Goal: Task Accomplishment & Management: Use online tool/utility

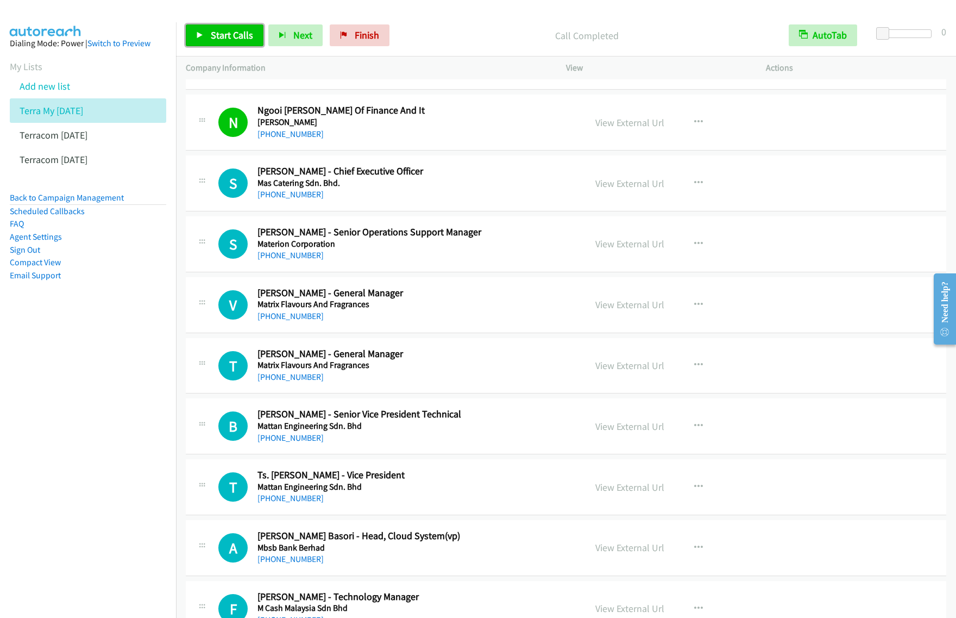
click at [237, 36] on span "Start Calls" at bounding box center [232, 35] width 42 height 12
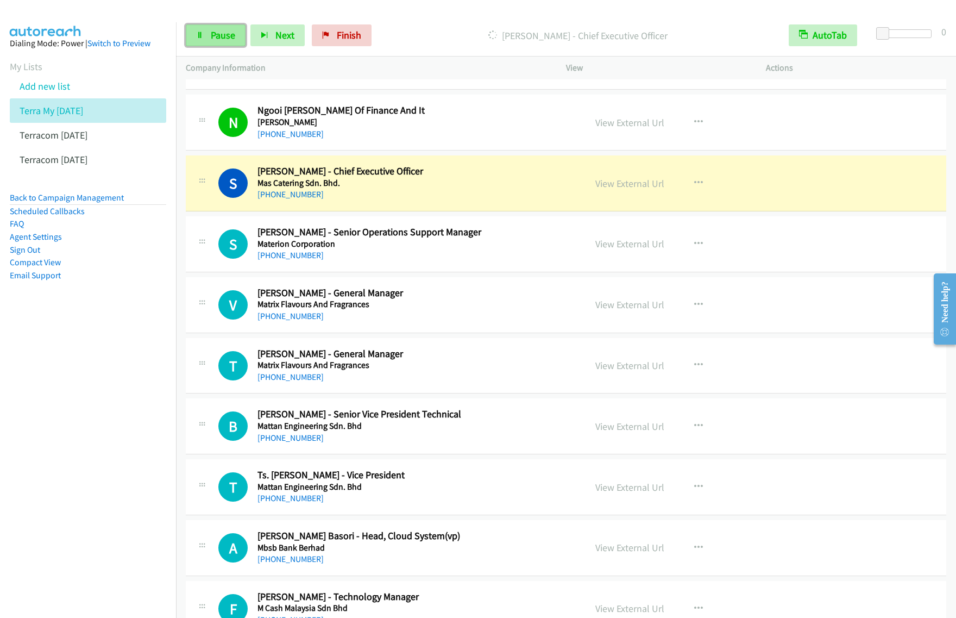
click at [205, 34] on link "Pause" at bounding box center [216, 35] width 60 height 22
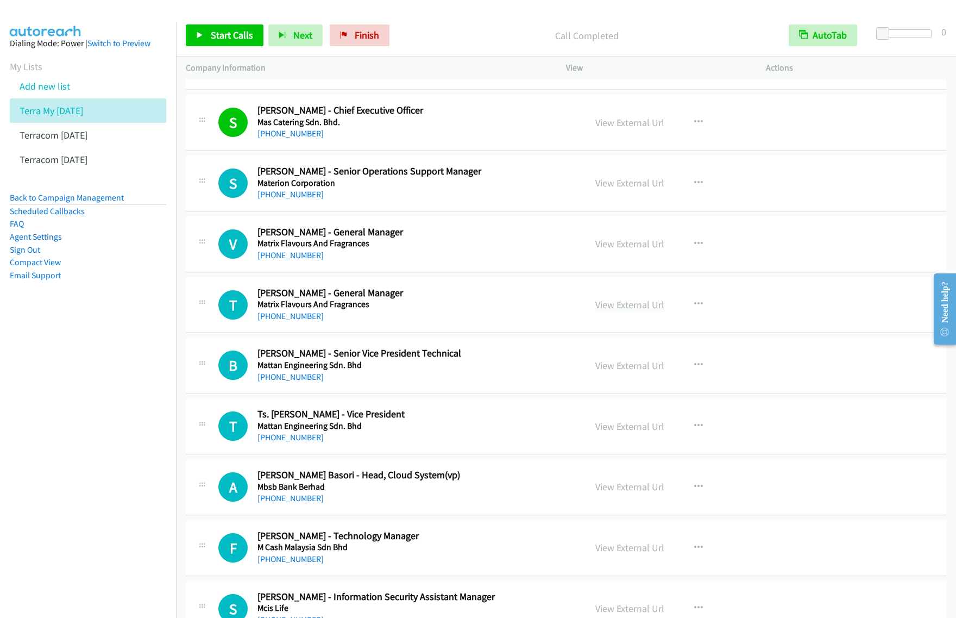
scroll to position [1494, 0]
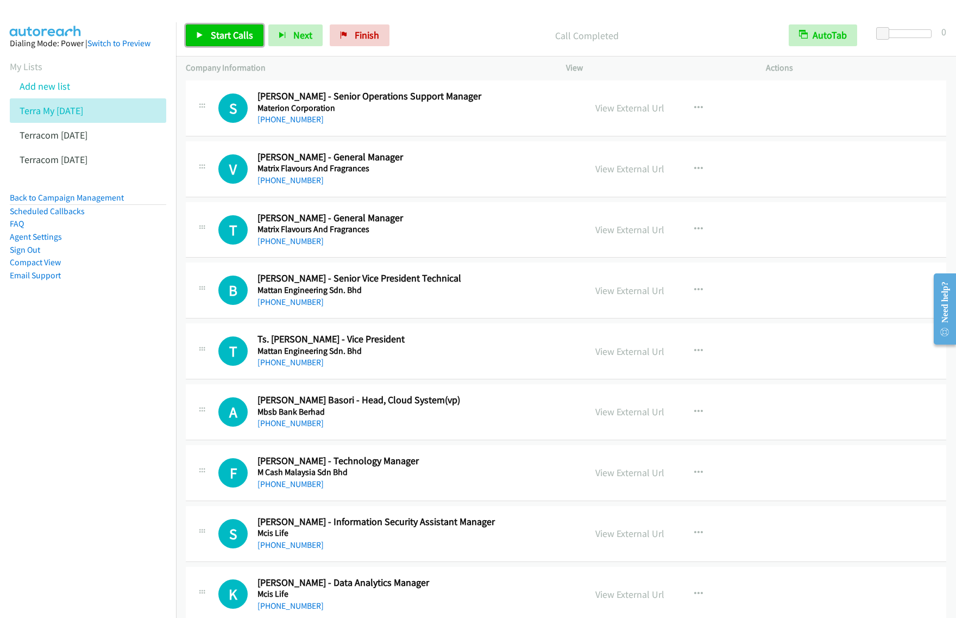
click at [234, 33] on span "Start Calls" at bounding box center [232, 35] width 42 height 12
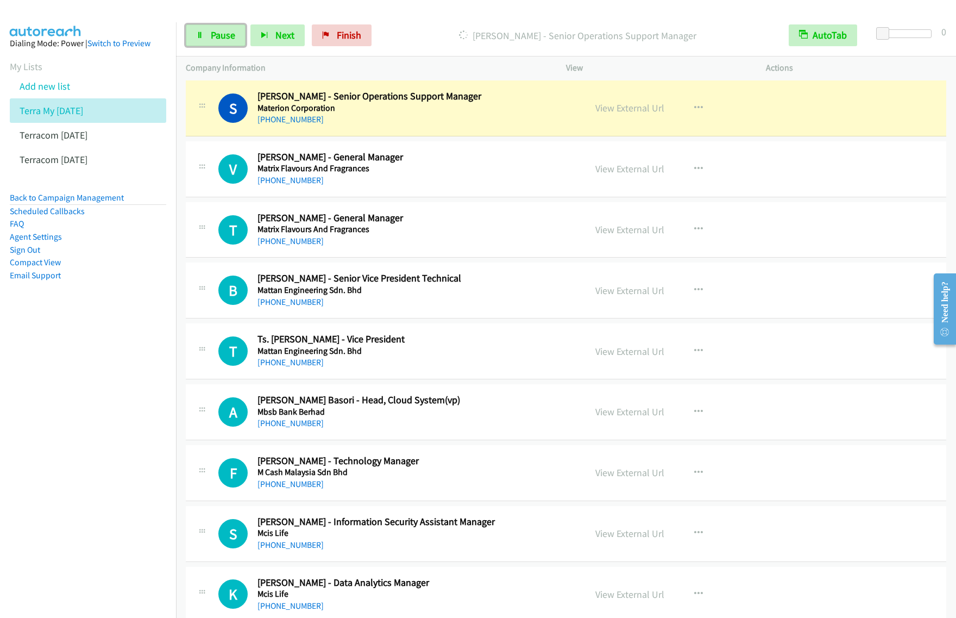
drag, startPoint x: 219, startPoint y: 37, endPoint x: 318, endPoint y: 1, distance: 105.7
click at [219, 37] on span "Pause" at bounding box center [223, 35] width 24 height 12
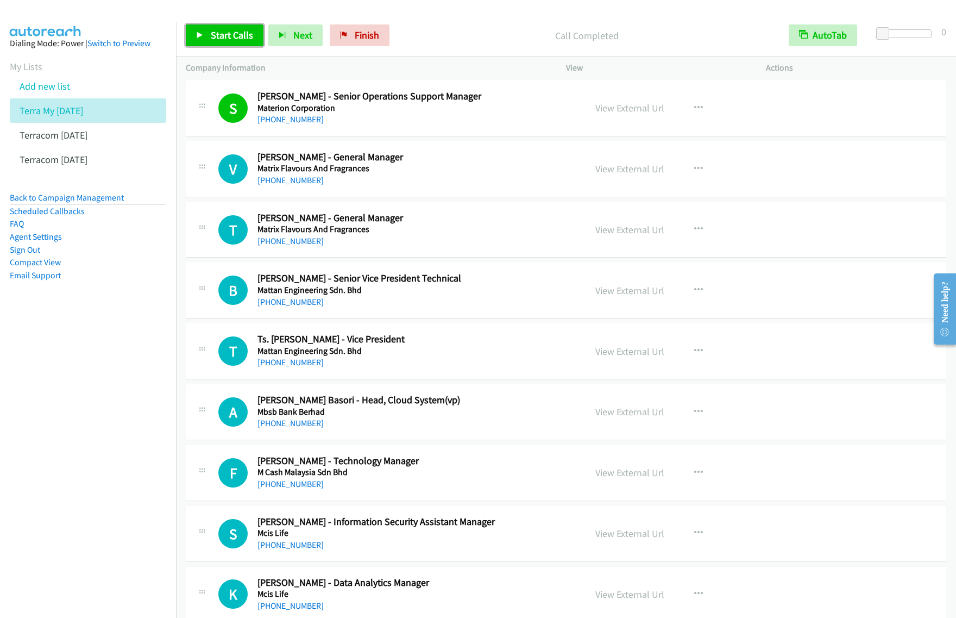
click at [235, 33] on span "Start Calls" at bounding box center [232, 35] width 42 height 12
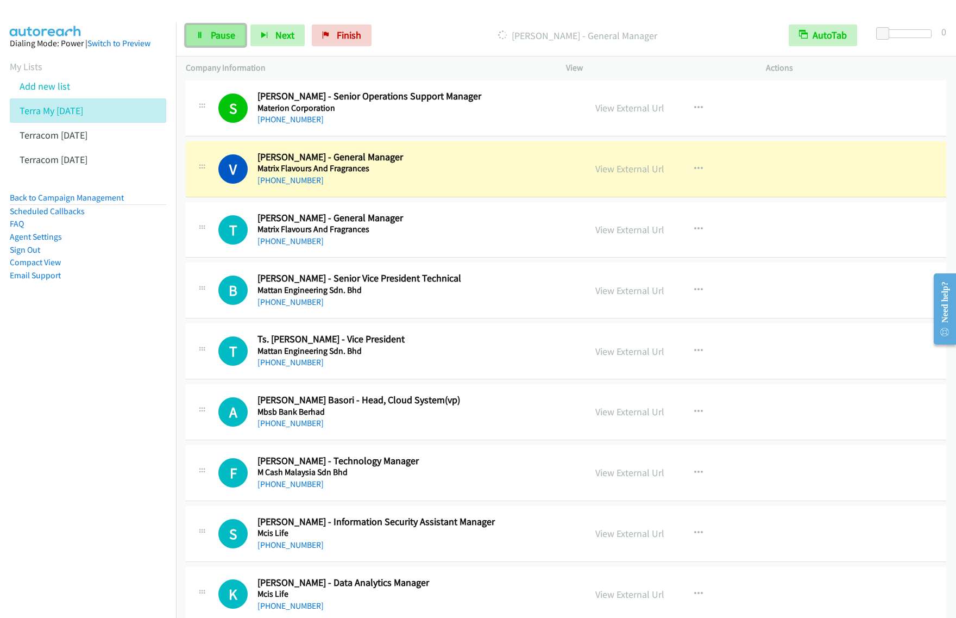
click at [215, 34] on span "Pause" at bounding box center [223, 35] width 24 height 12
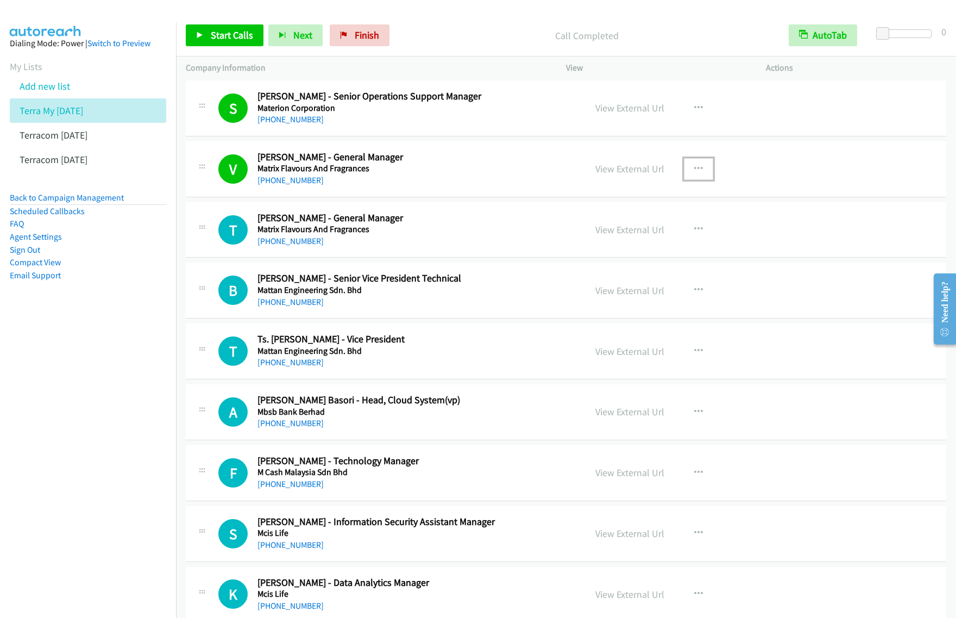
click at [694, 171] on icon "button" at bounding box center [698, 169] width 9 height 9
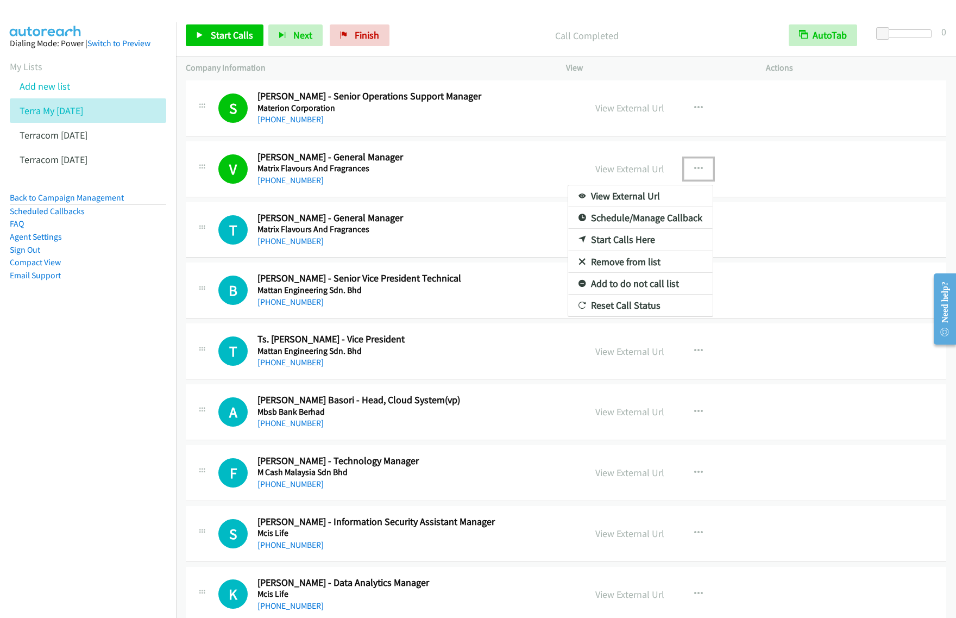
click at [661, 201] on link "View External Url" at bounding box center [640, 196] width 145 height 22
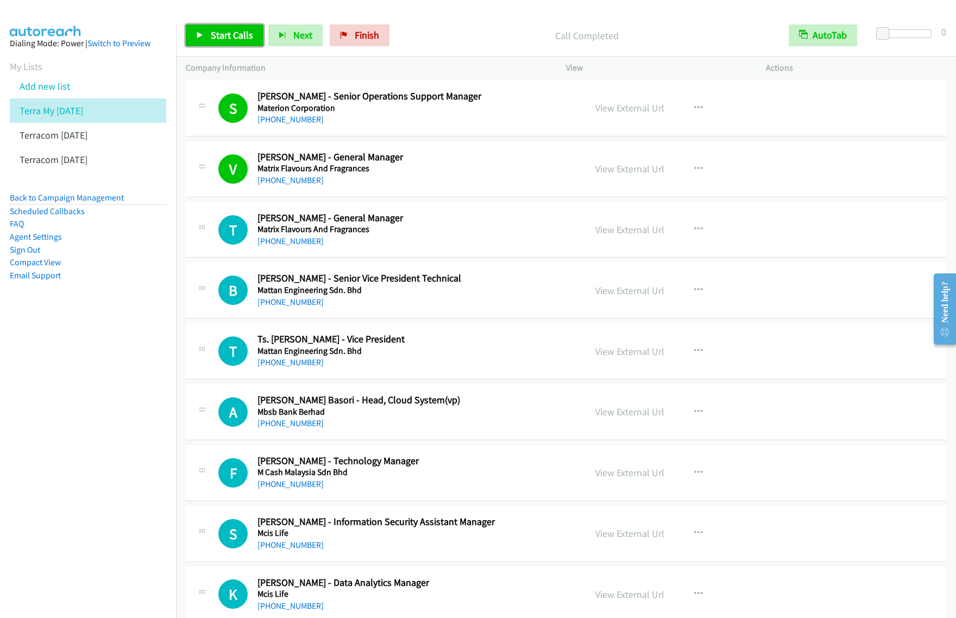
click at [243, 33] on span "Start Calls" at bounding box center [232, 35] width 42 height 12
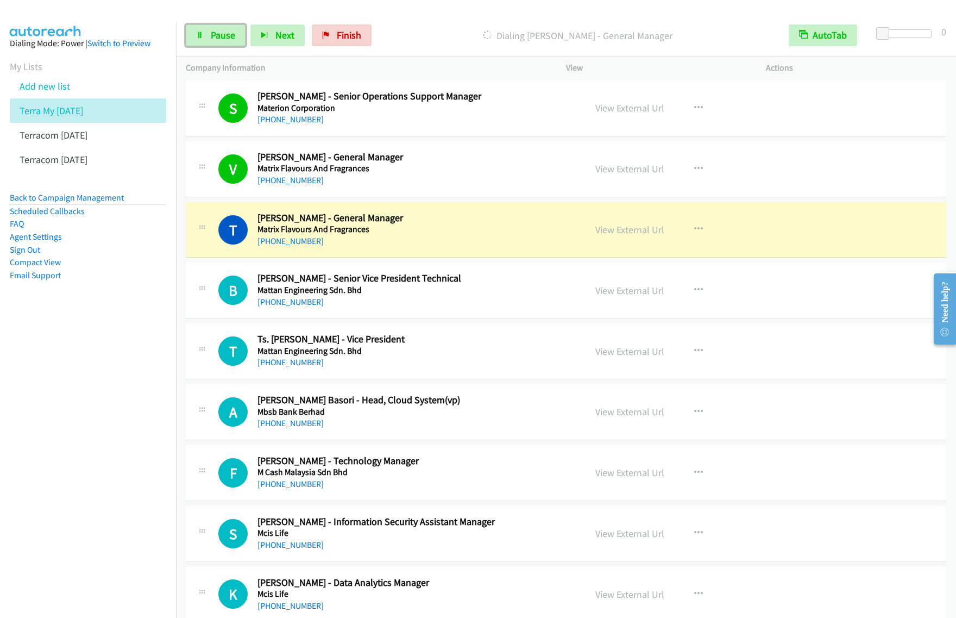
drag, startPoint x: 215, startPoint y: 34, endPoint x: 289, endPoint y: 3, distance: 80.4
click at [215, 34] on span "Pause" at bounding box center [223, 35] width 24 height 12
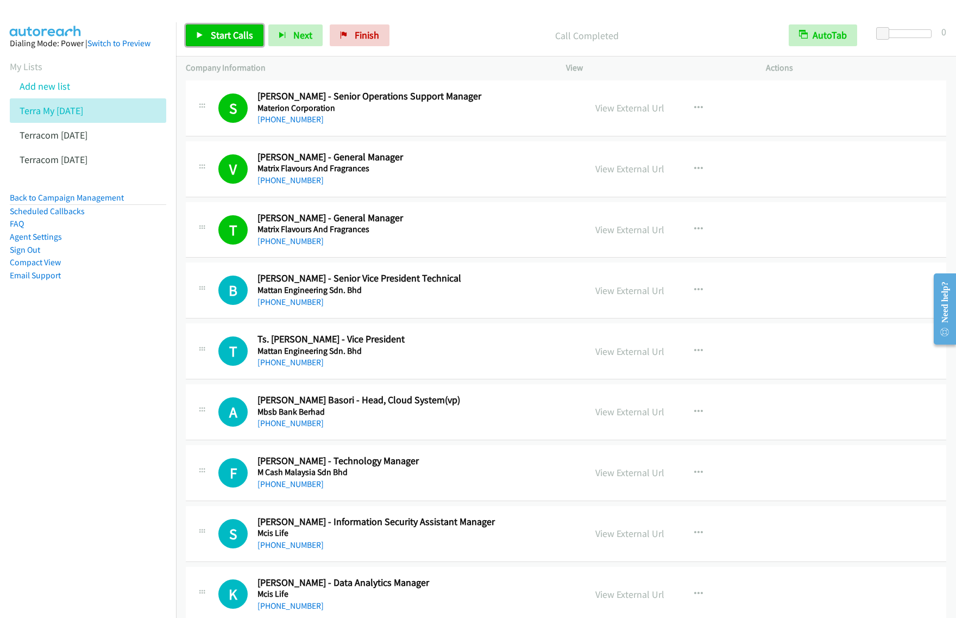
click at [227, 32] on span "Start Calls" at bounding box center [232, 35] width 42 height 12
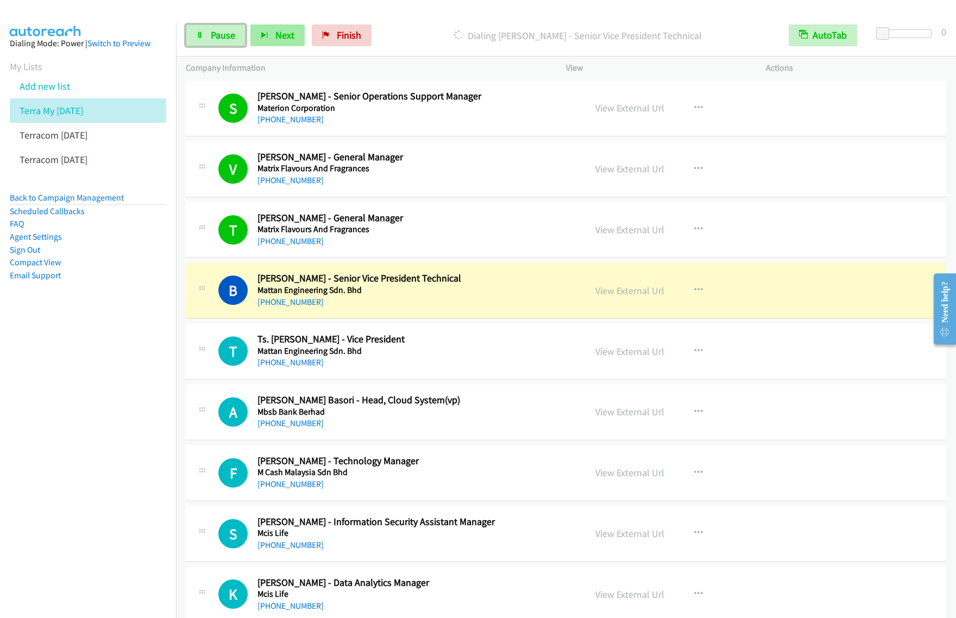
drag, startPoint x: 230, startPoint y: 40, endPoint x: 294, endPoint y: 25, distance: 65.8
click at [230, 40] on span "Pause" at bounding box center [223, 35] width 24 height 12
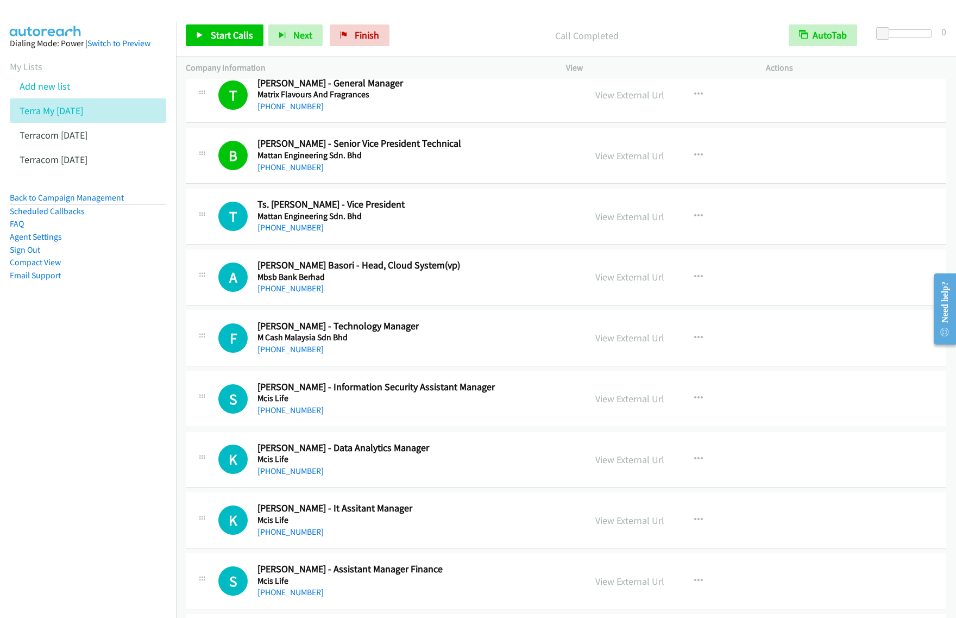
scroll to position [1630, 0]
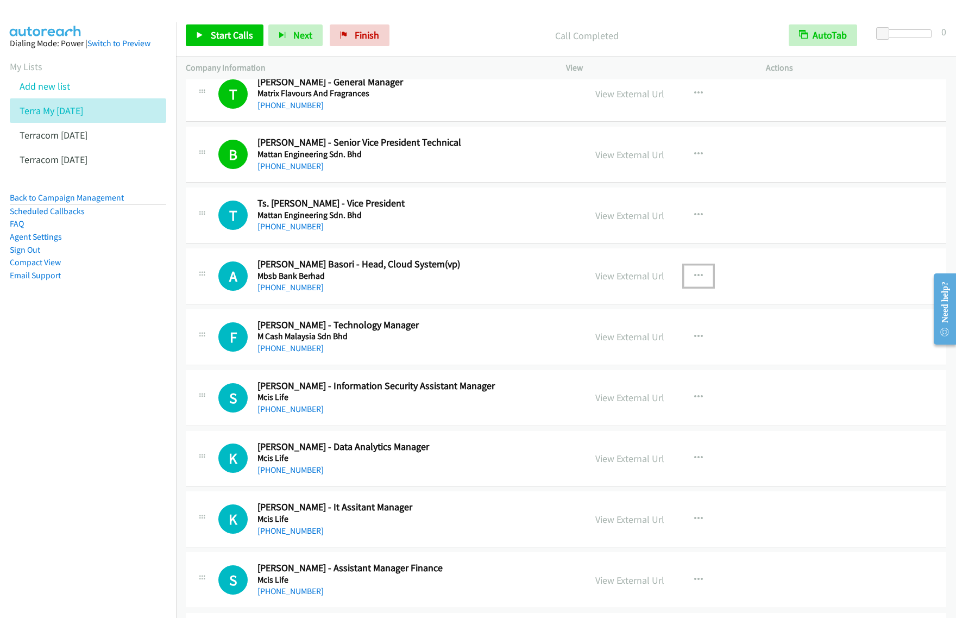
click at [689, 273] on button "button" at bounding box center [698, 276] width 29 height 22
click at [651, 352] on link "Start Calls Here" at bounding box center [640, 347] width 145 height 22
click at [694, 283] on button "button" at bounding box center [698, 276] width 29 height 22
click at [645, 348] on link "Start Calls Here" at bounding box center [640, 347] width 145 height 22
click at [235, 37] on span "Start Calls" at bounding box center [232, 35] width 42 height 12
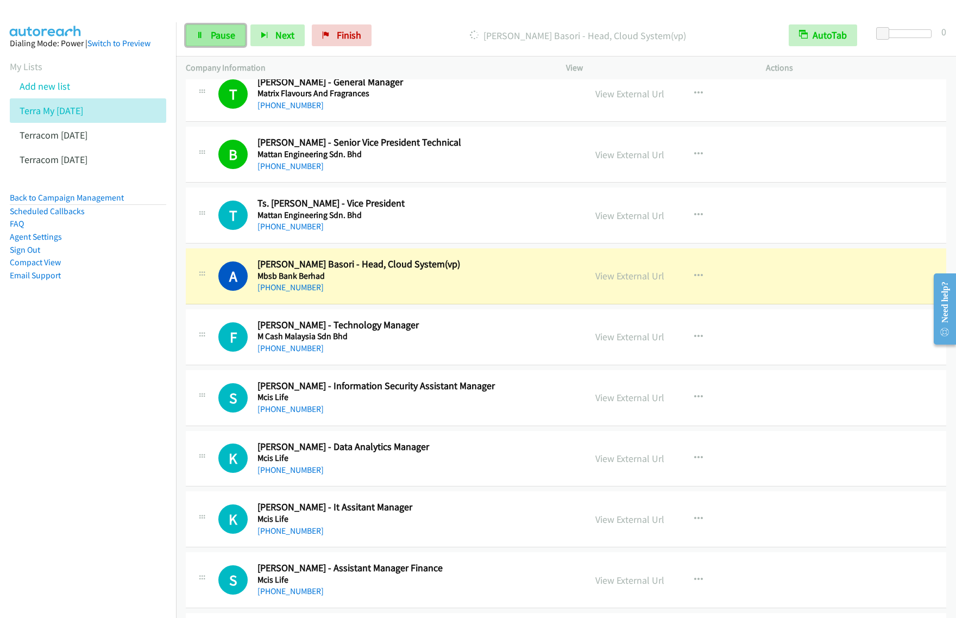
click at [224, 45] on link "Pause" at bounding box center [216, 35] width 60 height 22
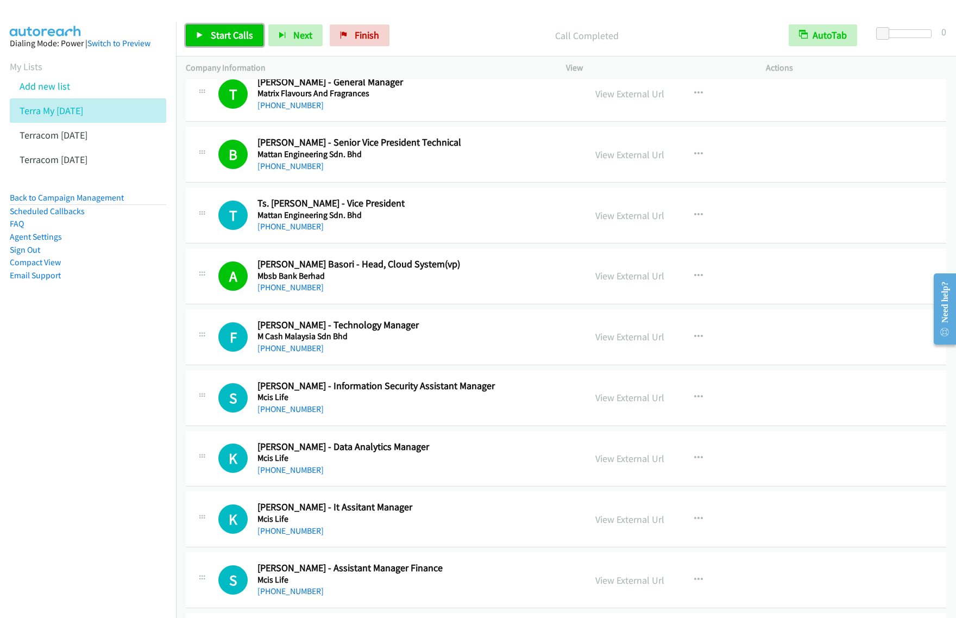
click at [211, 29] on span "Start Calls" at bounding box center [232, 35] width 42 height 12
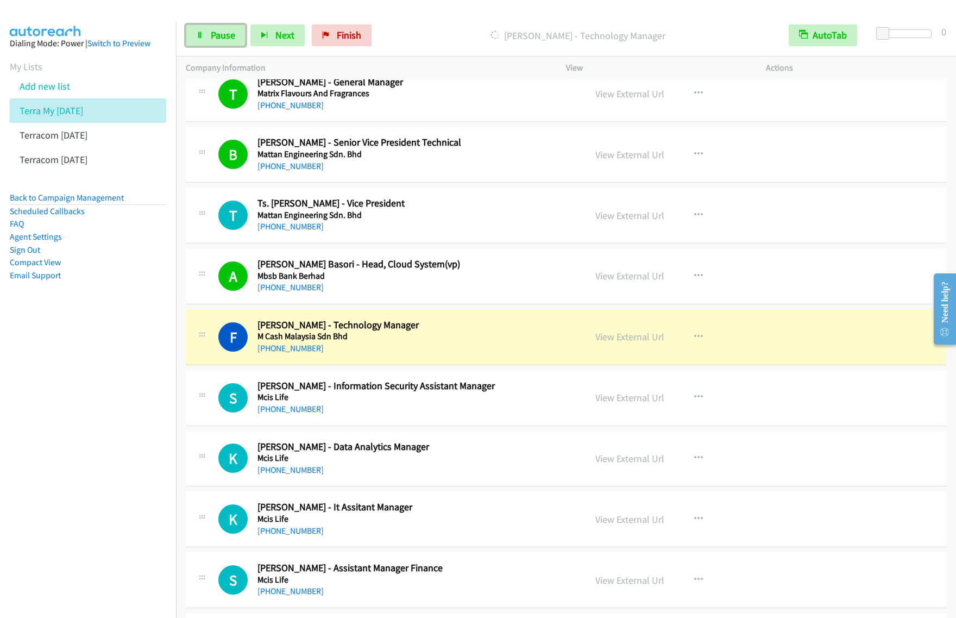
drag, startPoint x: 210, startPoint y: 34, endPoint x: 342, endPoint y: 2, distance: 136.0
click at [211, 34] on span "Pause" at bounding box center [223, 35] width 24 height 12
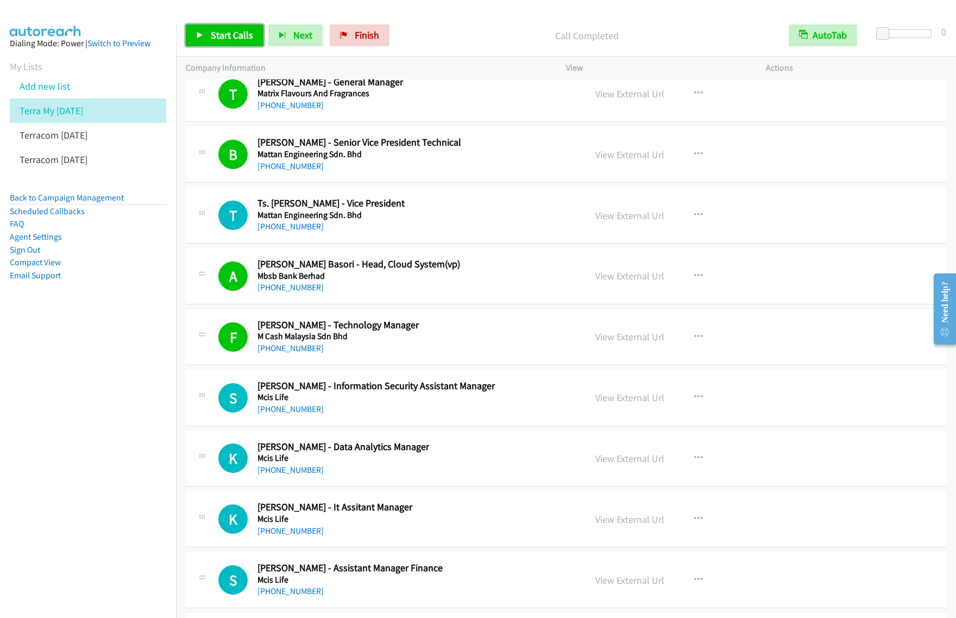
click at [217, 28] on link "Start Calls" at bounding box center [225, 35] width 78 height 22
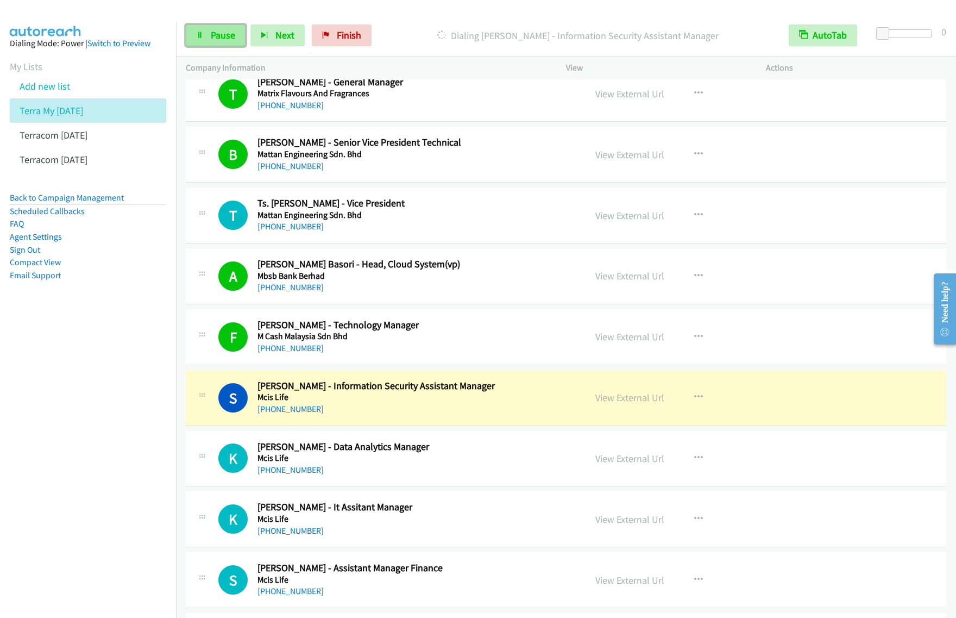
click at [201, 41] on link "Pause" at bounding box center [216, 35] width 60 height 22
click at [134, 386] on nav "Dialing Mode: Power | Switch to Preview My Lists Add new list Terra My Sept 24 …" at bounding box center [88, 331] width 177 height 618
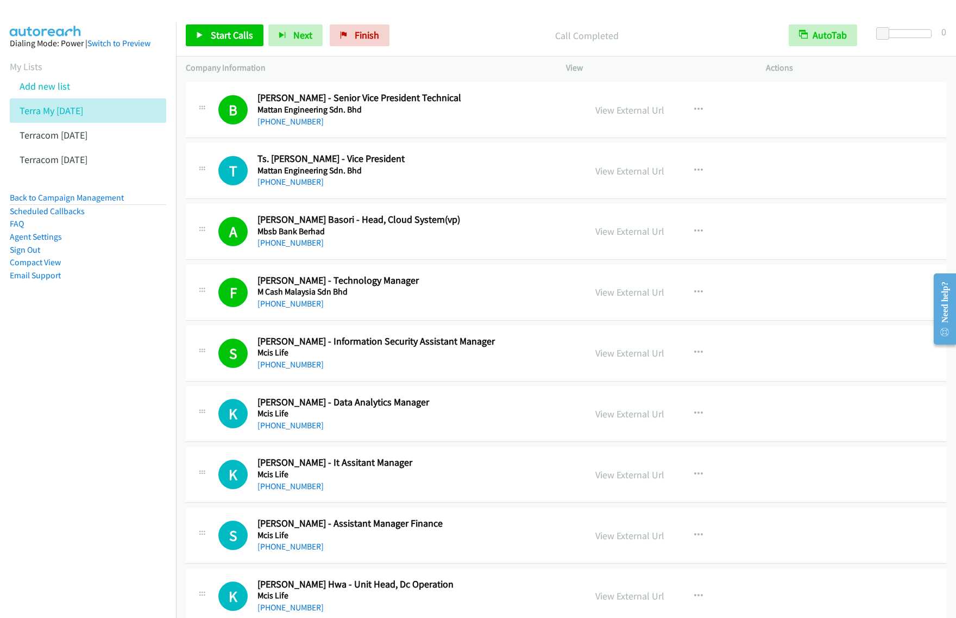
scroll to position [1766, 0]
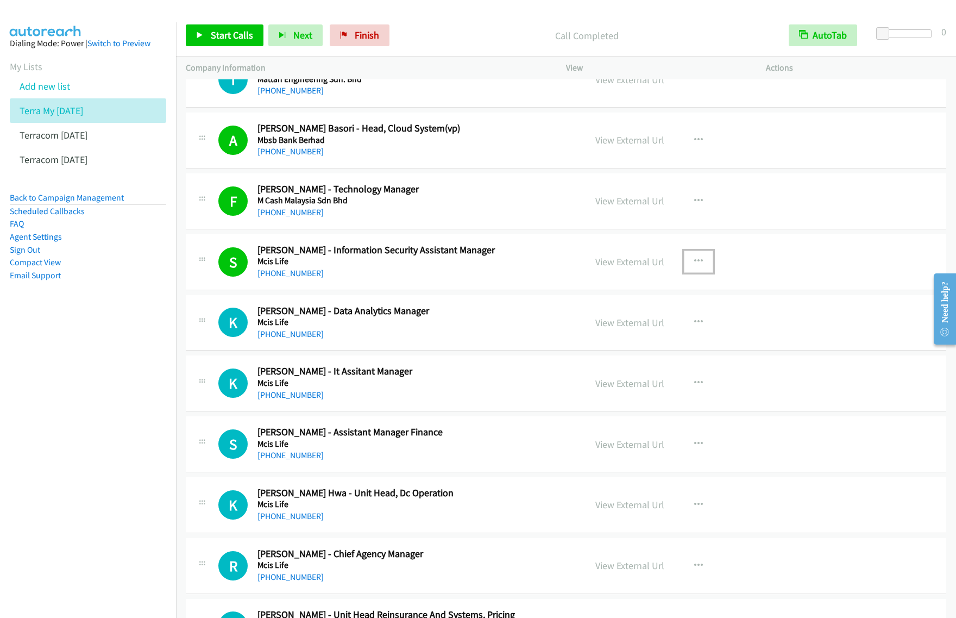
click at [697, 265] on icon "button" at bounding box center [698, 261] width 9 height 9
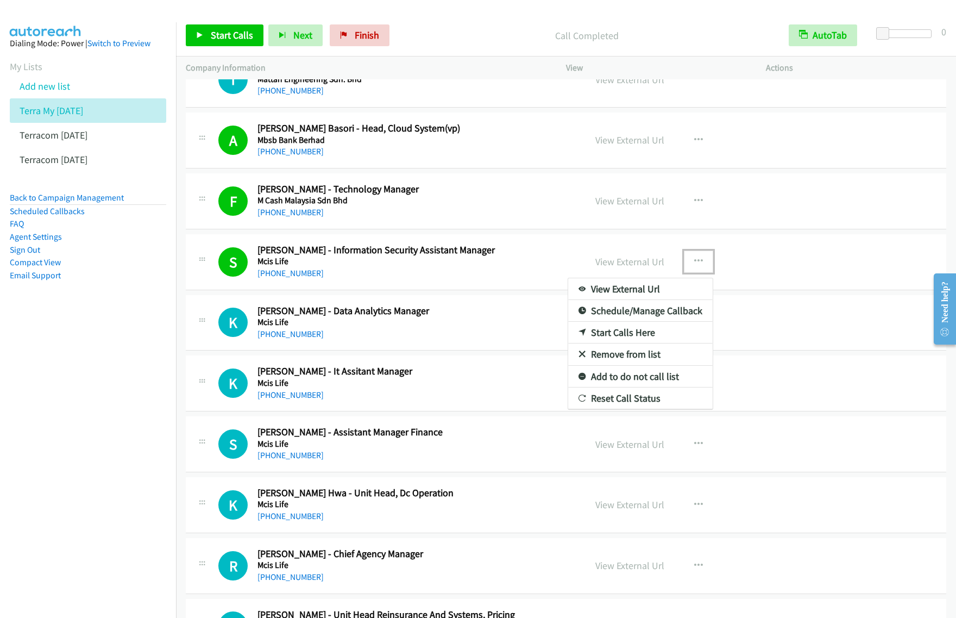
click at [651, 296] on link "View External Url" at bounding box center [640, 289] width 145 height 22
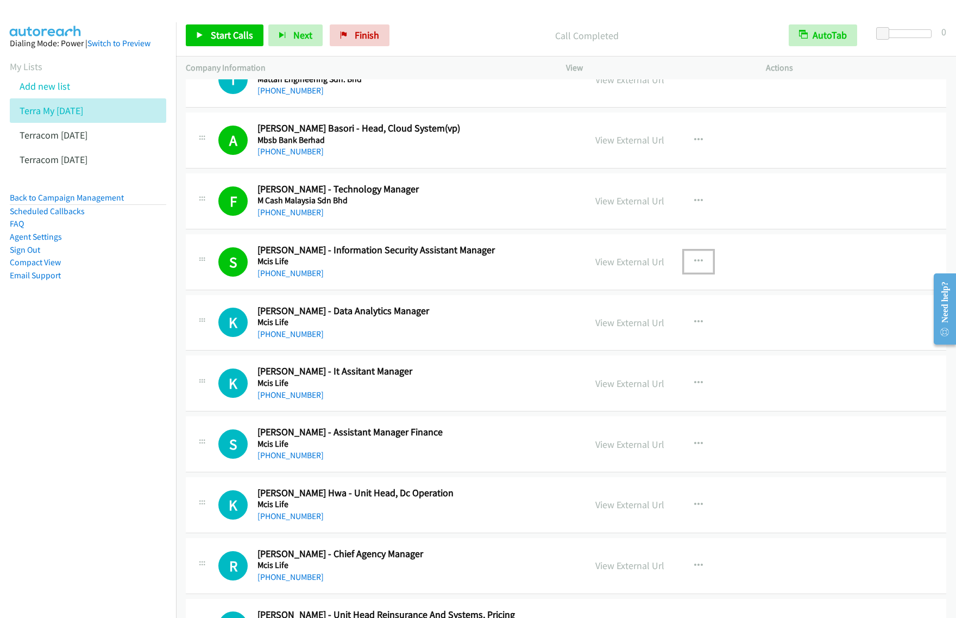
scroll to position [1902, 0]
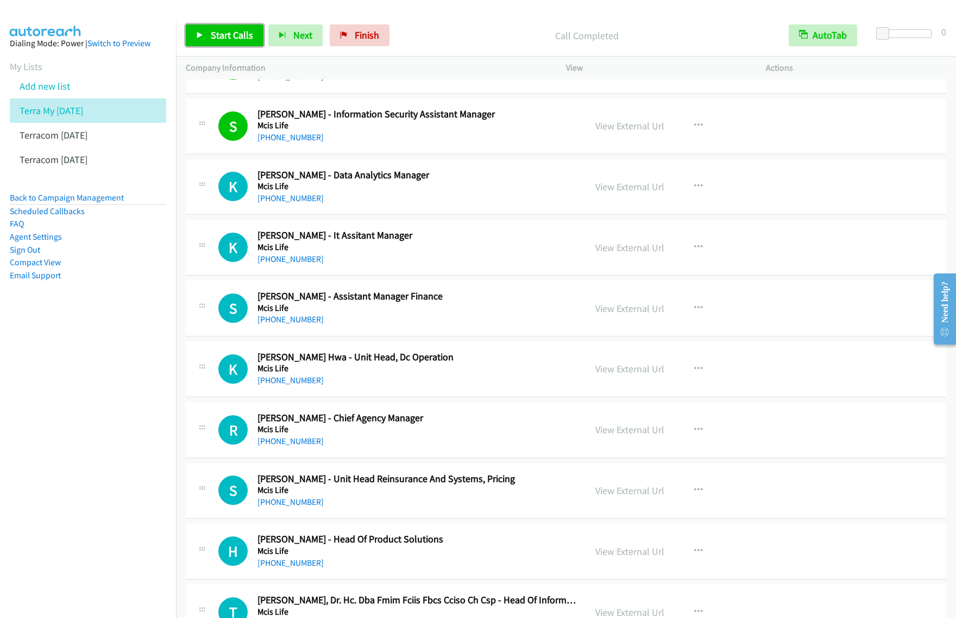
click at [229, 34] on span "Start Calls" at bounding box center [232, 35] width 42 height 12
drag, startPoint x: 215, startPoint y: 36, endPoint x: 642, endPoint y: 110, distance: 433.4
click at [215, 36] on span "Pause" at bounding box center [223, 35] width 24 height 12
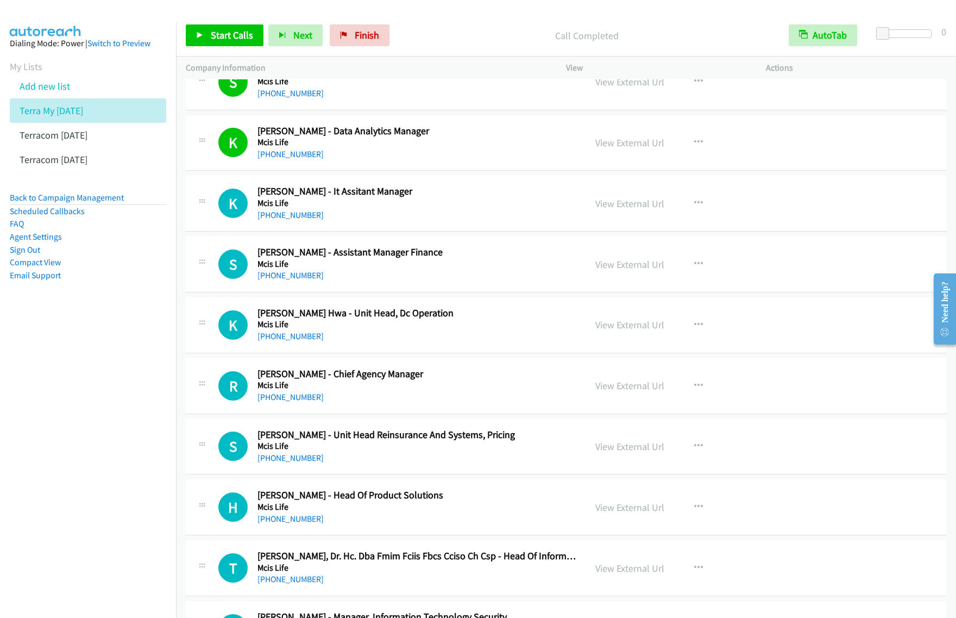
scroll to position [1970, 0]
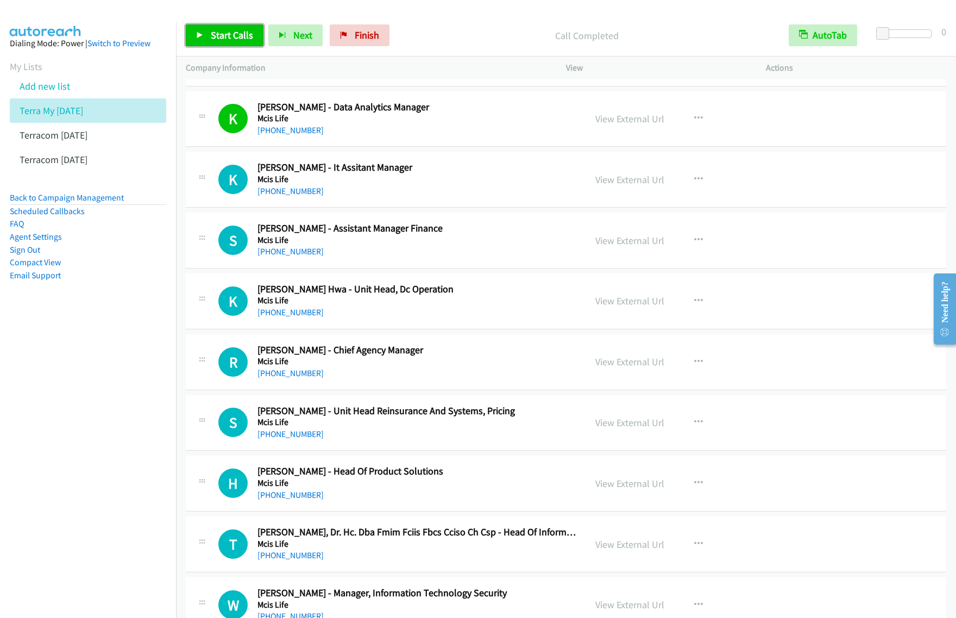
drag, startPoint x: 250, startPoint y: 36, endPoint x: 255, endPoint y: 39, distance: 6.3
click at [250, 36] on span "Start Calls" at bounding box center [232, 35] width 42 height 12
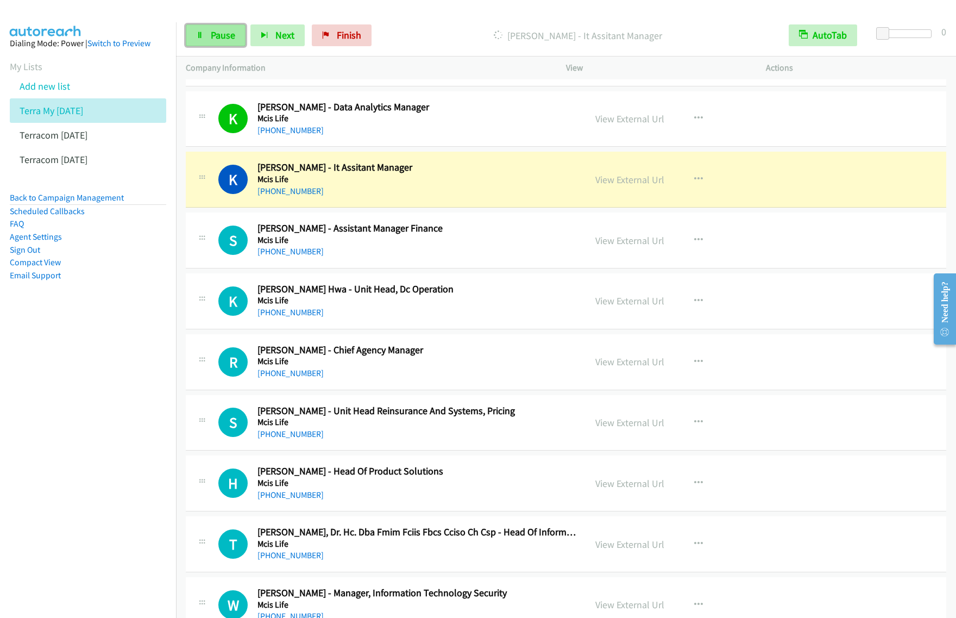
click at [211, 33] on span "Pause" at bounding box center [223, 35] width 24 height 12
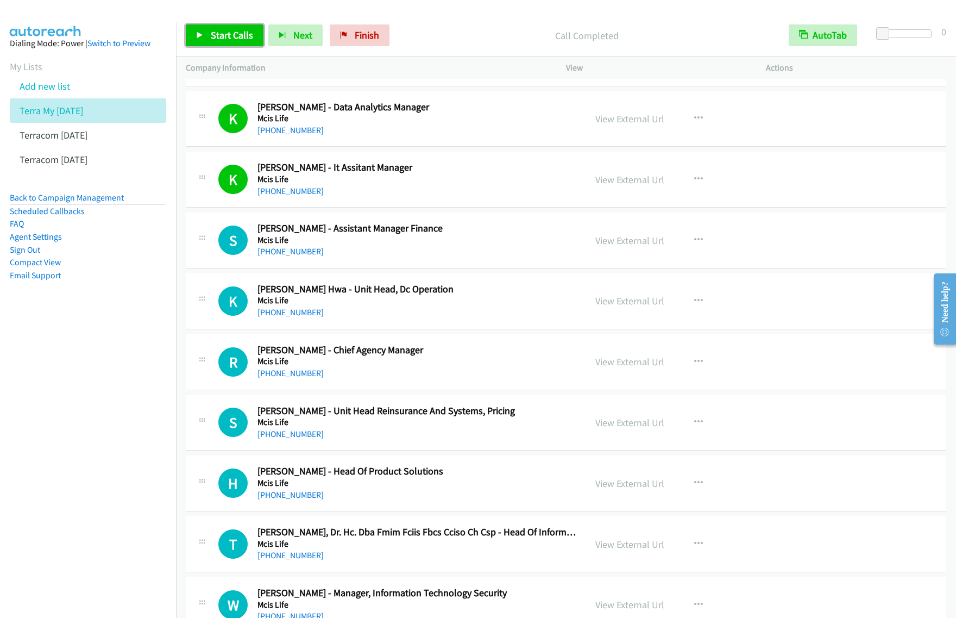
drag, startPoint x: 234, startPoint y: 32, endPoint x: 266, endPoint y: 32, distance: 32.6
click at [234, 32] on span "Start Calls" at bounding box center [232, 35] width 42 height 12
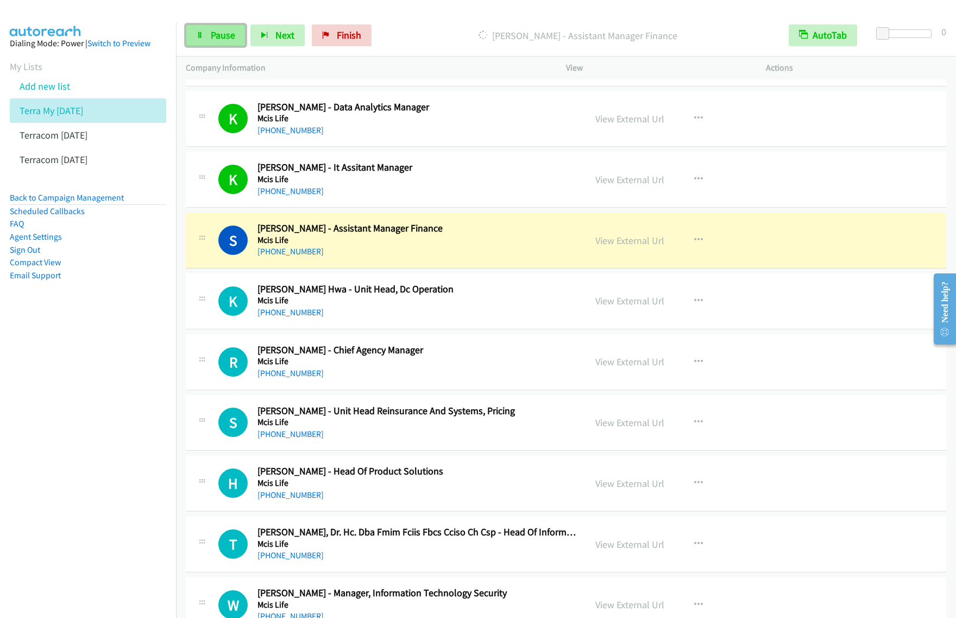
drag, startPoint x: 219, startPoint y: 37, endPoint x: 309, endPoint y: 3, distance: 96.0
click at [219, 37] on span "Pause" at bounding box center [223, 35] width 24 height 12
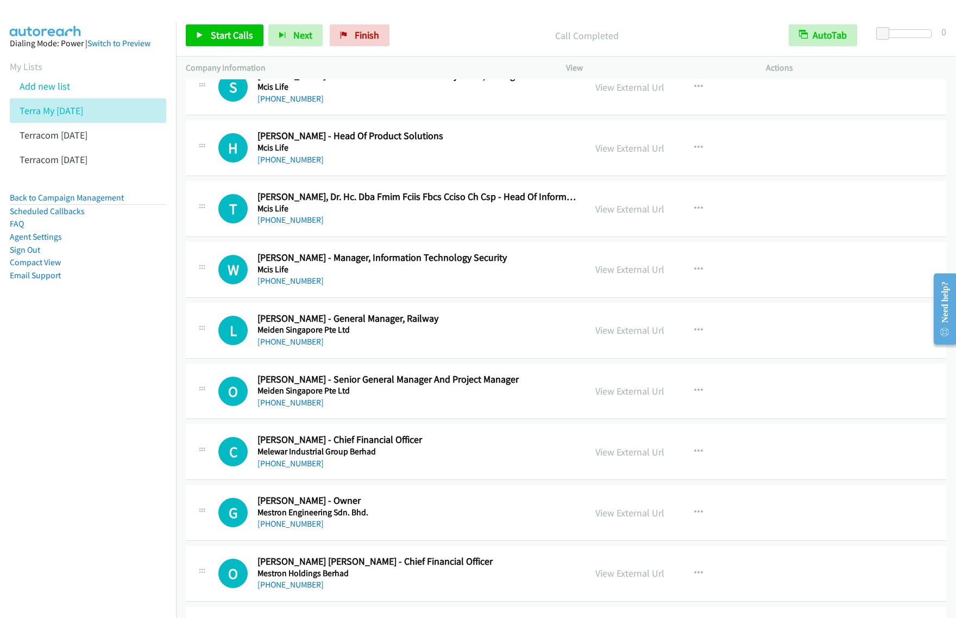
scroll to position [2309, 0]
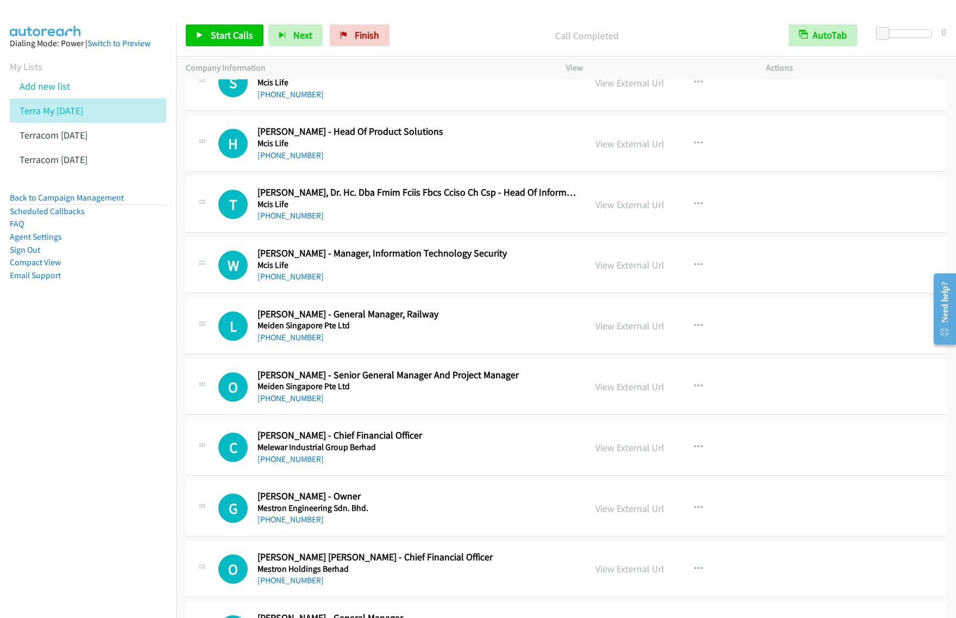
click at [567, 276] on div "+60 16-914 8188" at bounding box center [417, 276] width 318 height 13
click at [709, 271] on div "View External Url View External Url Schedule/Manage Callback Start Calls Here R…" at bounding box center [691, 265] width 210 height 36
click at [694, 269] on icon "button" at bounding box center [698, 265] width 9 height 9
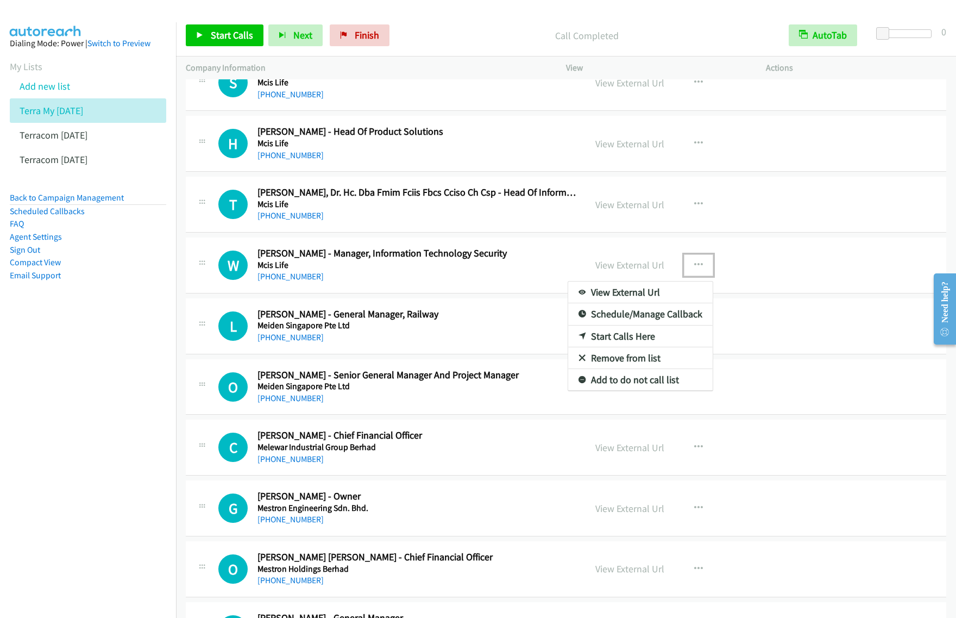
click at [637, 341] on link "Start Calls Here" at bounding box center [640, 336] width 145 height 22
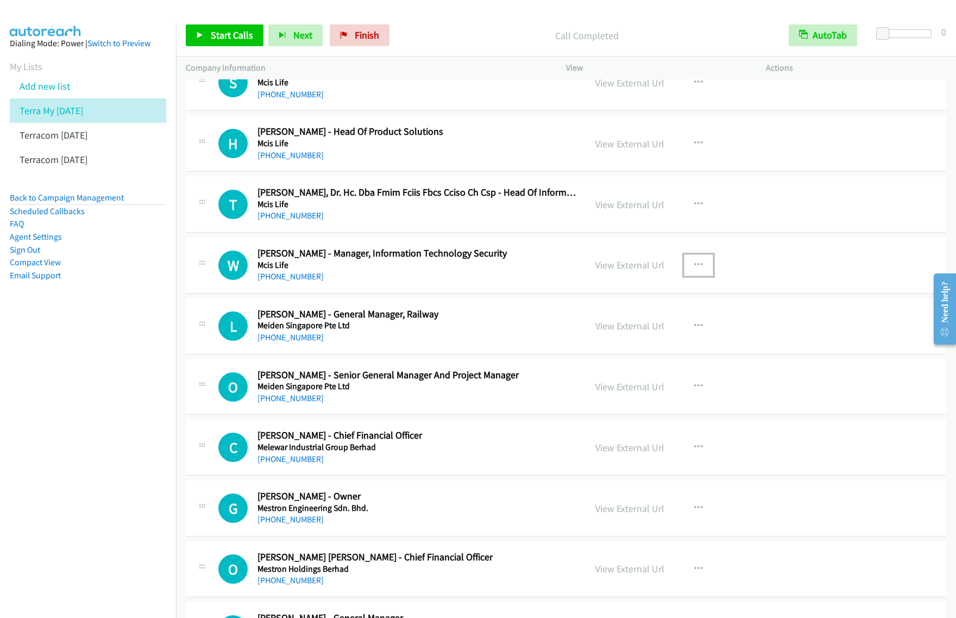
click at [689, 273] on button "button" at bounding box center [698, 265] width 29 height 22
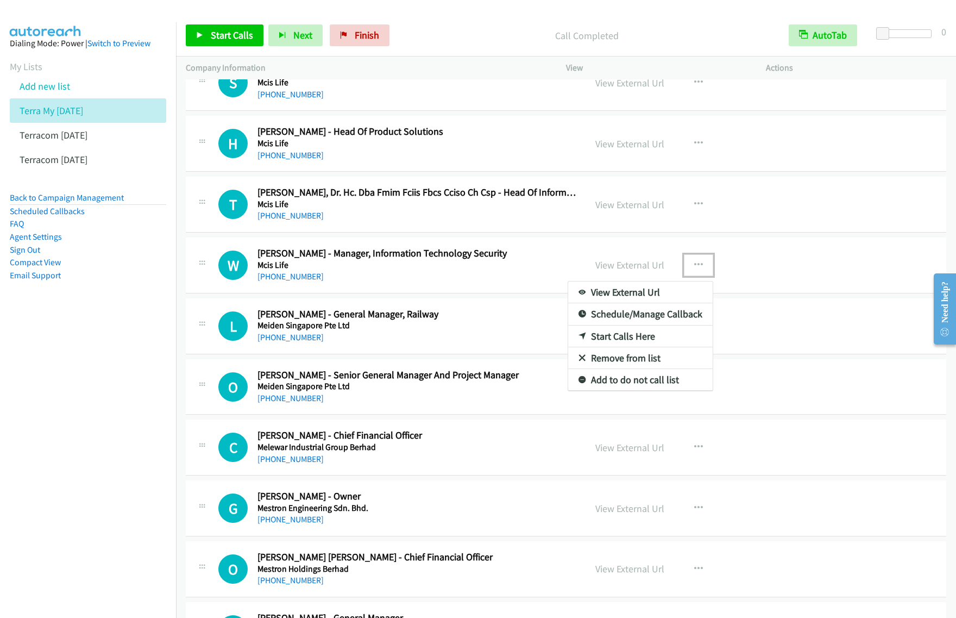
click at [636, 340] on link "Start Calls Here" at bounding box center [640, 336] width 145 height 22
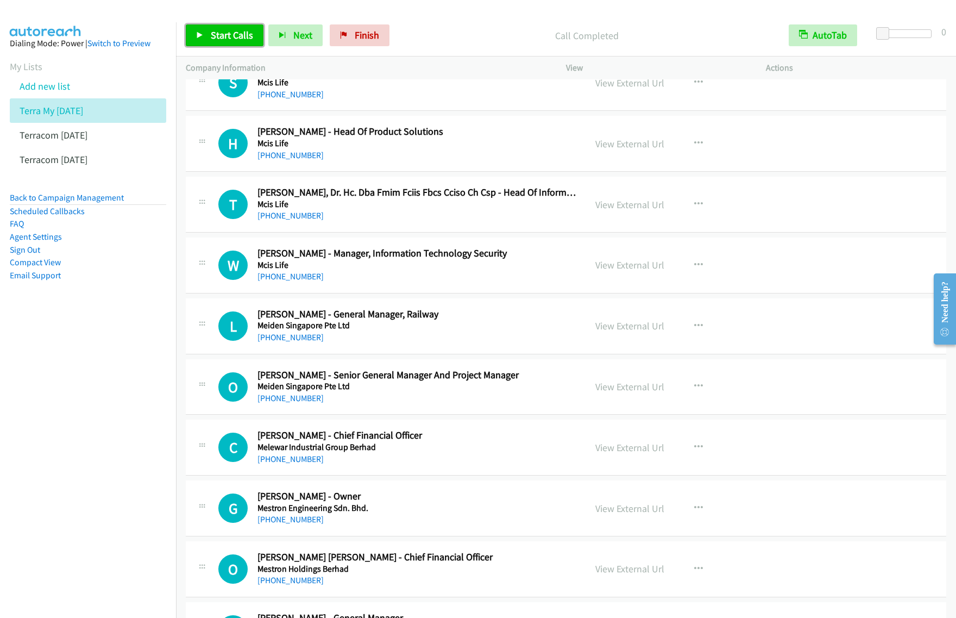
click at [248, 39] on span "Start Calls" at bounding box center [232, 35] width 42 height 12
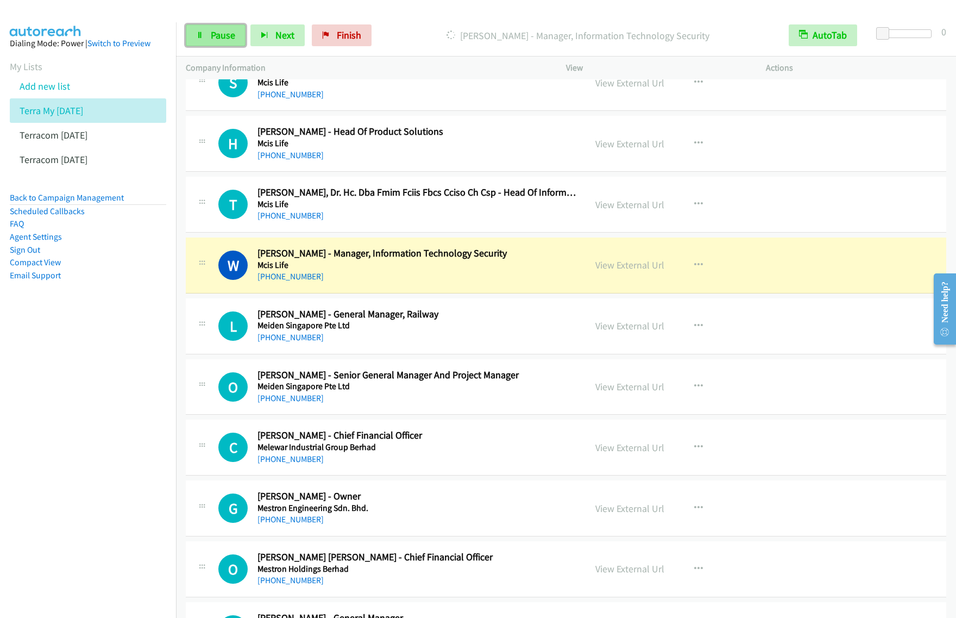
click at [212, 38] on span "Pause" at bounding box center [223, 35] width 24 height 12
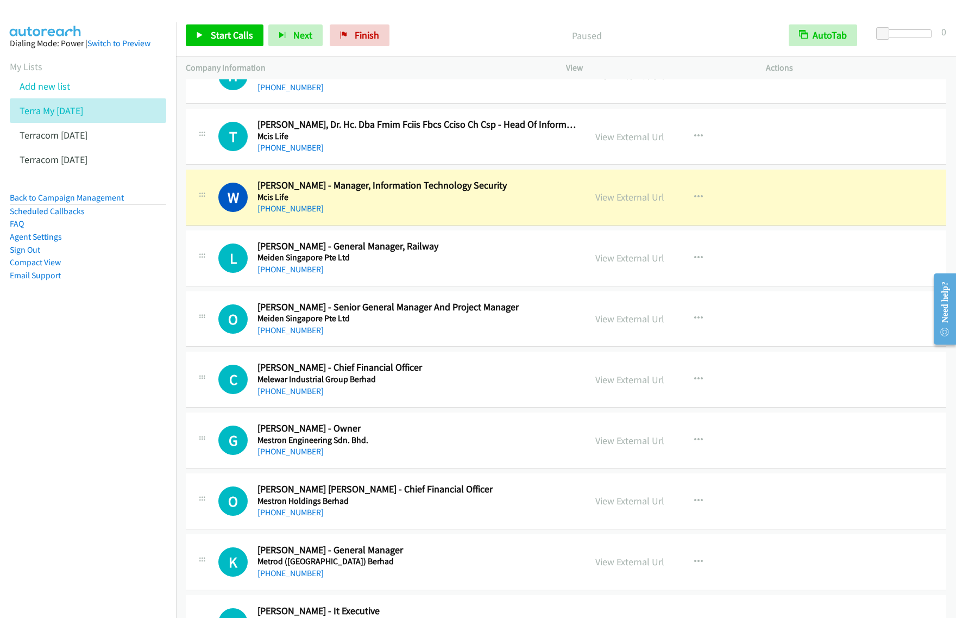
scroll to position [2445, 0]
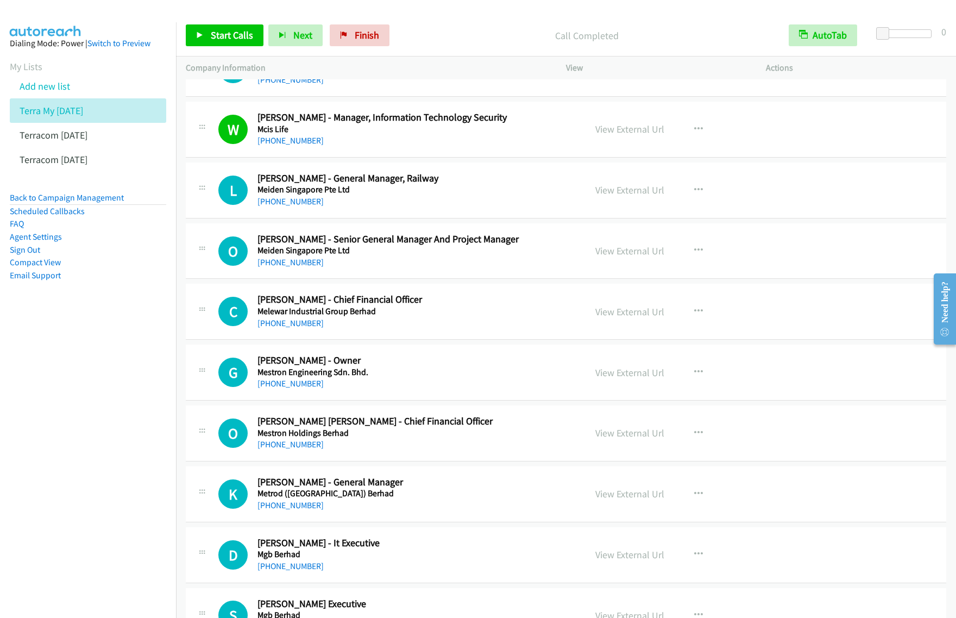
click at [109, 362] on nav "Dialing Mode: Power | Switch to Preview My Lists Add new list Terra My Sept 24 …" at bounding box center [88, 331] width 177 height 618
click at [707, 30] on p "Call Completed" at bounding box center [586, 35] width 365 height 15
click at [238, 37] on span "Start Calls" at bounding box center [232, 35] width 42 height 12
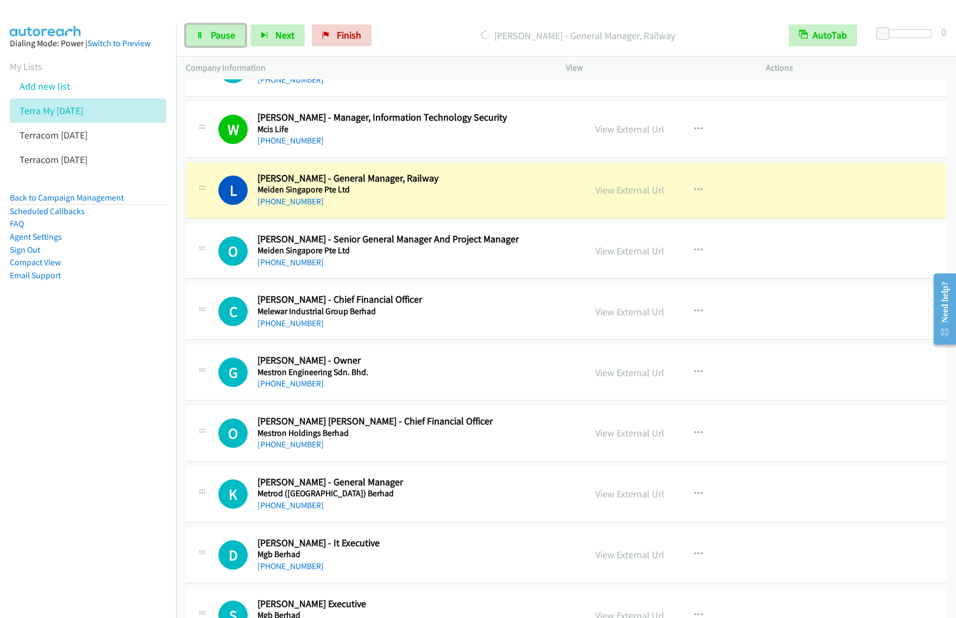
drag, startPoint x: 225, startPoint y: 39, endPoint x: 360, endPoint y: 5, distance: 138.8
click at [225, 39] on span "Pause" at bounding box center [223, 35] width 24 height 12
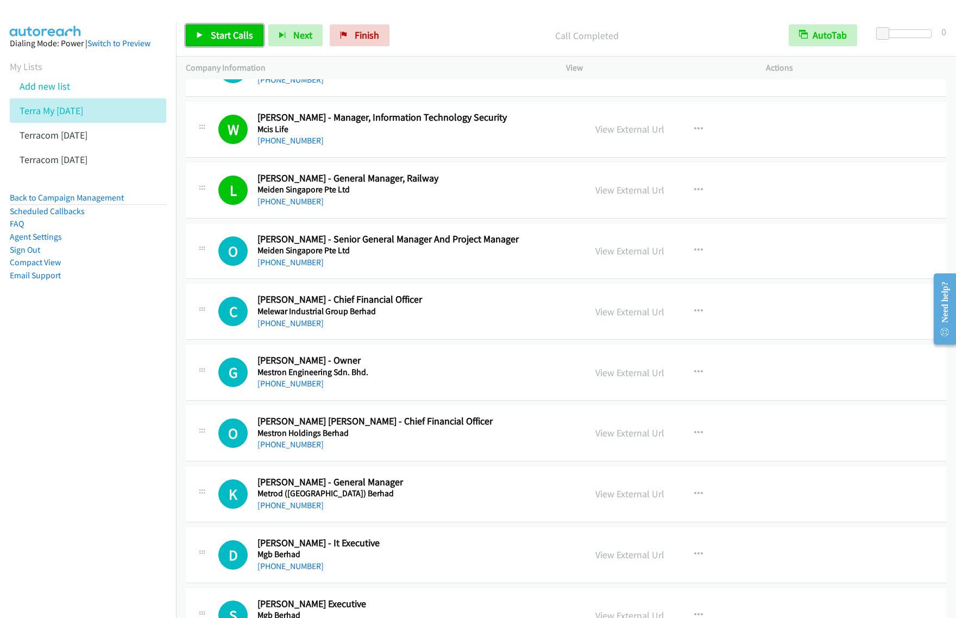
click at [229, 26] on link "Start Calls" at bounding box center [225, 35] width 78 height 22
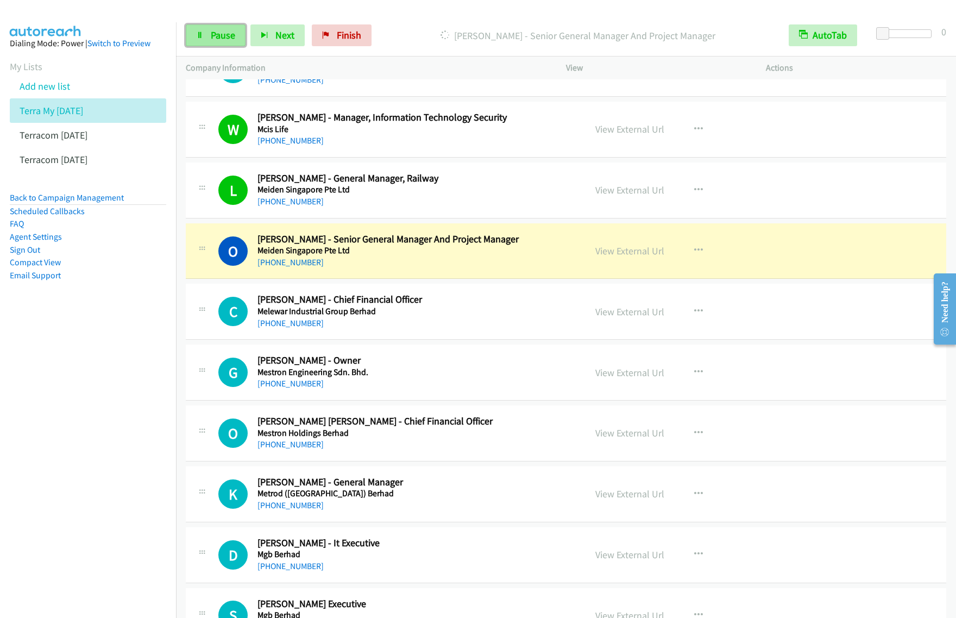
click at [223, 41] on span "Pause" at bounding box center [223, 35] width 24 height 12
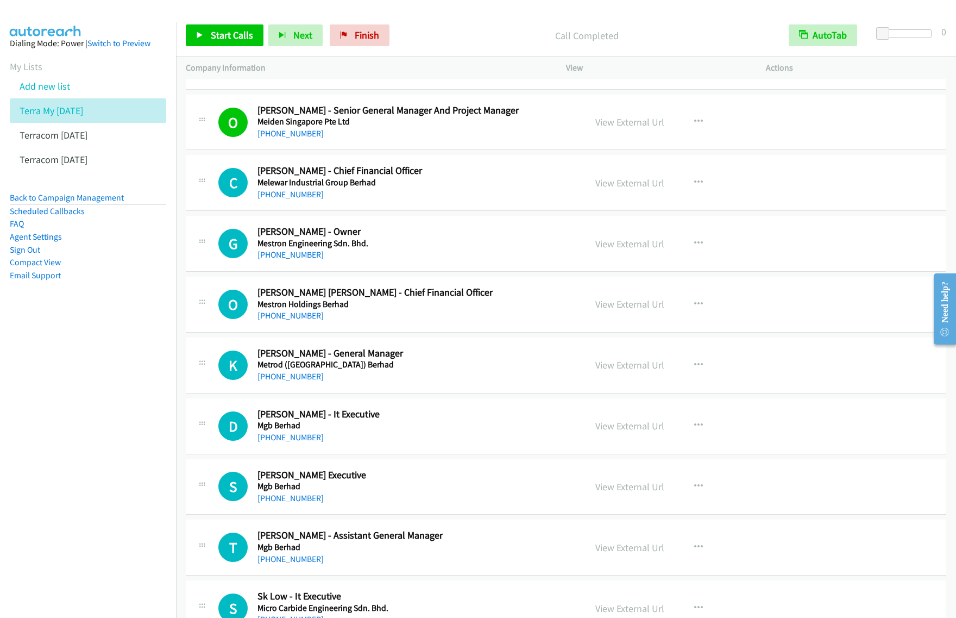
scroll to position [2581, 0]
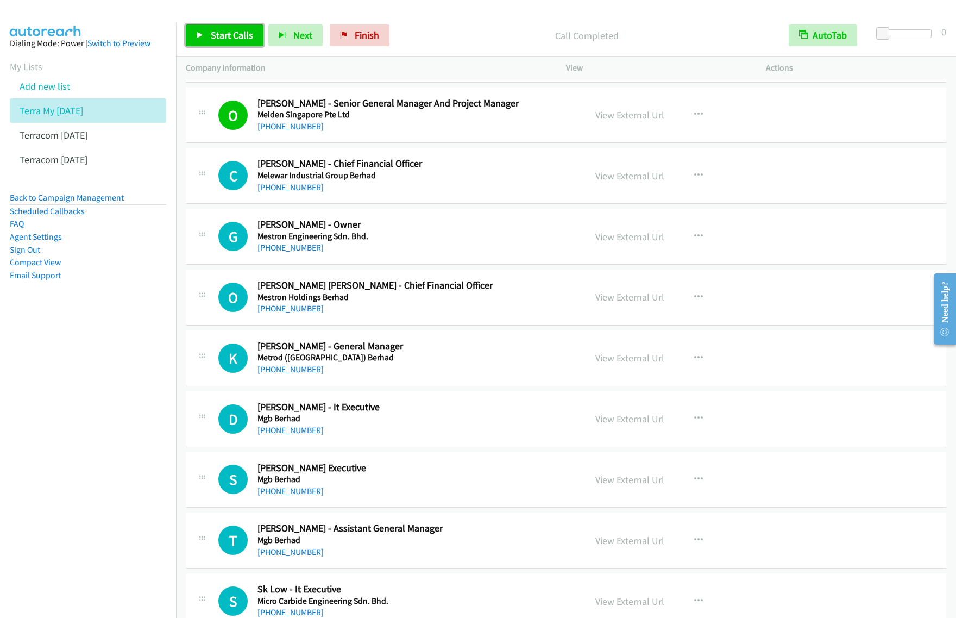
drag, startPoint x: 231, startPoint y: 37, endPoint x: 238, endPoint y: 41, distance: 7.5
click at [231, 37] on span "Start Calls" at bounding box center [232, 35] width 42 height 12
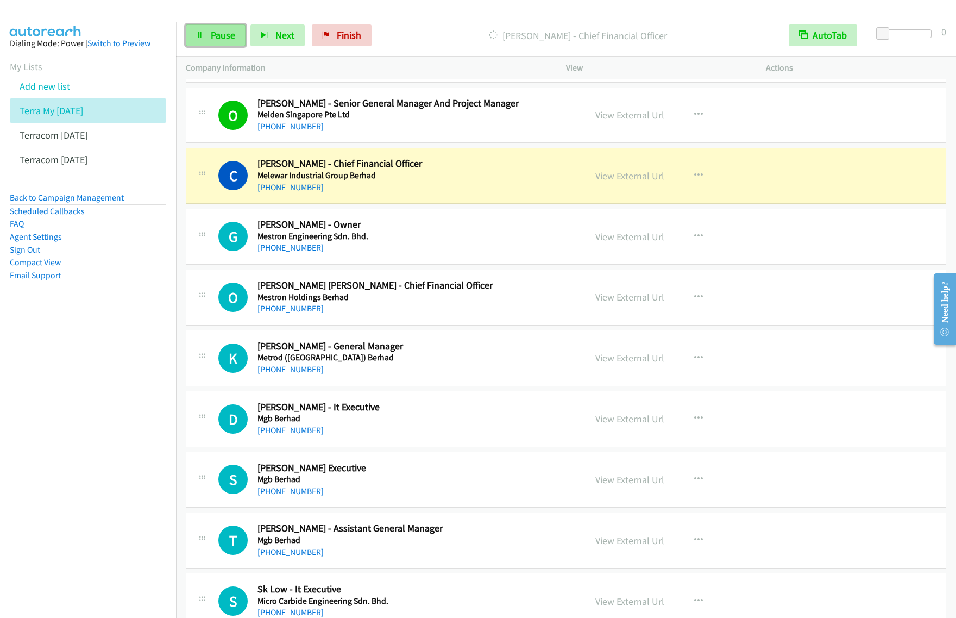
drag, startPoint x: 217, startPoint y: 39, endPoint x: 229, endPoint y: 38, distance: 12.0
click at [217, 39] on span "Pause" at bounding box center [223, 35] width 24 height 12
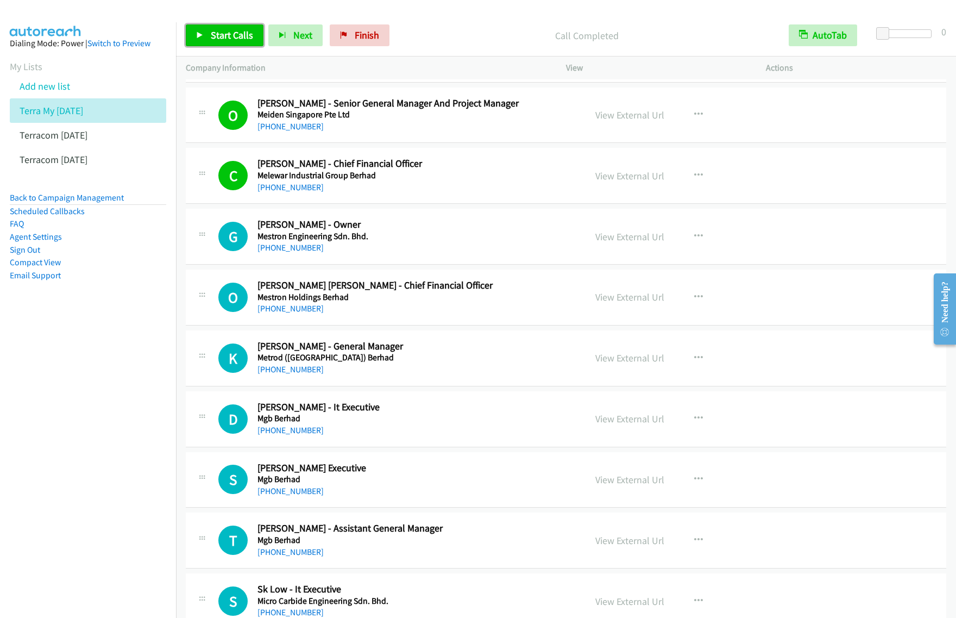
click at [237, 37] on span "Start Calls" at bounding box center [232, 35] width 42 height 12
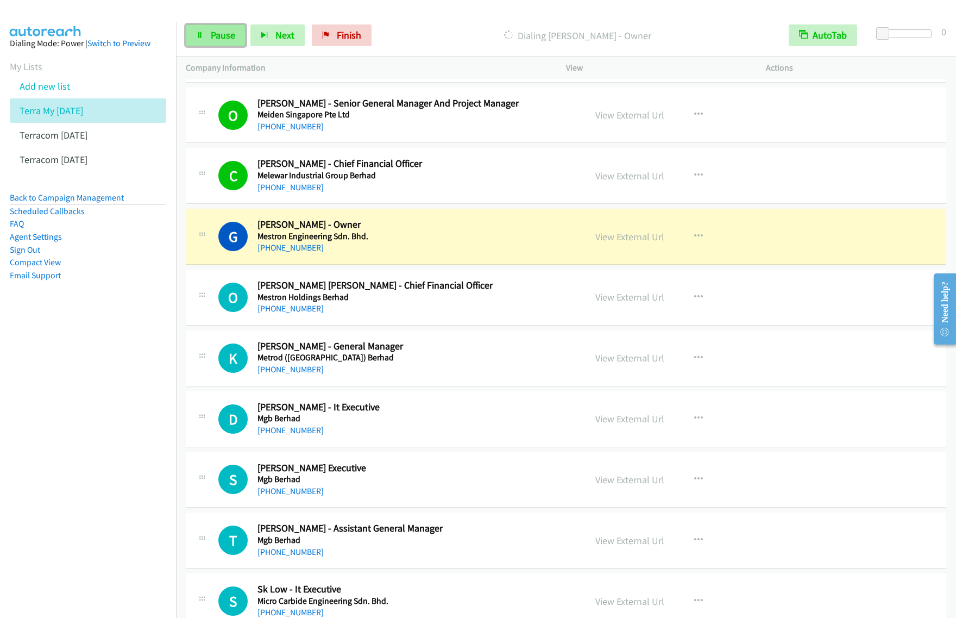
click at [220, 39] on span "Pause" at bounding box center [223, 35] width 24 height 12
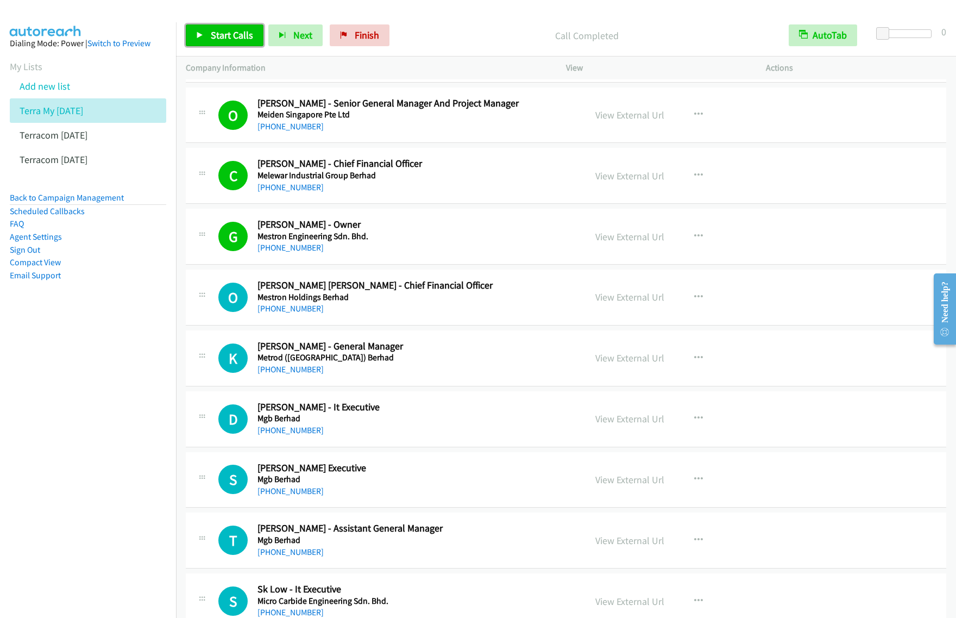
click at [224, 38] on span "Start Calls" at bounding box center [232, 35] width 42 height 12
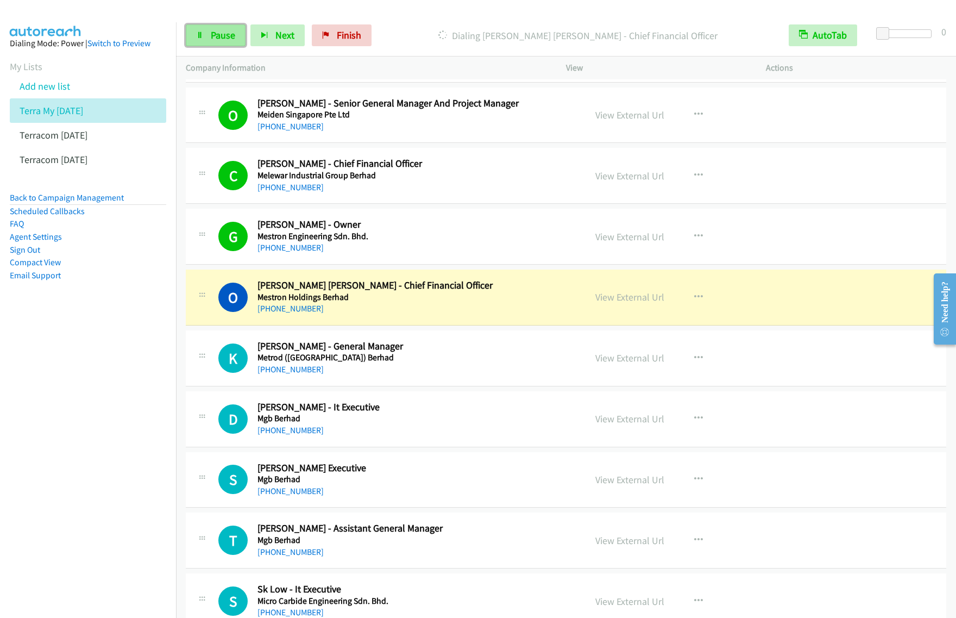
click at [233, 36] on span "Pause" at bounding box center [223, 35] width 24 height 12
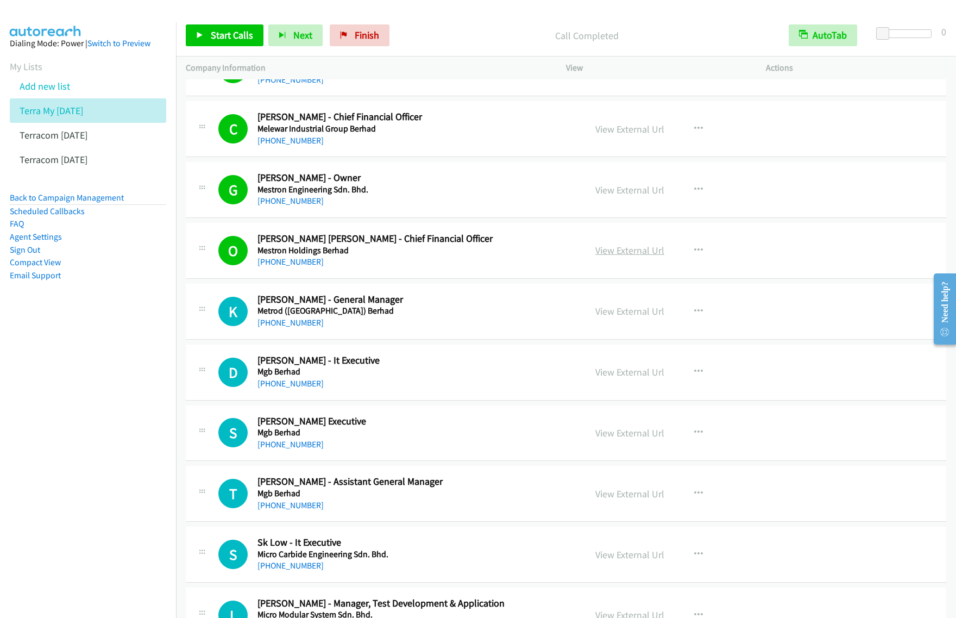
scroll to position [2649, 0]
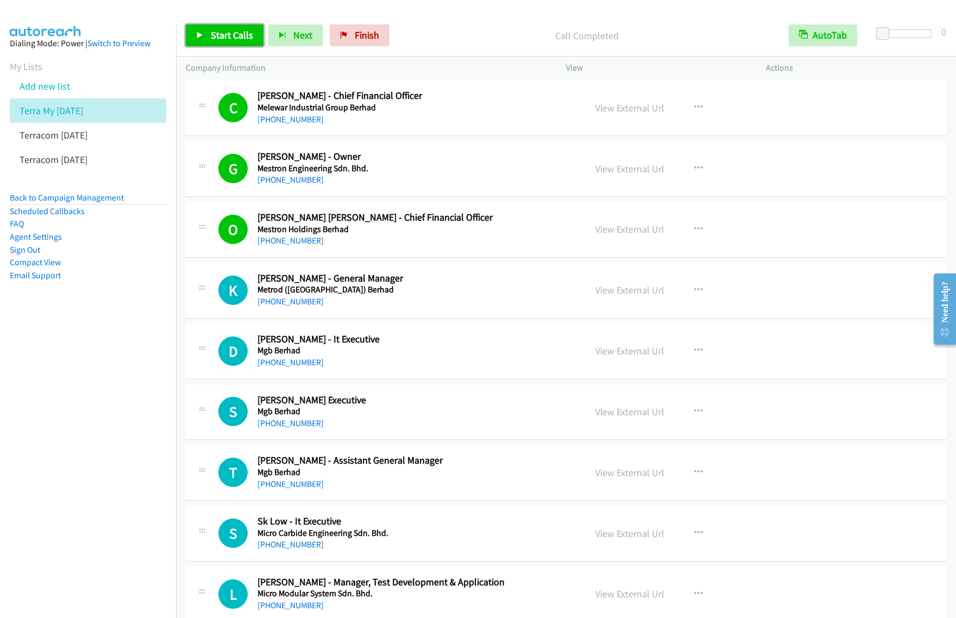
click at [234, 34] on span "Start Calls" at bounding box center [232, 35] width 42 height 12
drag, startPoint x: 202, startPoint y: 38, endPoint x: 216, endPoint y: 32, distance: 15.6
click at [202, 38] on icon at bounding box center [200, 36] width 8 height 8
click at [222, 31] on span "Start Calls" at bounding box center [232, 35] width 42 height 12
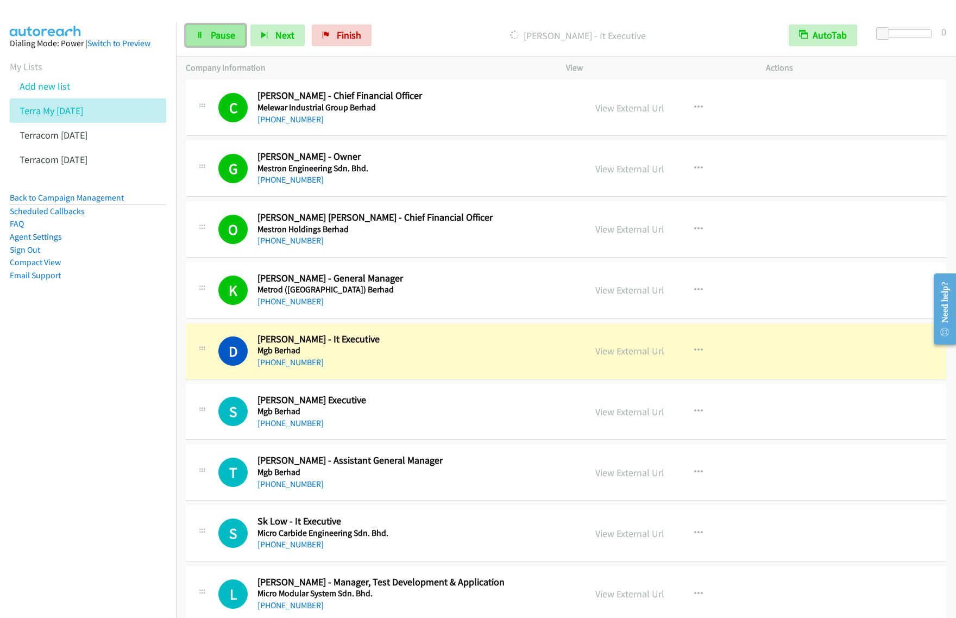
click at [215, 38] on span "Pause" at bounding box center [223, 35] width 24 height 12
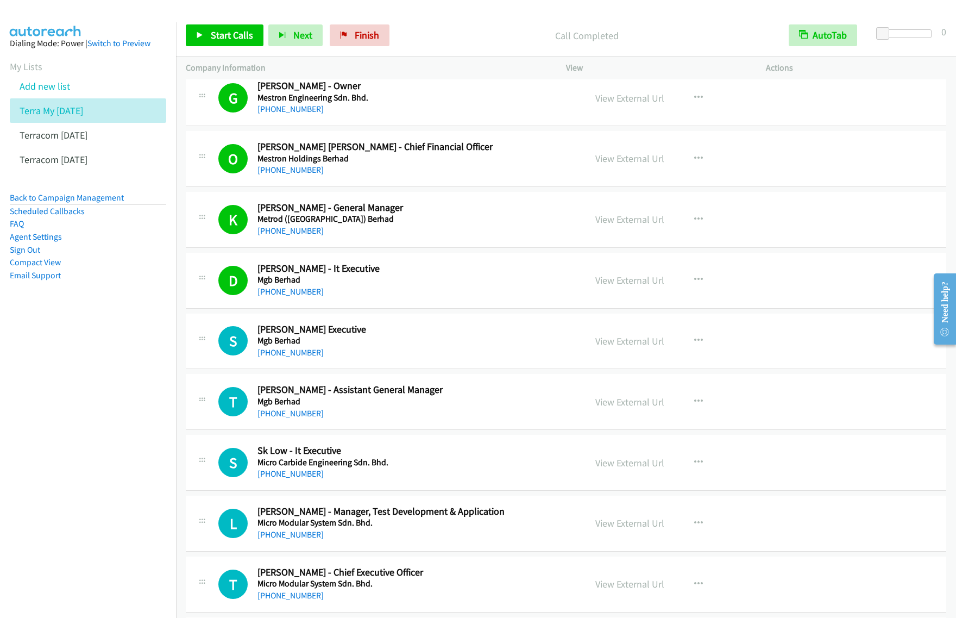
scroll to position [2785, 0]
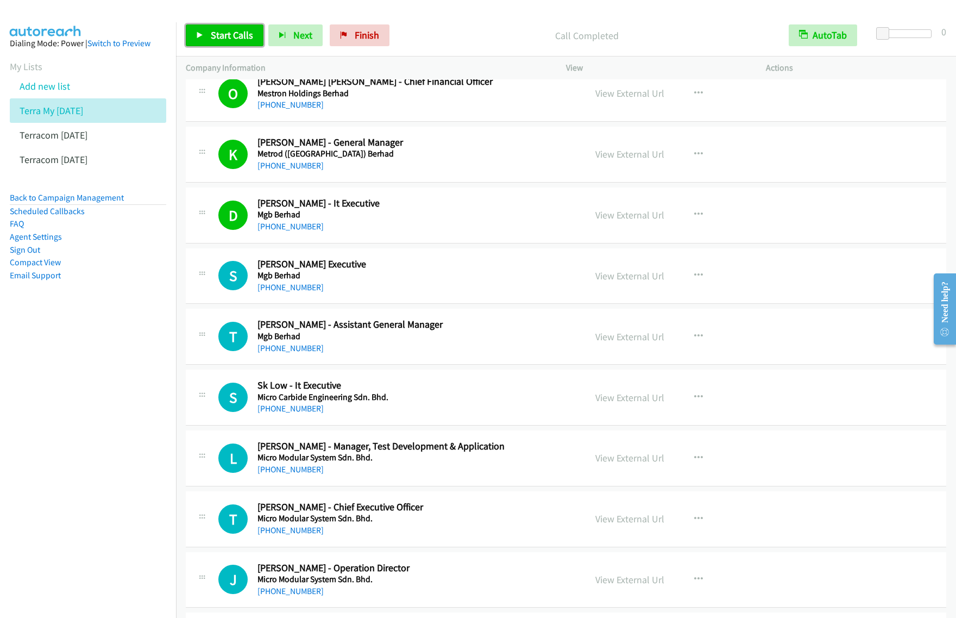
click at [215, 34] on span "Start Calls" at bounding box center [232, 35] width 42 height 12
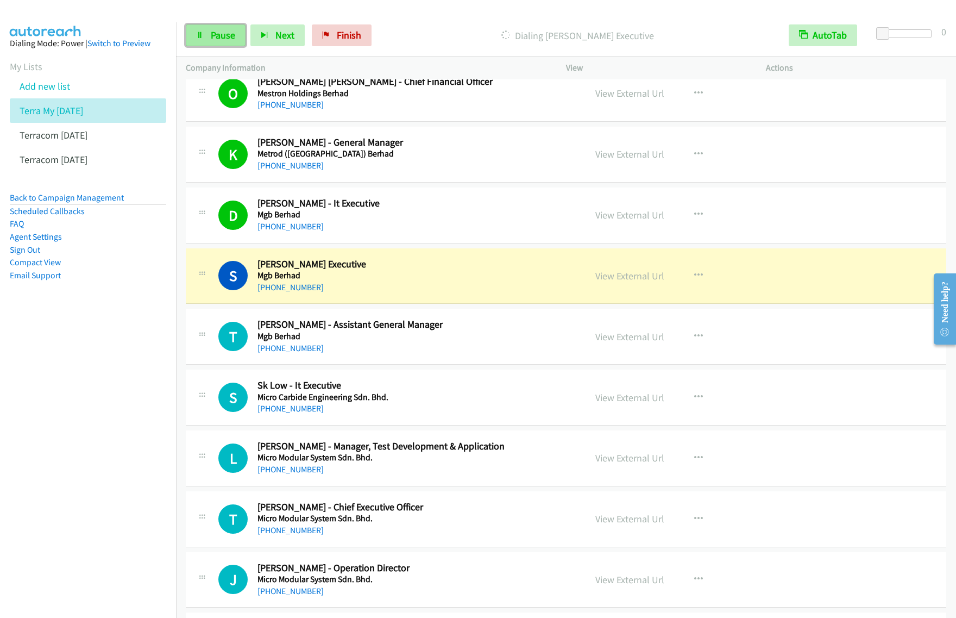
click at [227, 26] on link "Pause" at bounding box center [216, 35] width 60 height 22
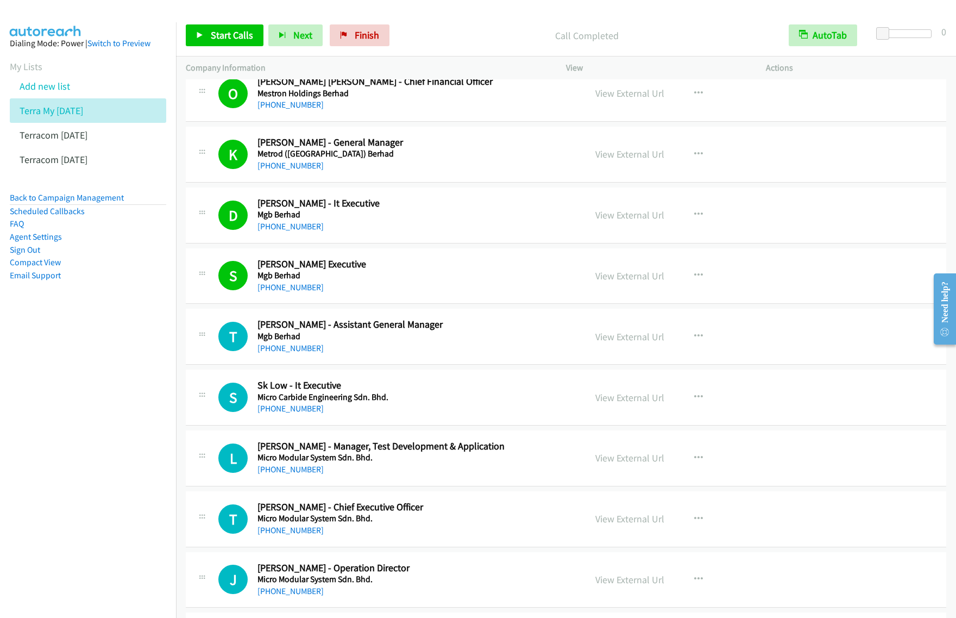
scroll to position [2852, 0]
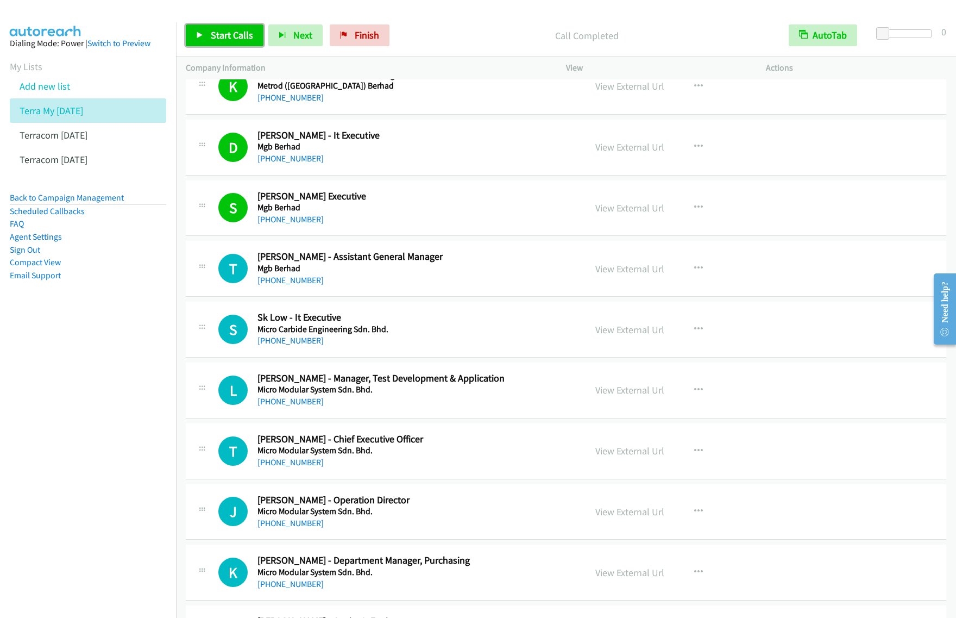
click at [240, 33] on span "Start Calls" at bounding box center [232, 35] width 42 height 12
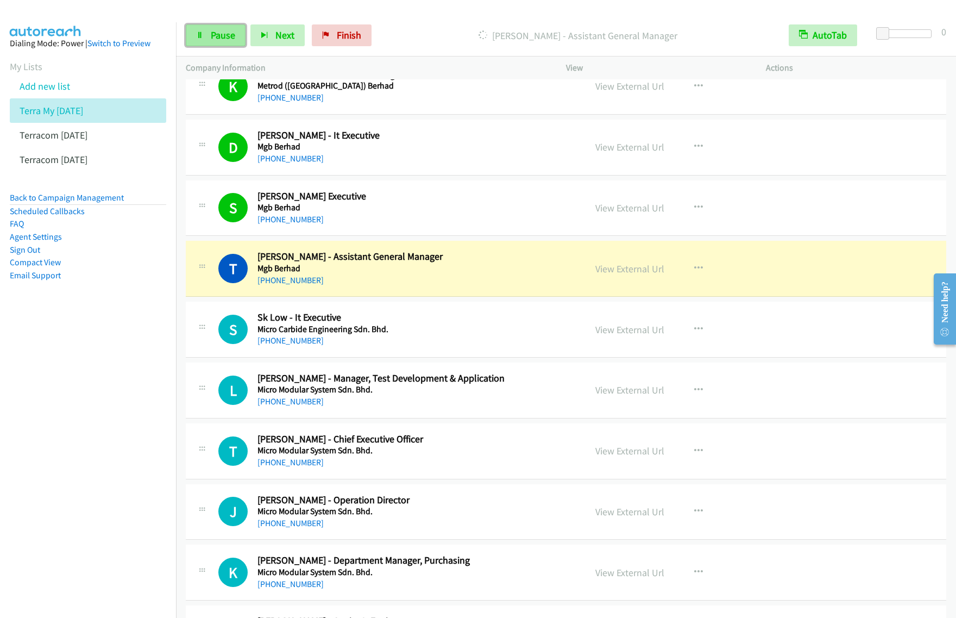
click at [221, 39] on span "Pause" at bounding box center [223, 35] width 24 height 12
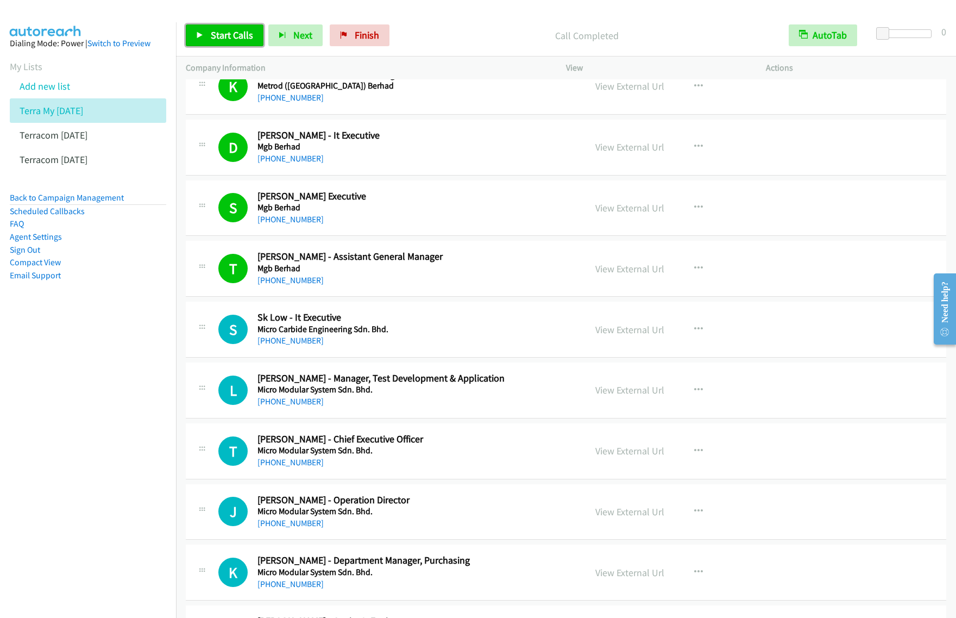
click at [223, 44] on link "Start Calls" at bounding box center [225, 35] width 78 height 22
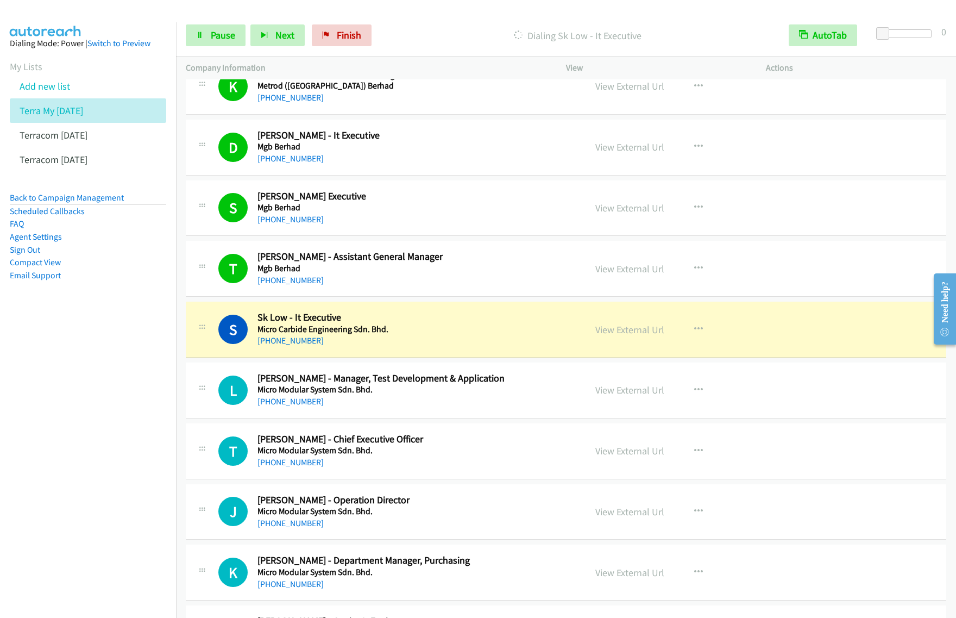
click at [223, 47] on div "Start Calls Pause Next Finish Dialing Sk Low - It Executive AutoTab AutoTab 0" at bounding box center [566, 36] width 780 height 42
click at [227, 40] on span "Pause" at bounding box center [223, 35] width 24 height 12
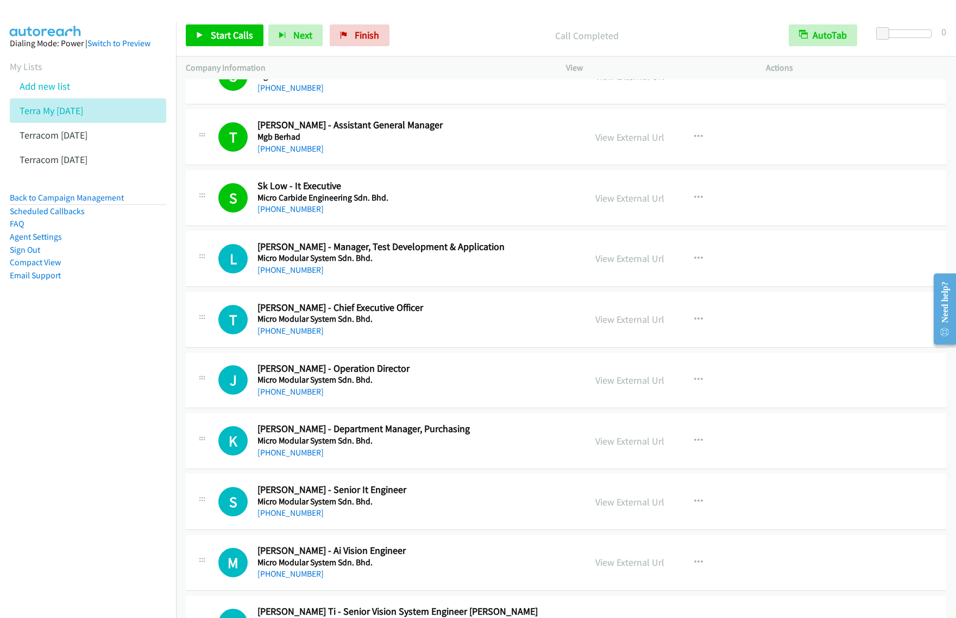
scroll to position [2988, 0]
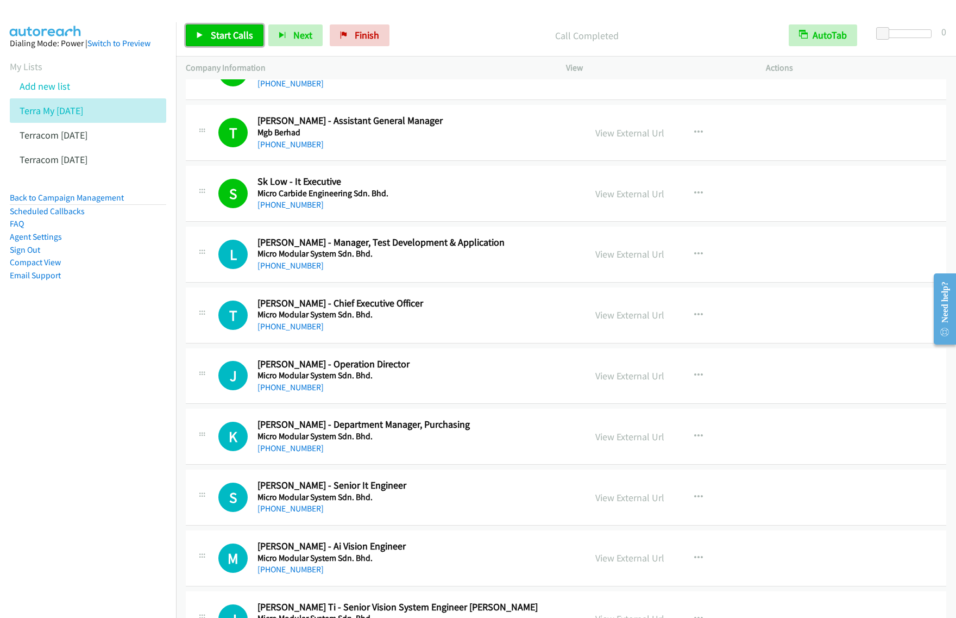
click at [242, 33] on span "Start Calls" at bounding box center [232, 35] width 42 height 12
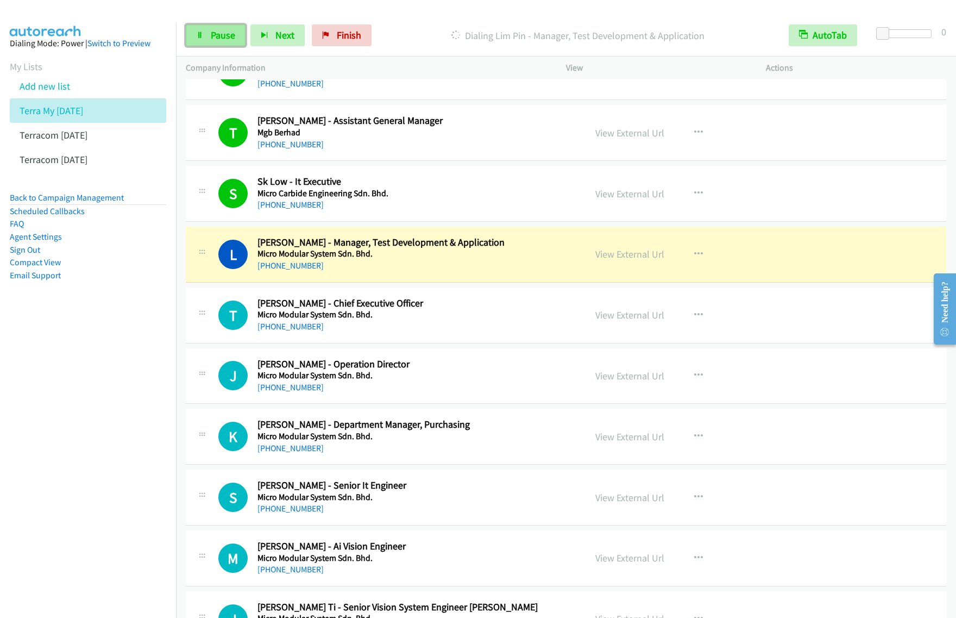
drag, startPoint x: 217, startPoint y: 43, endPoint x: 222, endPoint y: 40, distance: 5.8
click at [217, 43] on link "Pause" at bounding box center [216, 35] width 60 height 22
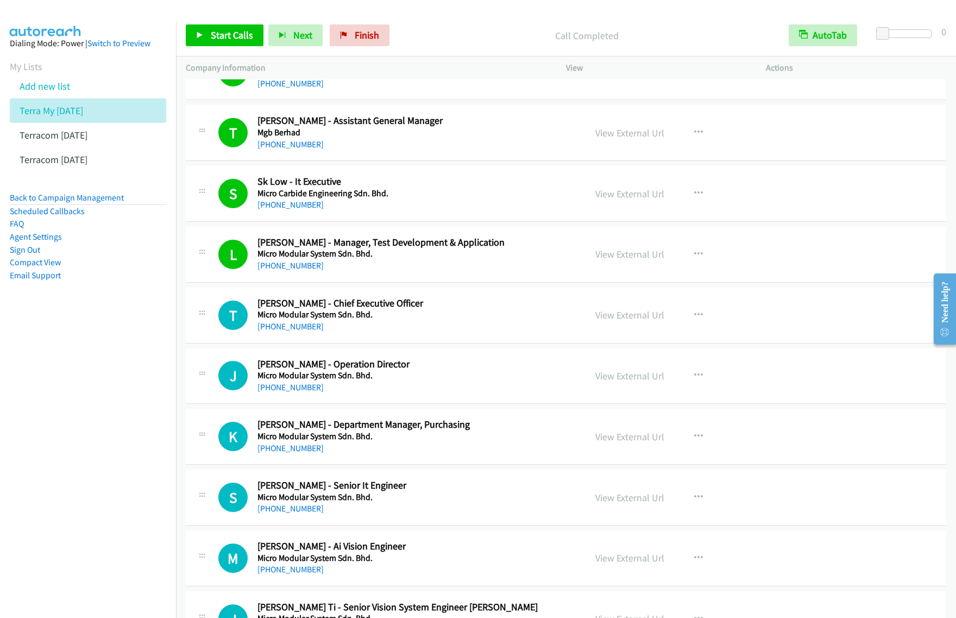
scroll to position [3124, 0]
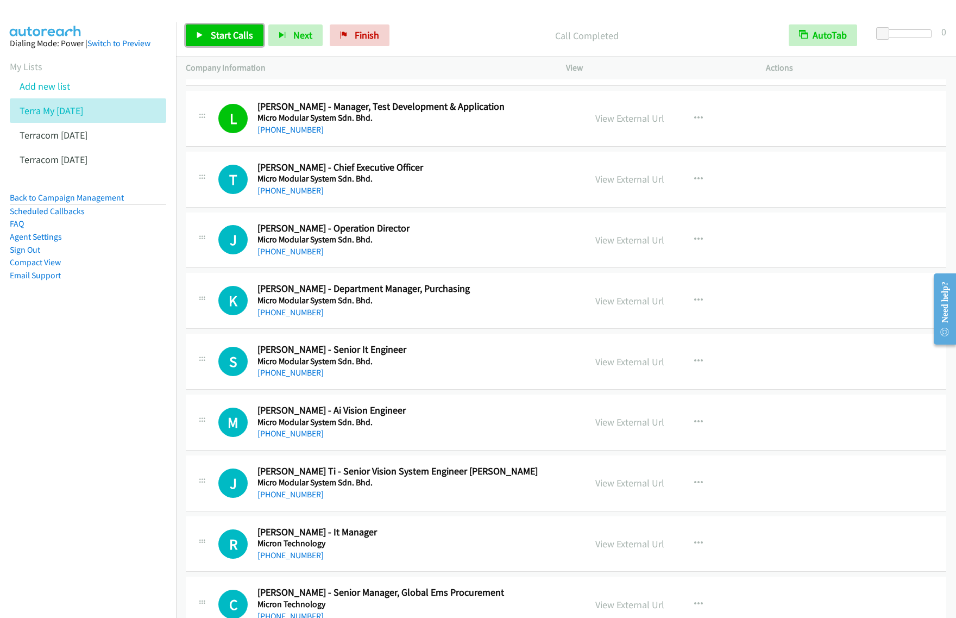
click at [236, 34] on span "Start Calls" at bounding box center [232, 35] width 42 height 12
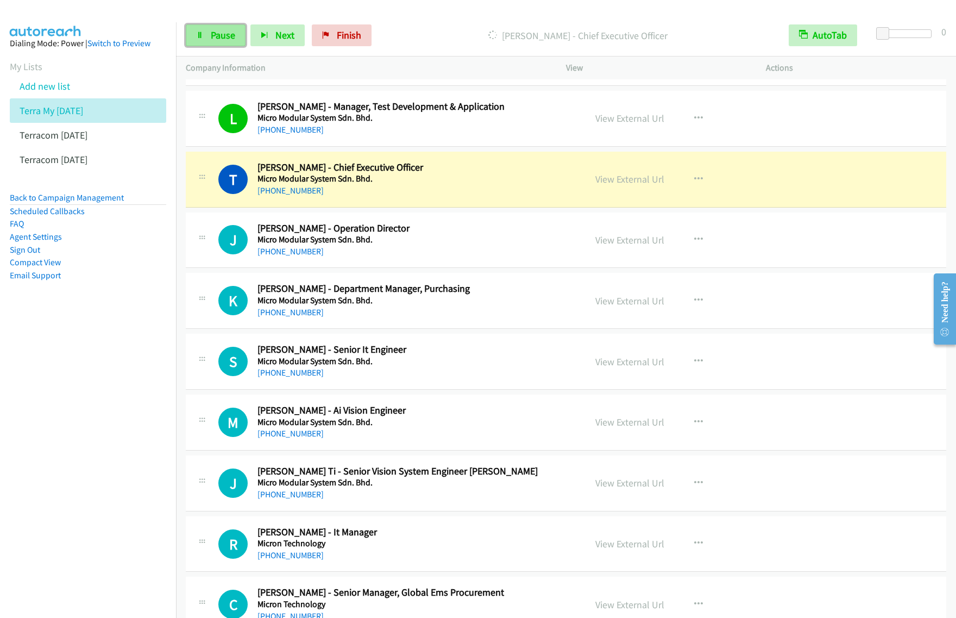
click at [201, 32] on icon at bounding box center [200, 36] width 8 height 8
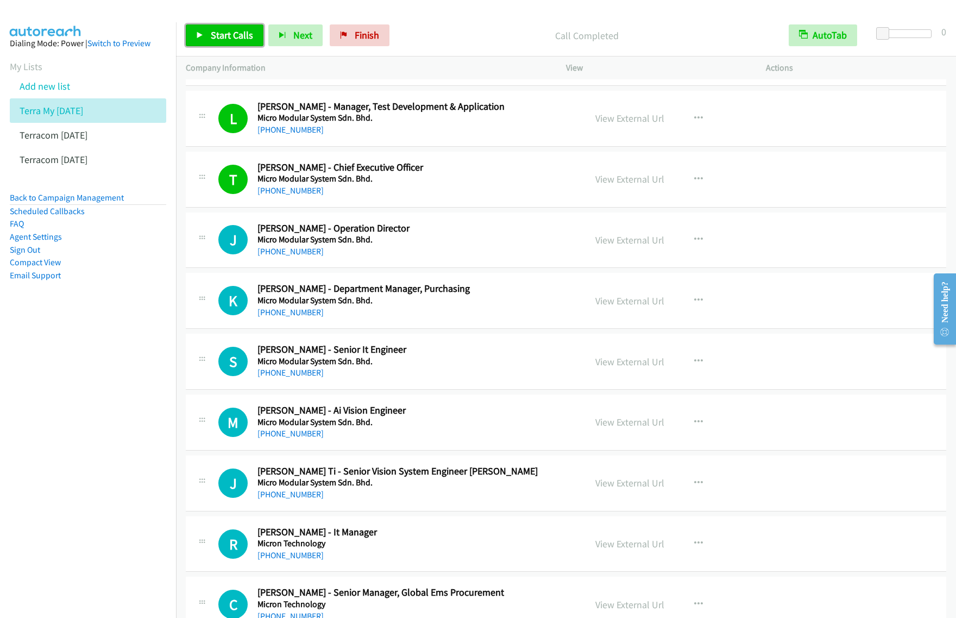
click at [237, 36] on span "Start Calls" at bounding box center [232, 35] width 42 height 12
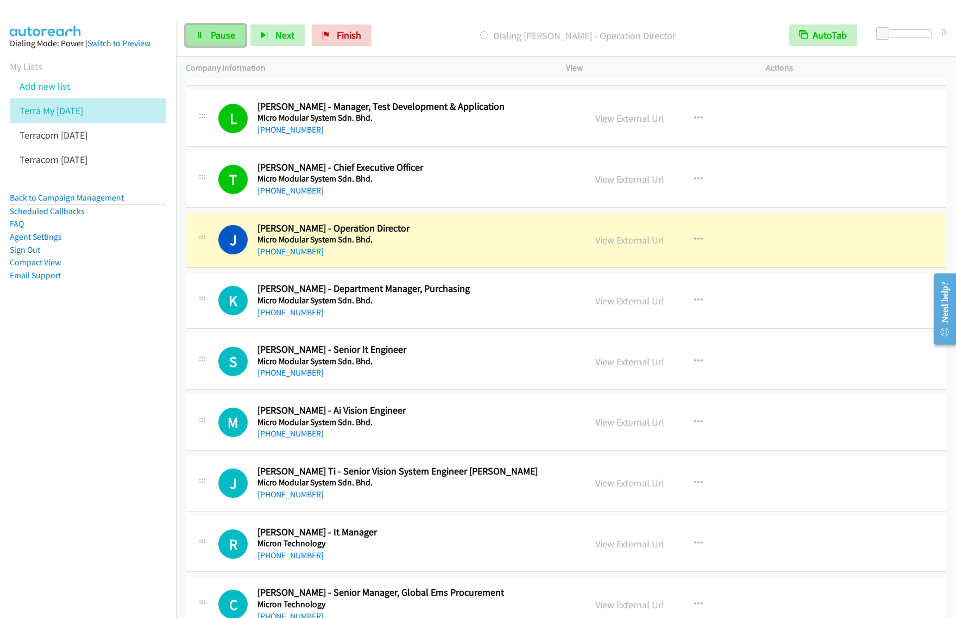
drag, startPoint x: 213, startPoint y: 41, endPoint x: 229, endPoint y: 36, distance: 16.5
click at [213, 41] on span "Pause" at bounding box center [223, 35] width 24 height 12
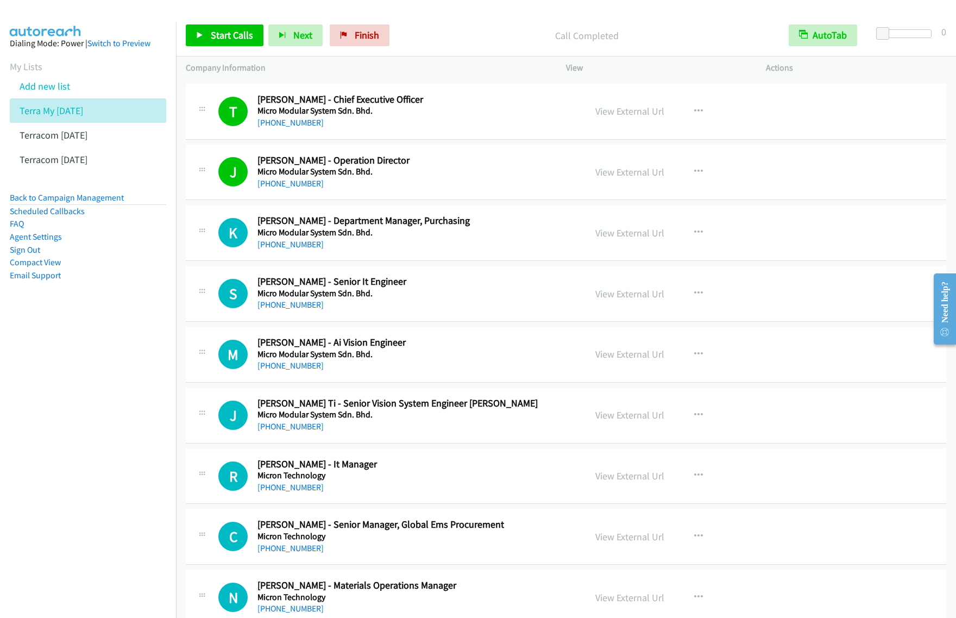
scroll to position [3260, 0]
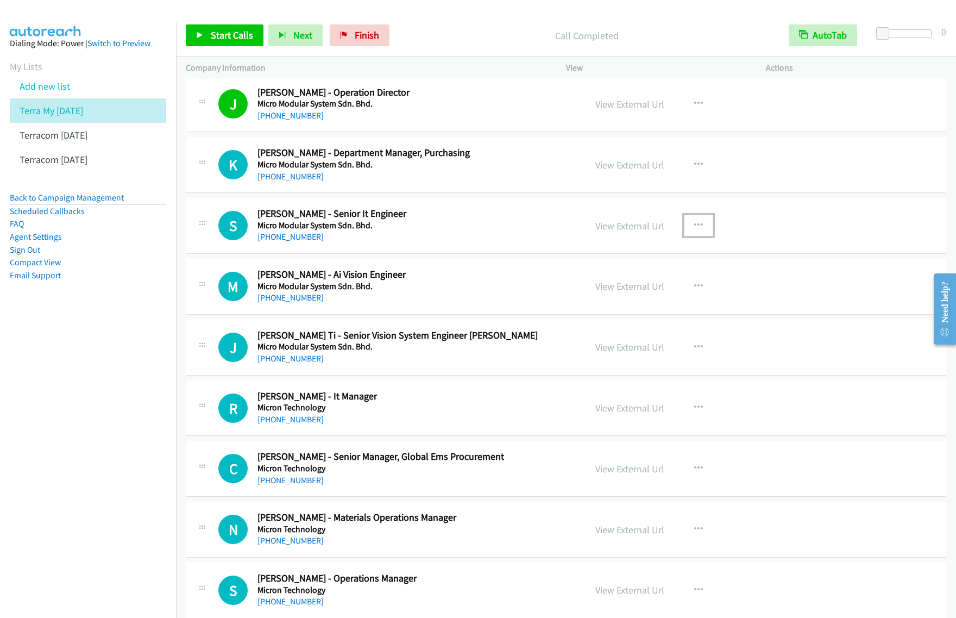
click at [694, 226] on icon "button" at bounding box center [698, 225] width 9 height 9
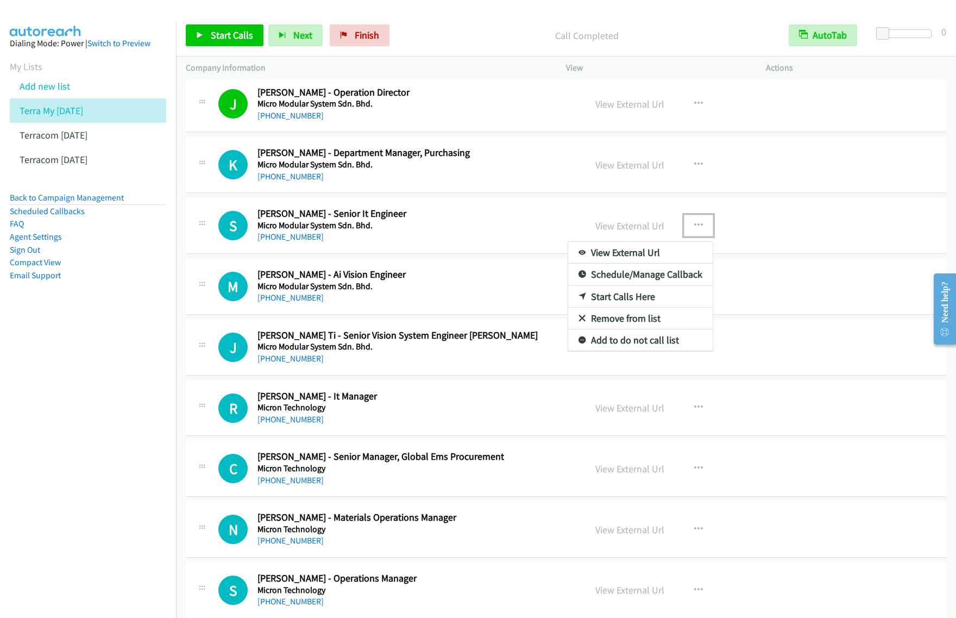
click at [653, 302] on link "Start Calls Here" at bounding box center [640, 297] width 145 height 22
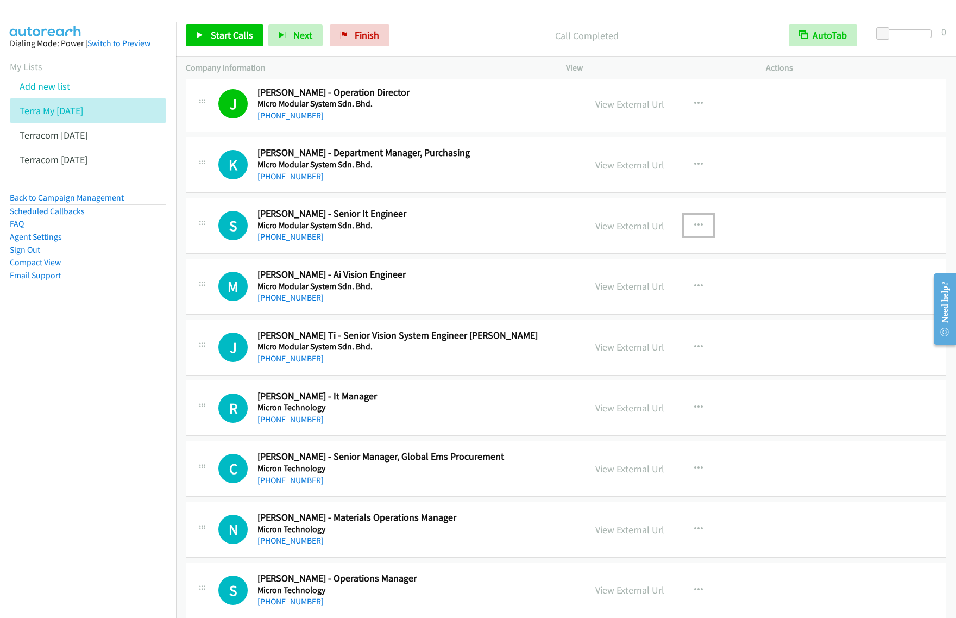
click at [697, 229] on icon "button" at bounding box center [698, 225] width 9 height 9
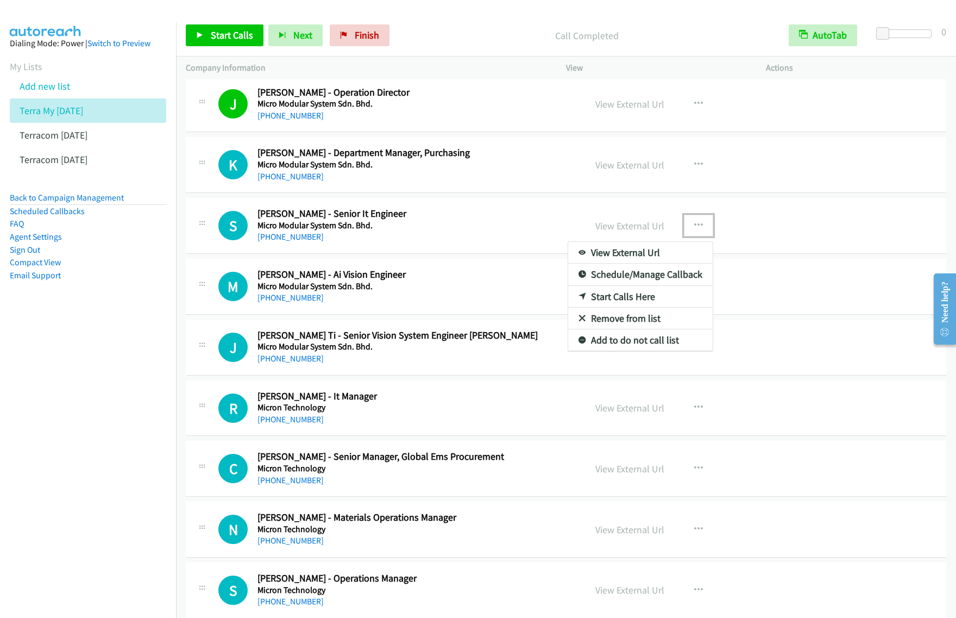
click at [657, 300] on link "Start Calls Here" at bounding box center [640, 297] width 145 height 22
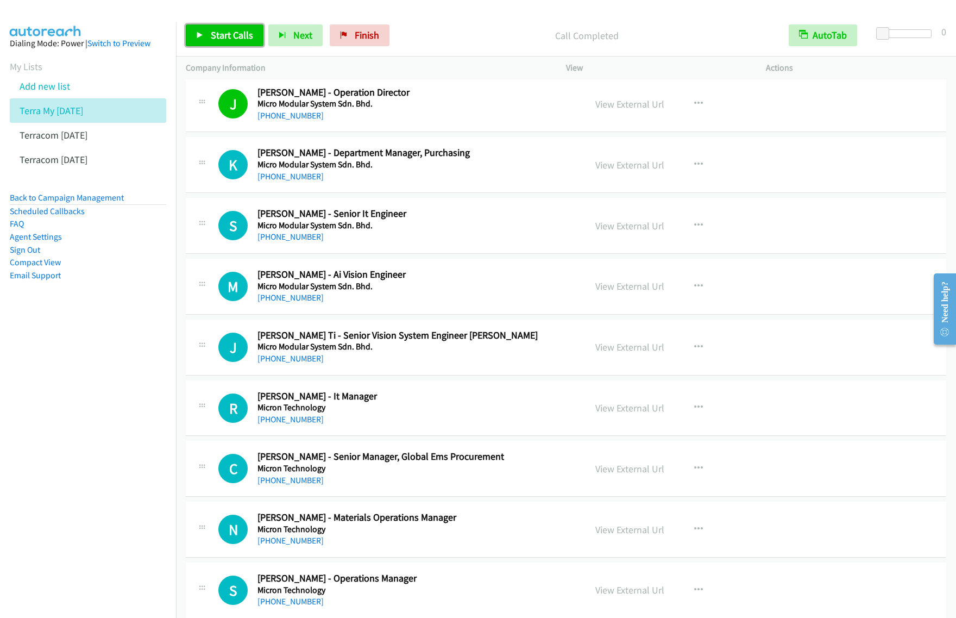
click at [248, 41] on span "Start Calls" at bounding box center [232, 35] width 42 height 12
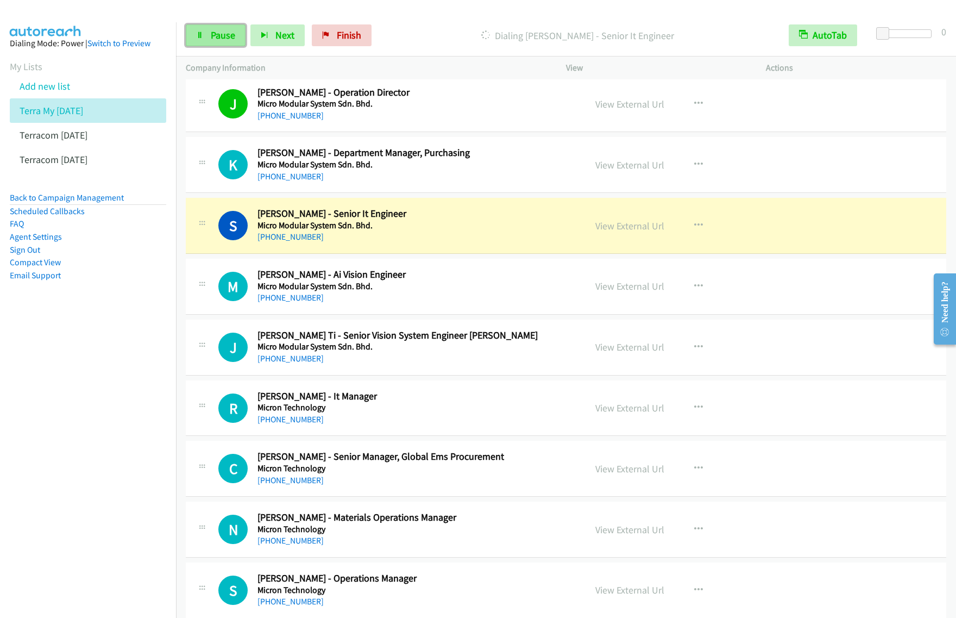
click at [224, 45] on link "Pause" at bounding box center [216, 35] width 60 height 22
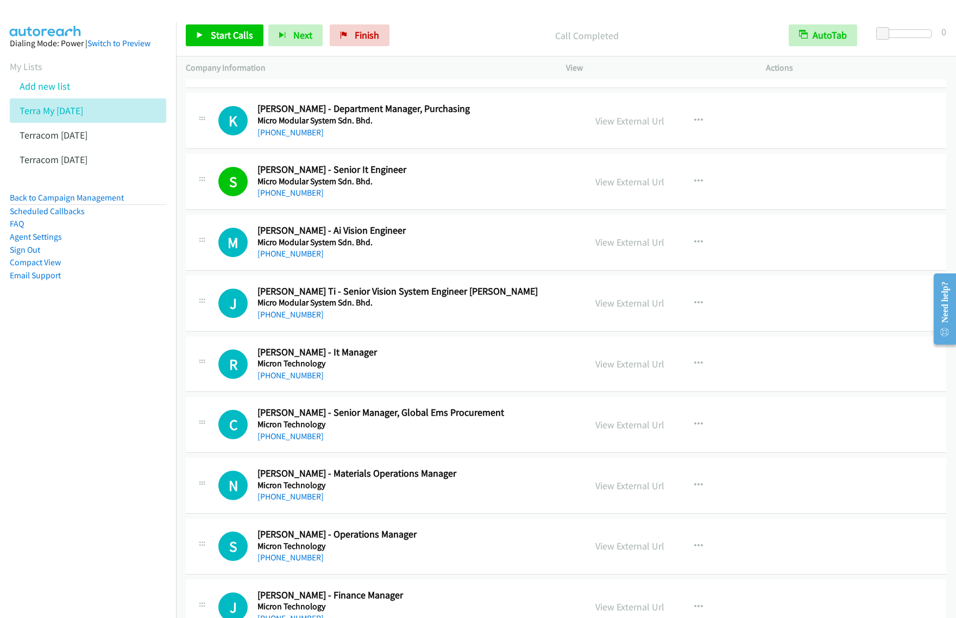
scroll to position [3328, 0]
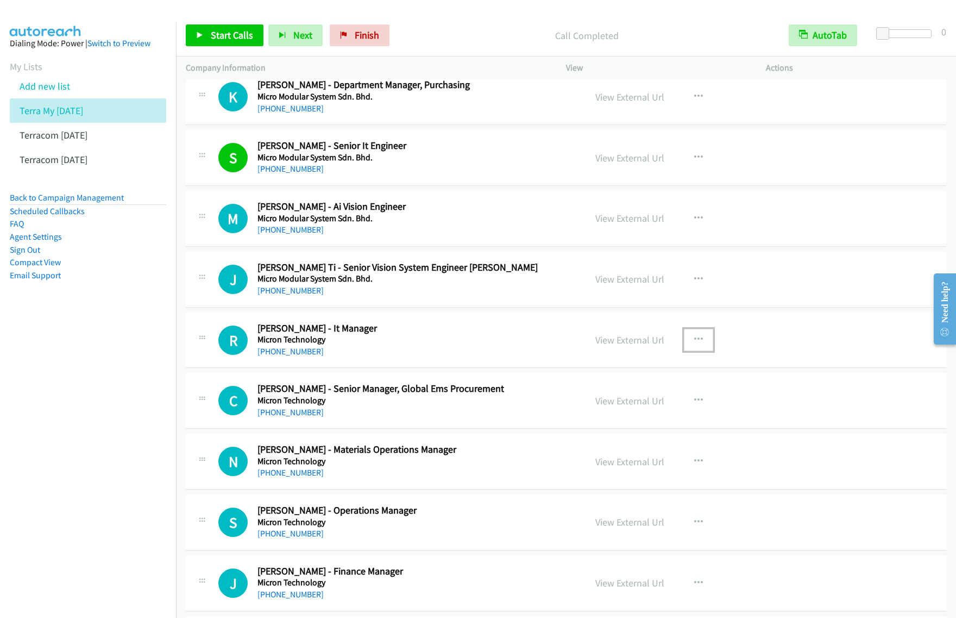
click at [697, 343] on icon "button" at bounding box center [698, 339] width 9 height 9
click at [669, 413] on link "Start Calls Here" at bounding box center [640, 411] width 145 height 22
click at [694, 344] on icon "button" at bounding box center [698, 339] width 9 height 9
click at [670, 417] on link "Start Calls Here" at bounding box center [640, 411] width 145 height 22
click at [234, 29] on span "Start Calls" at bounding box center [232, 35] width 42 height 12
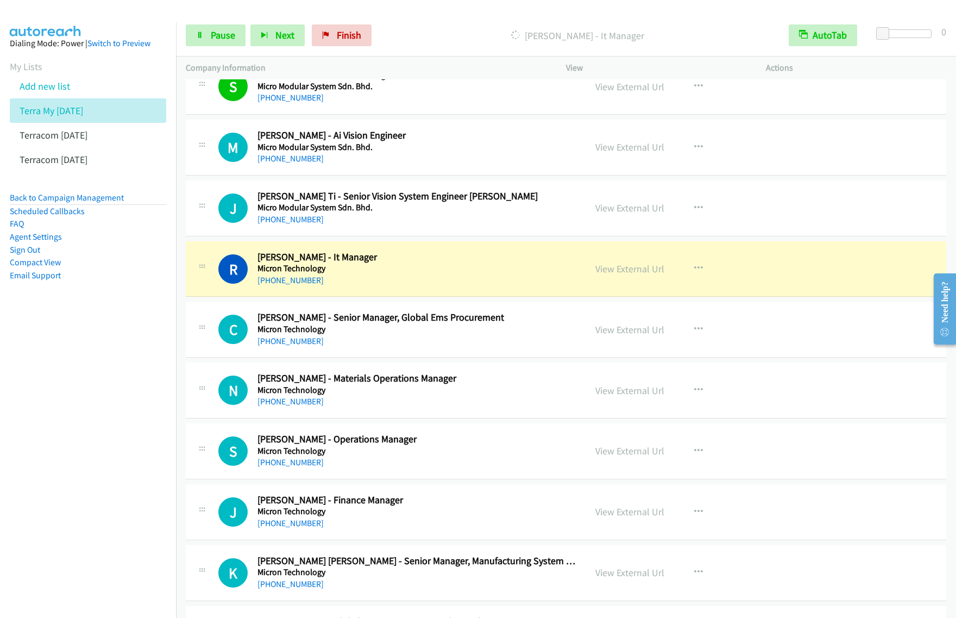
scroll to position [3464, 0]
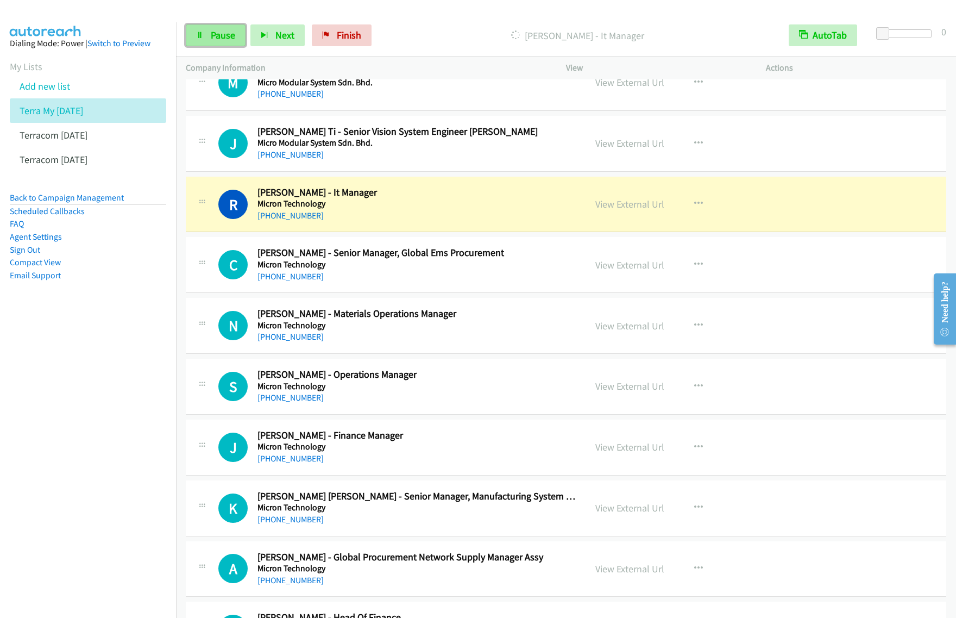
click at [217, 37] on span "Pause" at bounding box center [223, 35] width 24 height 12
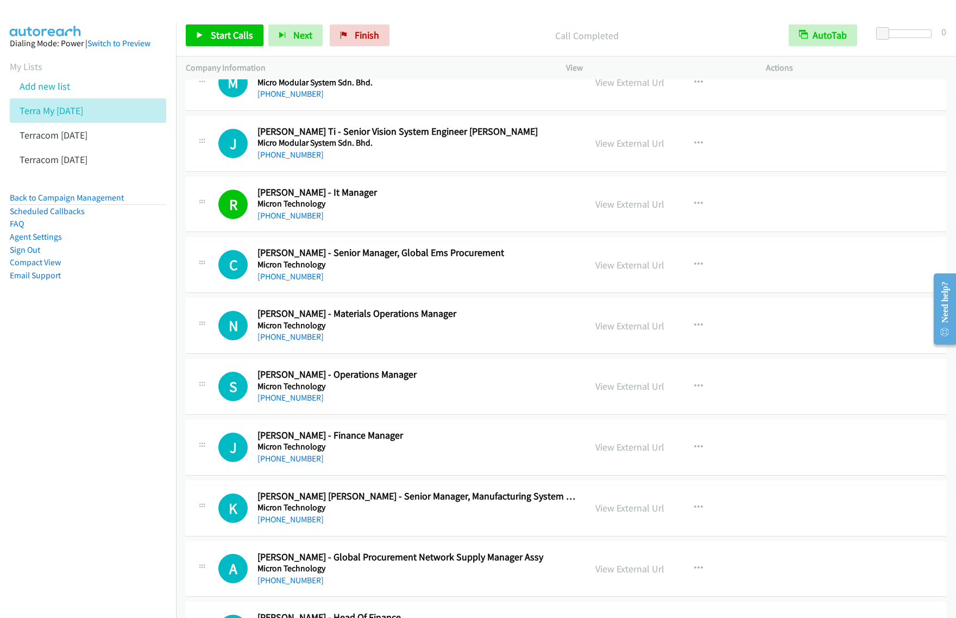
click at [136, 411] on nav "Dialing Mode: Power | Switch to Preview My Lists Add new list Terra My Sept 24 …" at bounding box center [88, 331] width 177 height 618
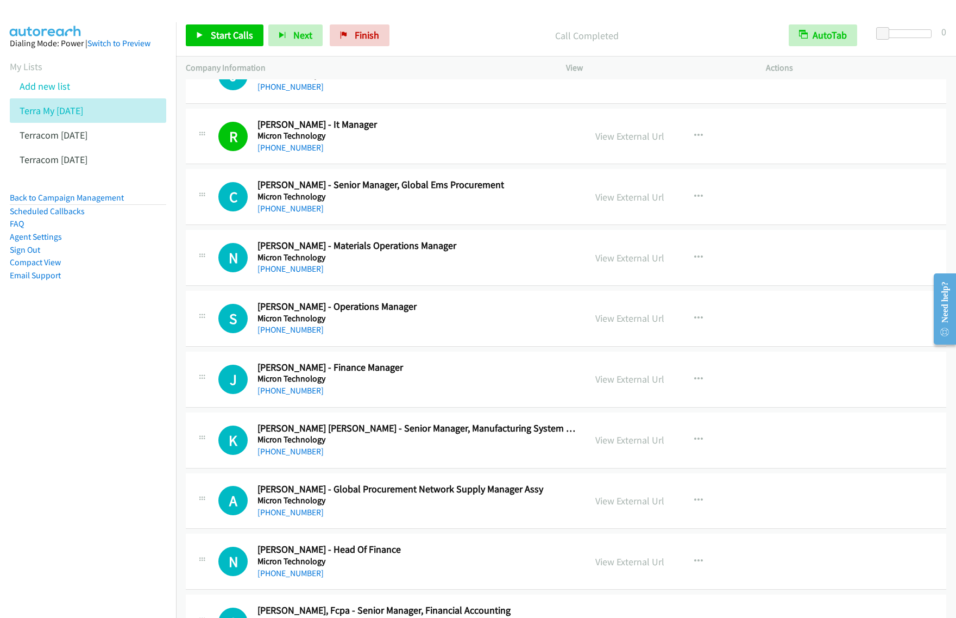
click at [504, 323] on h5 "Micron Technology" at bounding box center [417, 318] width 318 height 11
click at [694, 323] on icon "button" at bounding box center [698, 318] width 9 height 9
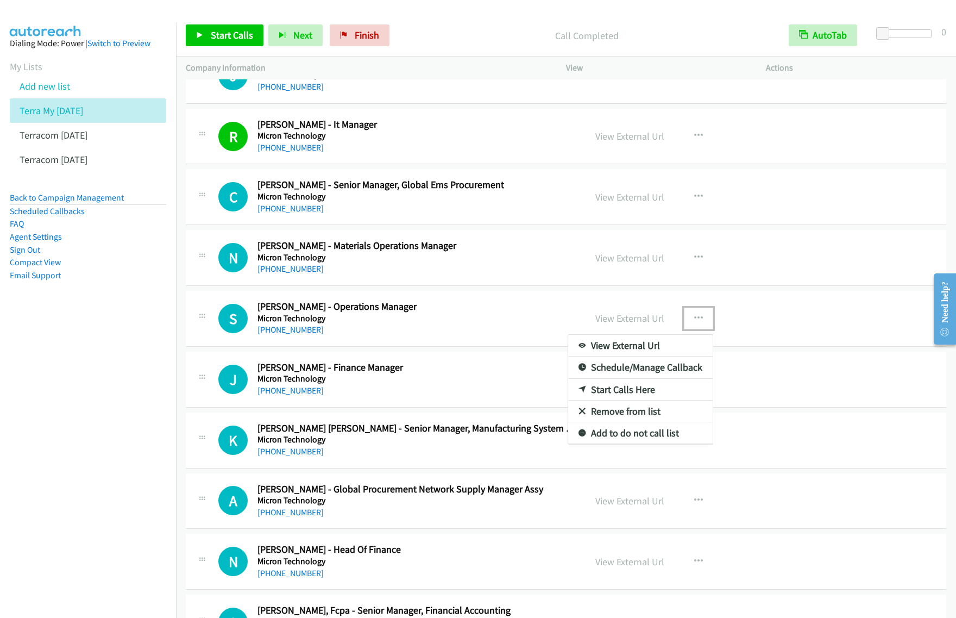
click at [642, 396] on link "Start Calls Here" at bounding box center [640, 390] width 145 height 22
click at [694, 323] on icon "button" at bounding box center [698, 318] width 9 height 9
click at [649, 394] on link "Start Calls Here" at bounding box center [640, 390] width 145 height 22
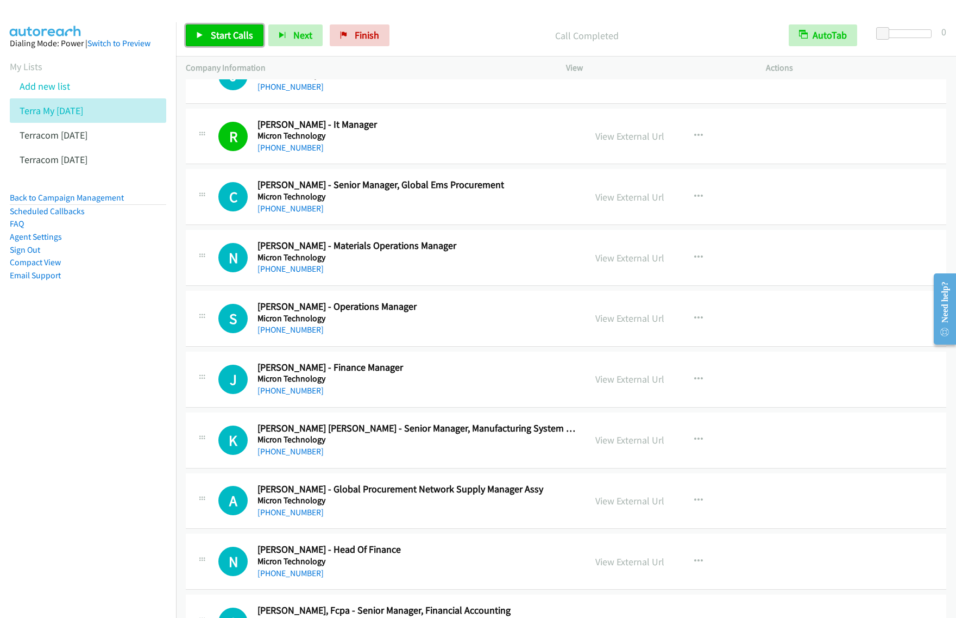
click at [235, 39] on span "Start Calls" at bounding box center [232, 35] width 42 height 12
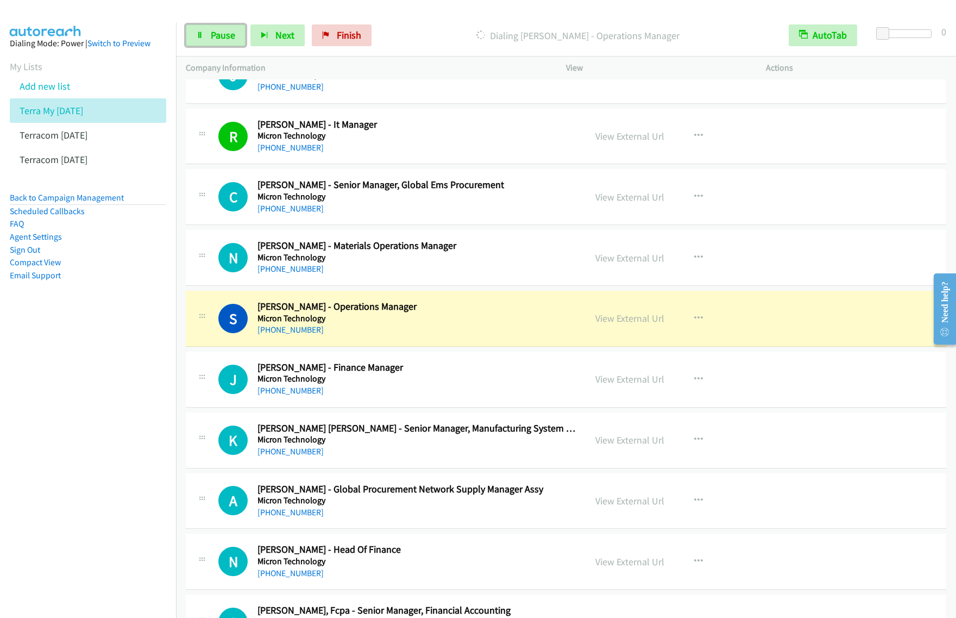
drag, startPoint x: 212, startPoint y: 34, endPoint x: 309, endPoint y: 28, distance: 96.9
click at [212, 34] on span "Pause" at bounding box center [223, 35] width 24 height 12
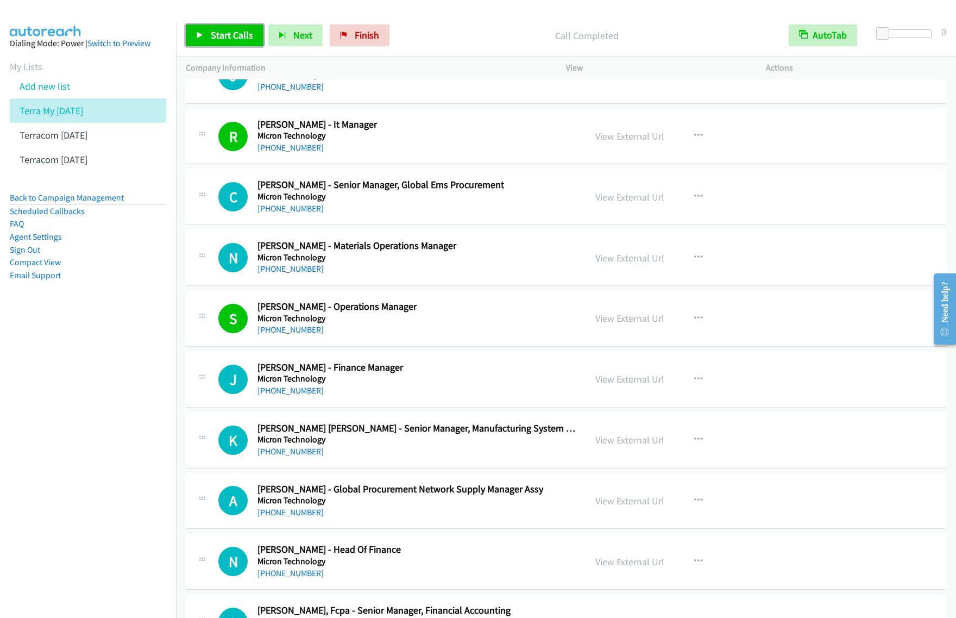
click at [227, 34] on span "Start Calls" at bounding box center [232, 35] width 42 height 12
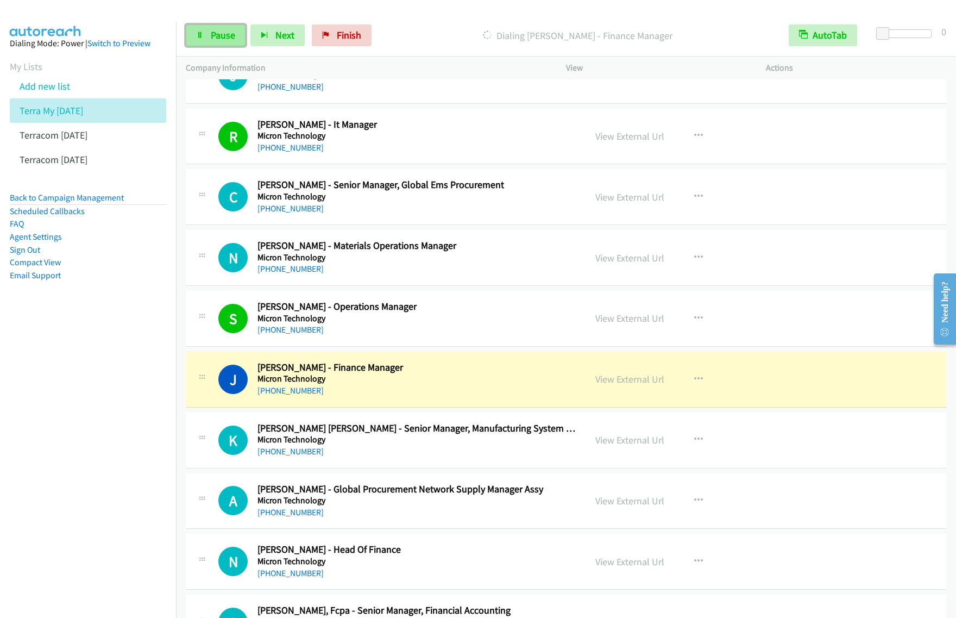
click at [220, 38] on span "Pause" at bounding box center [223, 35] width 24 height 12
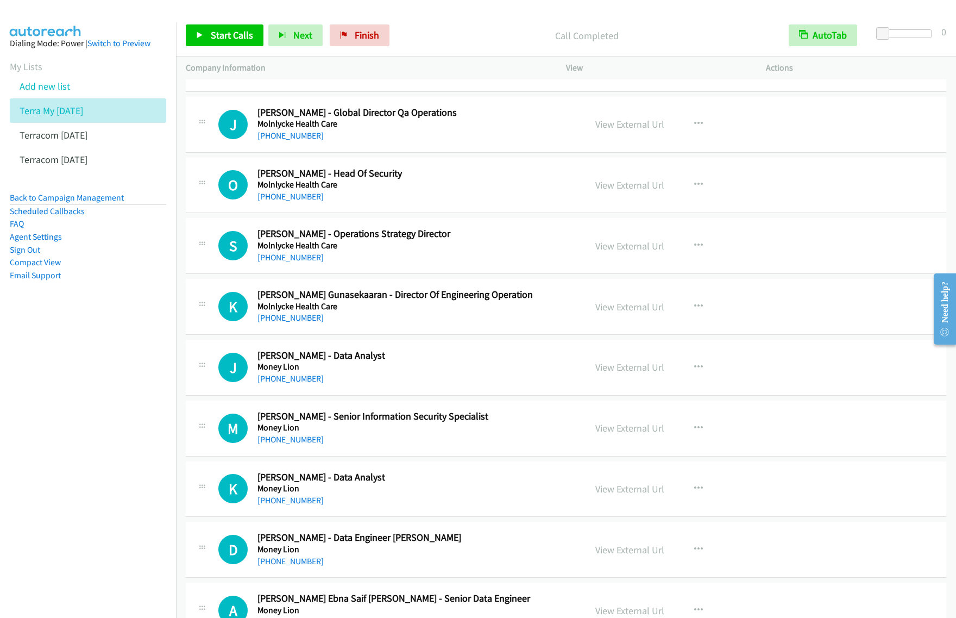
scroll to position [4890, 0]
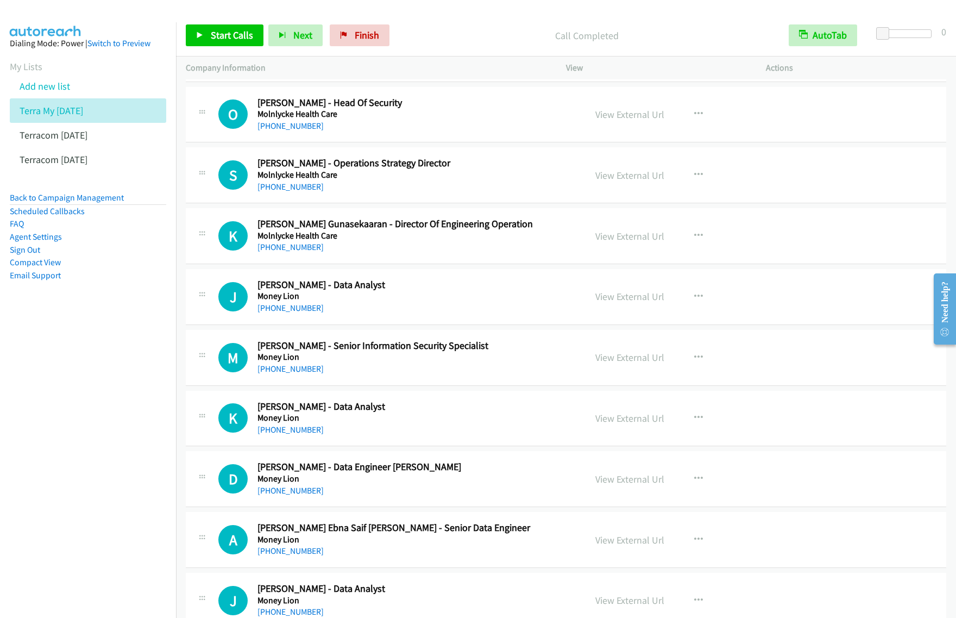
click at [511, 302] on h5 "Money Lion" at bounding box center [417, 296] width 318 height 11
click at [699, 303] on button "button" at bounding box center [698, 297] width 29 height 22
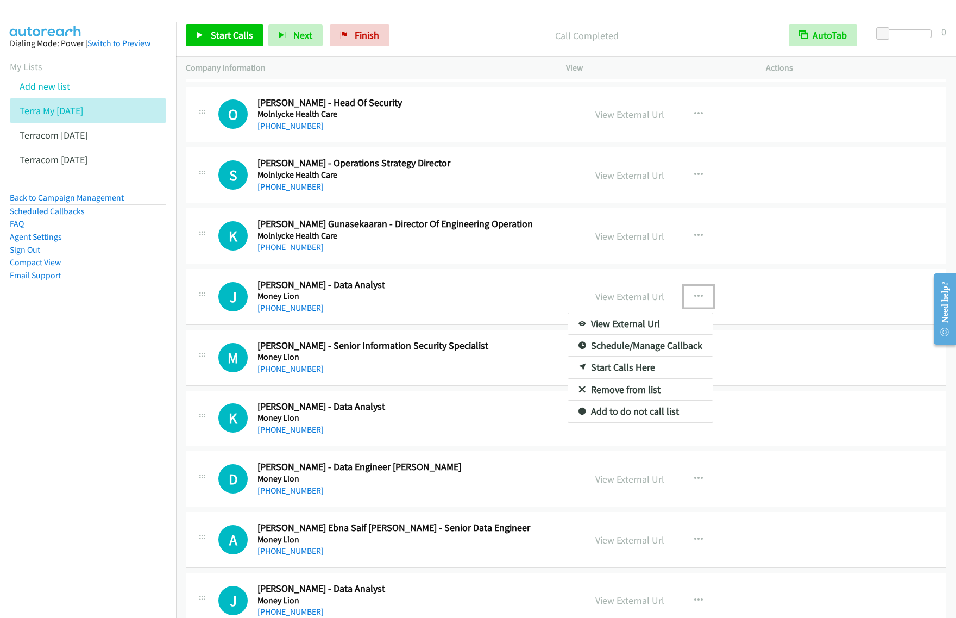
click at [643, 375] on link "Start Calls Here" at bounding box center [640, 367] width 145 height 22
click at [694, 301] on icon "button" at bounding box center [698, 296] width 9 height 9
click at [642, 375] on link "Start Calls Here" at bounding box center [640, 367] width 145 height 22
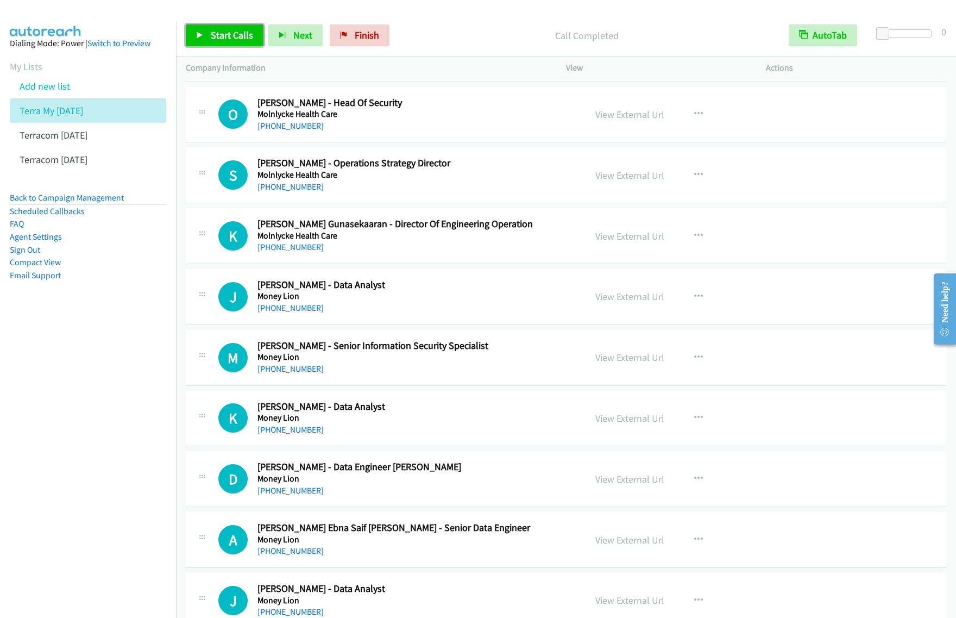
click at [242, 35] on span "Start Calls" at bounding box center [232, 35] width 42 height 12
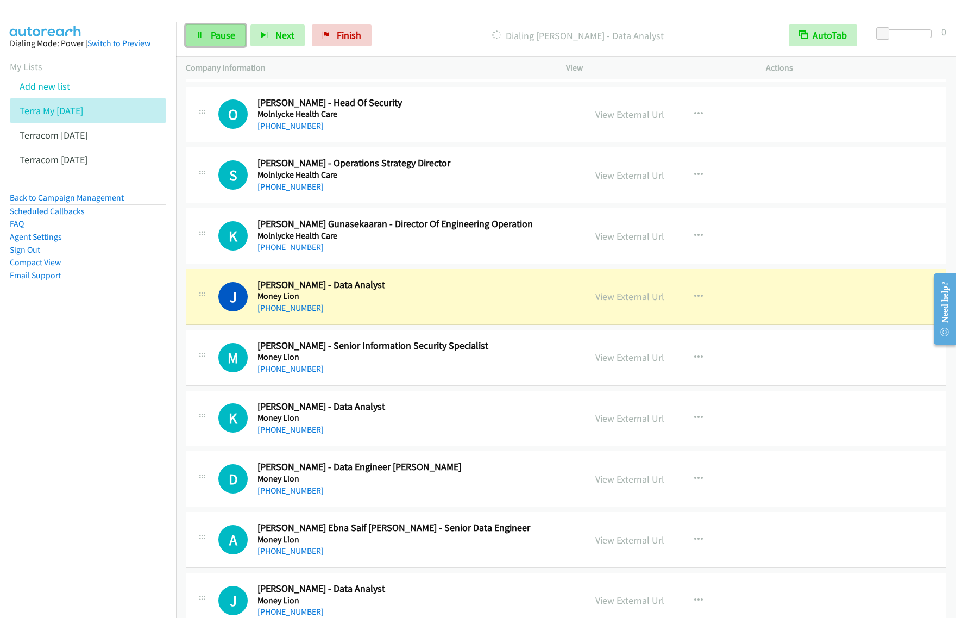
drag, startPoint x: 234, startPoint y: 31, endPoint x: 292, endPoint y: 20, distance: 58.7
click at [234, 31] on span "Pause" at bounding box center [223, 35] width 24 height 12
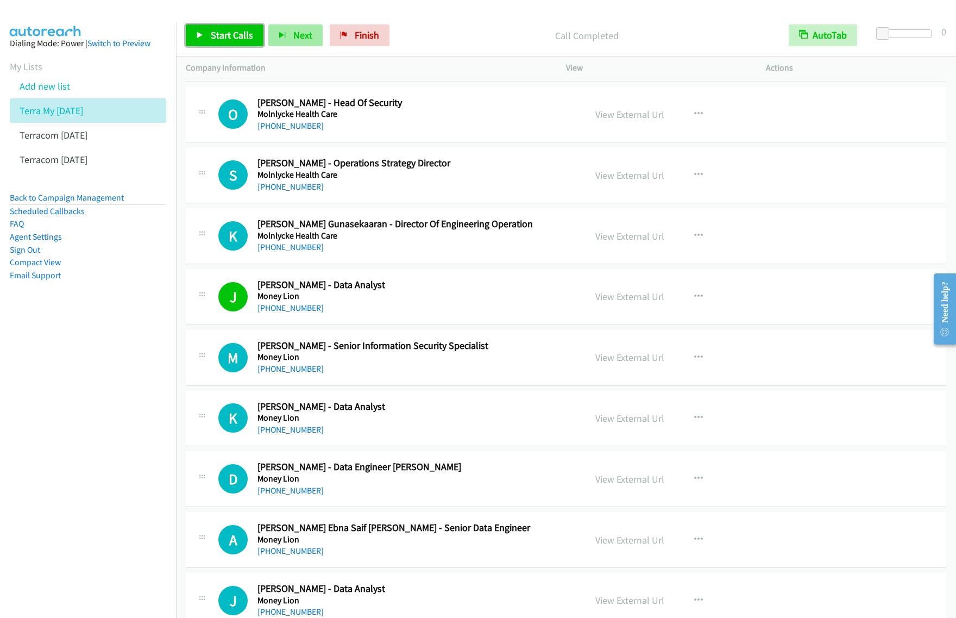
drag, startPoint x: 242, startPoint y: 33, endPoint x: 277, endPoint y: 34, distance: 35.3
click at [242, 33] on span "Start Calls" at bounding box center [232, 35] width 42 height 12
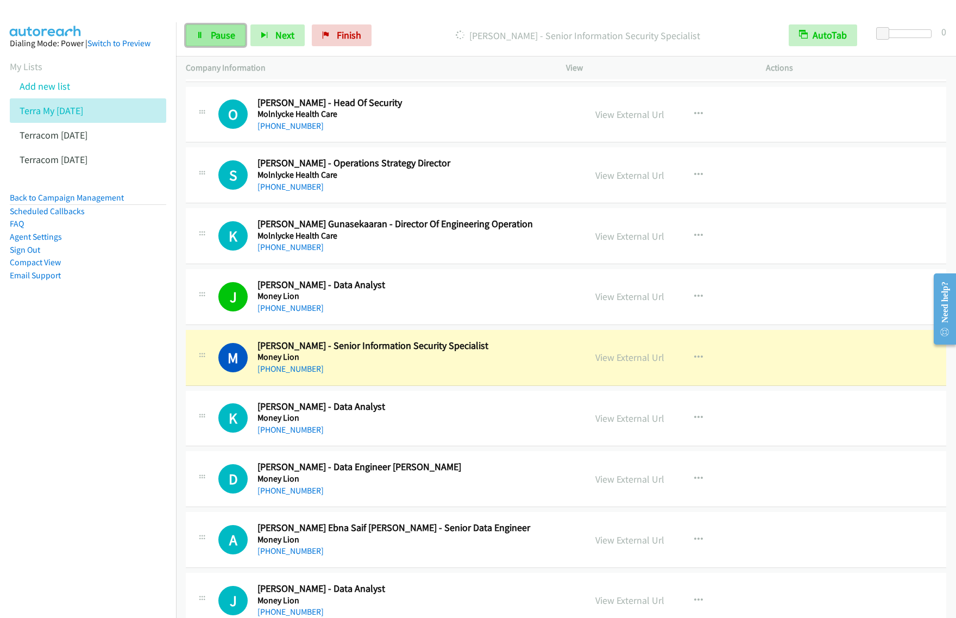
drag, startPoint x: 214, startPoint y: 34, endPoint x: 220, endPoint y: 34, distance: 6.5
click at [214, 34] on span "Pause" at bounding box center [223, 35] width 24 height 12
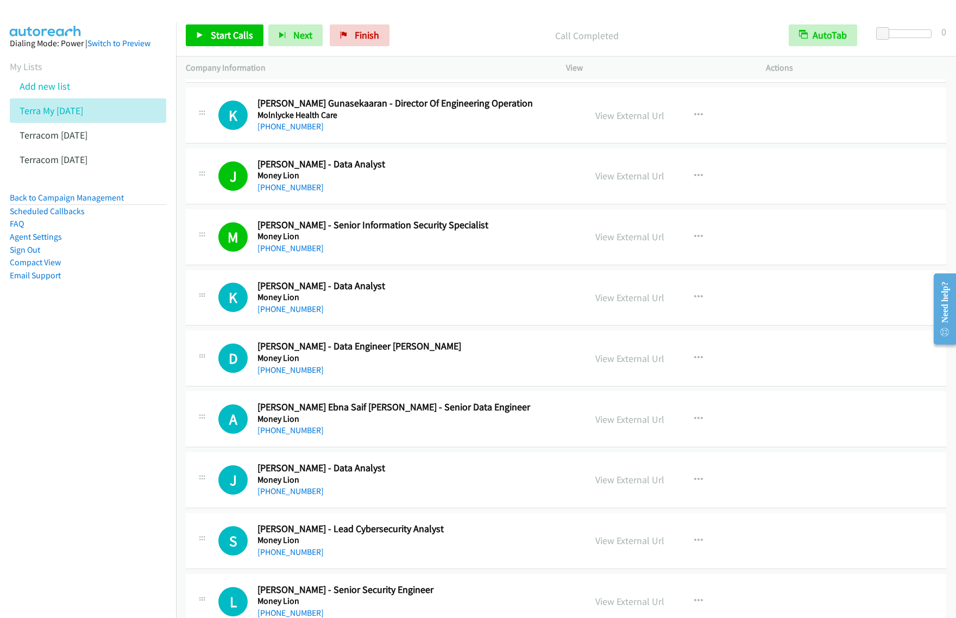
scroll to position [5026, 0]
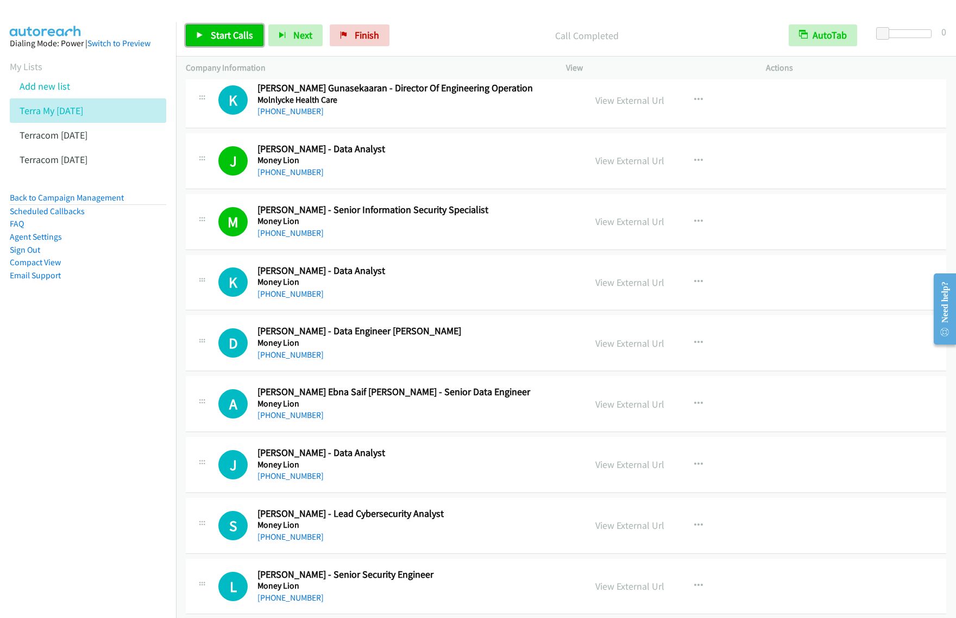
click at [235, 31] on span "Start Calls" at bounding box center [232, 35] width 42 height 12
click at [211, 31] on span "Pause" at bounding box center [223, 35] width 24 height 12
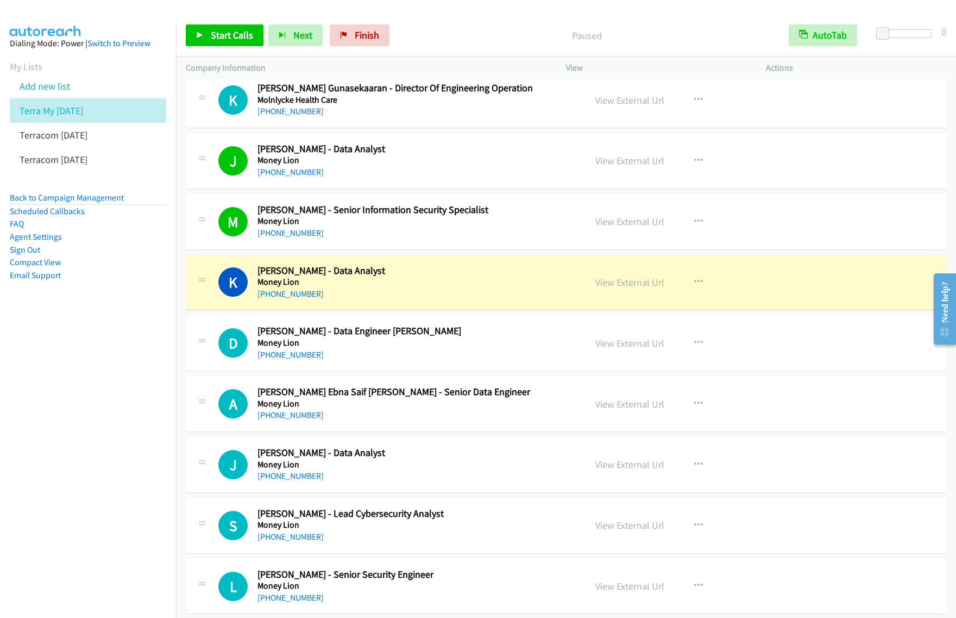
scroll to position [5094, 0]
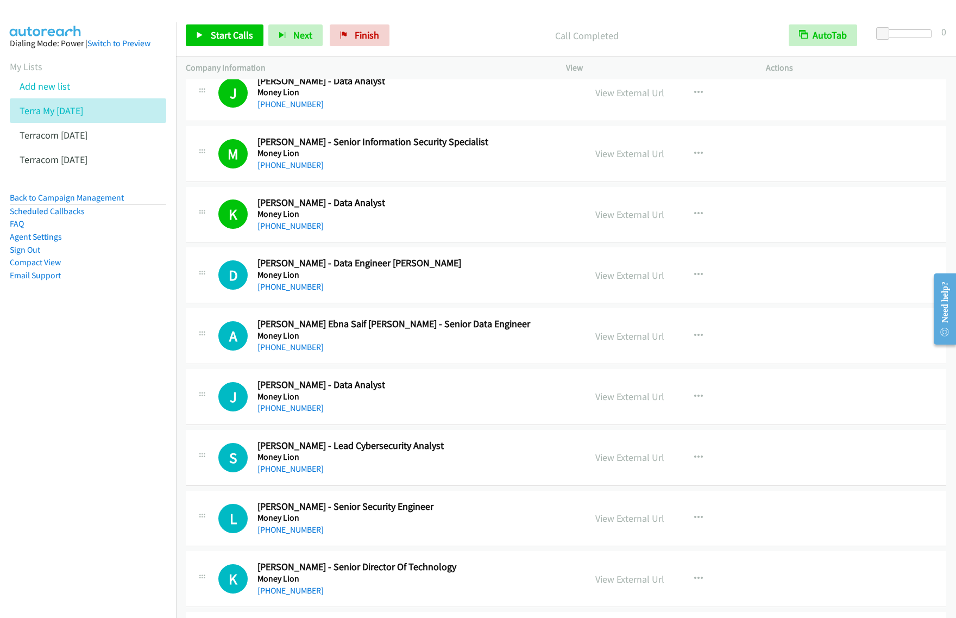
click at [223, 47] on div "Start Calls Pause Next Finish Call Completed AutoTab AutoTab 0" at bounding box center [566, 36] width 780 height 42
click at [231, 35] on span "Start Calls" at bounding box center [232, 35] width 42 height 12
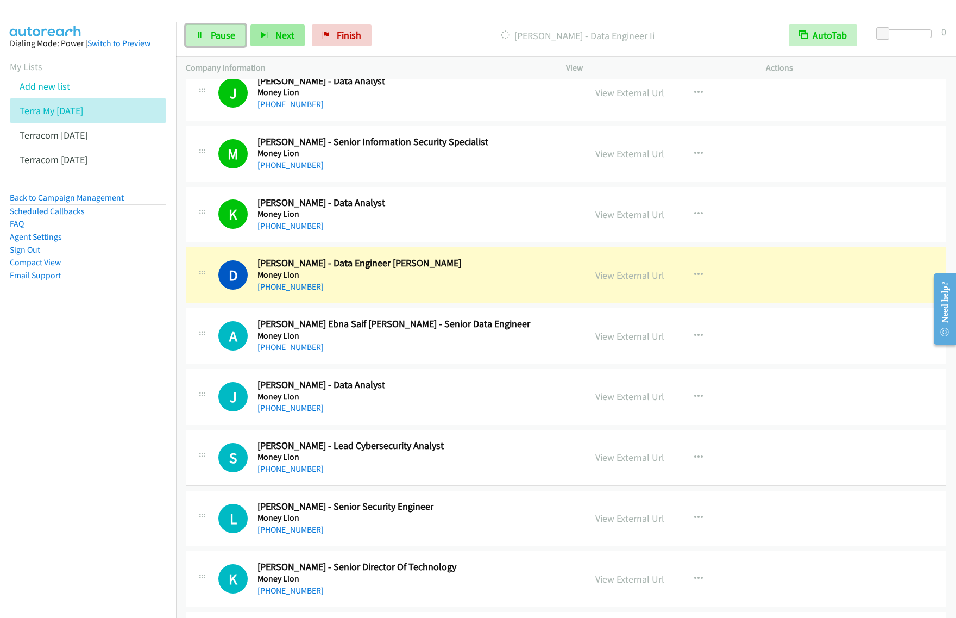
drag, startPoint x: 220, startPoint y: 34, endPoint x: 262, endPoint y: 27, distance: 42.3
click at [220, 34] on span "Pause" at bounding box center [223, 35] width 24 height 12
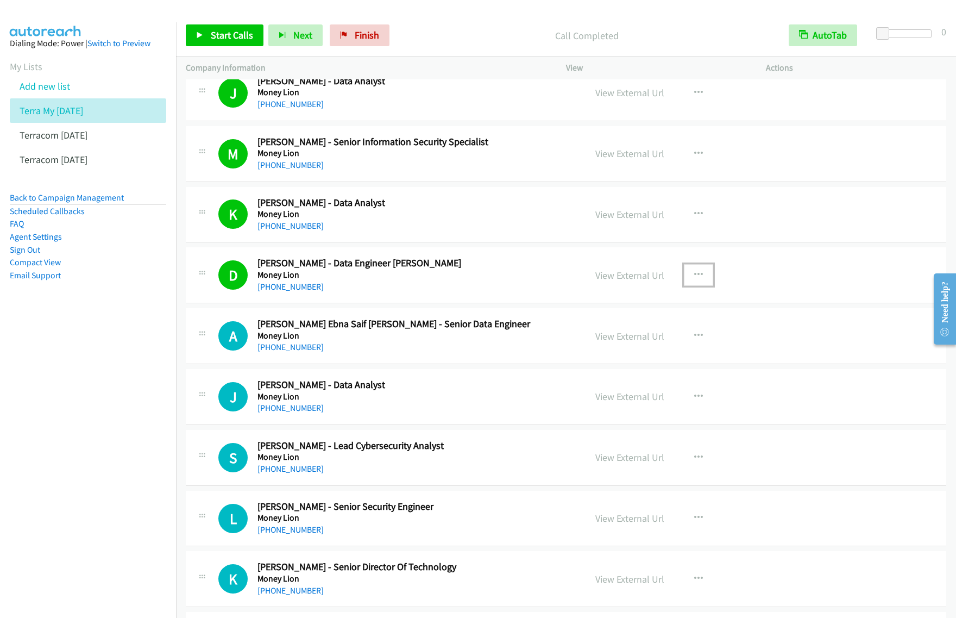
click at [694, 279] on icon "button" at bounding box center [698, 275] width 9 height 9
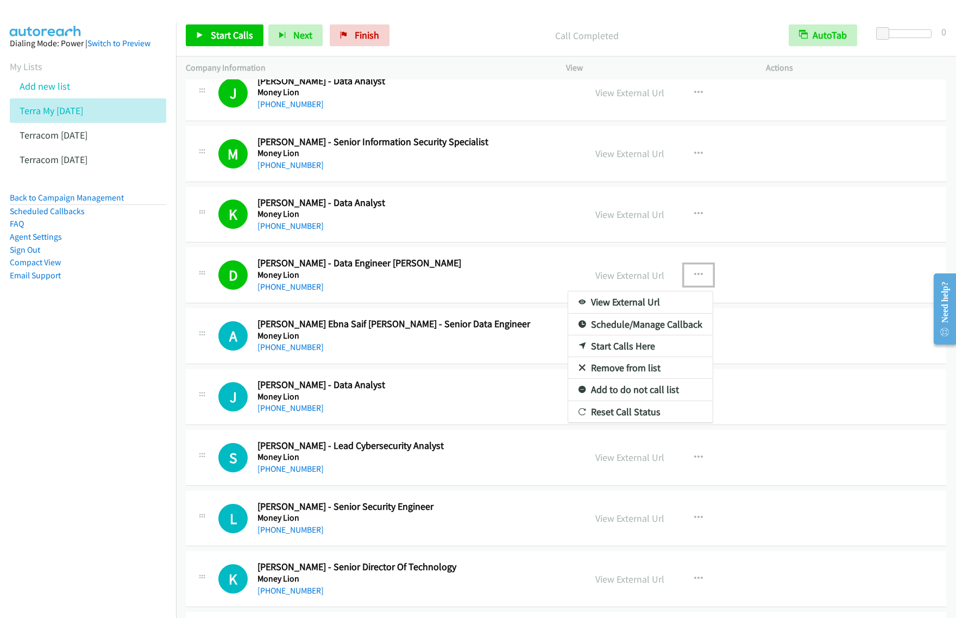
click at [655, 308] on link "View External Url" at bounding box center [640, 302] width 145 height 22
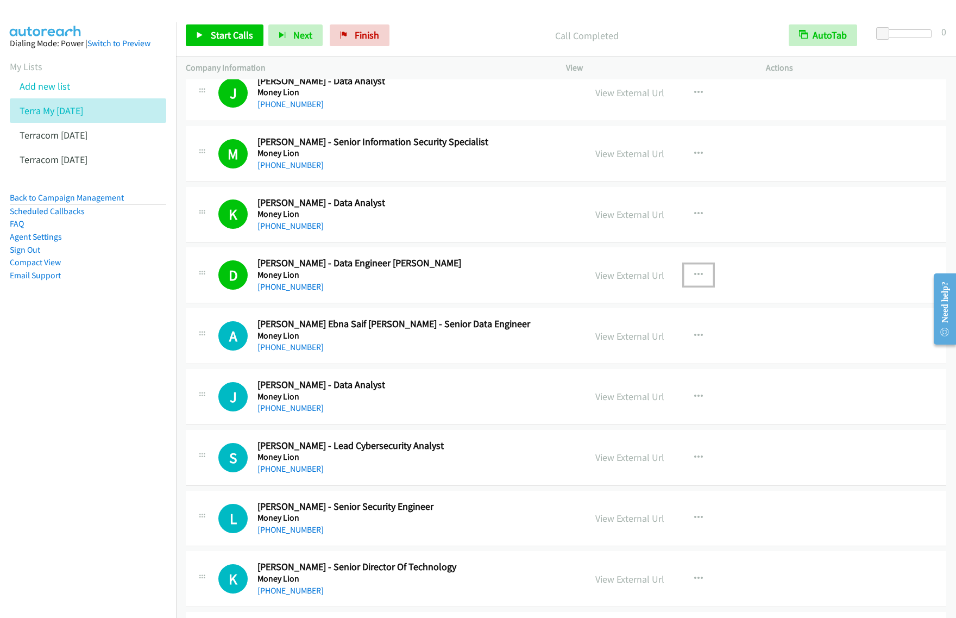
scroll to position [5162, 0]
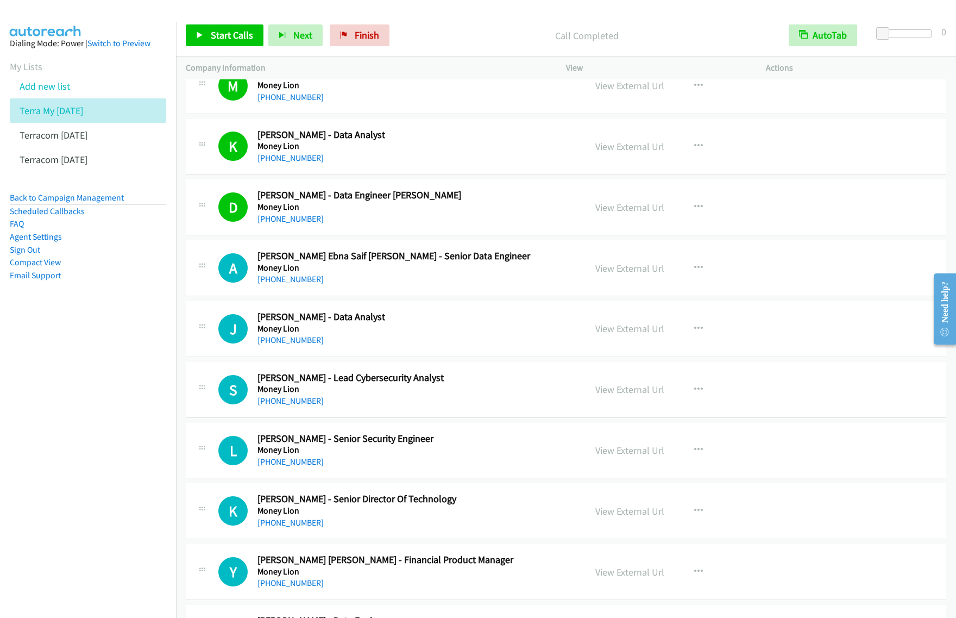
click at [204, 15] on div "Start Calls Pause Next Finish Call Completed AutoTab AutoTab 0" at bounding box center [566, 36] width 780 height 42
click at [227, 33] on span "Start Calls" at bounding box center [232, 35] width 42 height 12
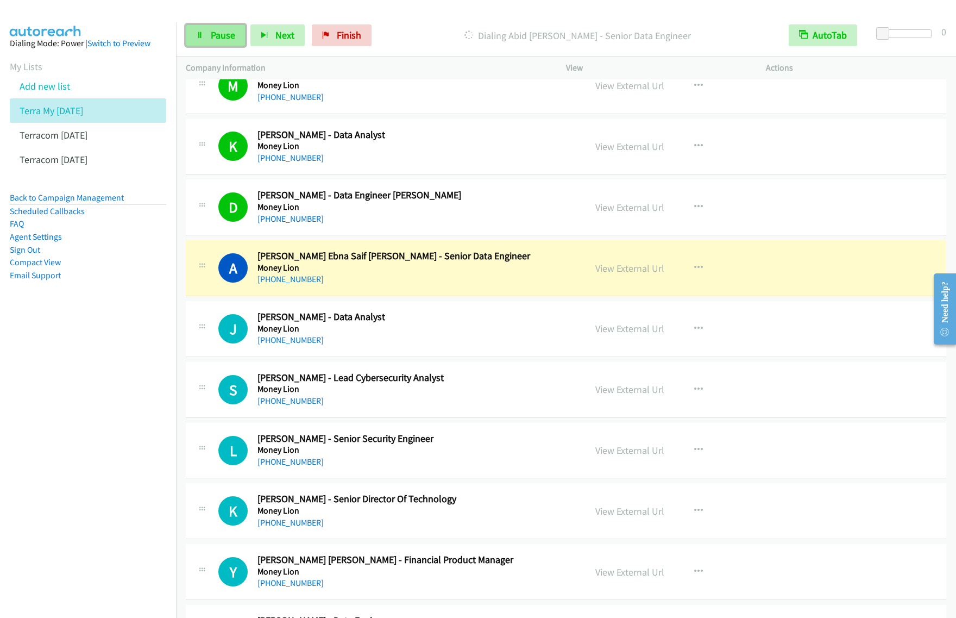
click at [219, 37] on span "Pause" at bounding box center [223, 35] width 24 height 12
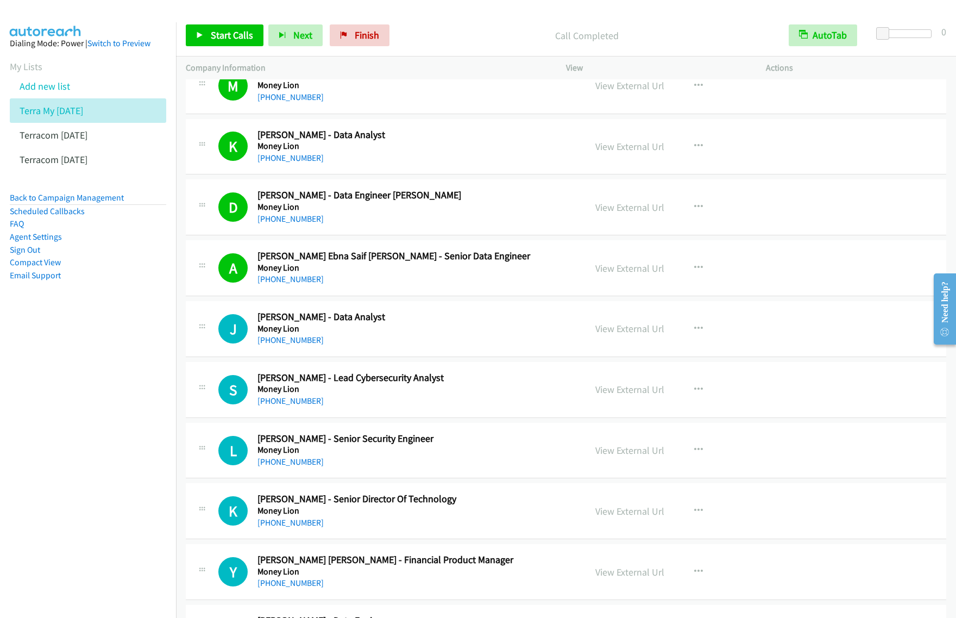
click at [161, 366] on nav "Dialing Mode: Power | Switch to Preview My Lists Add new list Terra My Sept 24 …" at bounding box center [88, 331] width 177 height 618
drag, startPoint x: 101, startPoint y: 315, endPoint x: 146, endPoint y: 185, distance: 137.8
click at [101, 315] on aside "Dialing Mode: Power | Switch to Preview My Lists Add new list Terra My Sept 24 …" at bounding box center [88, 176] width 176 height 309
click at [54, 85] on link "Add new list" at bounding box center [45, 86] width 51 height 12
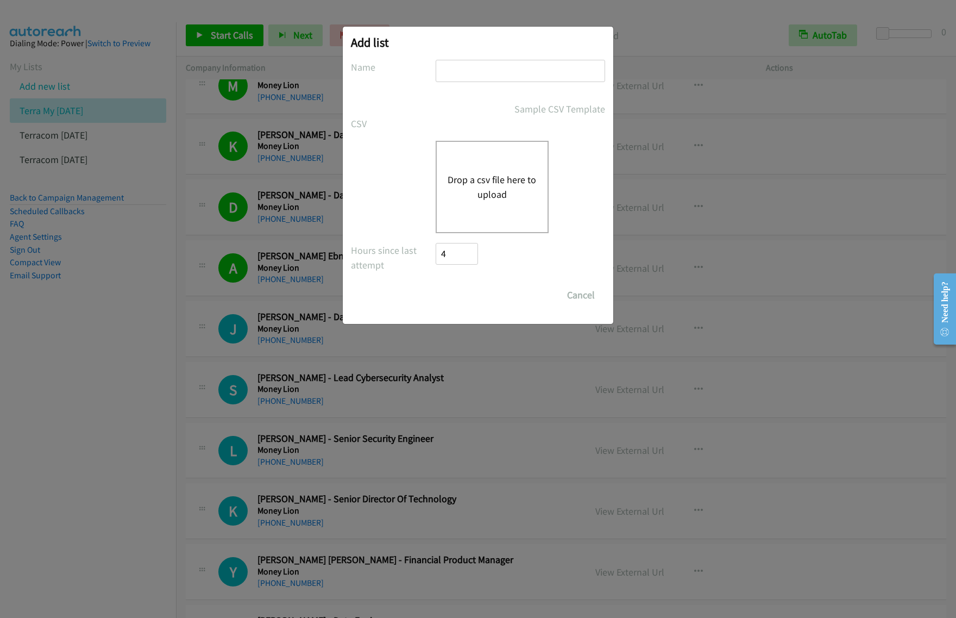
click at [500, 74] on input "text" at bounding box center [521, 71] width 170 height 22
type input "cisco sept 24"
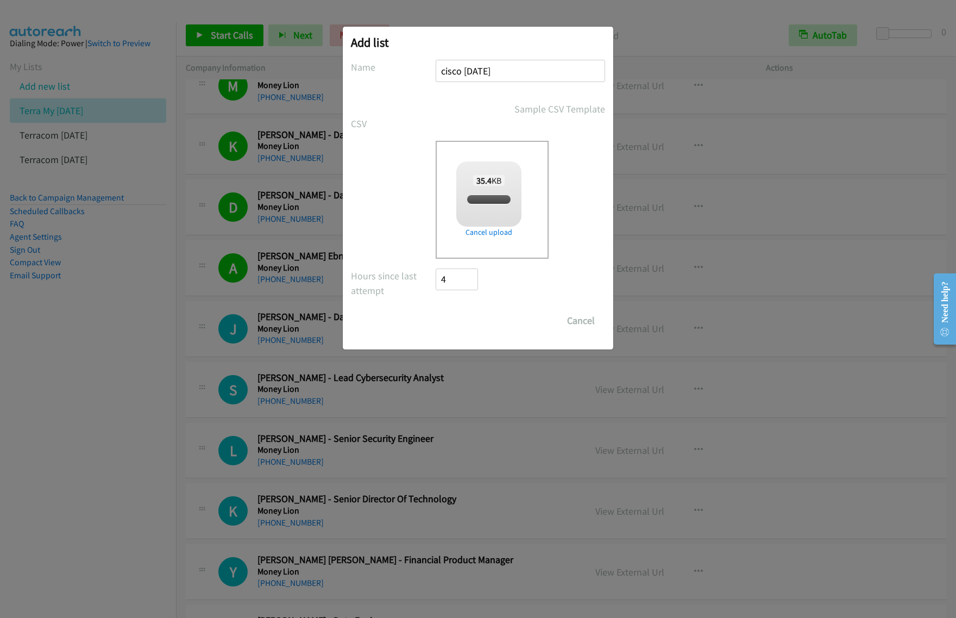
checkbox input "true"
click at [472, 319] on input "Save List" at bounding box center [464, 321] width 57 height 22
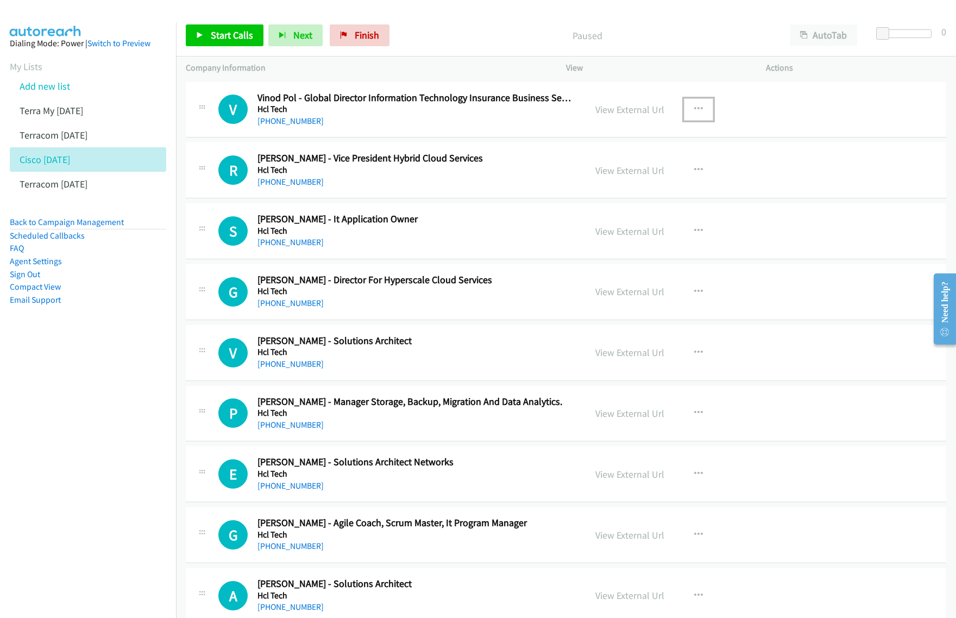
click at [684, 109] on button "button" at bounding box center [698, 109] width 29 height 22
click at [818, 36] on div at bounding box center [478, 309] width 956 height 618
click at [824, 41] on button "AutoTab" at bounding box center [823, 35] width 67 height 22
click at [697, 103] on button "button" at bounding box center [698, 109] width 29 height 22
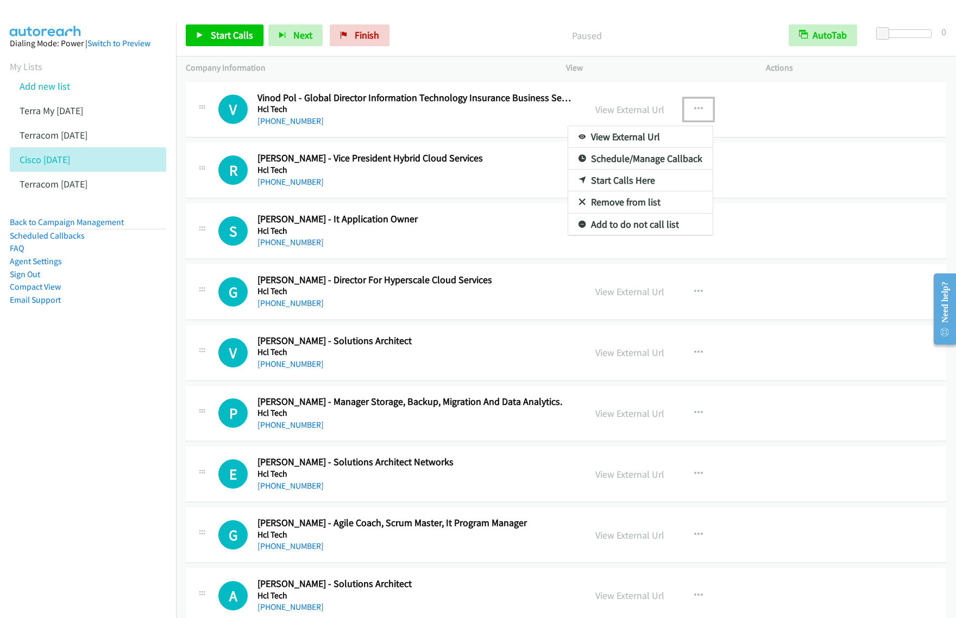
click at [672, 140] on link "View External Url" at bounding box center [640, 137] width 145 height 22
click at [703, 109] on button "button" at bounding box center [698, 109] width 29 height 22
click at [657, 142] on link "View External Url" at bounding box center [640, 137] width 145 height 22
click at [501, 19] on div "Start Calls Pause Next Finish Paused AutoTab AutoTab 0" at bounding box center [566, 36] width 780 height 42
click at [148, 390] on nav "Dialing Mode: Power | Switch to Preview My Lists Add new list Terra My Sept 24 …" at bounding box center [88, 331] width 177 height 618
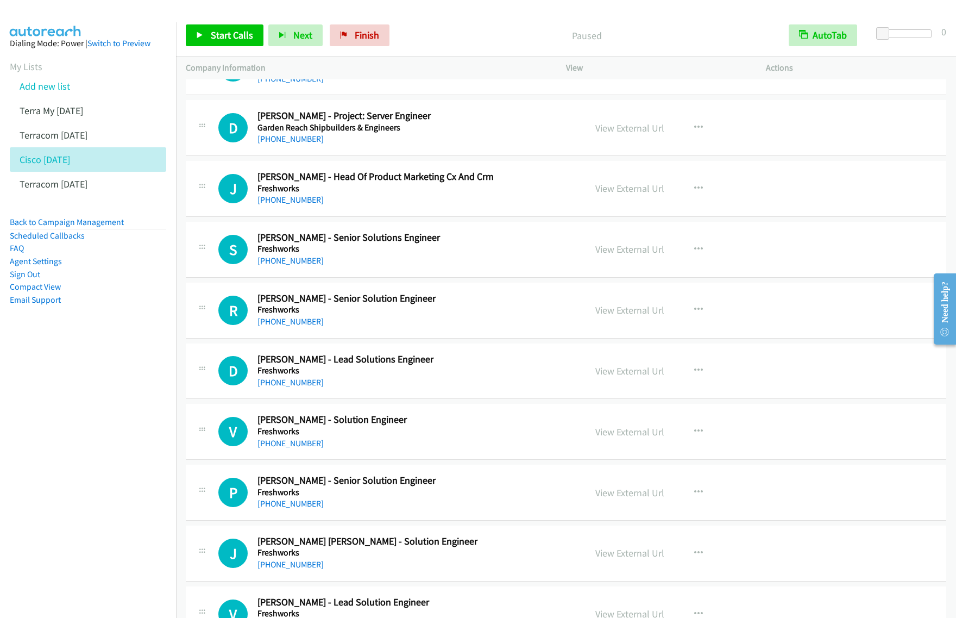
scroll to position [747, 0]
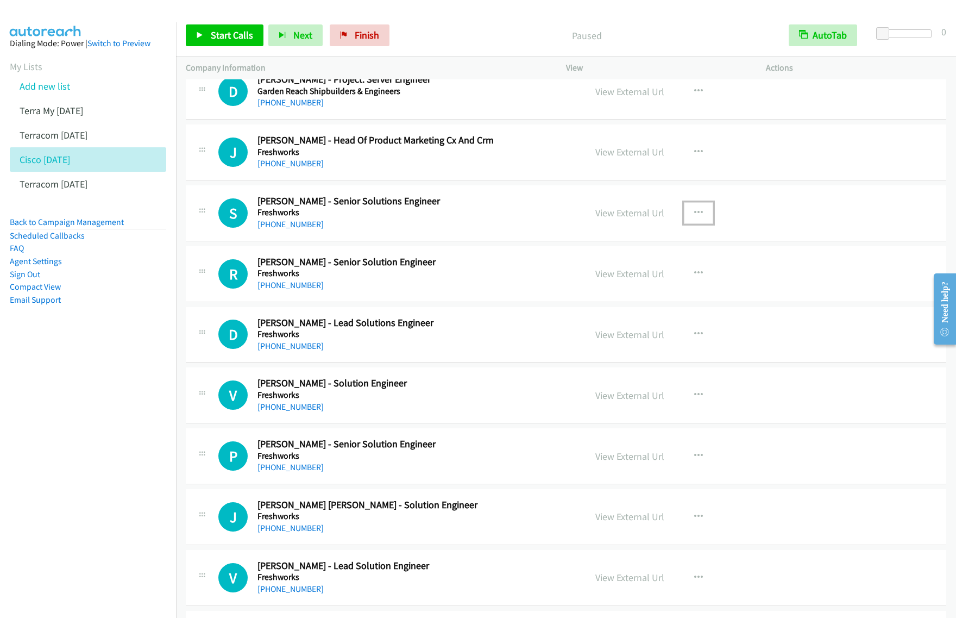
click at [696, 215] on icon "button" at bounding box center [698, 213] width 9 height 9
drag, startPoint x: 658, startPoint y: 245, endPoint x: 675, endPoint y: 237, distance: 19.2
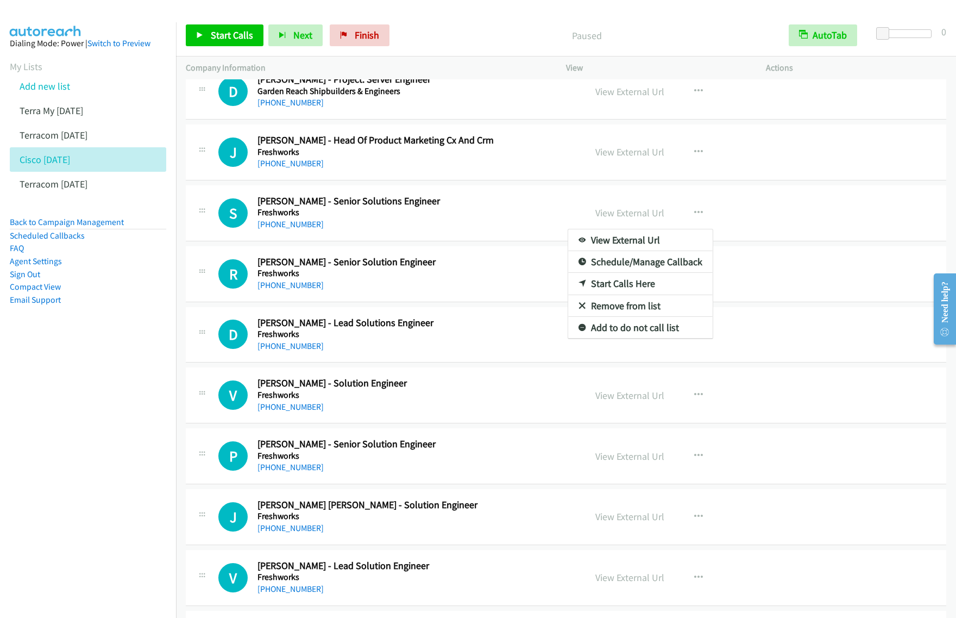
click at [623, 242] on link "View External Url" at bounding box center [640, 240] width 145 height 22
click at [528, 223] on div "+91 90367 26930" at bounding box center [414, 224] width 313 height 13
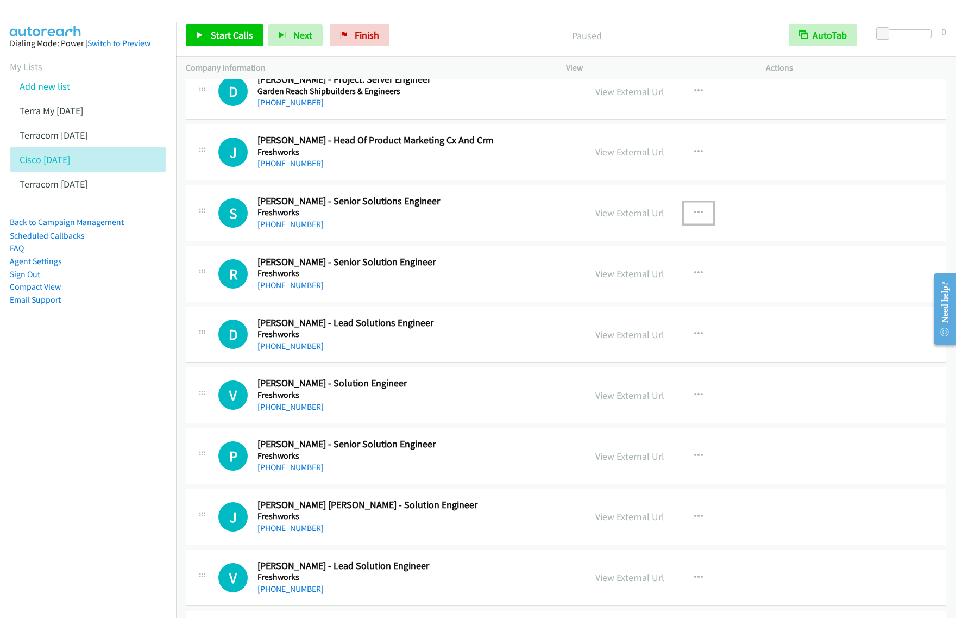
click at [688, 213] on button "button" at bounding box center [698, 213] width 29 height 22
click at [637, 283] on link "Start Calls Here" at bounding box center [640, 284] width 145 height 22
click at [701, 214] on button "button" at bounding box center [698, 213] width 29 height 22
click at [638, 284] on link "Start Calls Here" at bounding box center [640, 284] width 145 height 22
click at [232, 33] on span "Start Calls" at bounding box center [232, 35] width 42 height 12
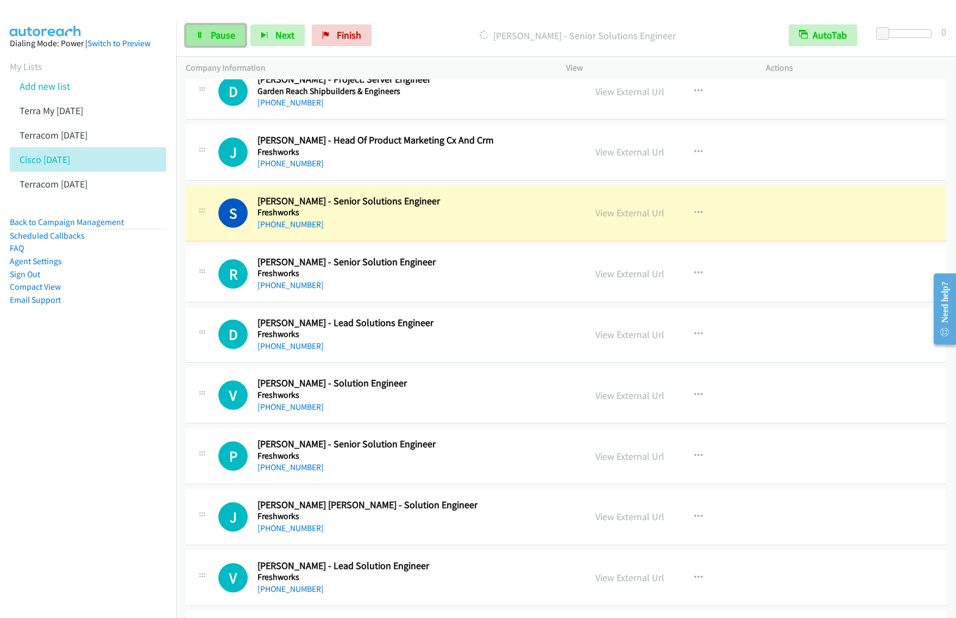
click at [224, 36] on span "Pause" at bounding box center [223, 35] width 24 height 12
click at [500, 42] on p "Paused" at bounding box center [586, 35] width 365 height 15
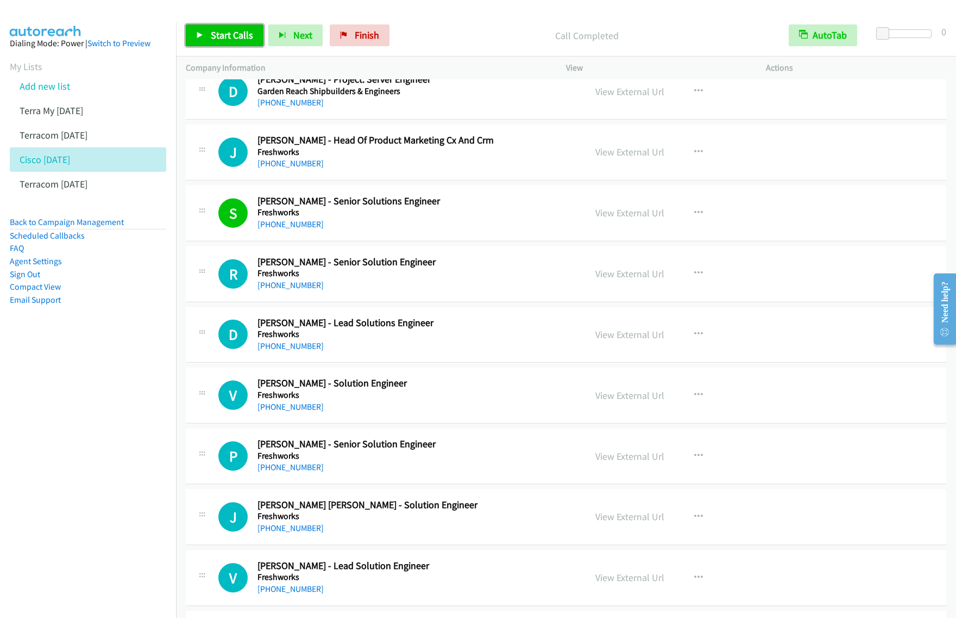
click at [237, 35] on span "Start Calls" at bounding box center [232, 35] width 42 height 12
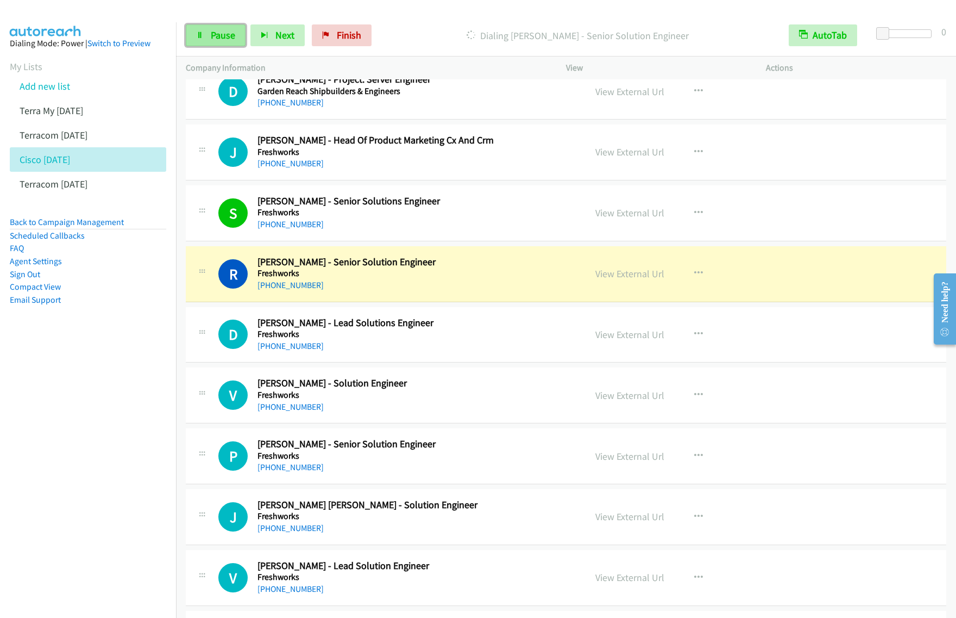
click at [234, 39] on span "Pause" at bounding box center [223, 35] width 24 height 12
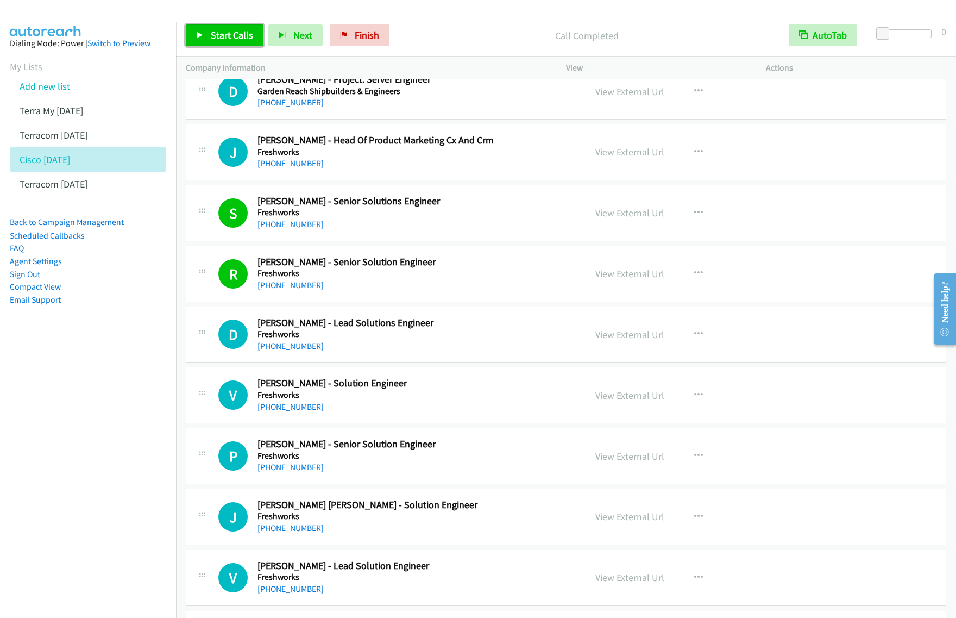
click at [216, 31] on span "Start Calls" at bounding box center [232, 35] width 42 height 12
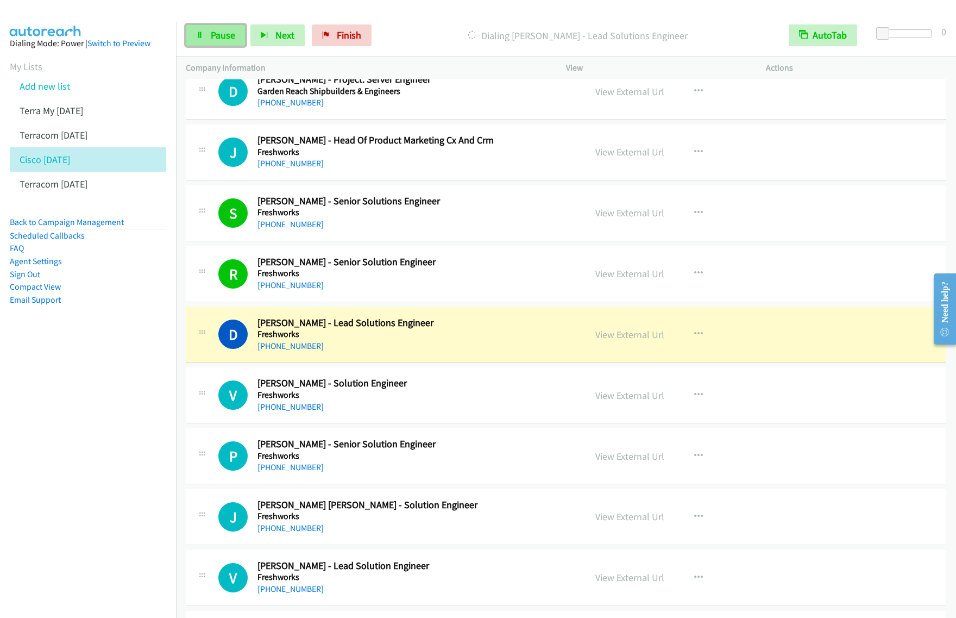
click at [234, 40] on span "Pause" at bounding box center [223, 35] width 24 height 12
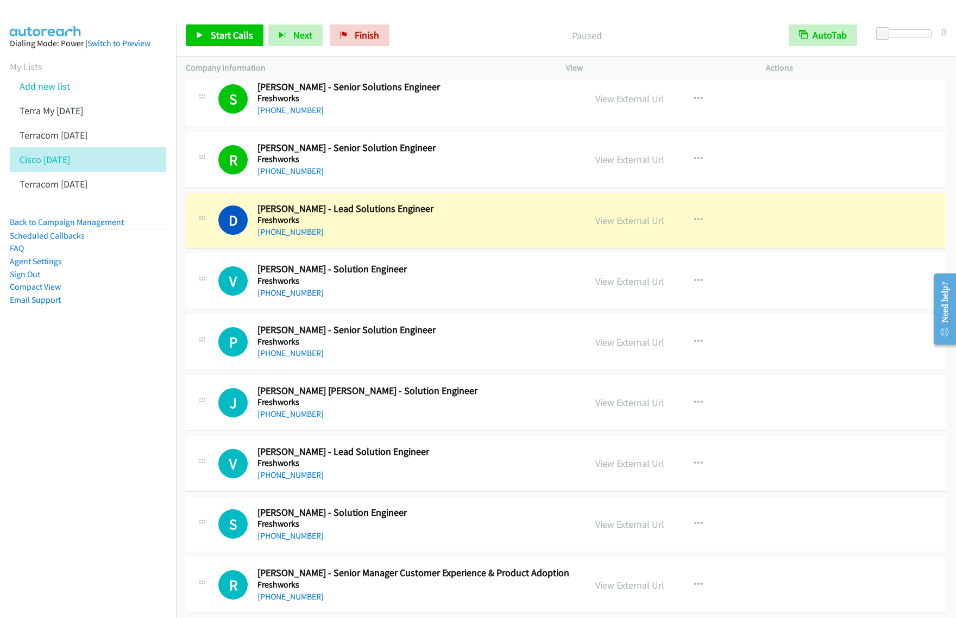
scroll to position [883, 0]
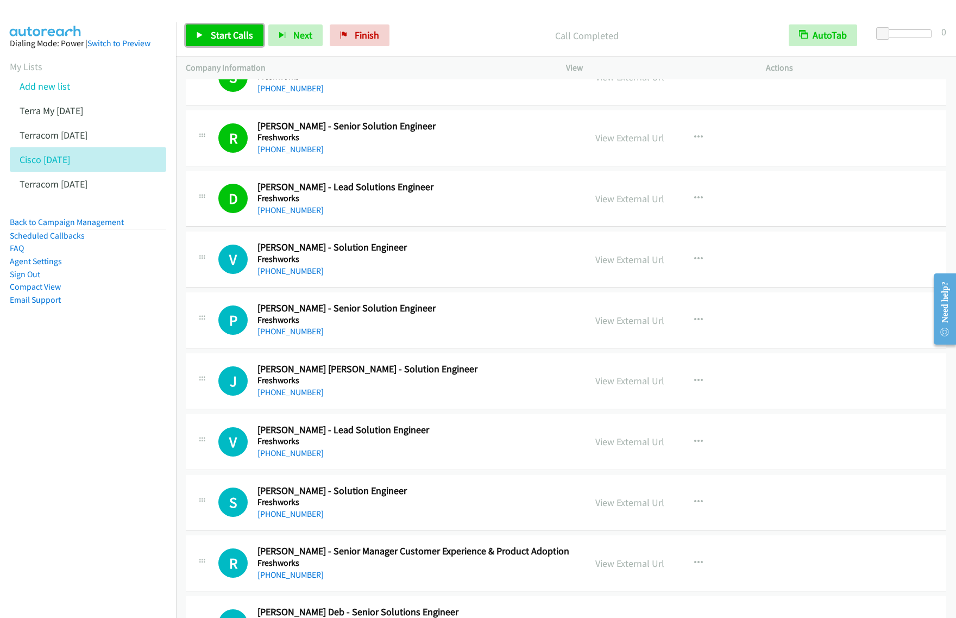
click at [243, 41] on span "Start Calls" at bounding box center [232, 35] width 42 height 12
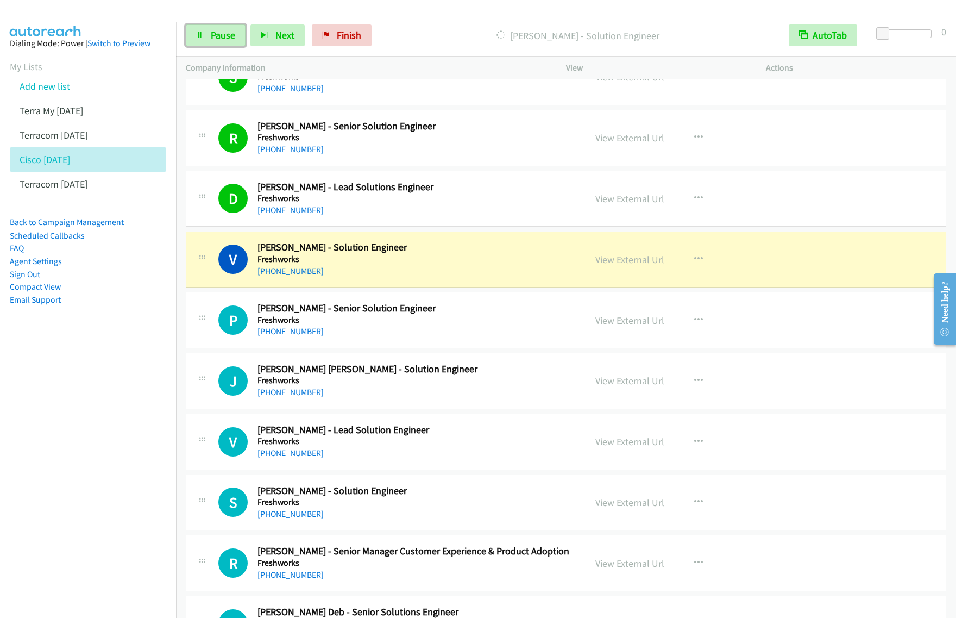
drag, startPoint x: 217, startPoint y: 39, endPoint x: 280, endPoint y: 15, distance: 66.9
click at [217, 39] on span "Pause" at bounding box center [223, 35] width 24 height 12
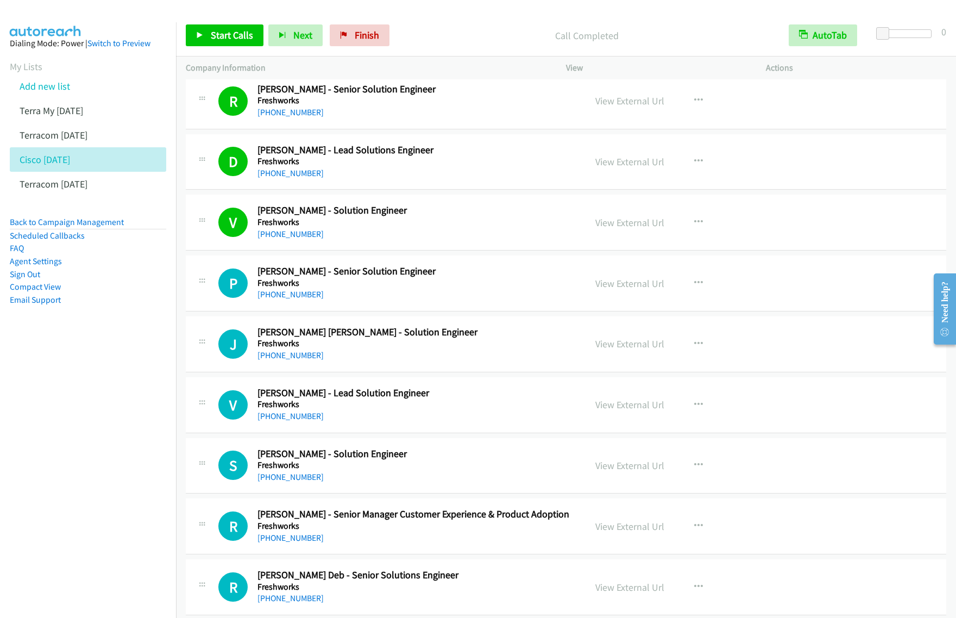
scroll to position [951, 0]
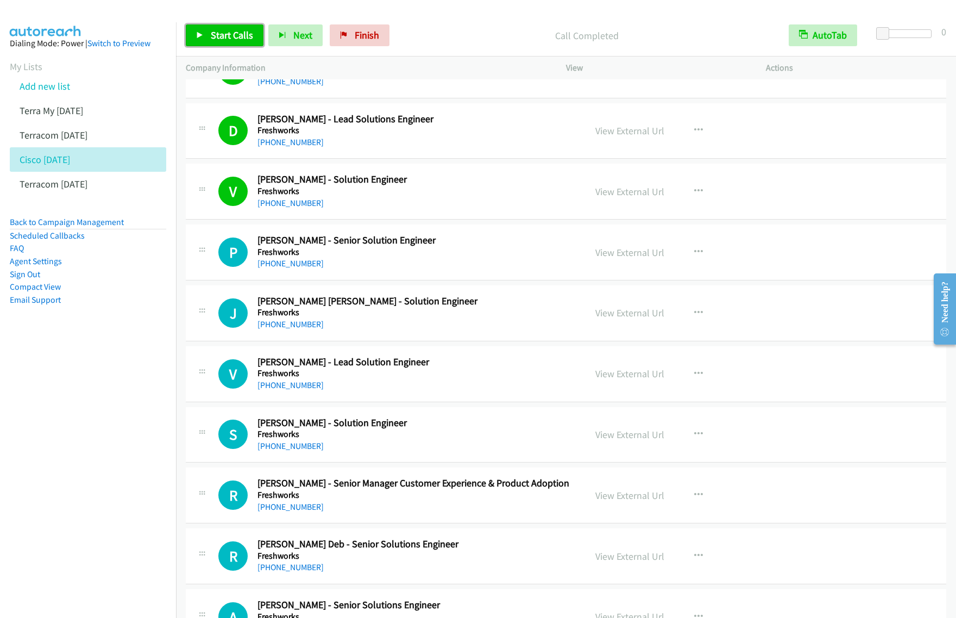
click at [240, 36] on span "Start Calls" at bounding box center [232, 35] width 42 height 12
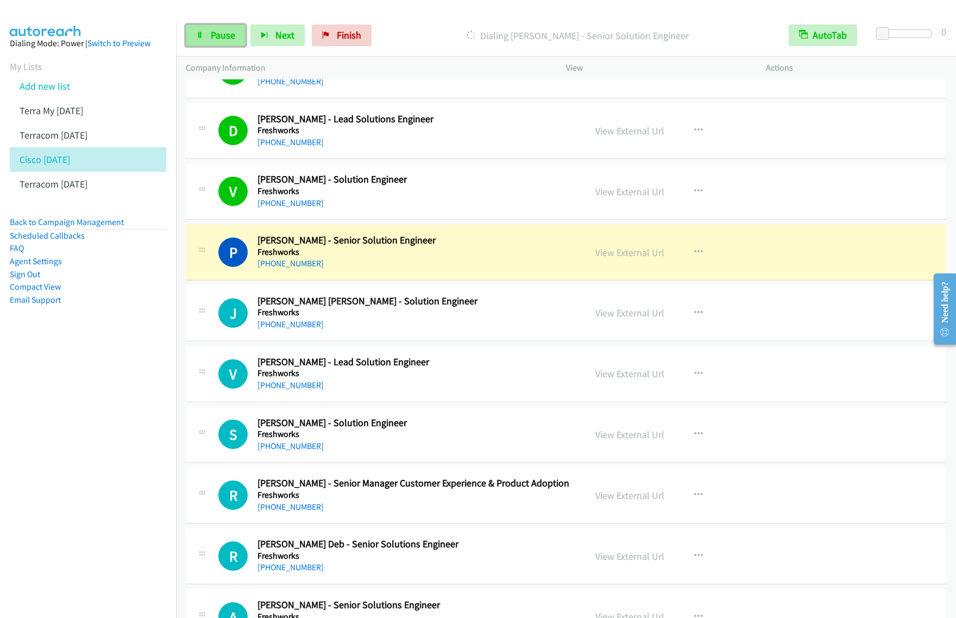
click at [218, 39] on span "Pause" at bounding box center [223, 35] width 24 height 12
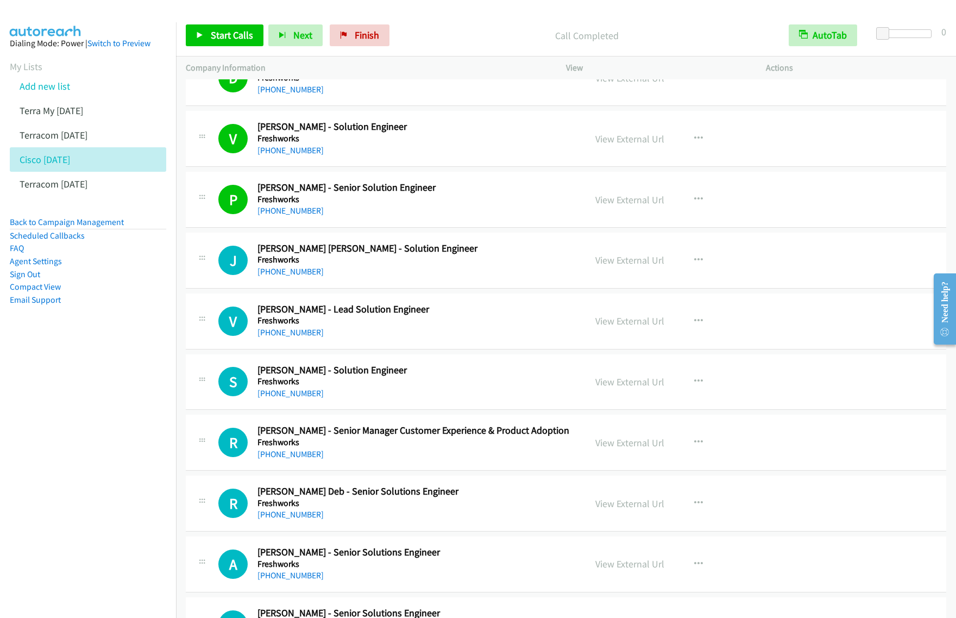
scroll to position [1087, 0]
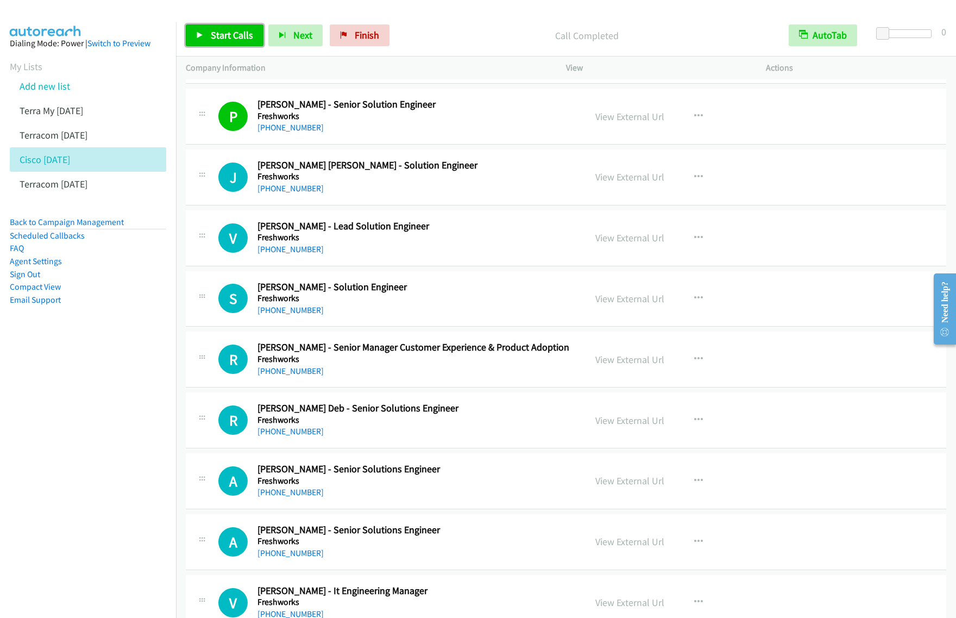
click at [211, 24] on link "Start Calls" at bounding box center [225, 35] width 78 height 22
drag, startPoint x: 221, startPoint y: 41, endPoint x: 330, endPoint y: 4, distance: 115.3
click at [221, 41] on span "Pause" at bounding box center [223, 35] width 24 height 12
click at [212, 41] on span "Start Calls" at bounding box center [232, 35] width 42 height 12
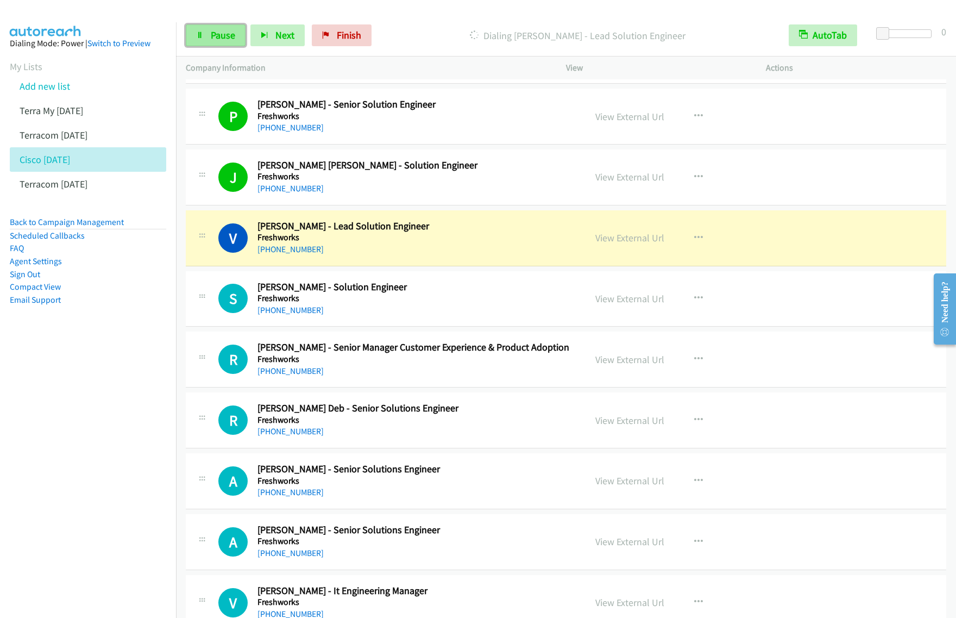
click at [208, 30] on link "Pause" at bounding box center [216, 35] width 60 height 22
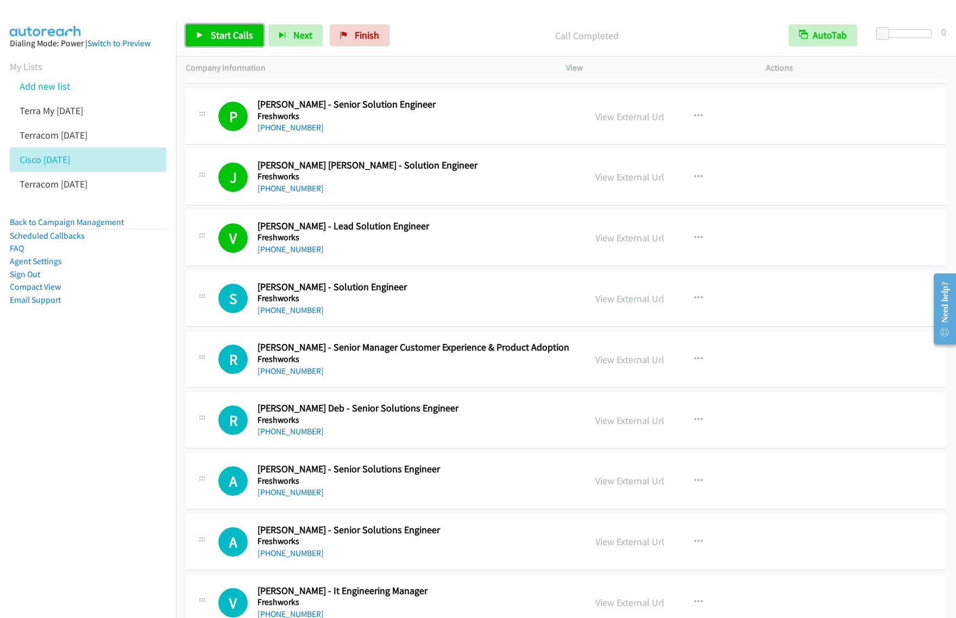
drag, startPoint x: 229, startPoint y: 39, endPoint x: 240, endPoint y: 41, distance: 11.0
click at [229, 39] on span "Start Calls" at bounding box center [232, 35] width 42 height 12
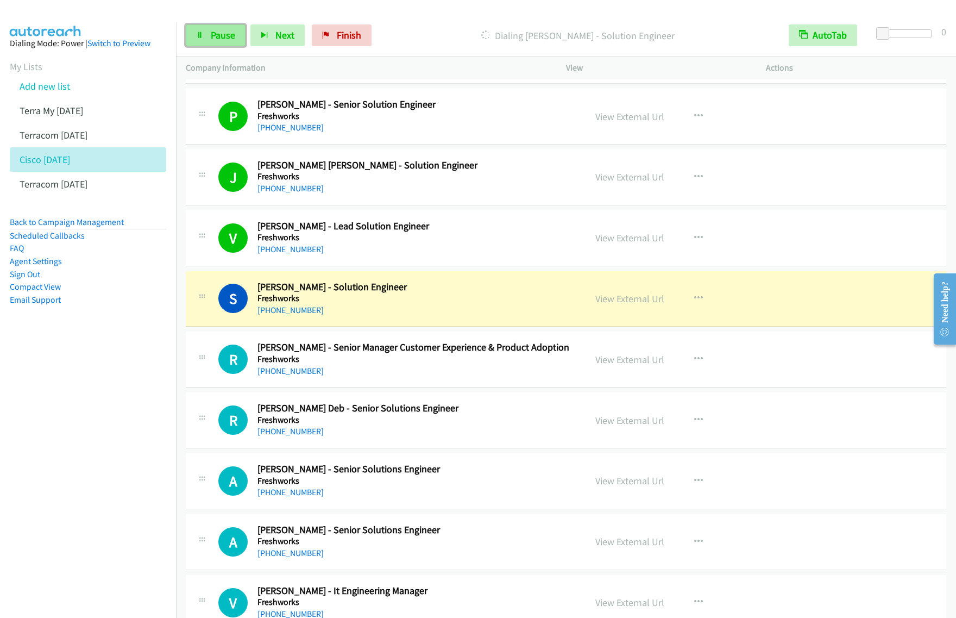
click at [221, 37] on span "Pause" at bounding box center [223, 35] width 24 height 12
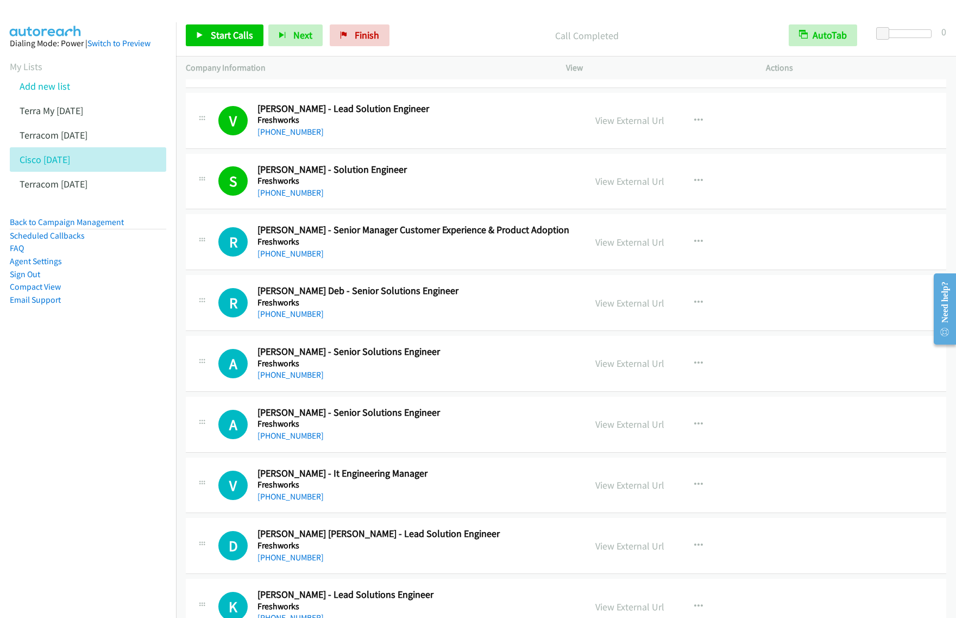
scroll to position [1222, 0]
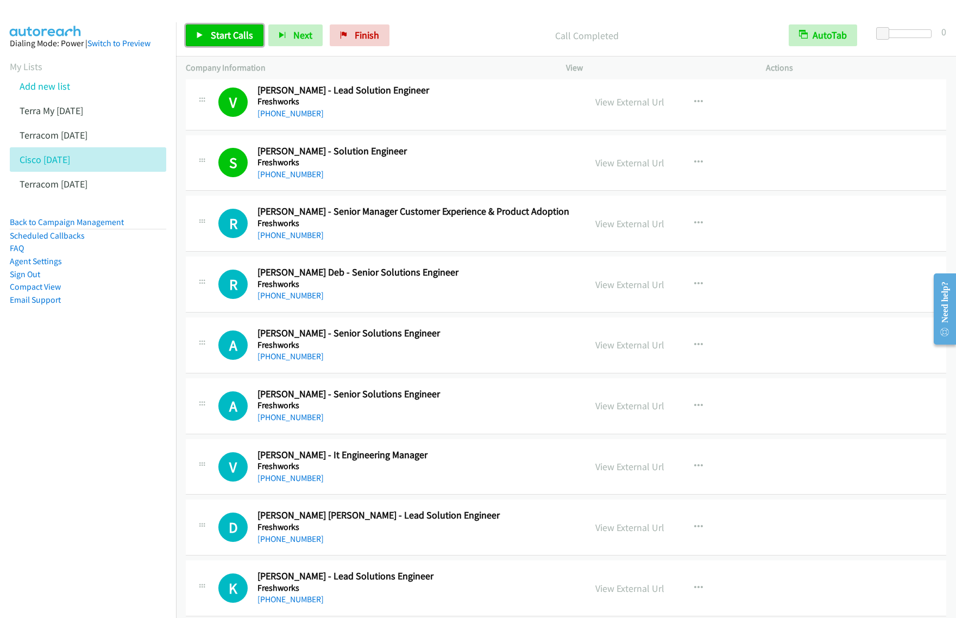
drag, startPoint x: 240, startPoint y: 37, endPoint x: 247, endPoint y: 37, distance: 7.1
click at [240, 37] on span "Start Calls" at bounding box center [232, 35] width 42 height 12
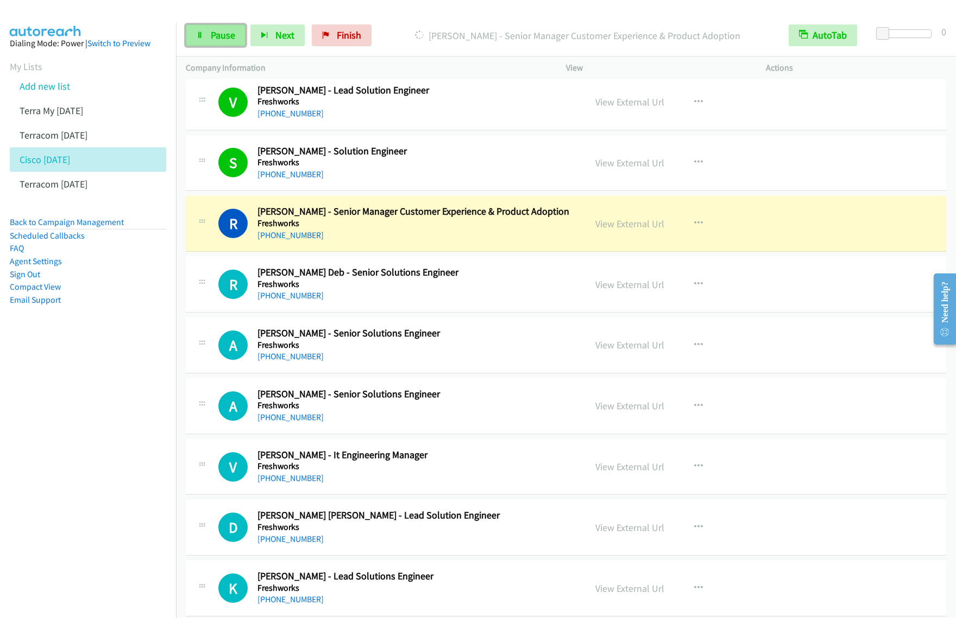
click at [228, 41] on span "Pause" at bounding box center [223, 35] width 24 height 12
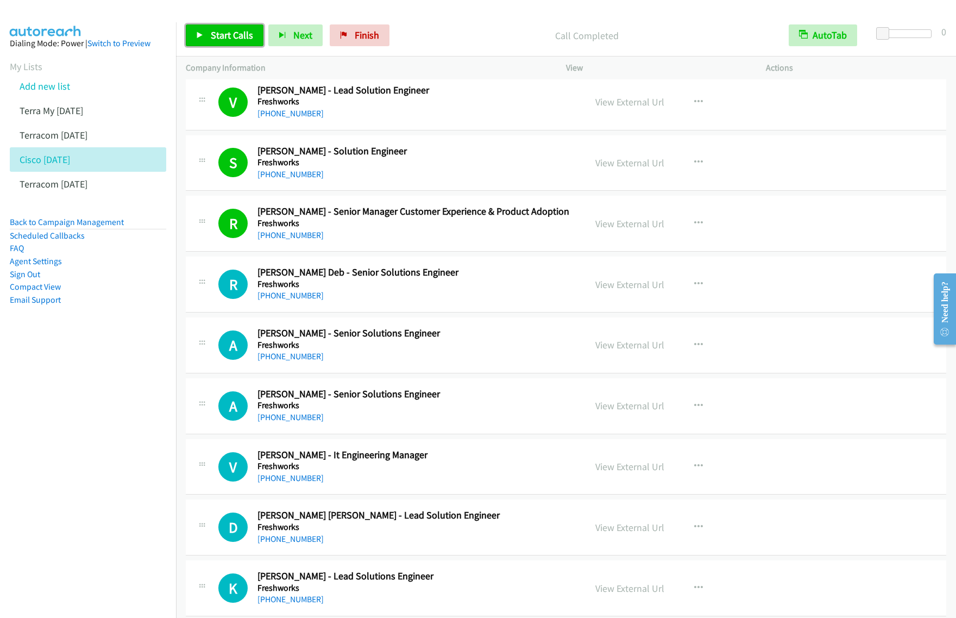
click at [238, 38] on span "Start Calls" at bounding box center [232, 35] width 42 height 12
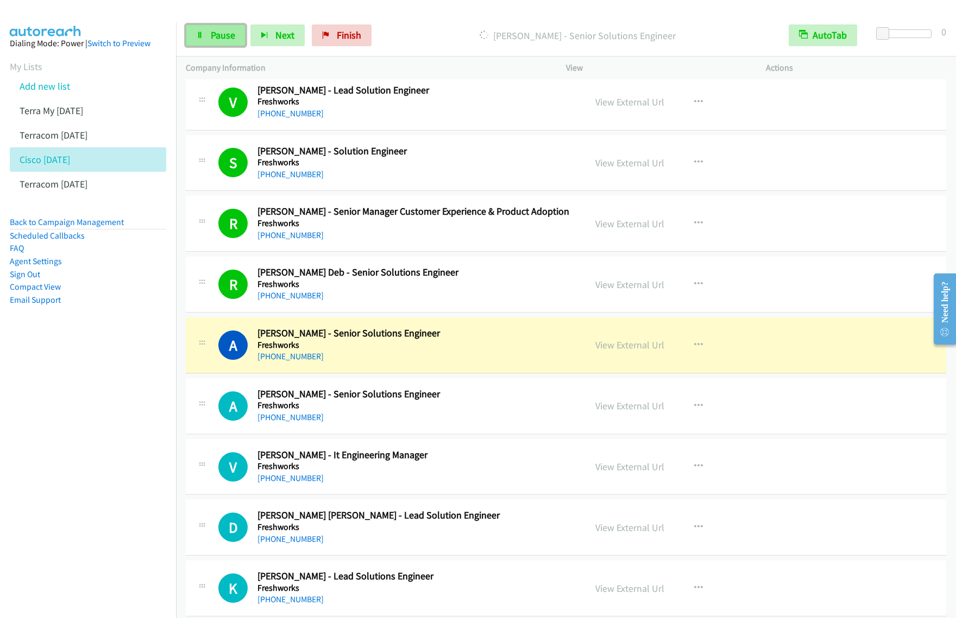
drag, startPoint x: 218, startPoint y: 41, endPoint x: 235, endPoint y: 38, distance: 17.7
click at [218, 41] on span "Pause" at bounding box center [223, 35] width 24 height 12
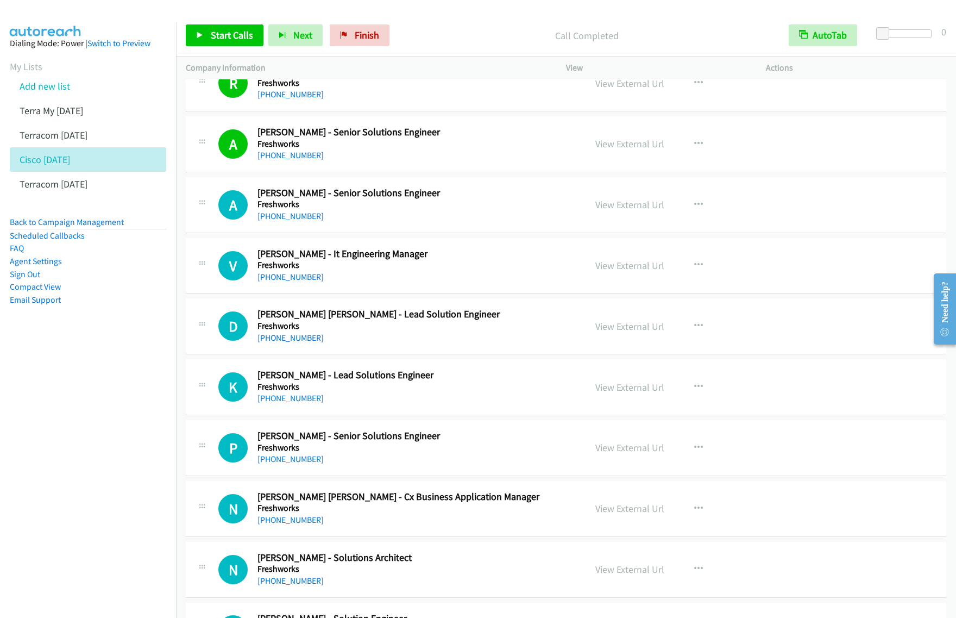
scroll to position [1494, 0]
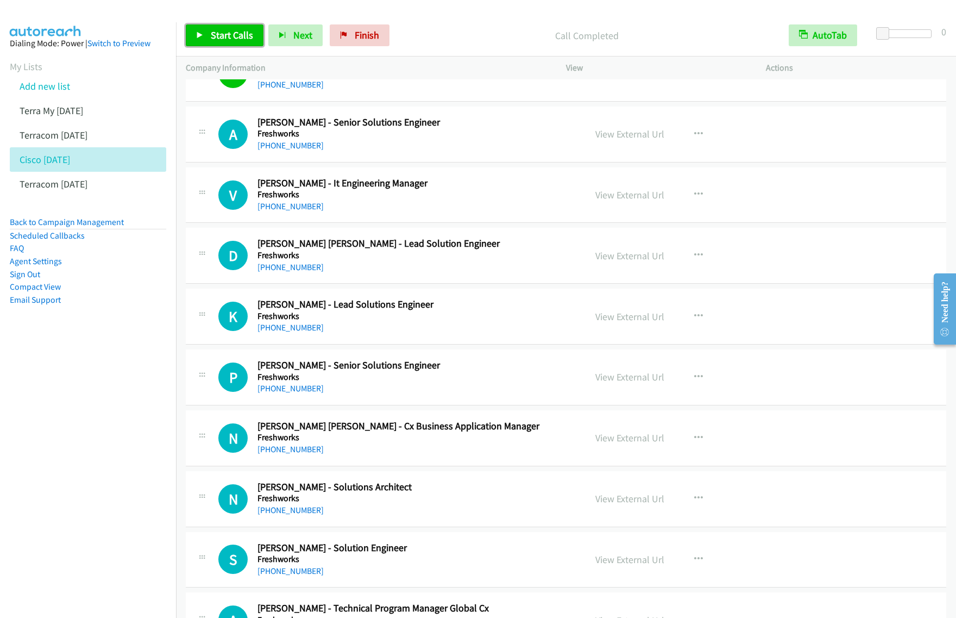
click at [210, 28] on link "Start Calls" at bounding box center [225, 35] width 78 height 22
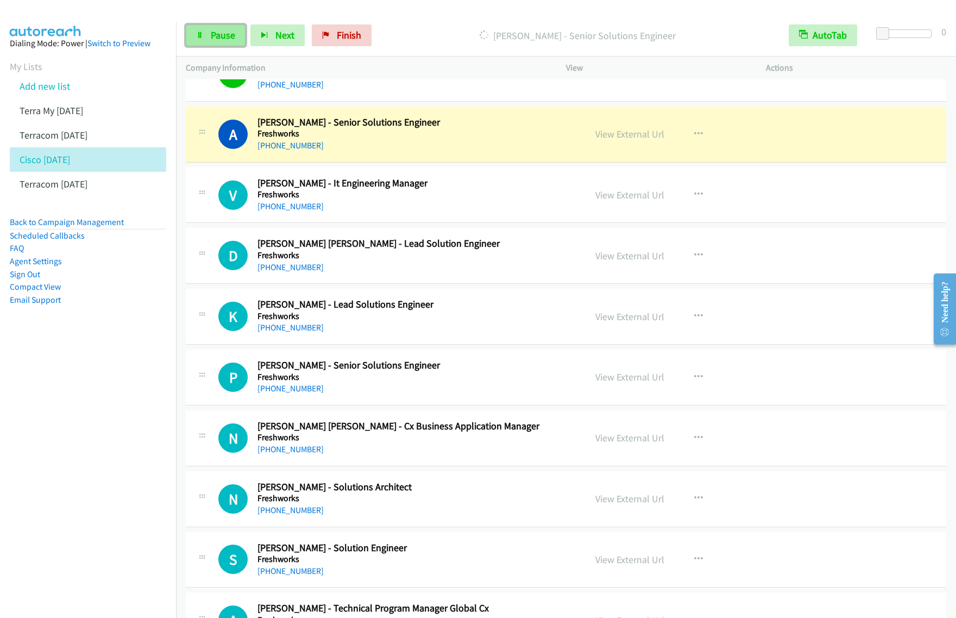
click at [232, 34] on span "Pause" at bounding box center [223, 35] width 24 height 12
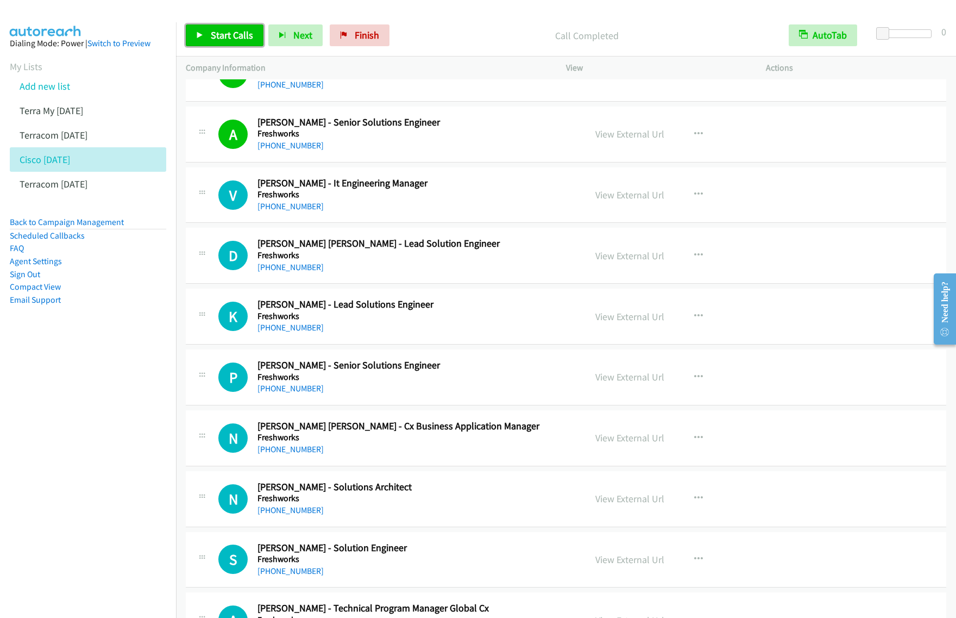
click at [214, 32] on span "Start Calls" at bounding box center [232, 35] width 42 height 12
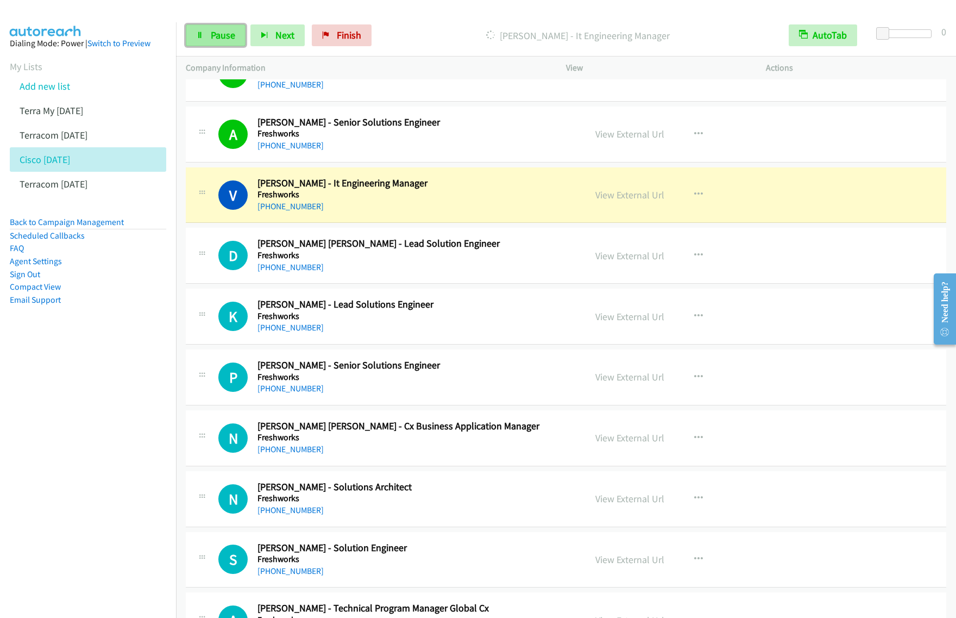
click at [226, 39] on span "Pause" at bounding box center [223, 35] width 24 height 12
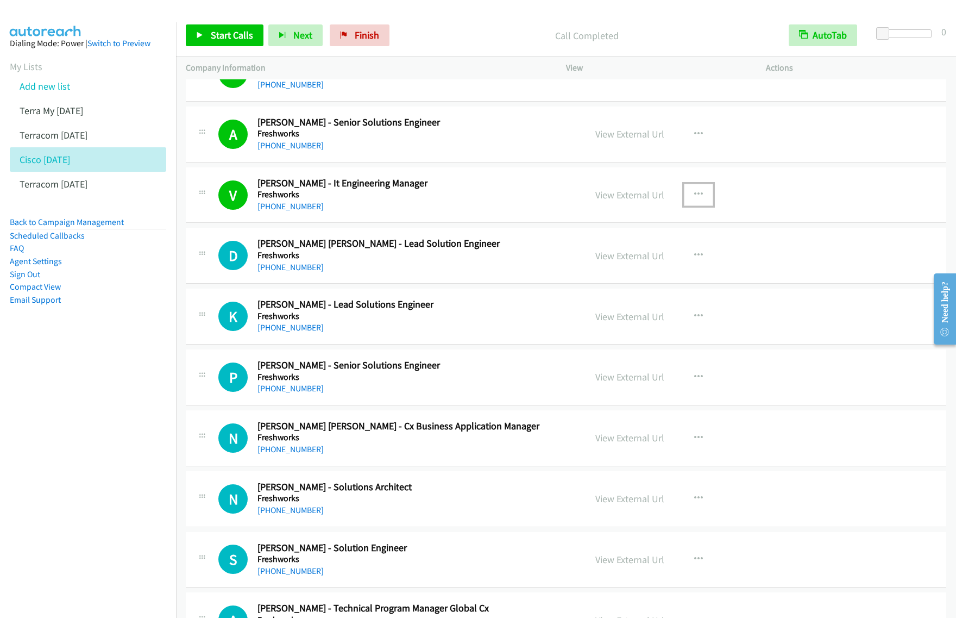
click at [694, 197] on icon "button" at bounding box center [698, 194] width 9 height 9
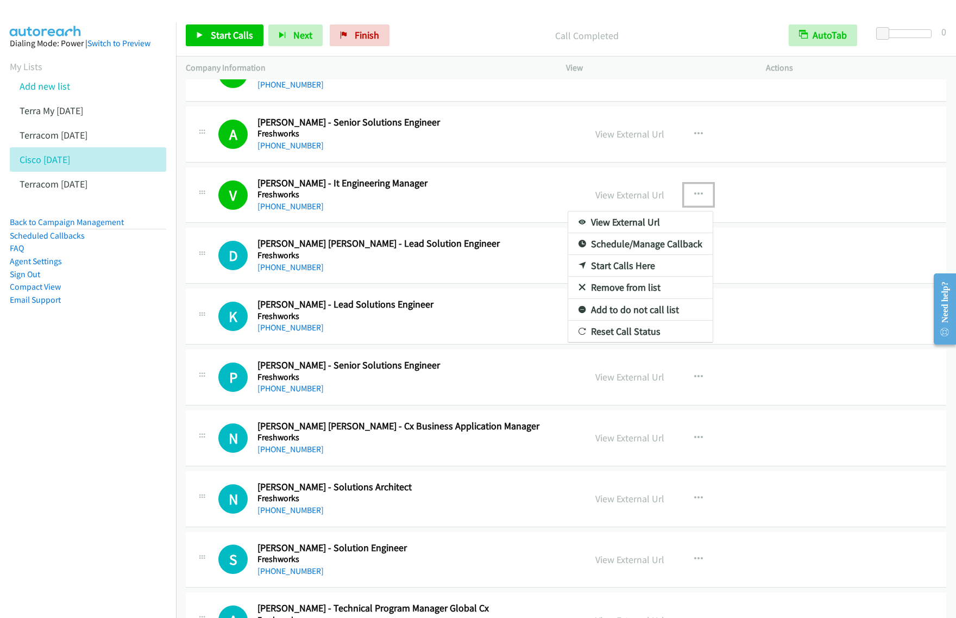
click at [647, 223] on link "View External Url" at bounding box center [640, 222] width 145 height 22
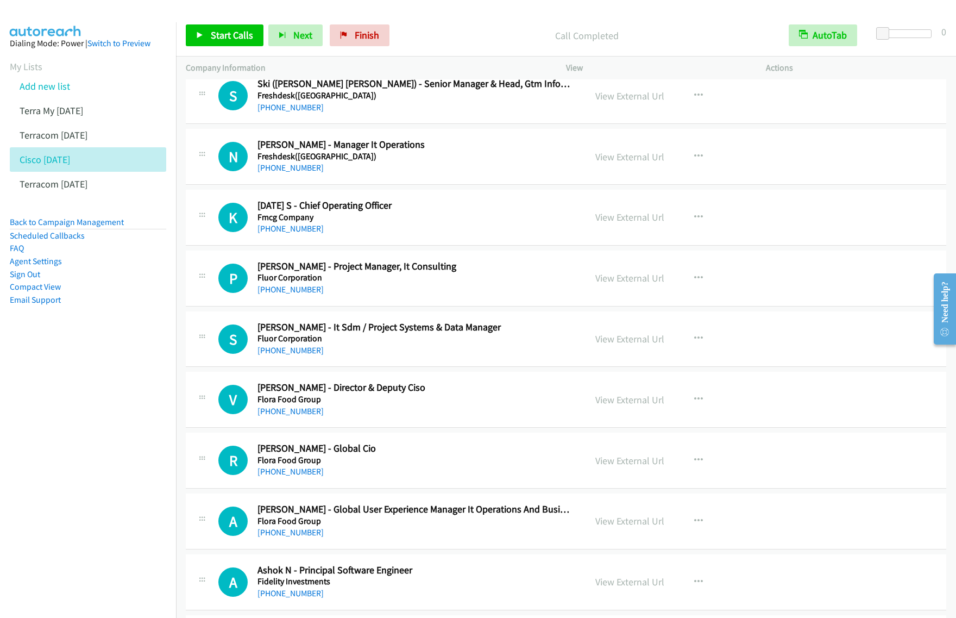
scroll to position [3396, 0]
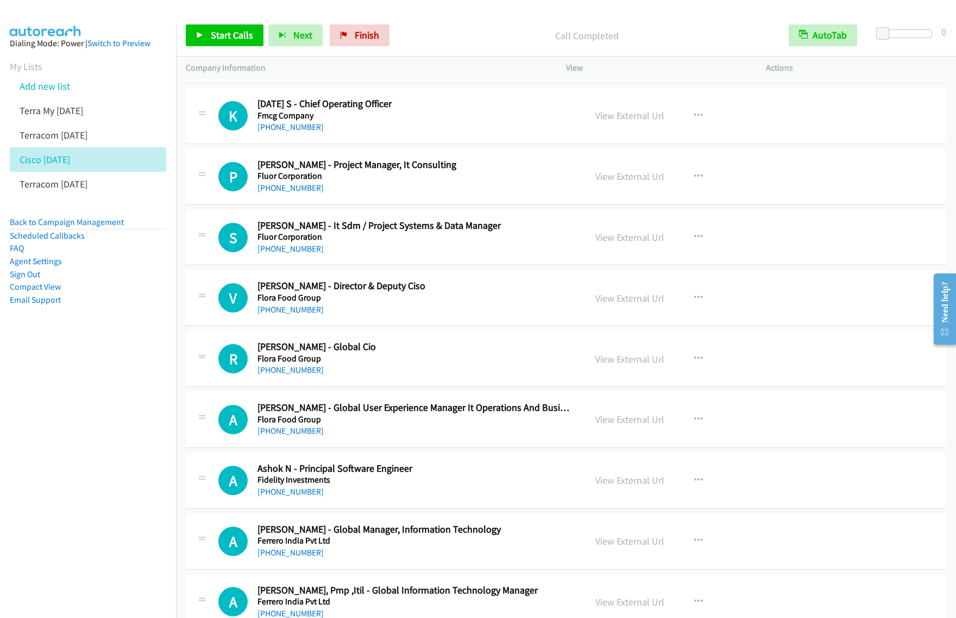
click at [455, 255] on div "+91 97112 07686" at bounding box center [414, 248] width 313 height 13
click at [428, 195] on div "+91 99991 12678" at bounding box center [414, 187] width 313 height 13
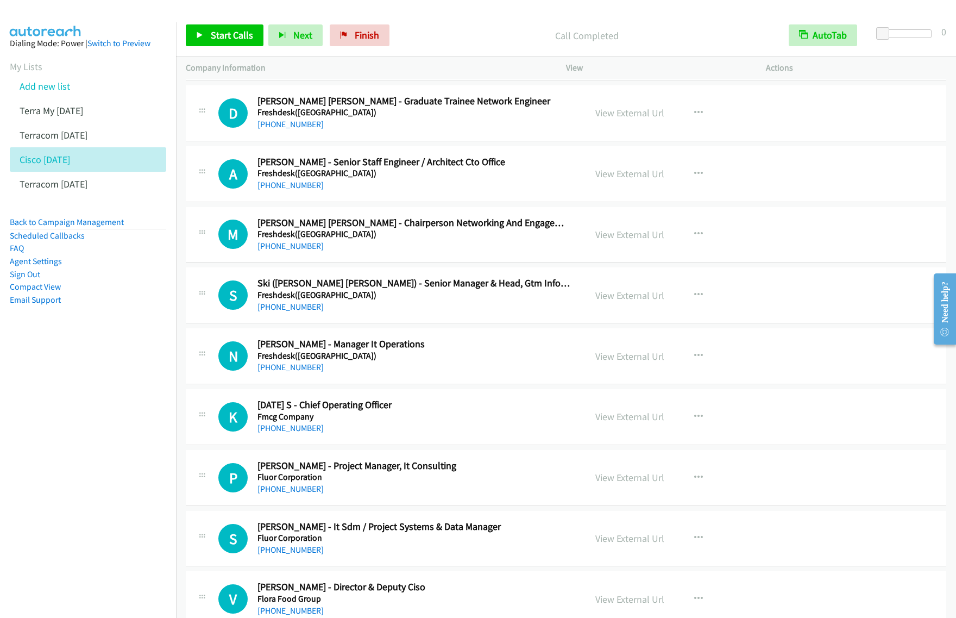
scroll to position [2988, 0]
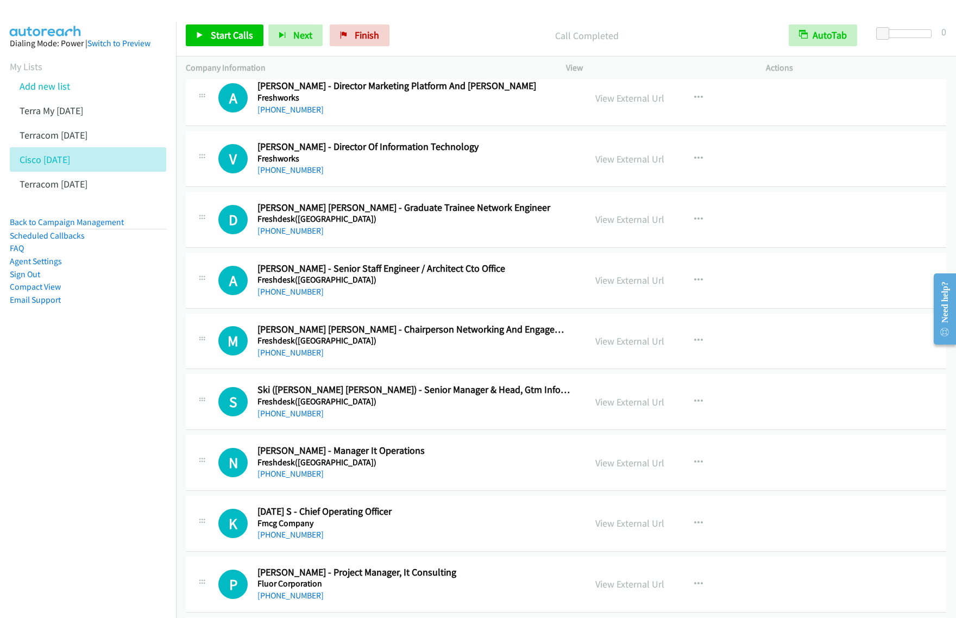
click at [400, 359] on div "+91 76390 70608" at bounding box center [414, 352] width 313 height 13
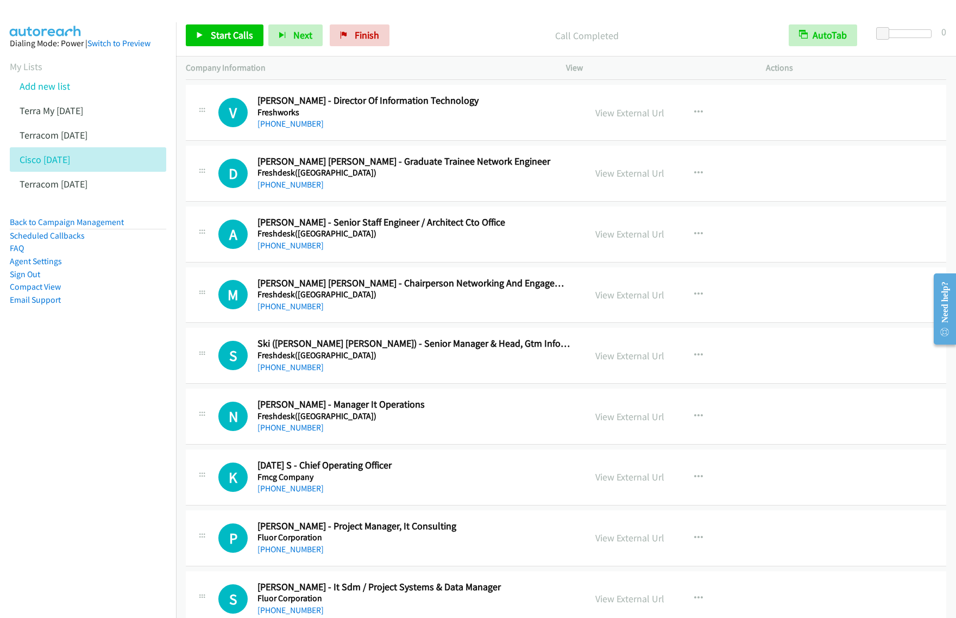
scroll to position [3056, 0]
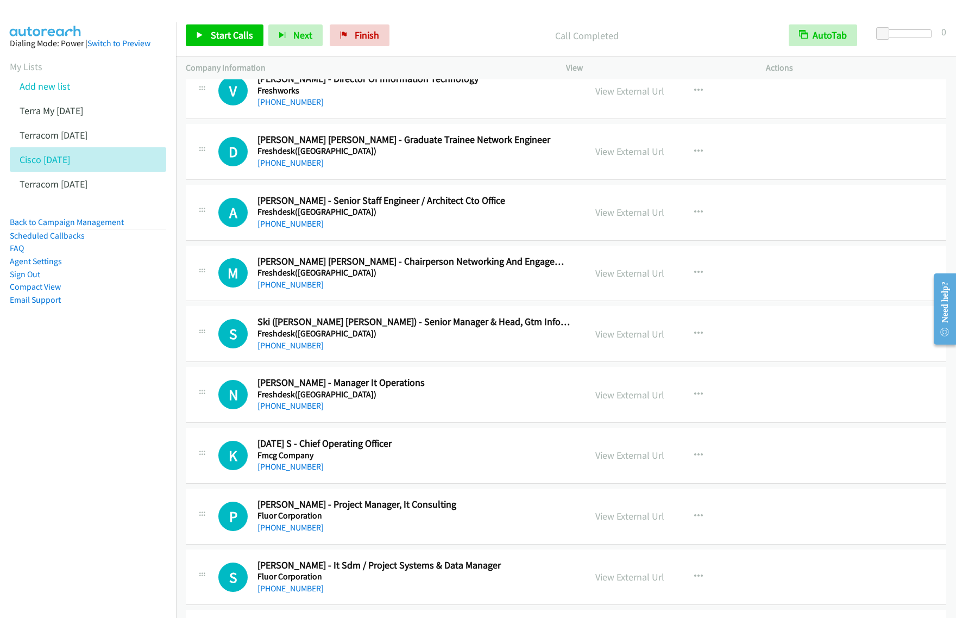
click at [417, 359] on div "S Callback Scheduled Ski (Senthil Kumar Iyyappan) - Senior Manager & Head, Gtm …" at bounding box center [566, 334] width 761 height 56
click at [440, 290] on div "+91 76390 70608" at bounding box center [414, 284] width 313 height 13
click at [420, 222] on div "+91 88266 94131" at bounding box center [414, 223] width 313 height 13
click at [406, 291] on div "+91 76390 70608" at bounding box center [414, 284] width 313 height 13
click at [487, 351] on div "+91 97917 53527" at bounding box center [414, 345] width 313 height 13
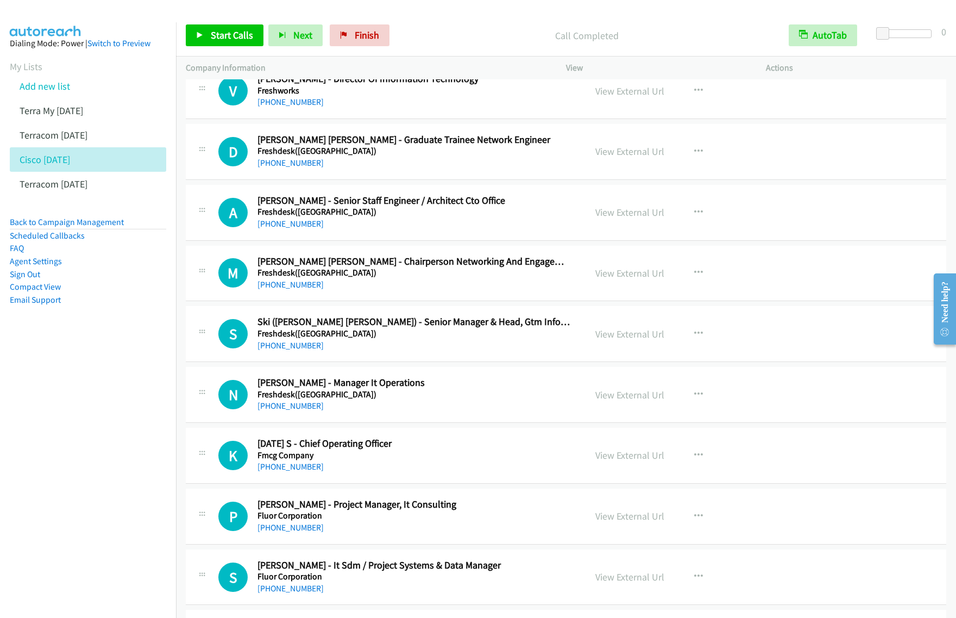
scroll to position [3124, 0]
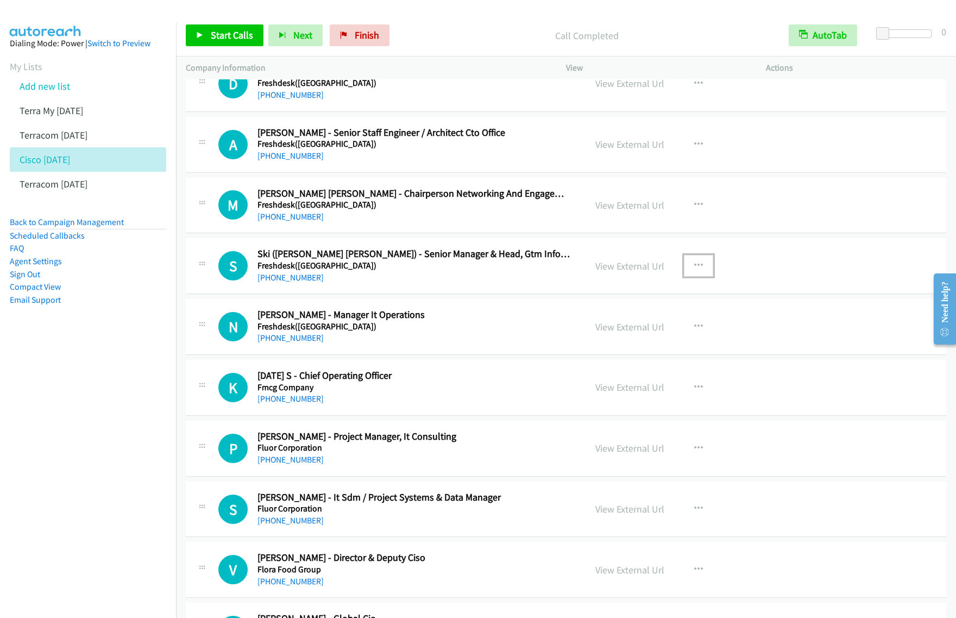
click at [699, 272] on button "button" at bounding box center [698, 266] width 29 height 22
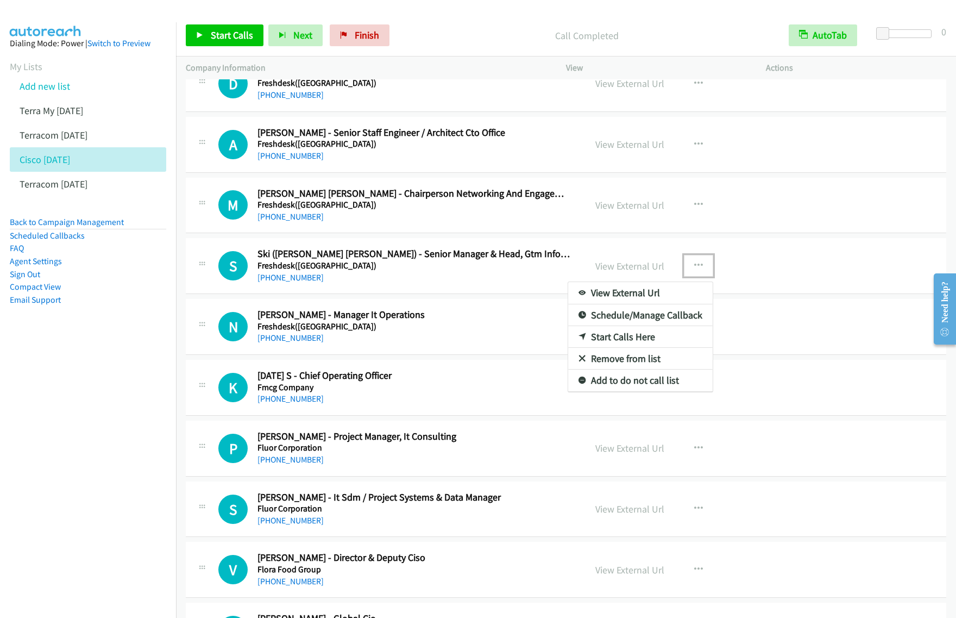
click at [634, 338] on link "Start Calls Here" at bounding box center [640, 337] width 145 height 22
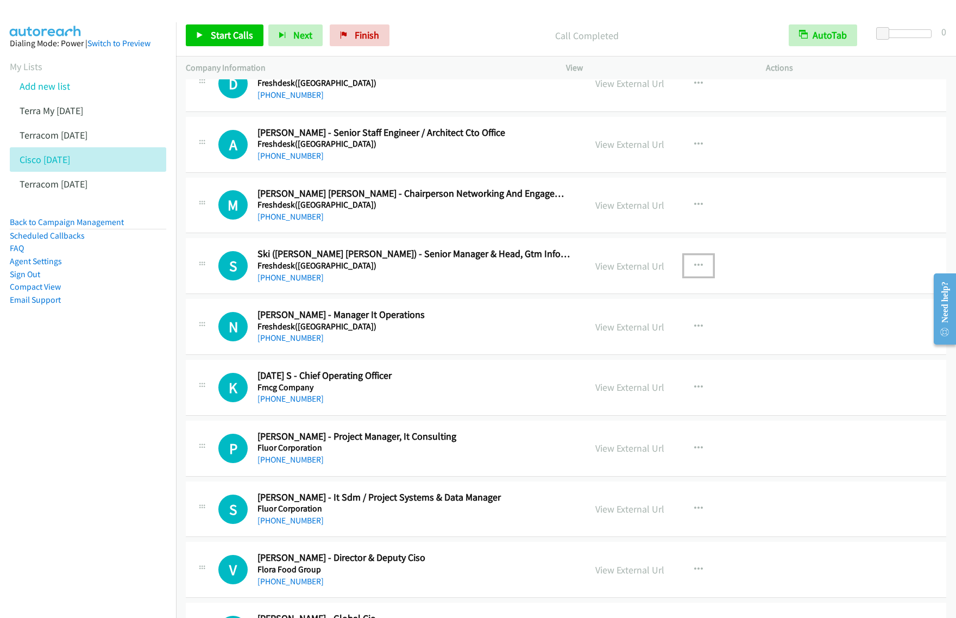
click at [704, 272] on button "button" at bounding box center [698, 266] width 29 height 22
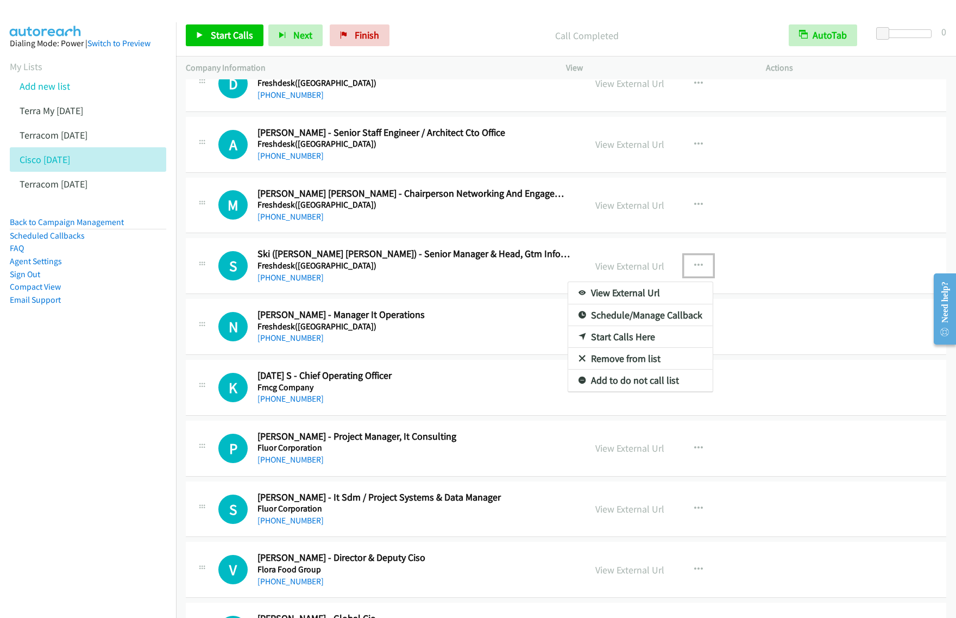
click at [644, 341] on link "Start Calls Here" at bounding box center [640, 337] width 145 height 22
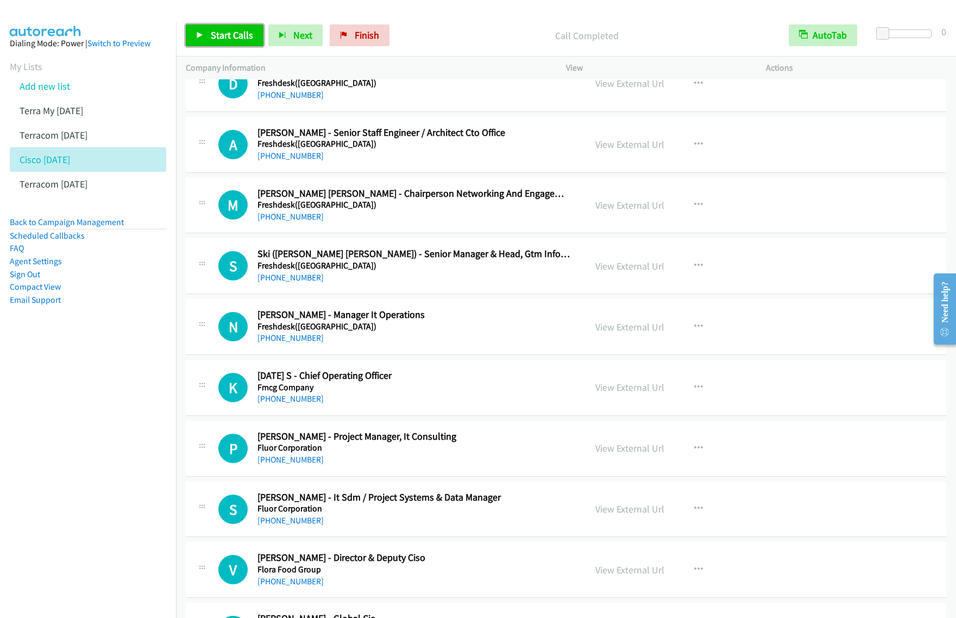
click at [218, 38] on span "Start Calls" at bounding box center [232, 35] width 42 height 12
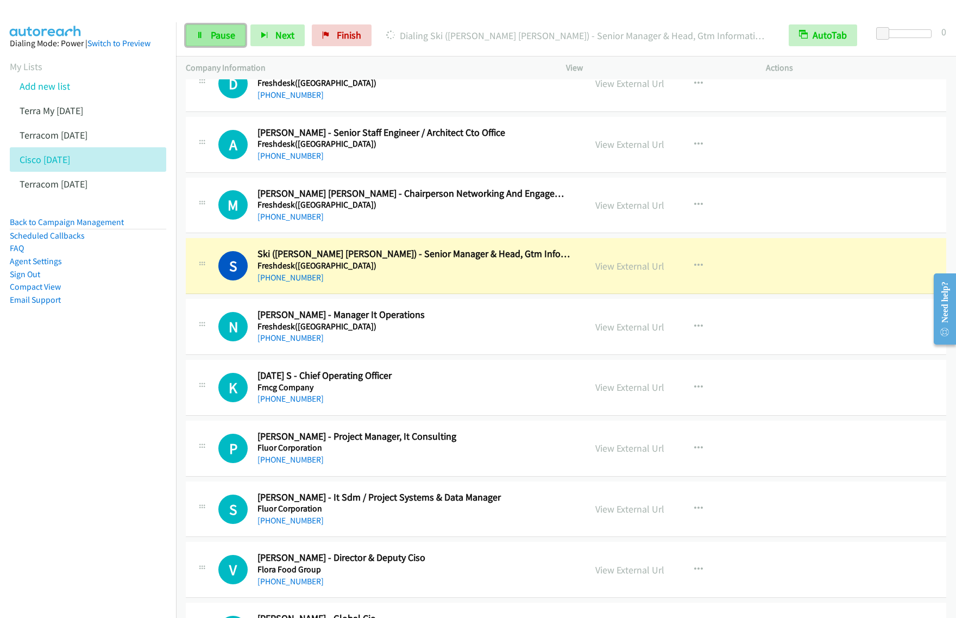
click at [221, 43] on link "Pause" at bounding box center [216, 35] width 60 height 22
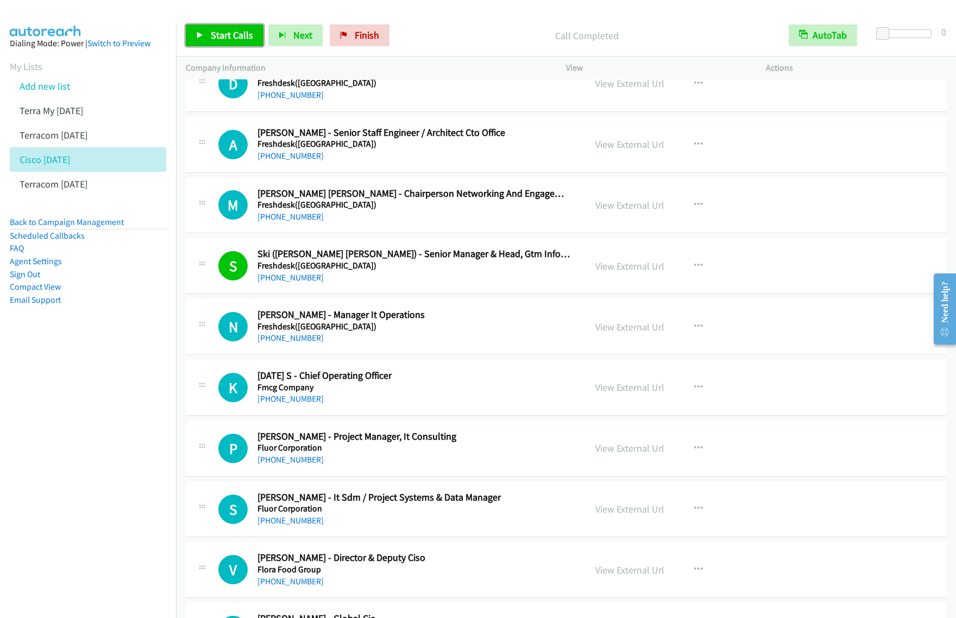
click at [236, 36] on span "Start Calls" at bounding box center [232, 35] width 42 height 12
click at [231, 41] on span "Pause" at bounding box center [223, 35] width 24 height 12
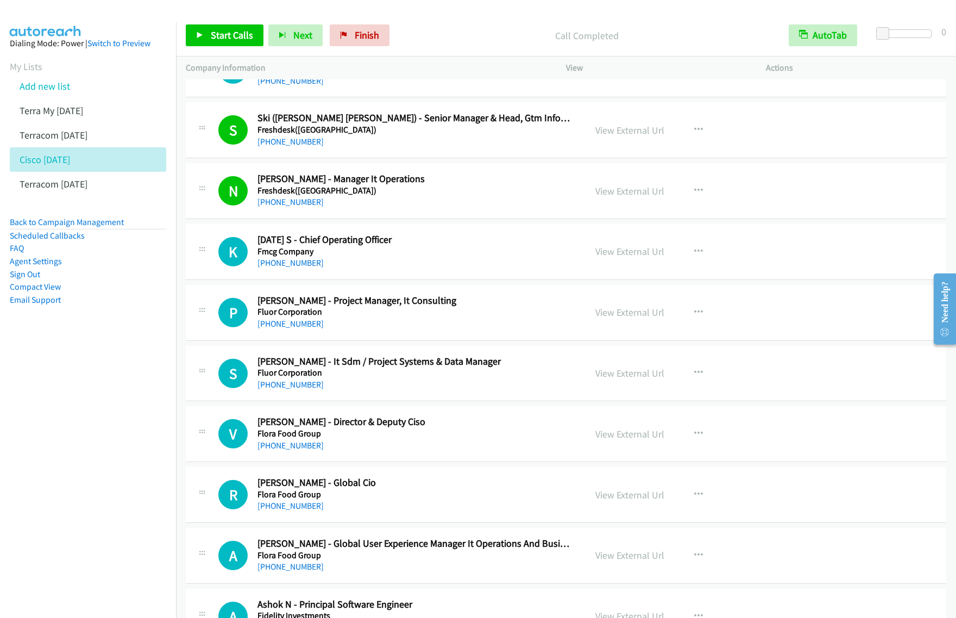
scroll to position [3328, 0]
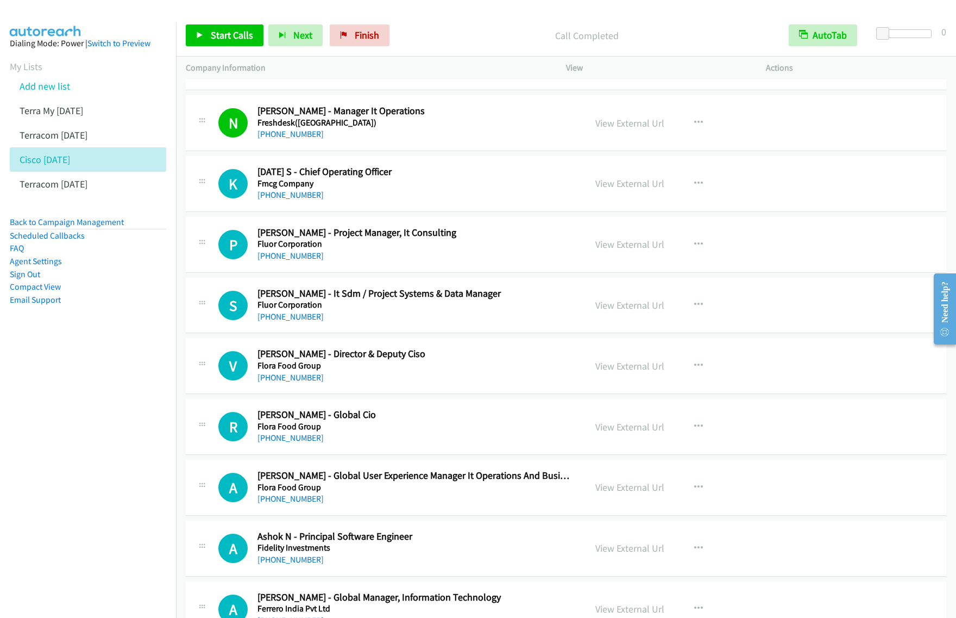
click at [511, 244] on h5 "Fluor Corporation" at bounding box center [414, 244] width 313 height 11
click at [694, 244] on icon "button" at bounding box center [698, 244] width 9 height 9
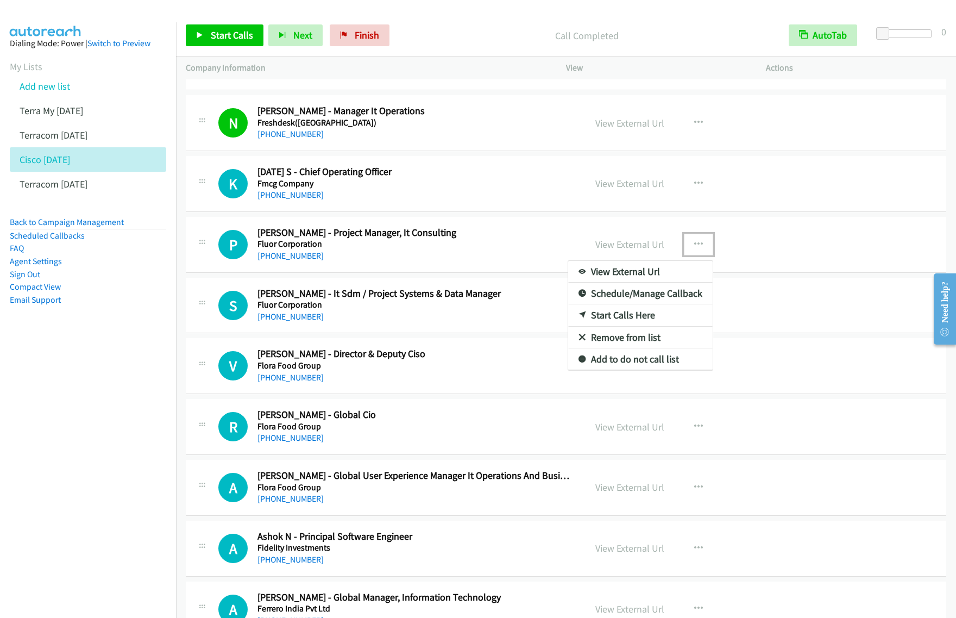
click at [633, 322] on link "Start Calls Here" at bounding box center [640, 315] width 145 height 22
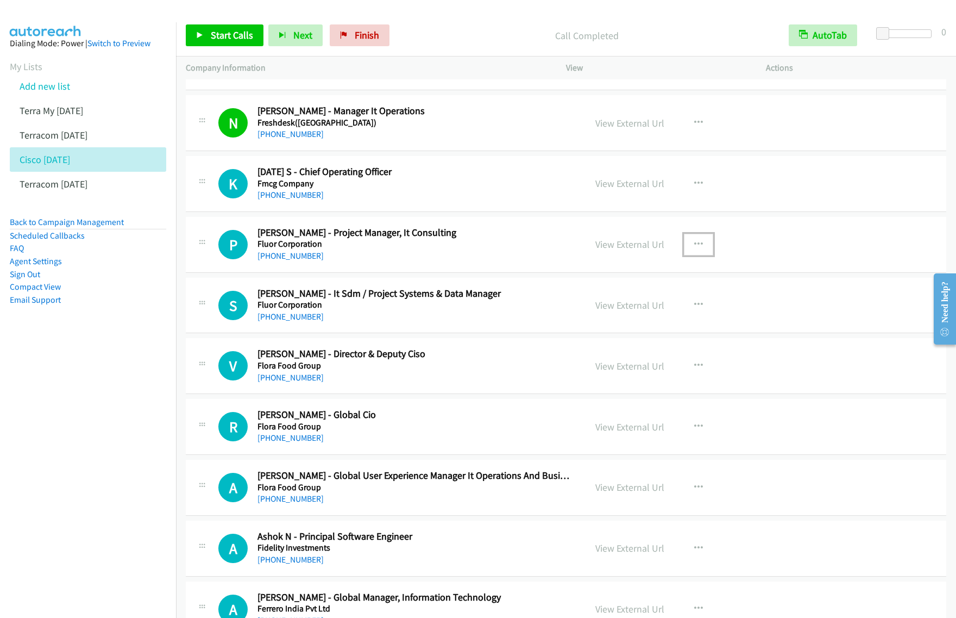
click at [704, 251] on button "button" at bounding box center [698, 245] width 29 height 22
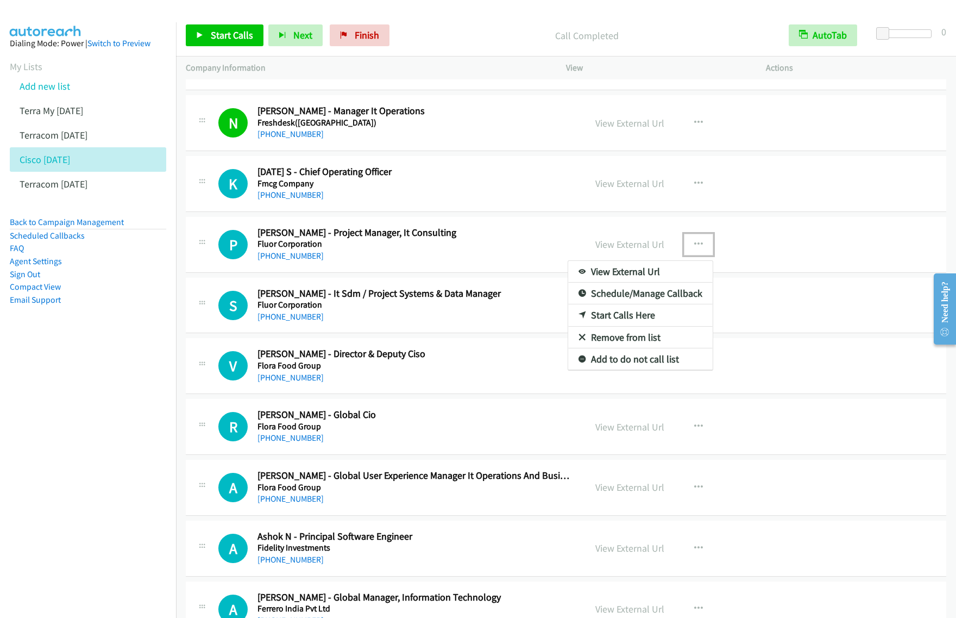
click at [659, 322] on link "Start Calls Here" at bounding box center [640, 315] width 145 height 22
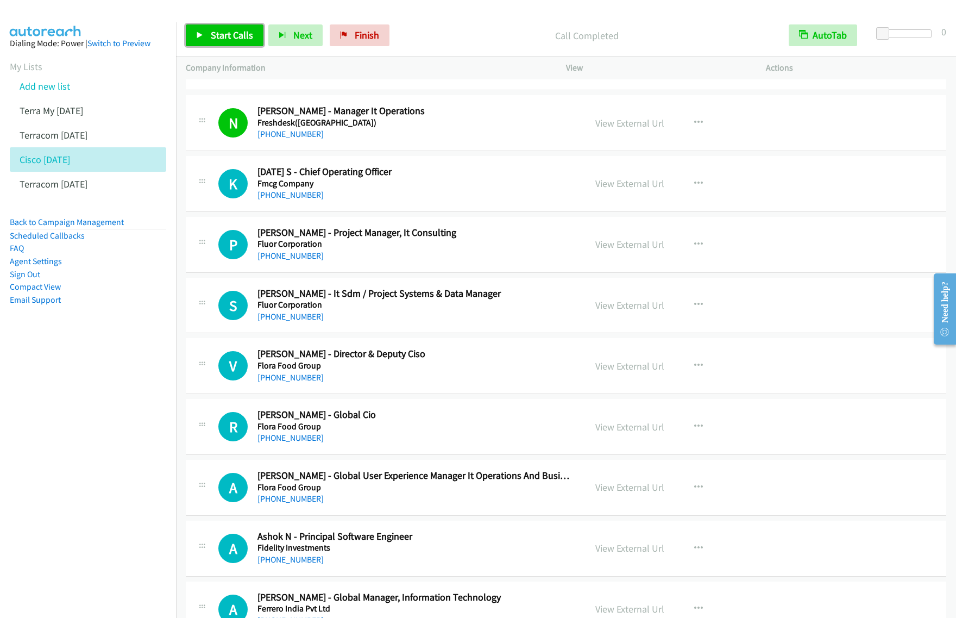
click at [242, 39] on span "Start Calls" at bounding box center [232, 35] width 42 height 12
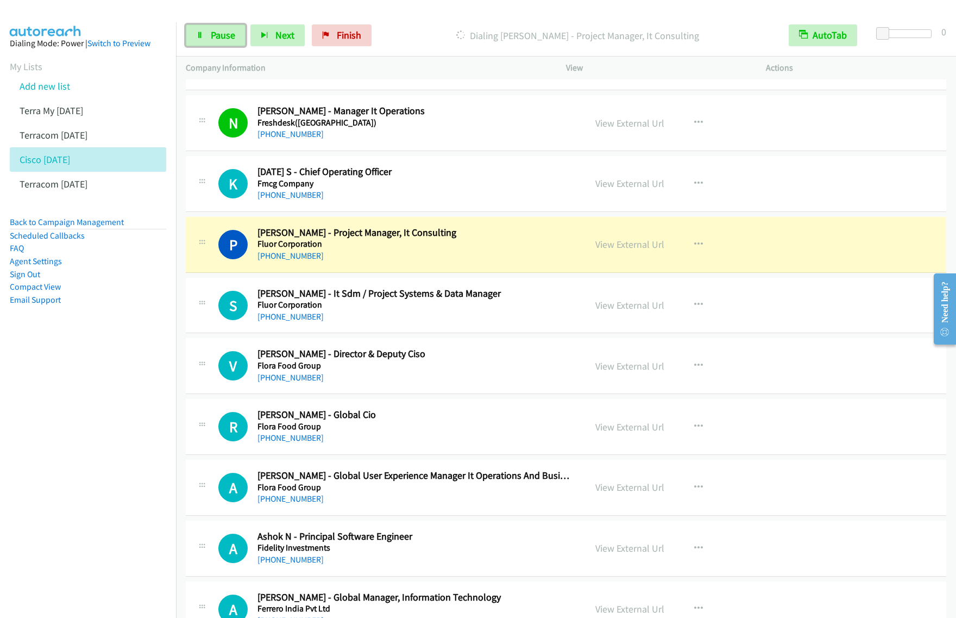
drag, startPoint x: 233, startPoint y: 36, endPoint x: 308, endPoint y: 1, distance: 83.1
click at [233, 36] on span "Pause" at bounding box center [223, 35] width 24 height 12
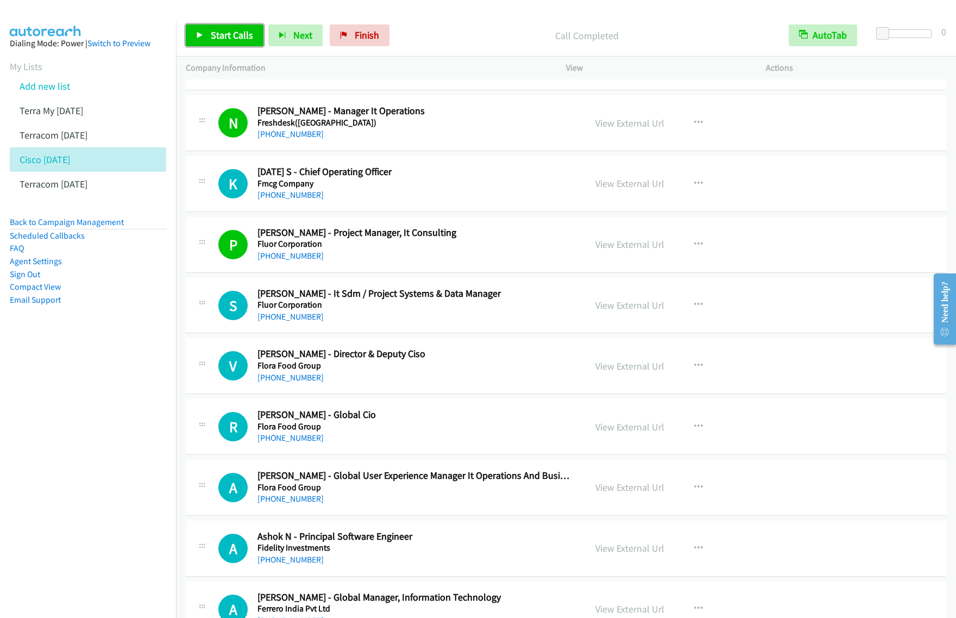
drag, startPoint x: 236, startPoint y: 36, endPoint x: 243, endPoint y: 40, distance: 7.8
click at [236, 36] on span "Start Calls" at bounding box center [232, 35] width 42 height 12
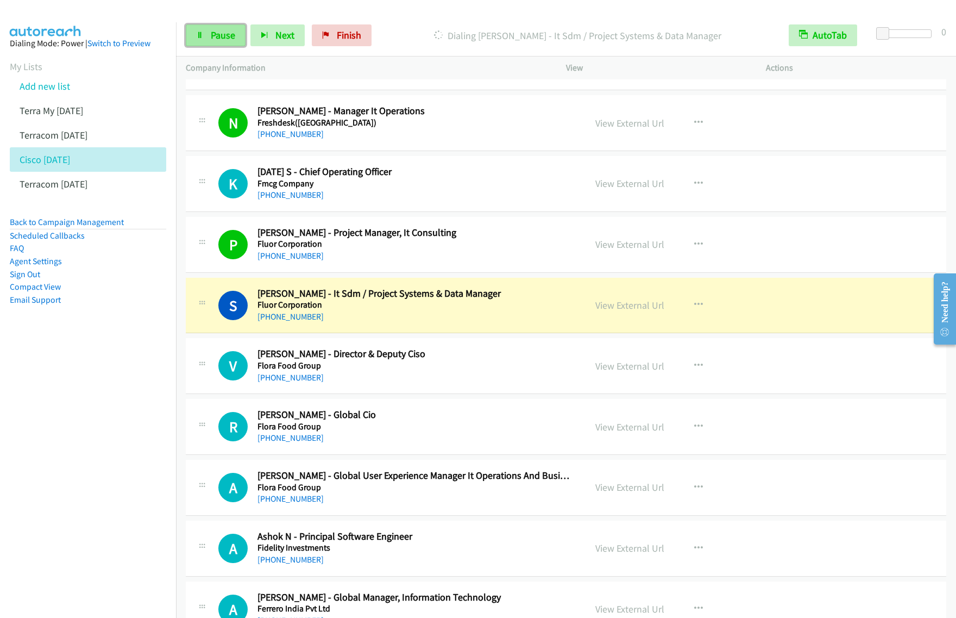
click at [214, 28] on link "Pause" at bounding box center [216, 35] width 60 height 22
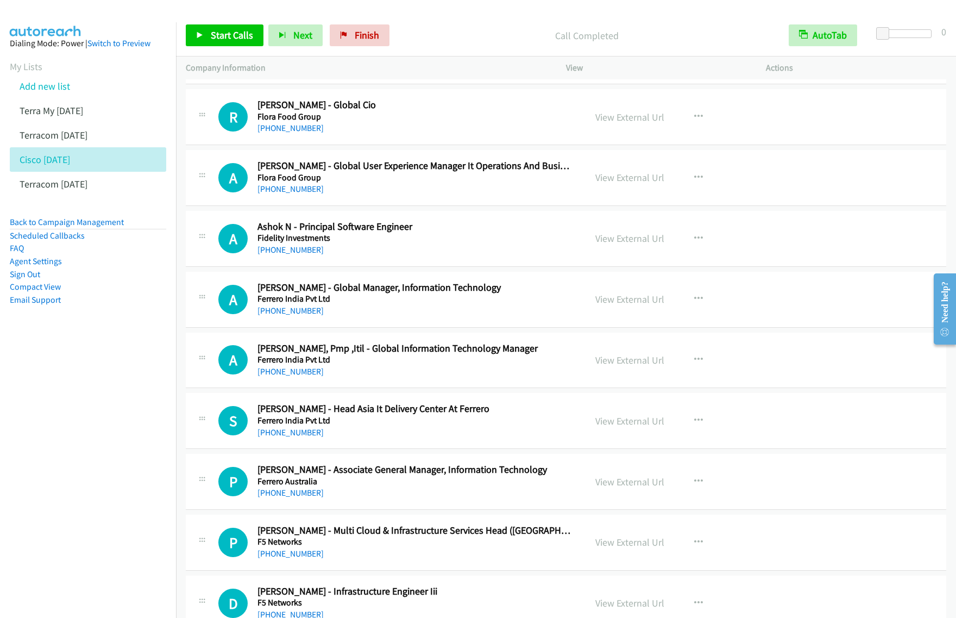
scroll to position [3667, 0]
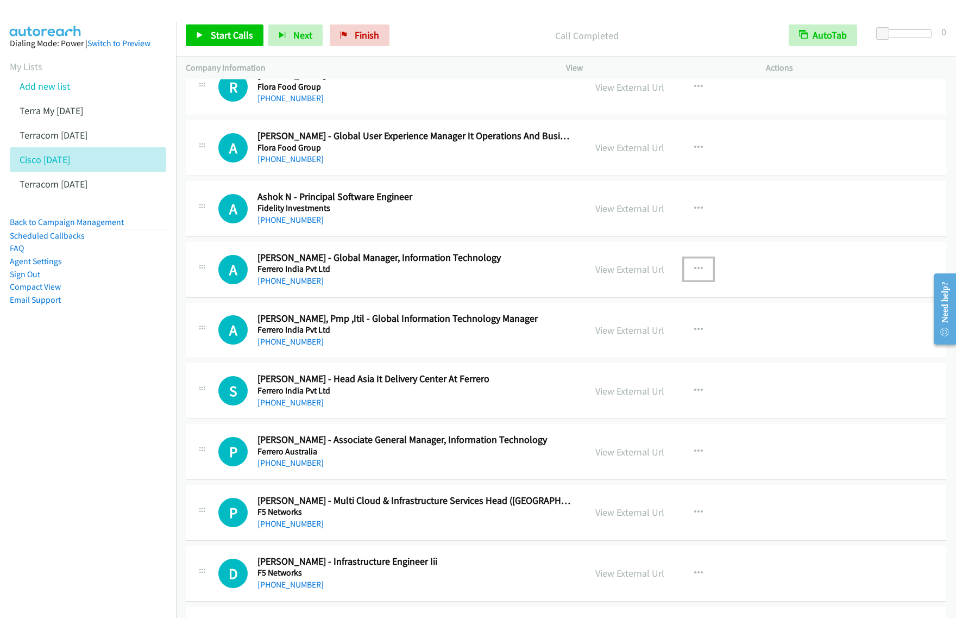
click at [694, 271] on icon "button" at bounding box center [698, 269] width 9 height 9
click at [653, 341] on link "Start Calls Here" at bounding box center [640, 340] width 145 height 22
click at [695, 273] on icon "button" at bounding box center [698, 269] width 9 height 9
click at [657, 341] on link "Start Calls Here" at bounding box center [640, 340] width 145 height 22
click at [239, 39] on span "Start Calls" at bounding box center [232, 35] width 42 height 12
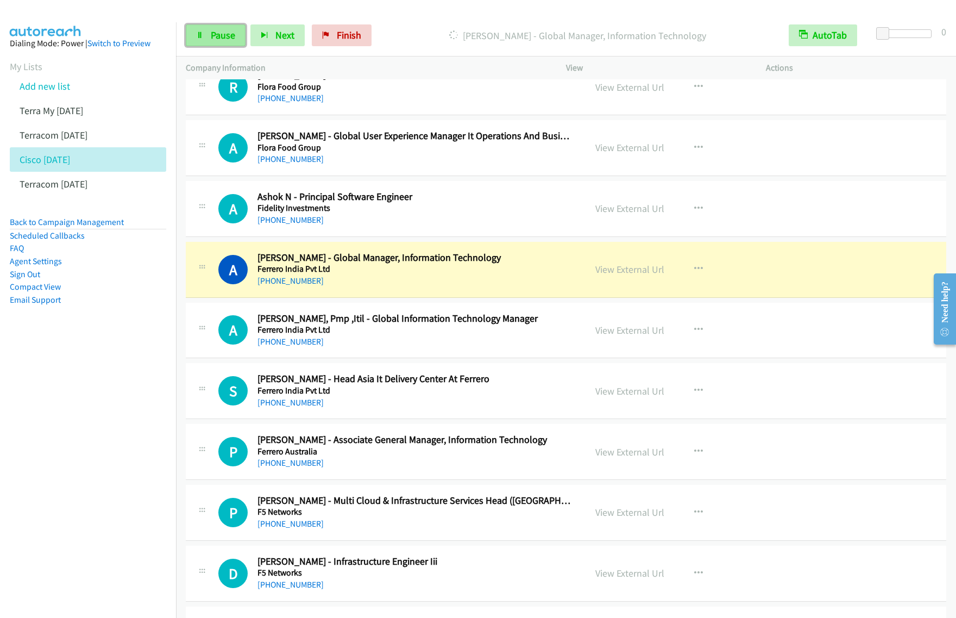
click at [223, 35] on span "Pause" at bounding box center [223, 35] width 24 height 12
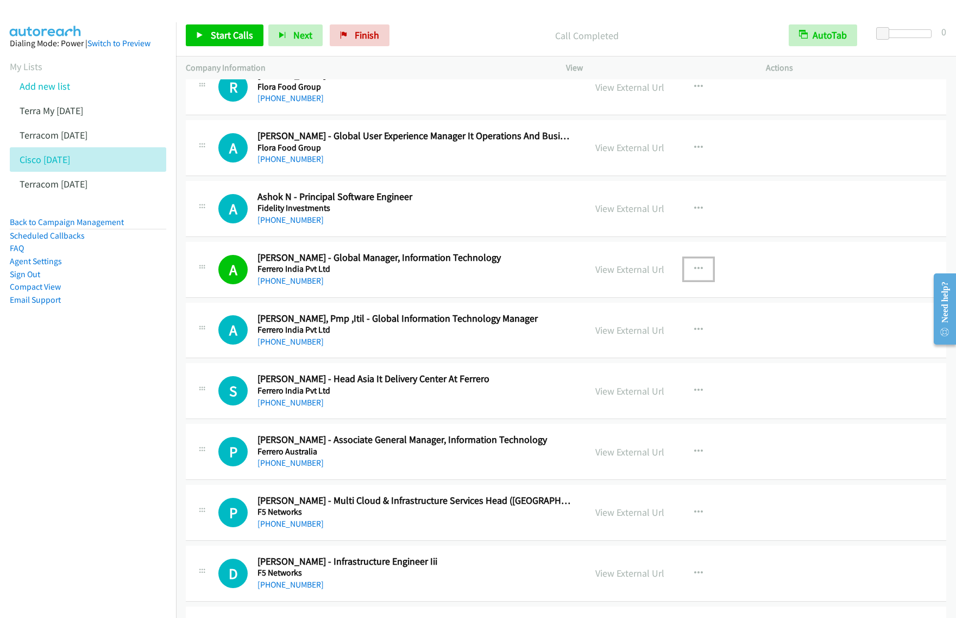
click at [699, 273] on button "button" at bounding box center [698, 269] width 29 height 22
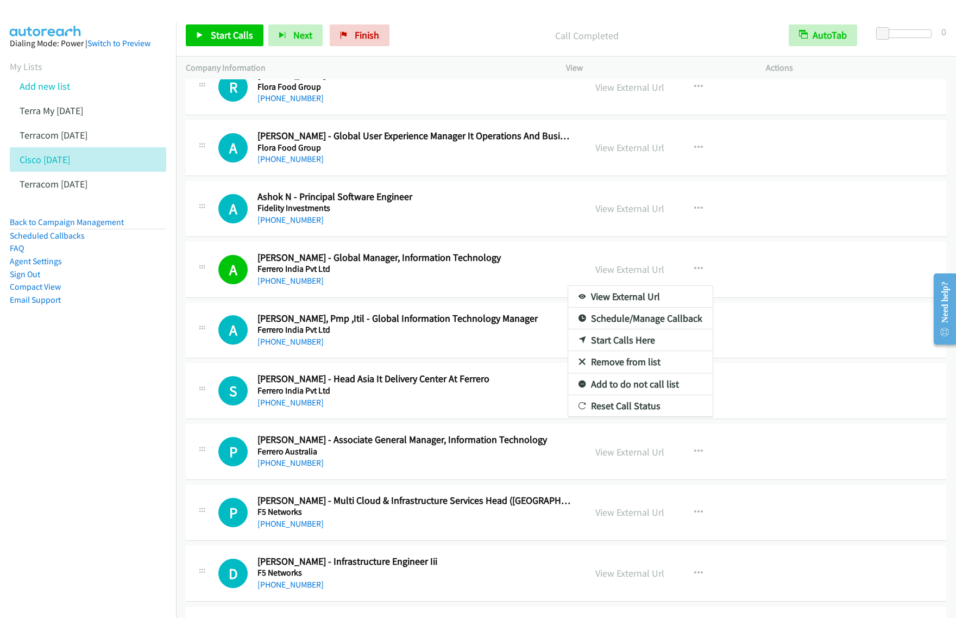
click at [606, 300] on link "View External Url" at bounding box center [640, 297] width 145 height 22
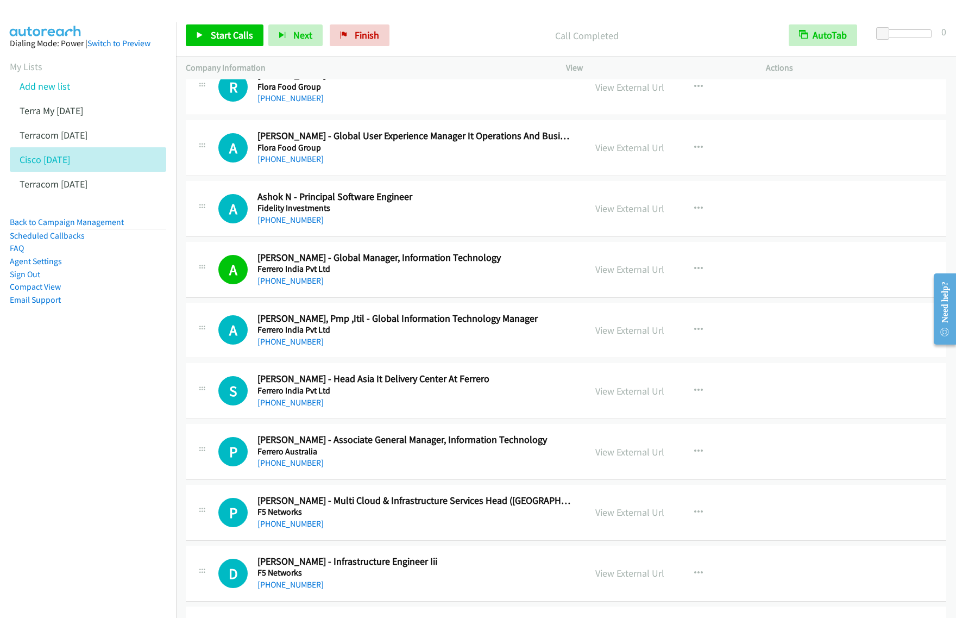
click at [183, 369] on td "S Callback Scheduled Sandeep Mahajan - Head Asia It Delivery Center At Ferrero …" at bounding box center [566, 391] width 780 height 61
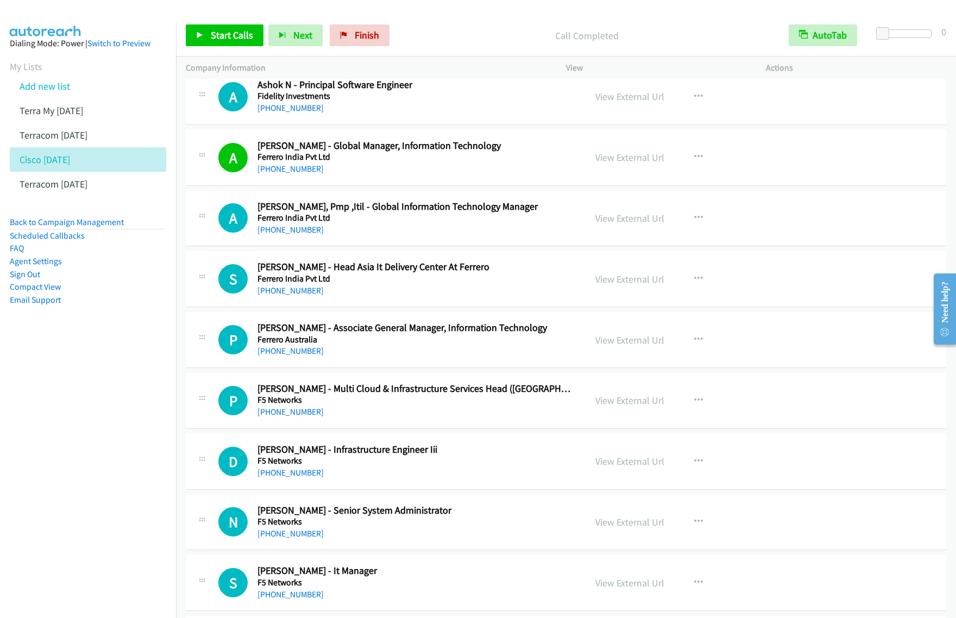
scroll to position [3803, 0]
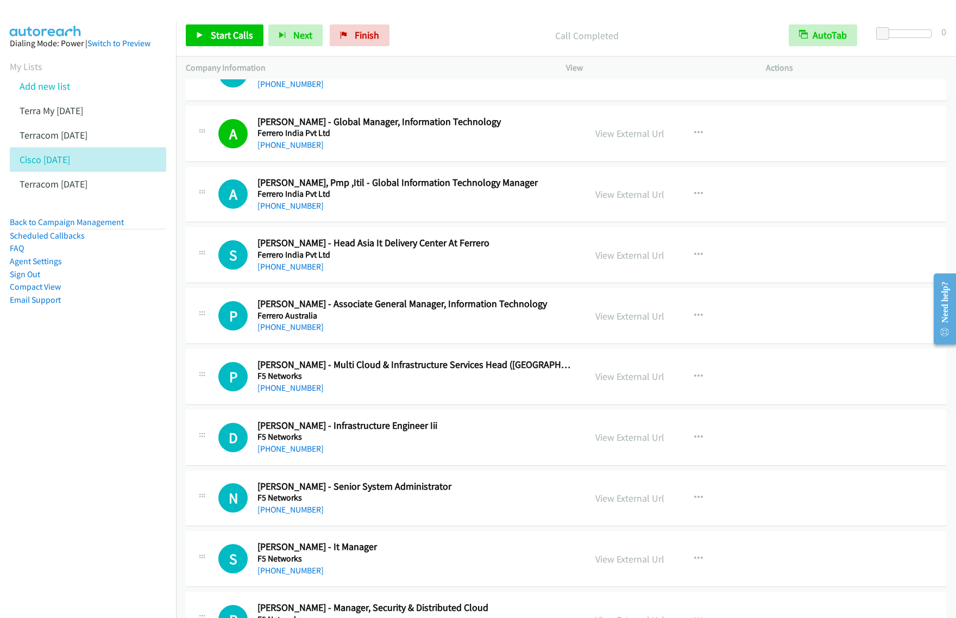
click at [496, 273] on div "+91 95525 20266" at bounding box center [414, 266] width 313 height 13
click at [697, 259] on icon "button" at bounding box center [698, 254] width 9 height 9
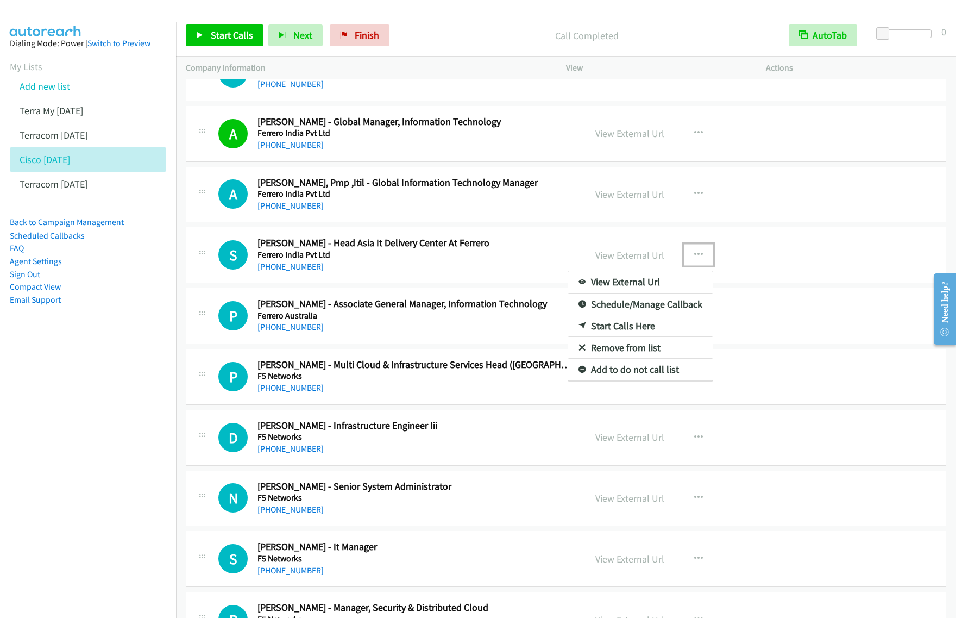
click at [649, 329] on link "Start Calls Here" at bounding box center [640, 326] width 145 height 22
click at [688, 264] on button "button" at bounding box center [698, 255] width 29 height 22
drag, startPoint x: 663, startPoint y: 333, endPoint x: 691, endPoint y: 319, distance: 30.9
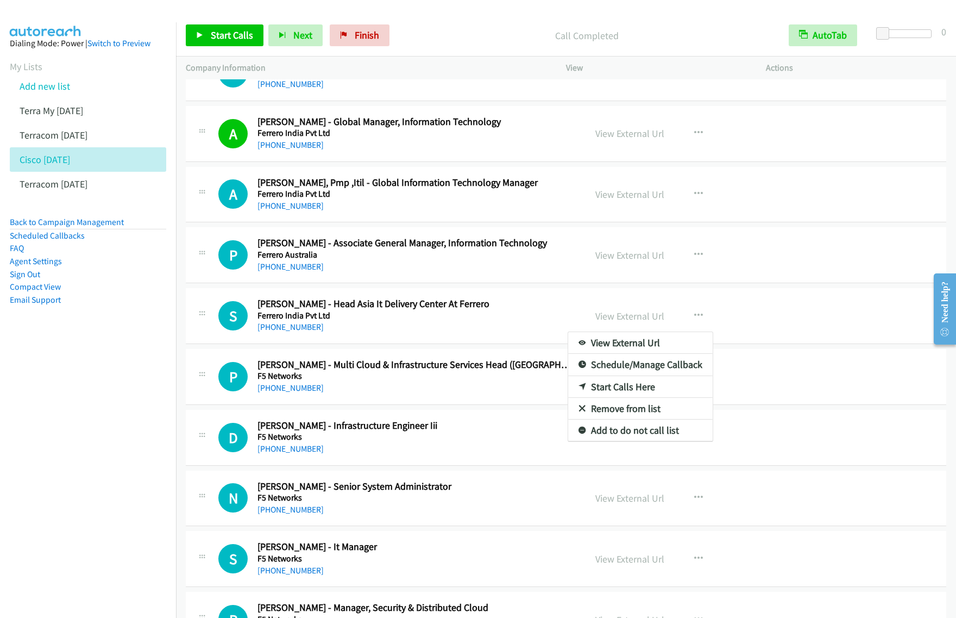
click at [472, 274] on div at bounding box center [478, 309] width 956 height 618
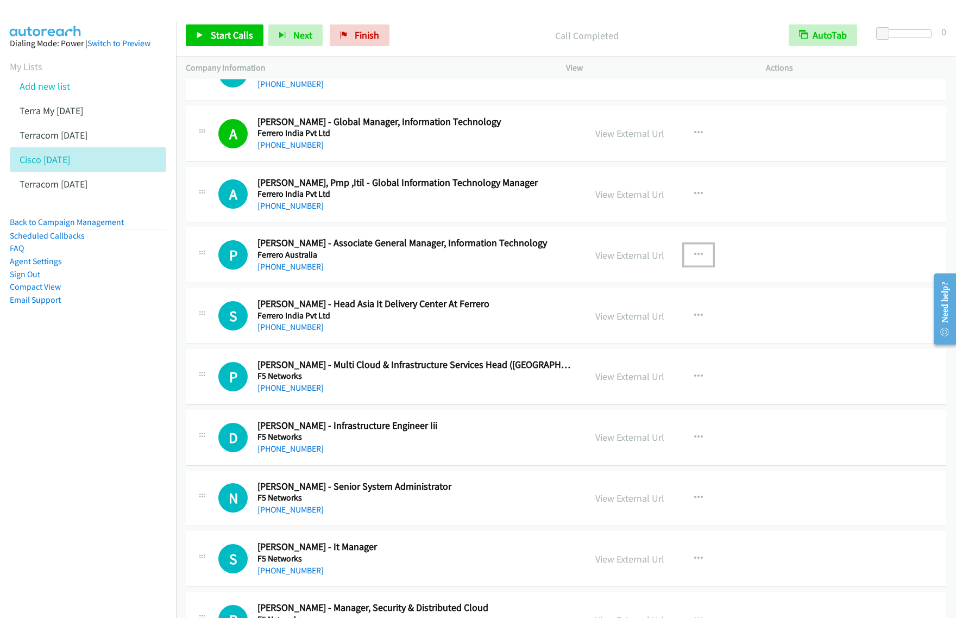
click at [694, 259] on icon "button" at bounding box center [698, 254] width 9 height 9
click at [641, 333] on link "Start Calls Here" at bounding box center [640, 326] width 145 height 22
click at [245, 33] on span "Start Calls" at bounding box center [232, 35] width 42 height 12
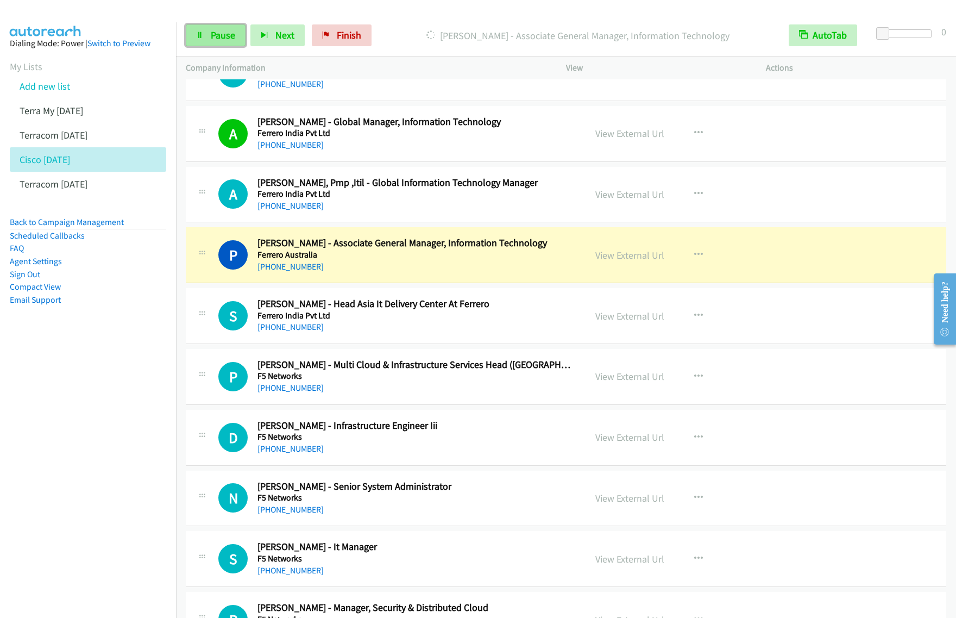
click at [217, 28] on link "Pause" at bounding box center [216, 35] width 60 height 22
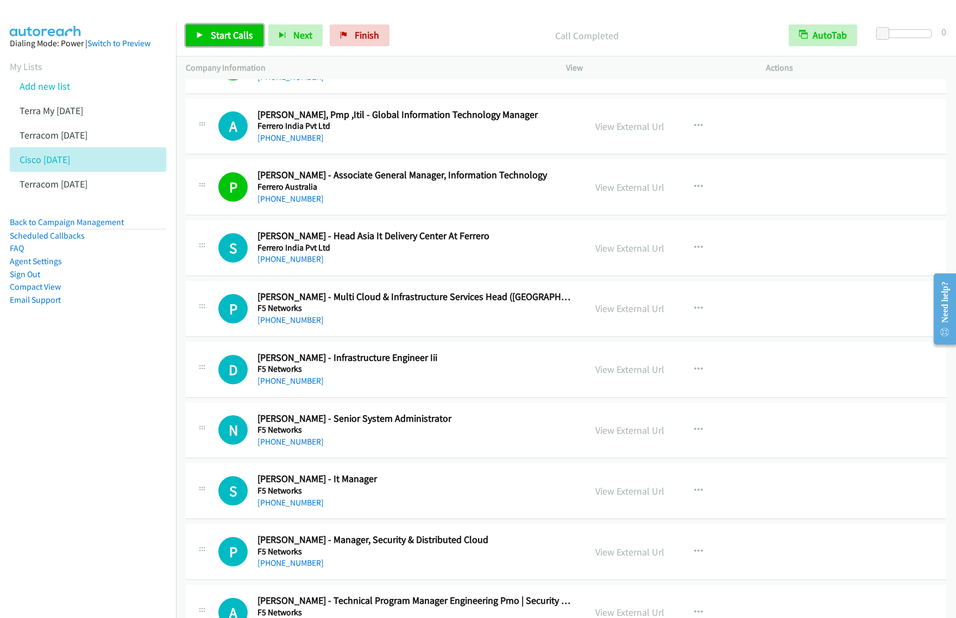
click at [234, 33] on span "Start Calls" at bounding box center [232, 35] width 42 height 12
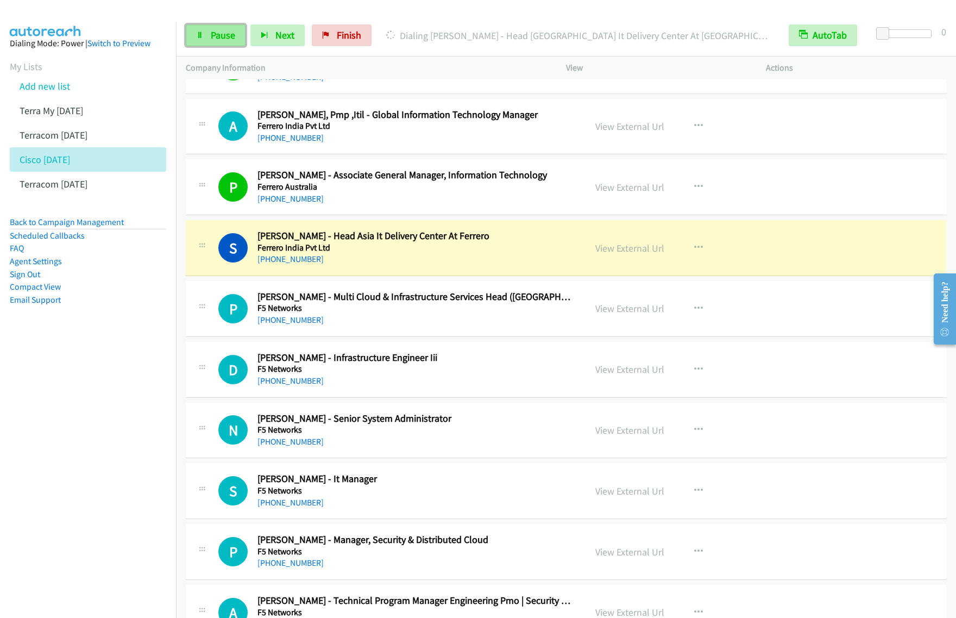
click at [232, 41] on span "Pause" at bounding box center [223, 35] width 24 height 12
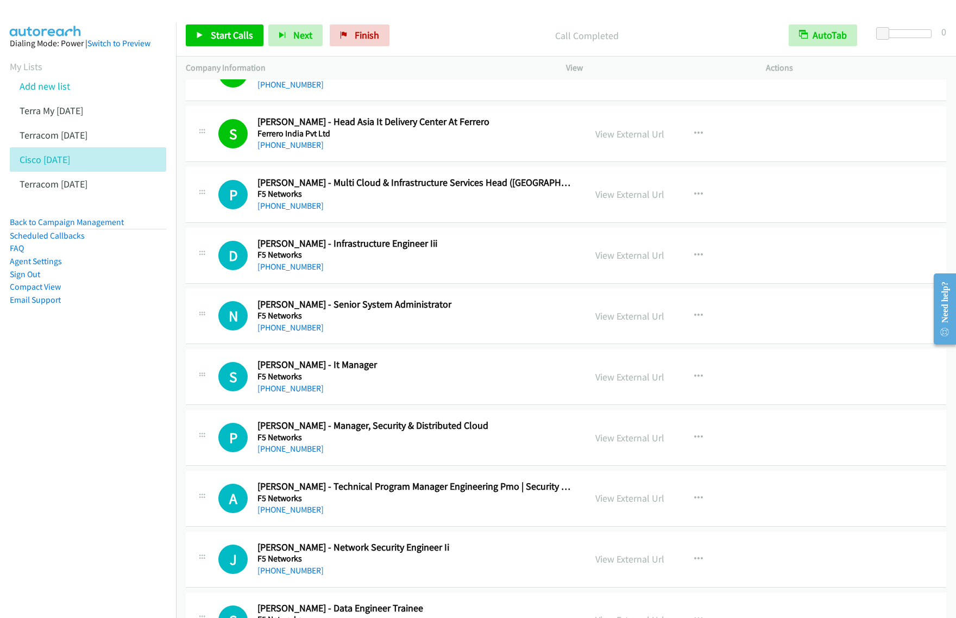
scroll to position [4007, 0]
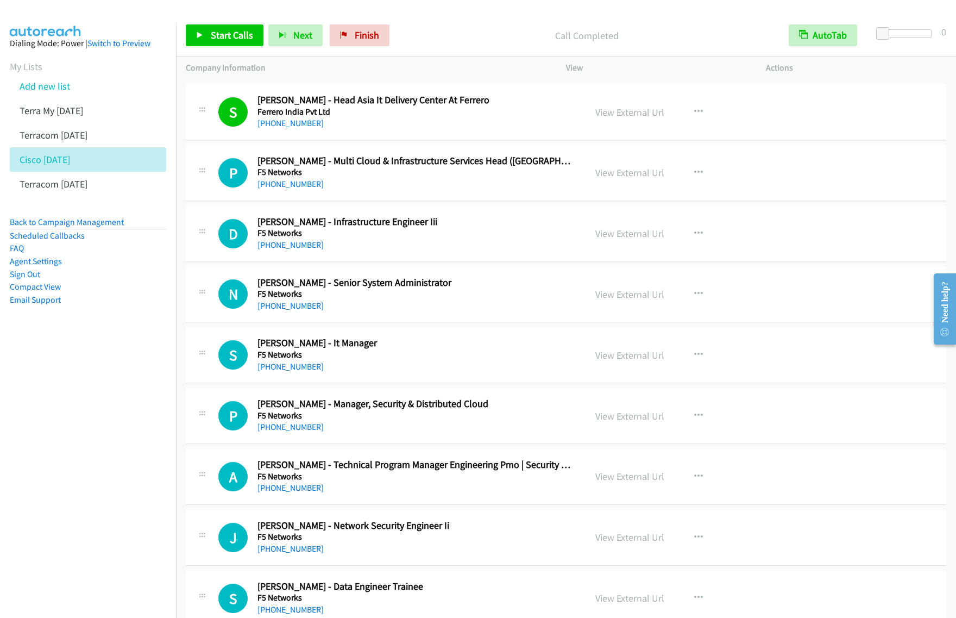
click at [517, 228] on h2 "Dinesh Ramachandran - Infrastructure Engineer Iii" at bounding box center [414, 222] width 313 height 12
click at [684, 236] on button "button" at bounding box center [698, 234] width 29 height 22
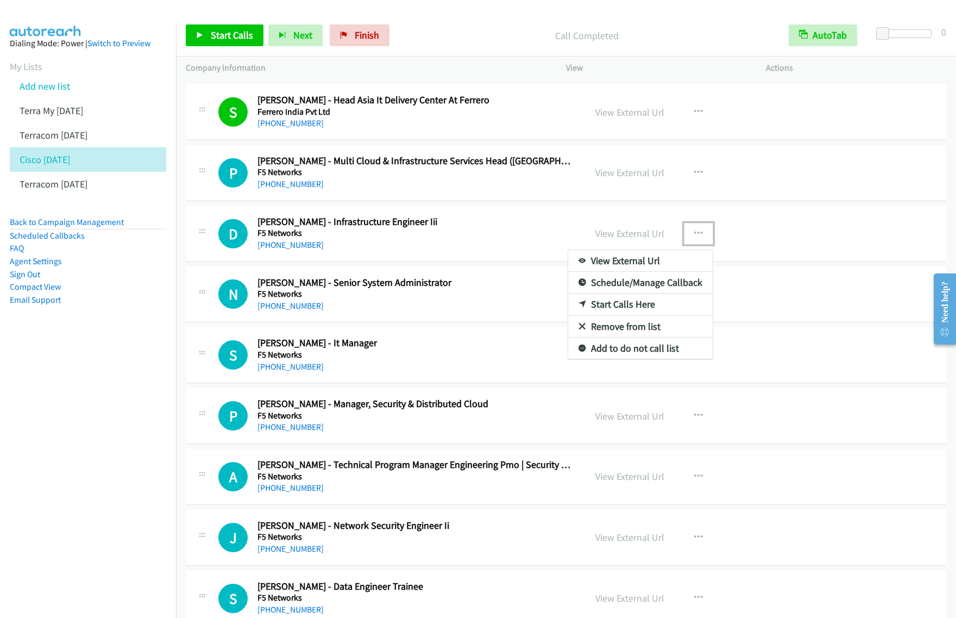
click at [645, 310] on link "Start Calls Here" at bounding box center [640, 304] width 145 height 22
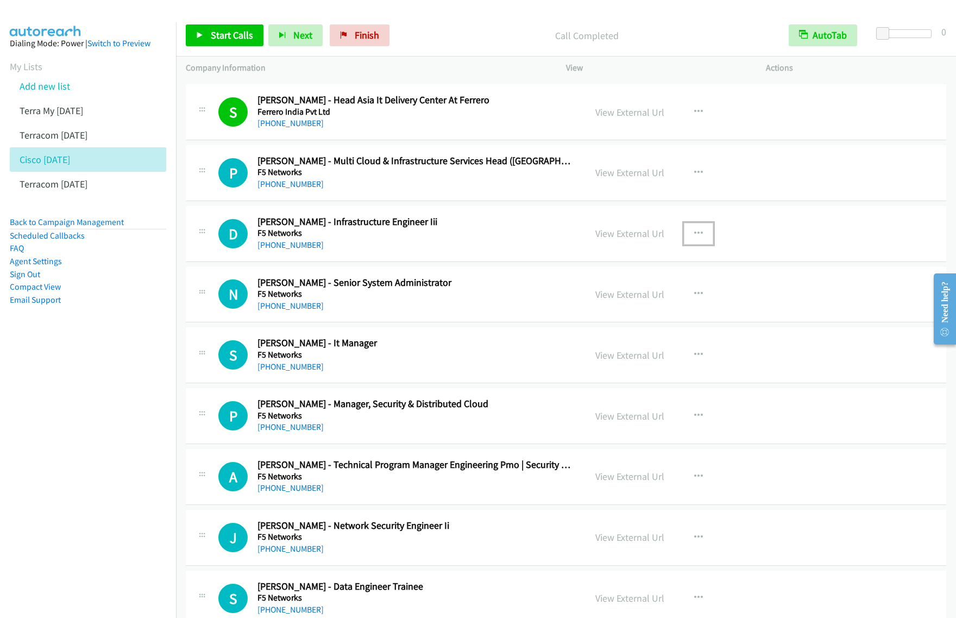
click at [687, 244] on button "button" at bounding box center [698, 234] width 29 height 22
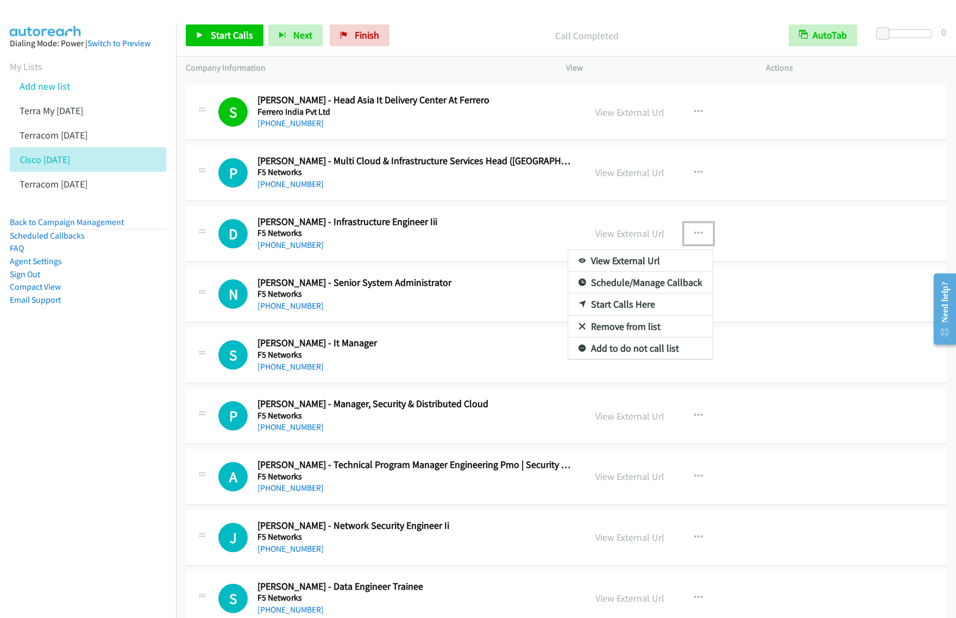
click at [644, 310] on link "Start Calls Here" at bounding box center [640, 304] width 145 height 22
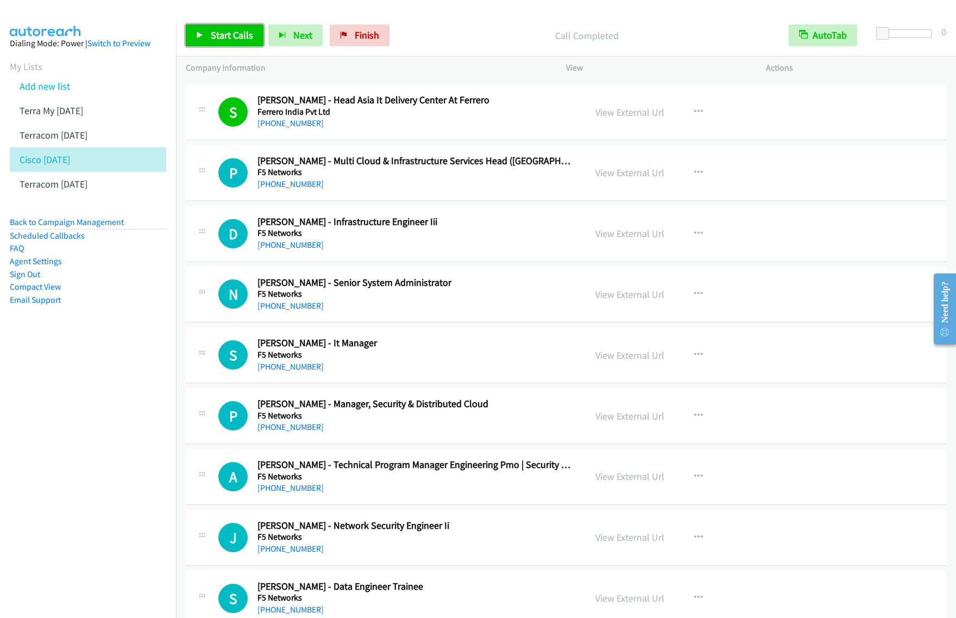
click at [237, 44] on link "Start Calls" at bounding box center [225, 35] width 78 height 22
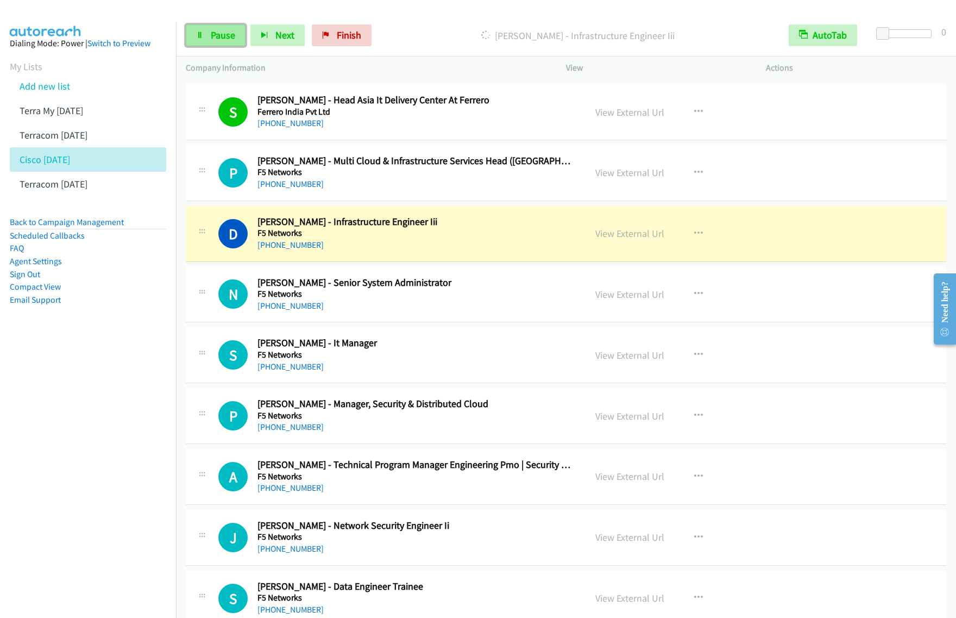
click at [227, 36] on span "Pause" at bounding box center [223, 35] width 24 height 12
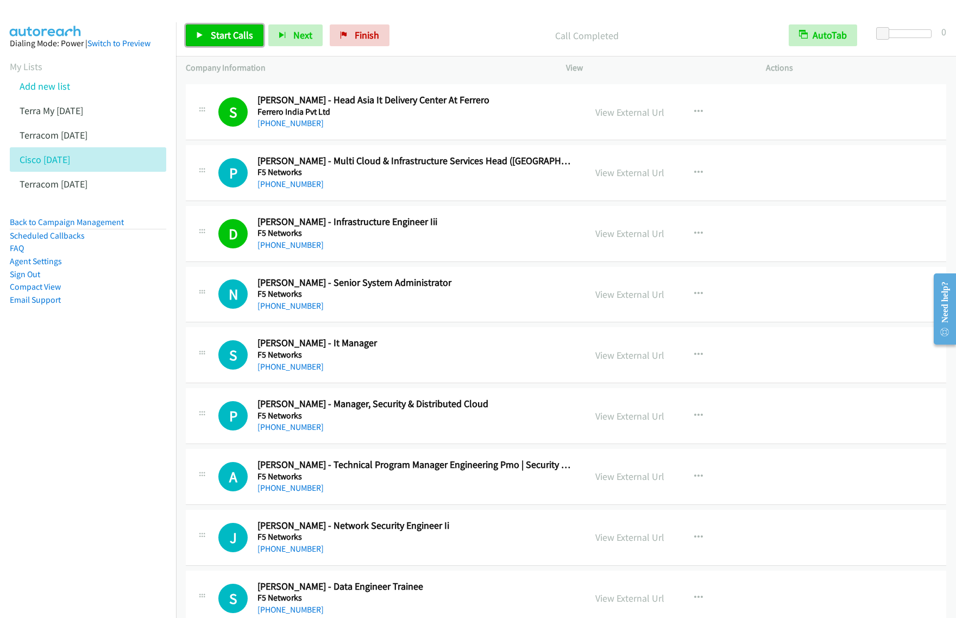
click at [246, 35] on span "Start Calls" at bounding box center [232, 35] width 42 height 12
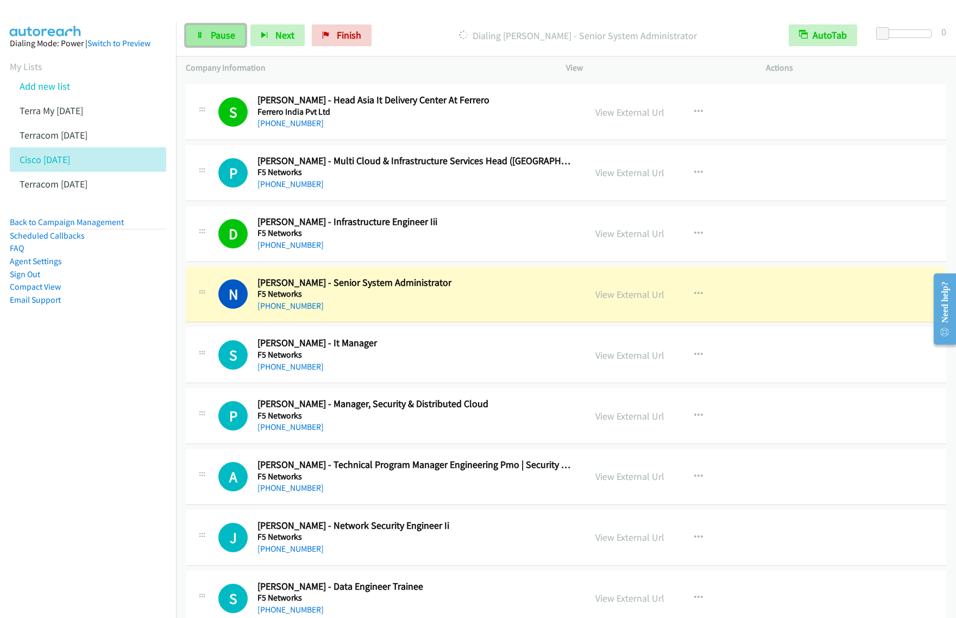
click at [224, 41] on span "Pause" at bounding box center [223, 35] width 24 height 12
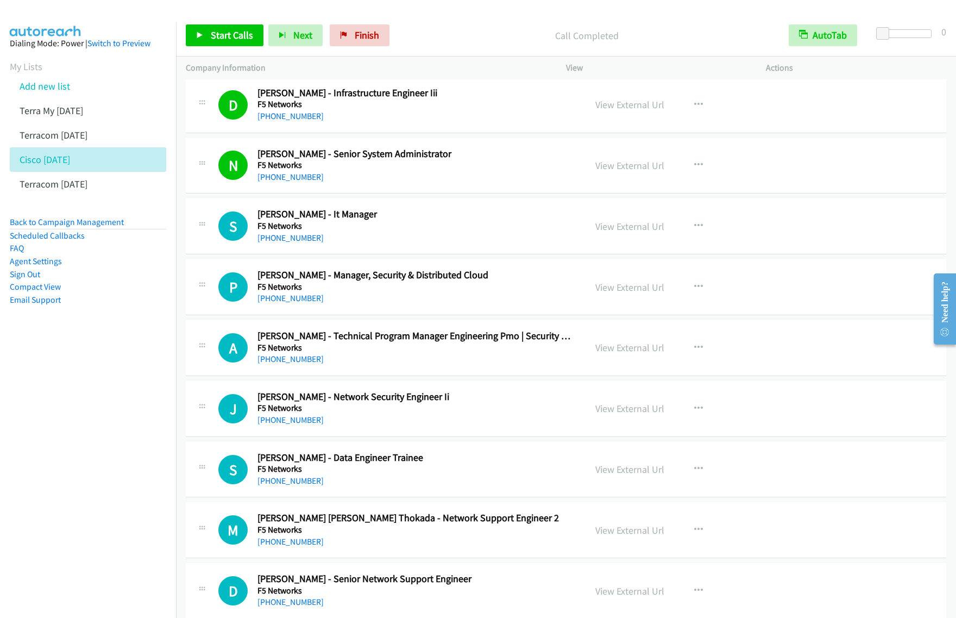
scroll to position [4143, 0]
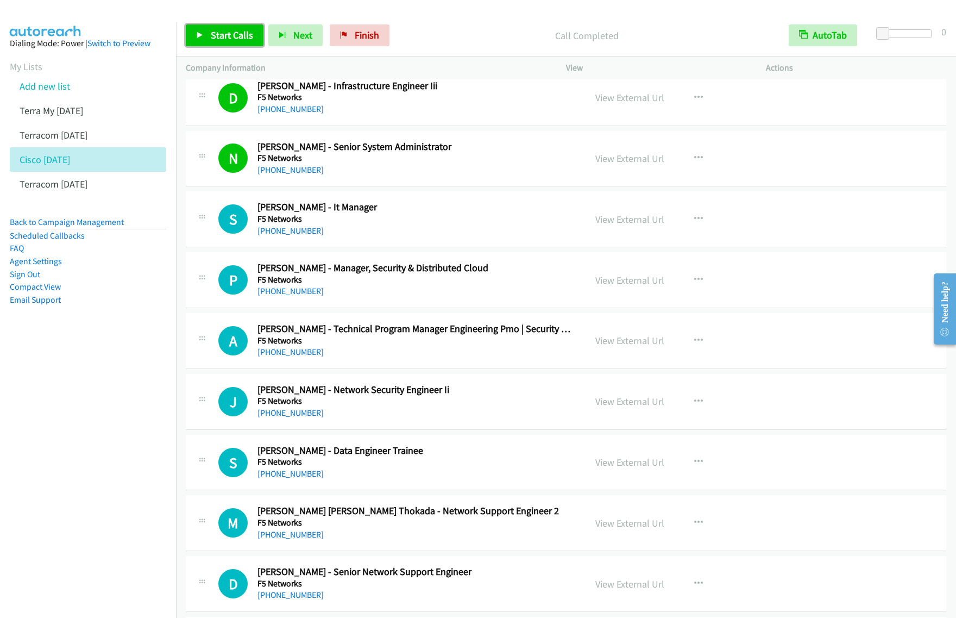
click at [228, 26] on link "Start Calls" at bounding box center [225, 35] width 78 height 22
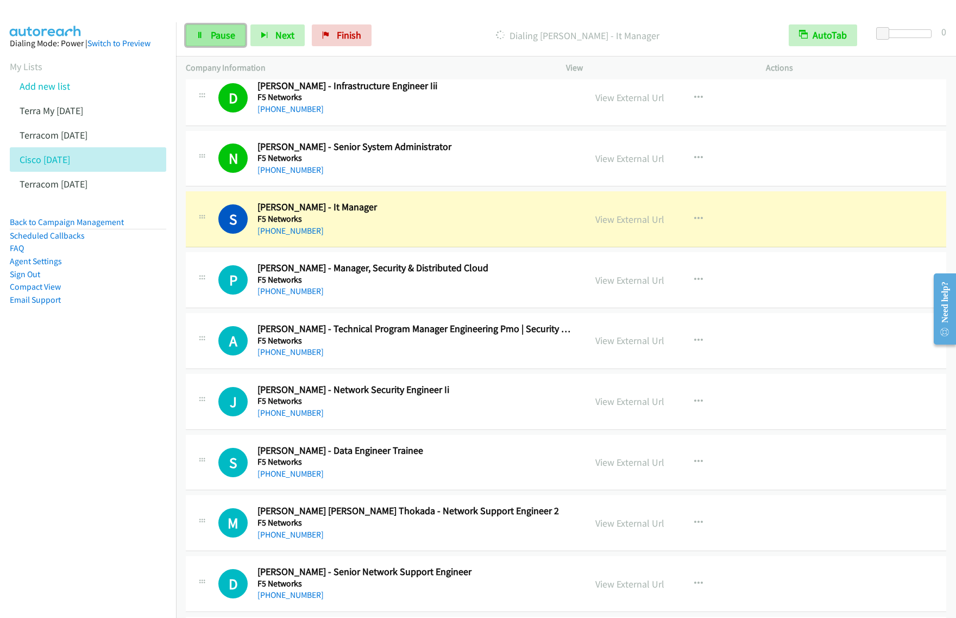
click at [225, 34] on span "Pause" at bounding box center [223, 35] width 24 height 12
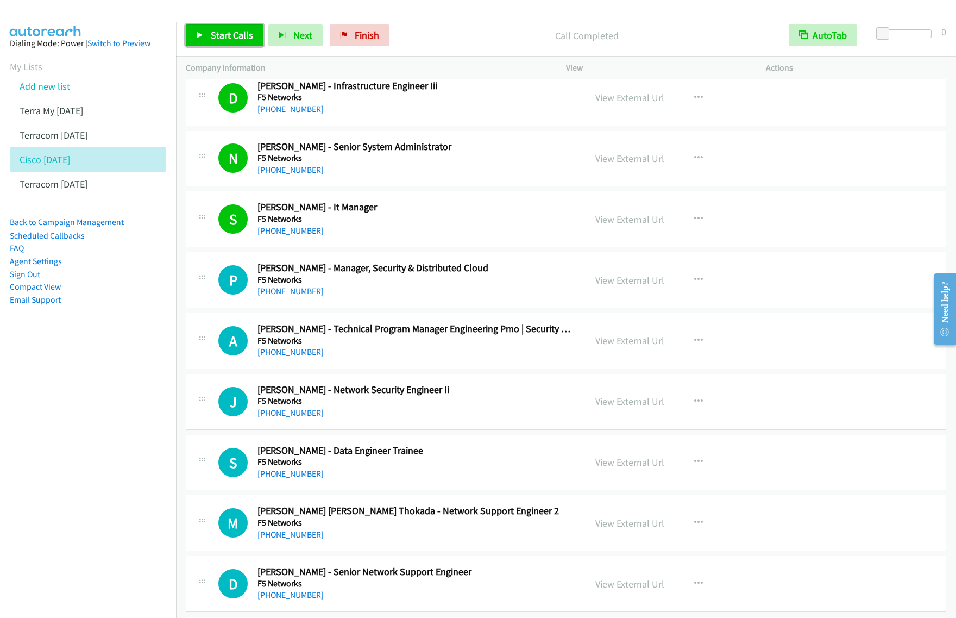
click at [238, 41] on span "Start Calls" at bounding box center [232, 35] width 42 height 12
drag, startPoint x: 221, startPoint y: 37, endPoint x: 272, endPoint y: 11, distance: 57.8
click at [220, 38] on span "Pause" at bounding box center [223, 35] width 24 height 12
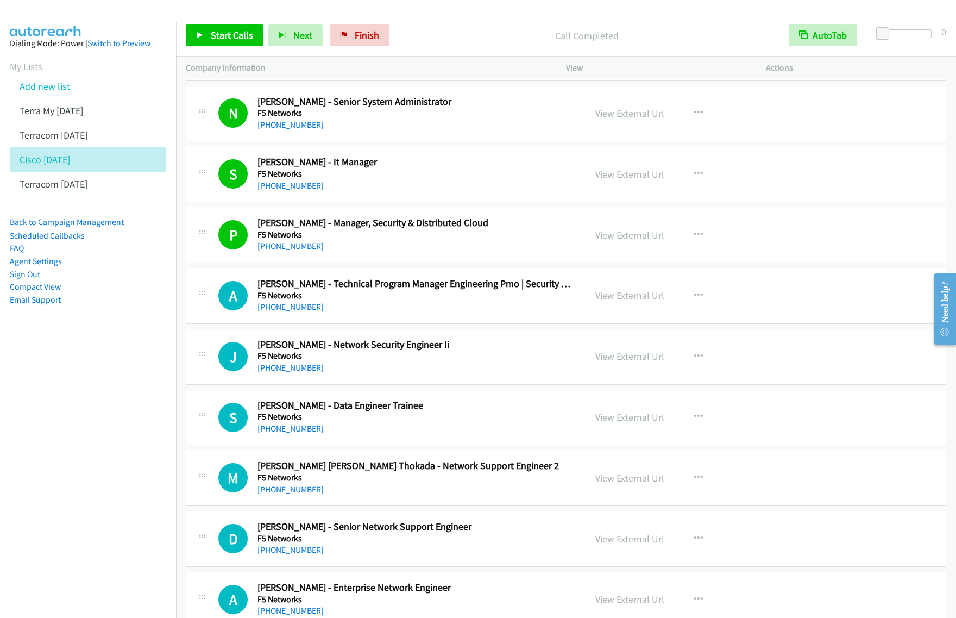
scroll to position [4211, 0]
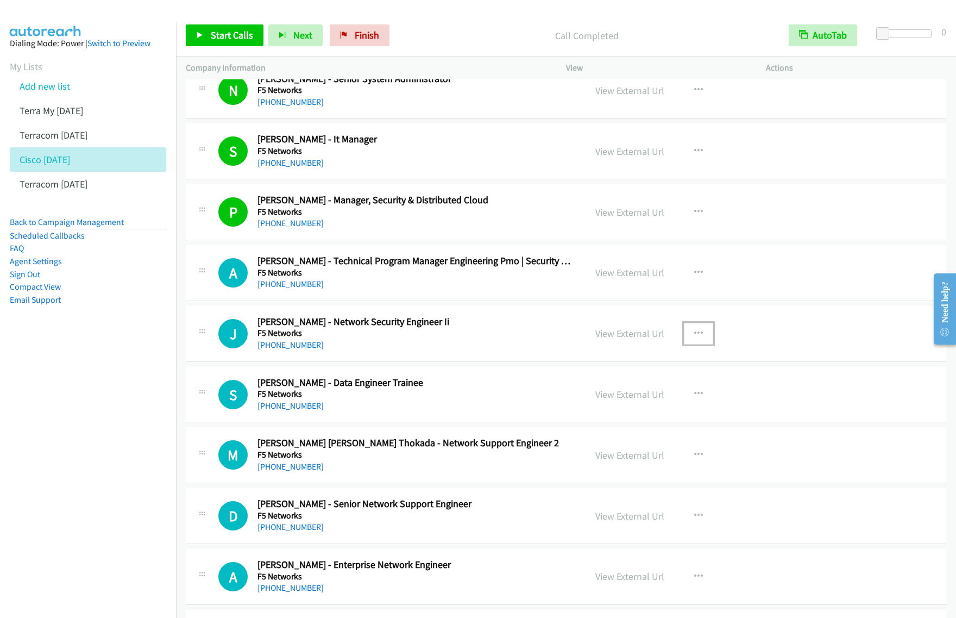
click at [694, 338] on icon "button" at bounding box center [698, 333] width 9 height 9
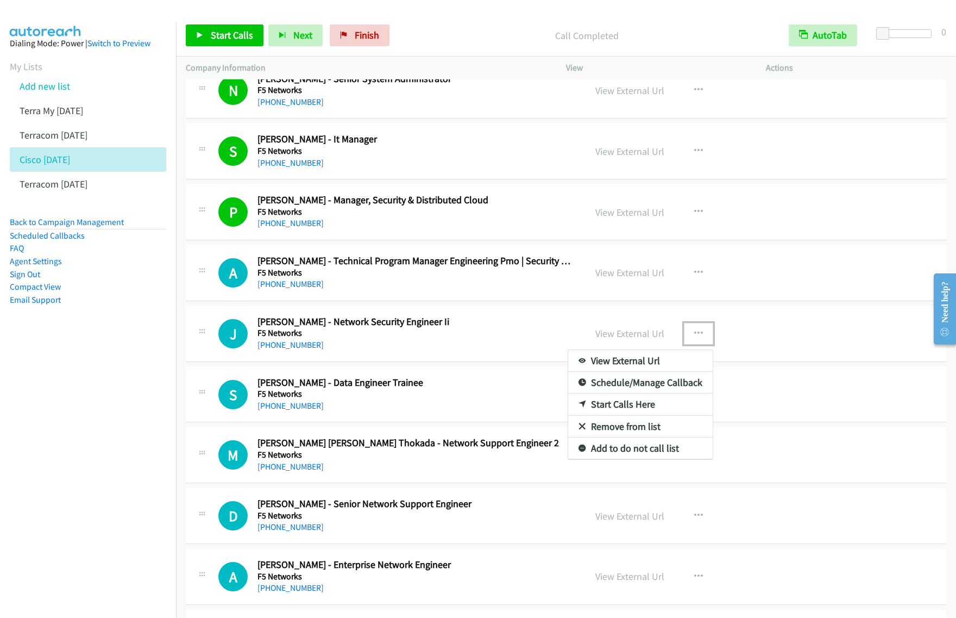
click at [625, 411] on link "Start Calls Here" at bounding box center [640, 404] width 145 height 22
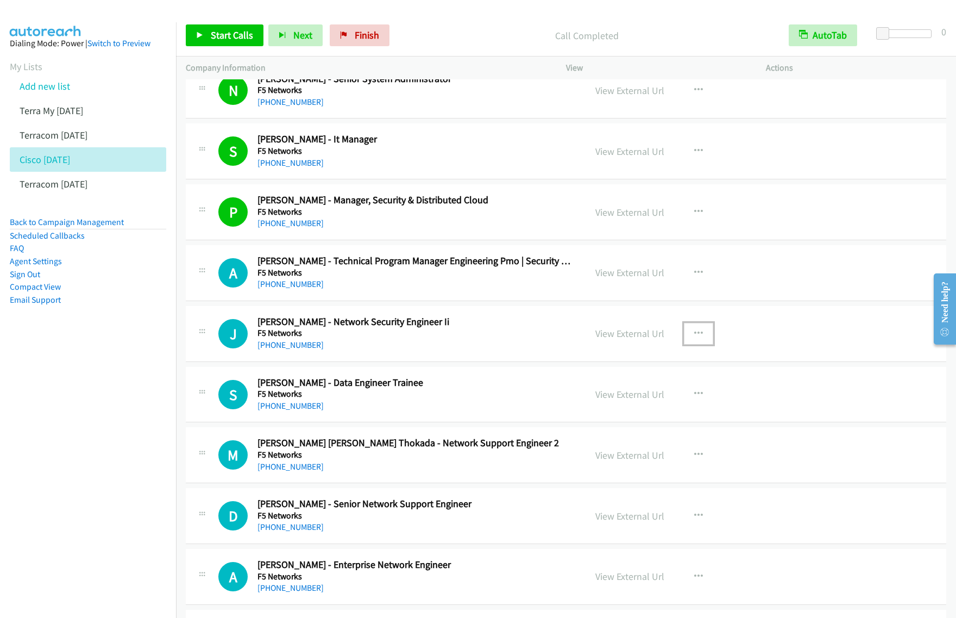
click at [694, 338] on icon "button" at bounding box center [698, 333] width 9 height 9
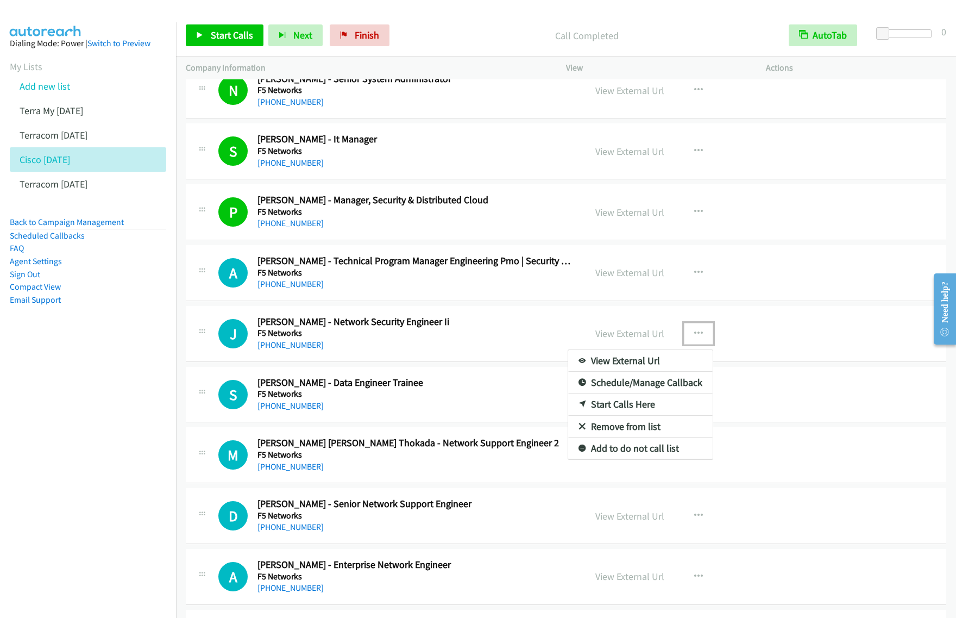
click at [639, 413] on link "Start Calls Here" at bounding box center [640, 404] width 145 height 22
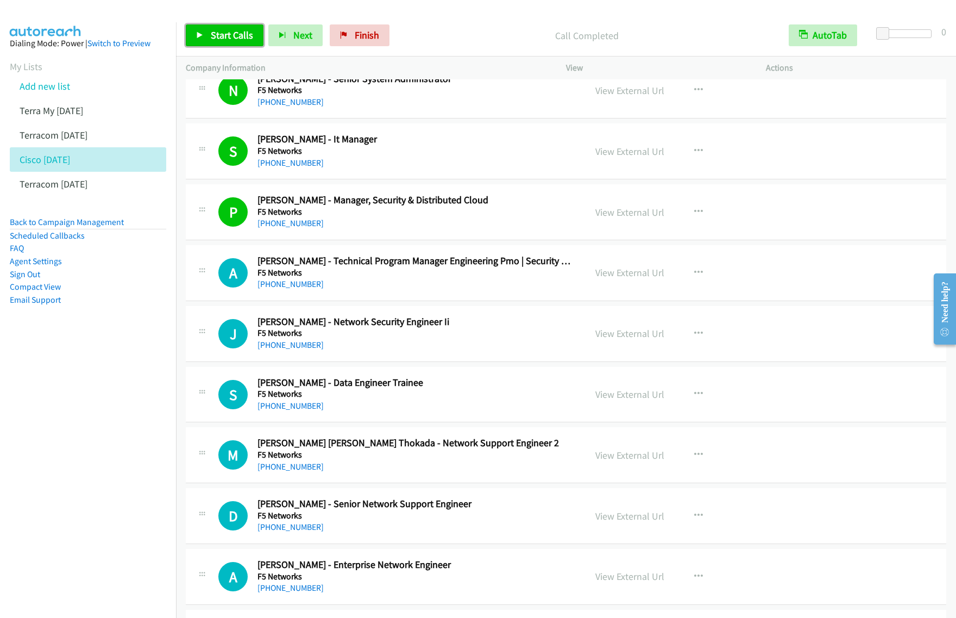
click at [231, 40] on span "Start Calls" at bounding box center [232, 35] width 42 height 12
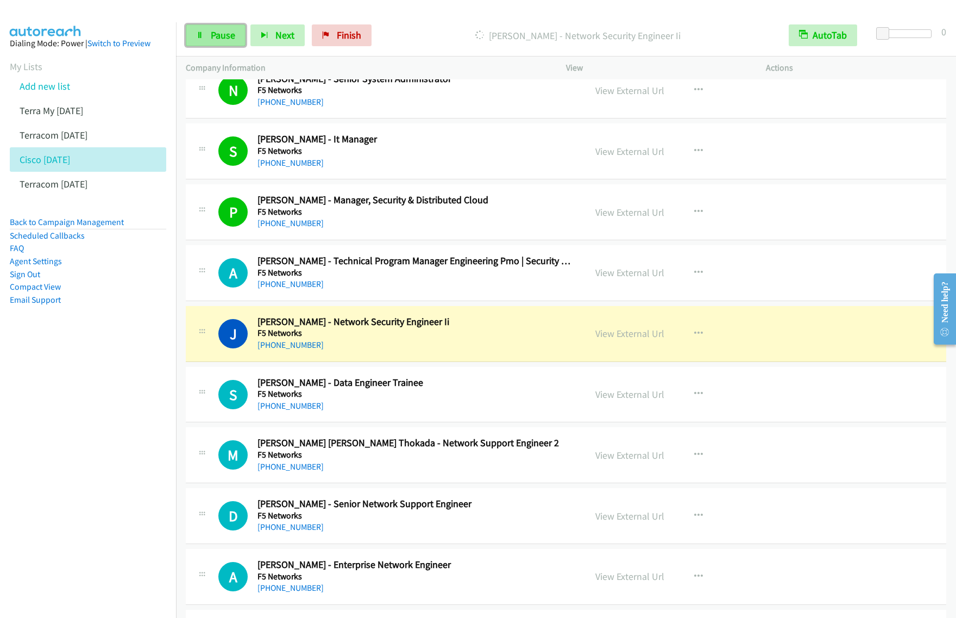
click at [217, 41] on span "Pause" at bounding box center [223, 35] width 24 height 12
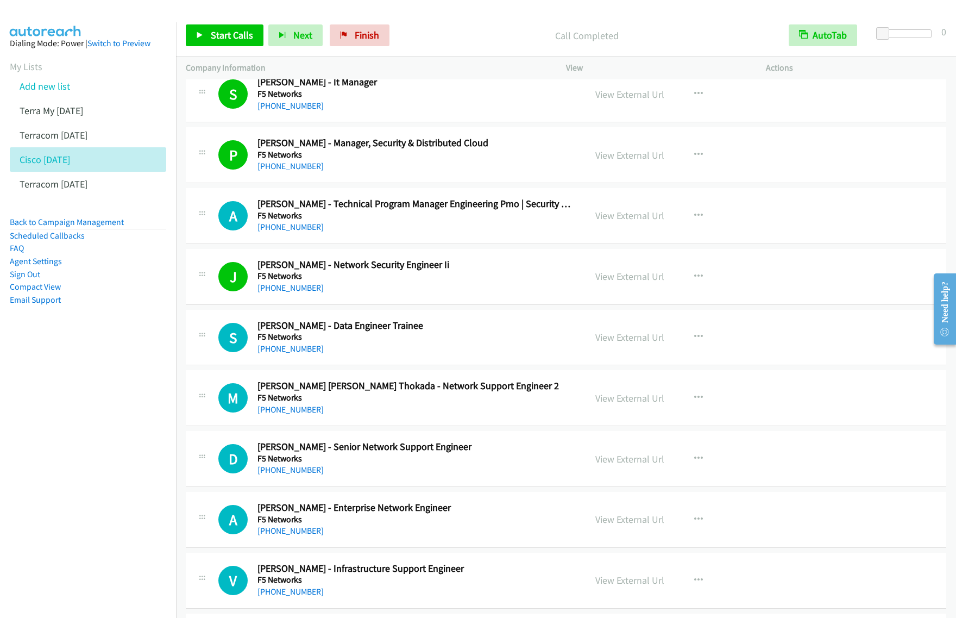
scroll to position [4347, 0]
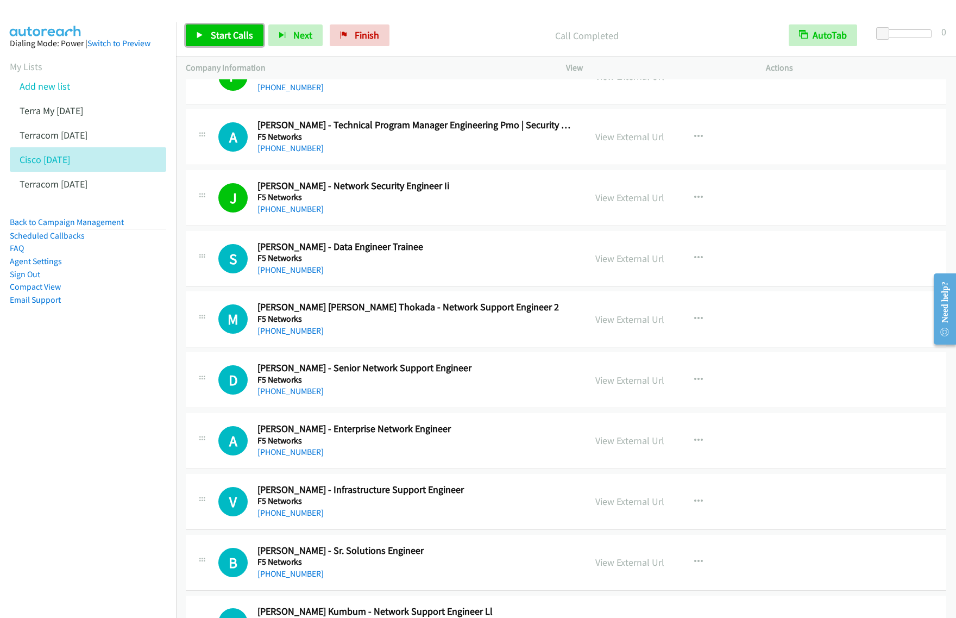
click at [218, 33] on span "Start Calls" at bounding box center [232, 35] width 42 height 12
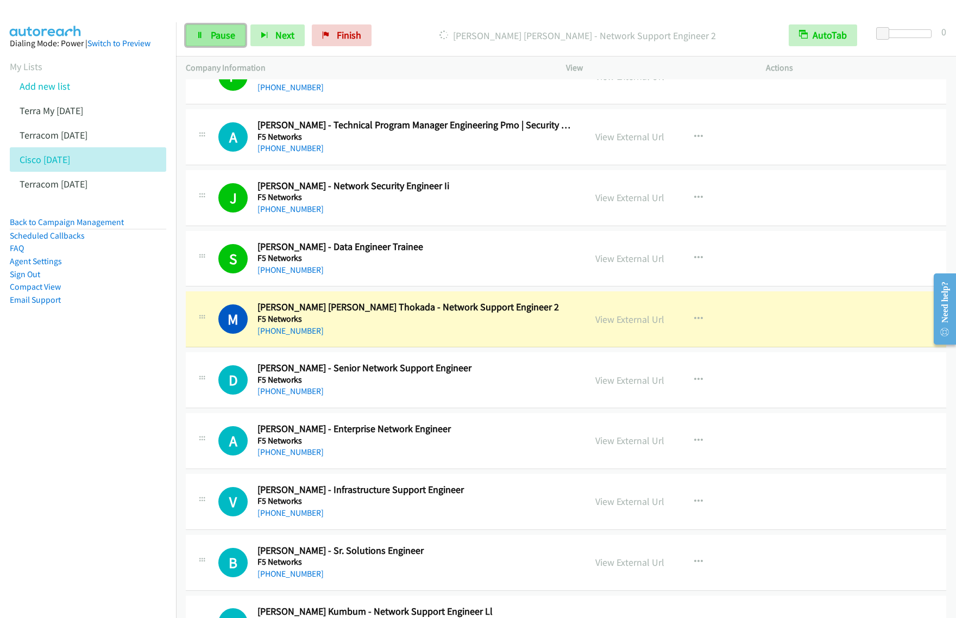
drag, startPoint x: 223, startPoint y: 31, endPoint x: 235, endPoint y: 25, distance: 12.9
click at [223, 31] on span "Pause" at bounding box center [223, 35] width 24 height 12
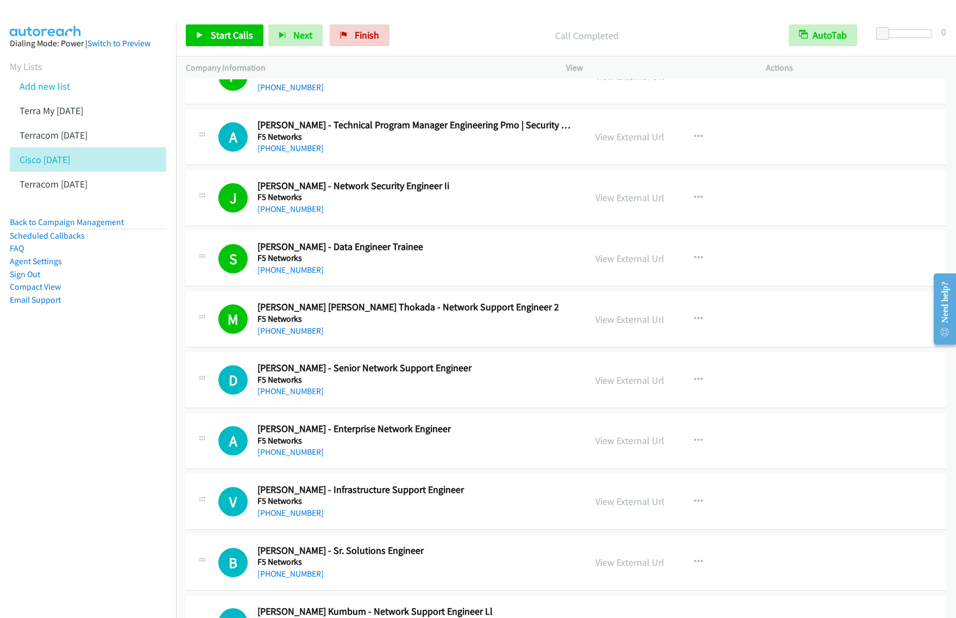
scroll to position [4415, 0]
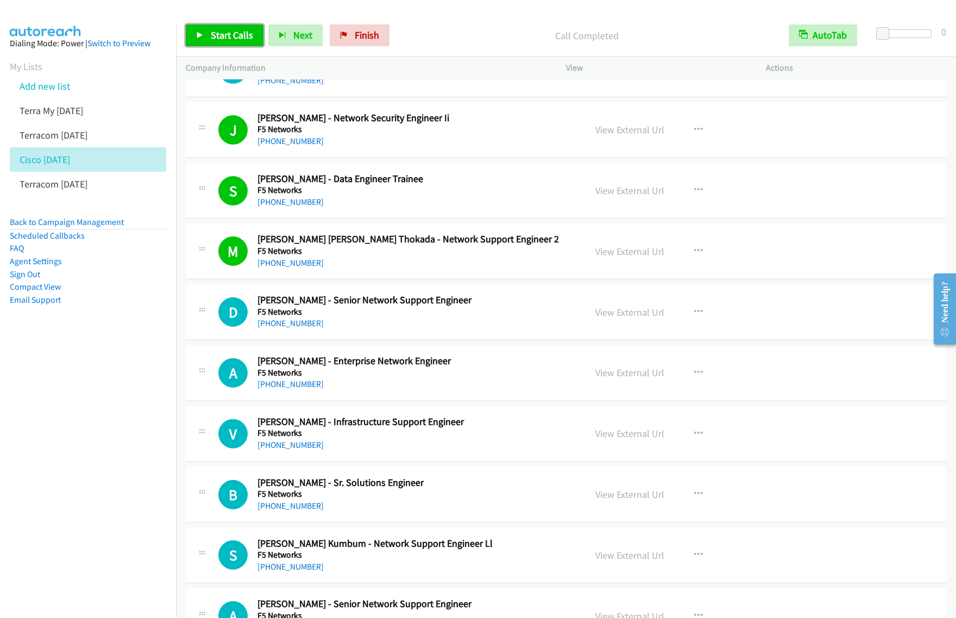
click at [244, 41] on span "Start Calls" at bounding box center [232, 35] width 42 height 12
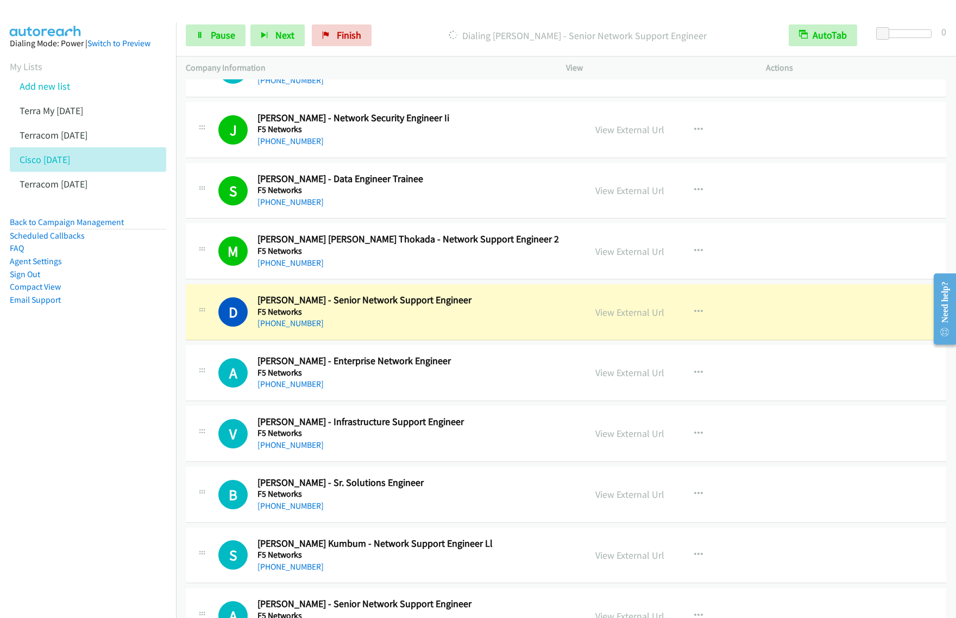
click at [219, 48] on div "Start Calls Pause Next Finish Dialing Dileep Kumar - Senior Network Support Eng…" at bounding box center [566, 36] width 780 height 42
click at [229, 39] on span "Pause" at bounding box center [223, 35] width 24 height 12
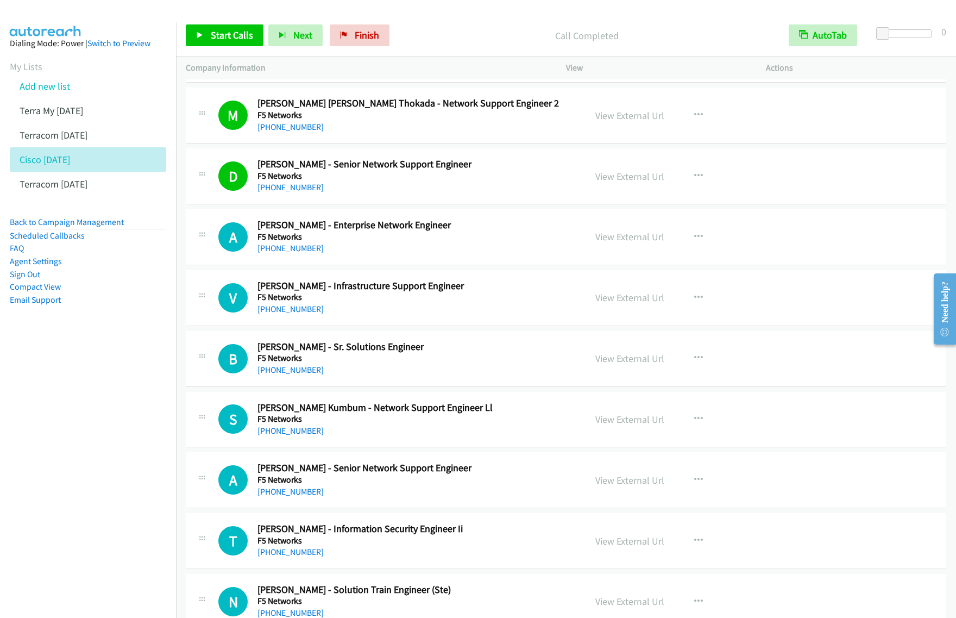
scroll to position [4618, 0]
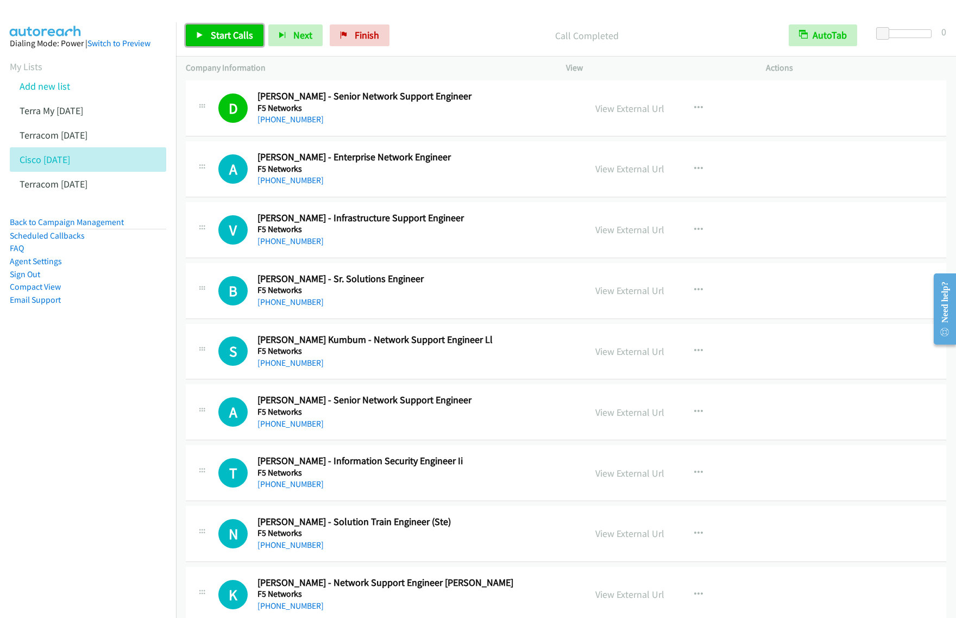
click at [234, 39] on span "Start Calls" at bounding box center [232, 35] width 42 height 12
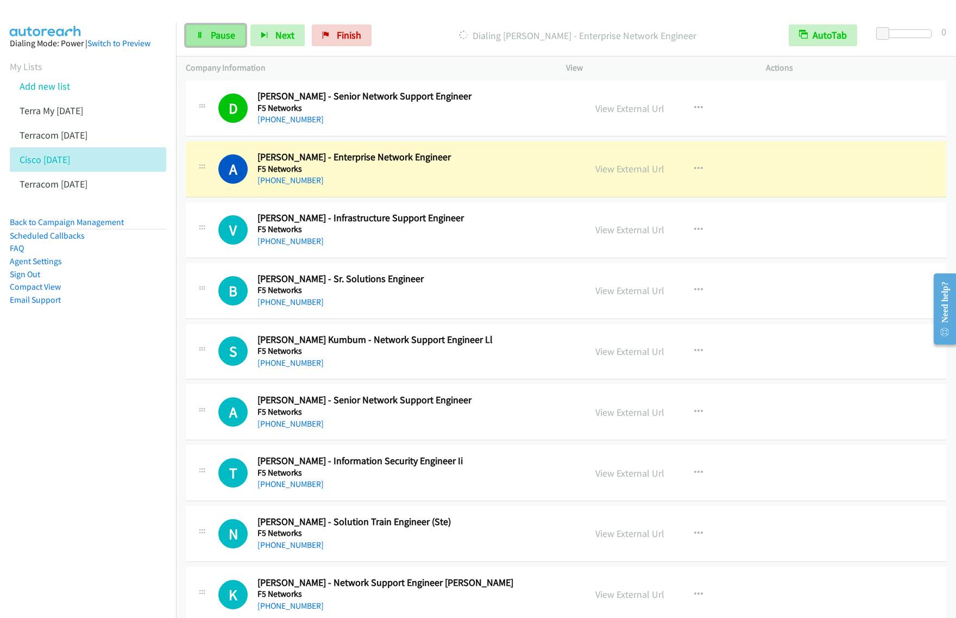
click at [218, 40] on span "Pause" at bounding box center [223, 35] width 24 height 12
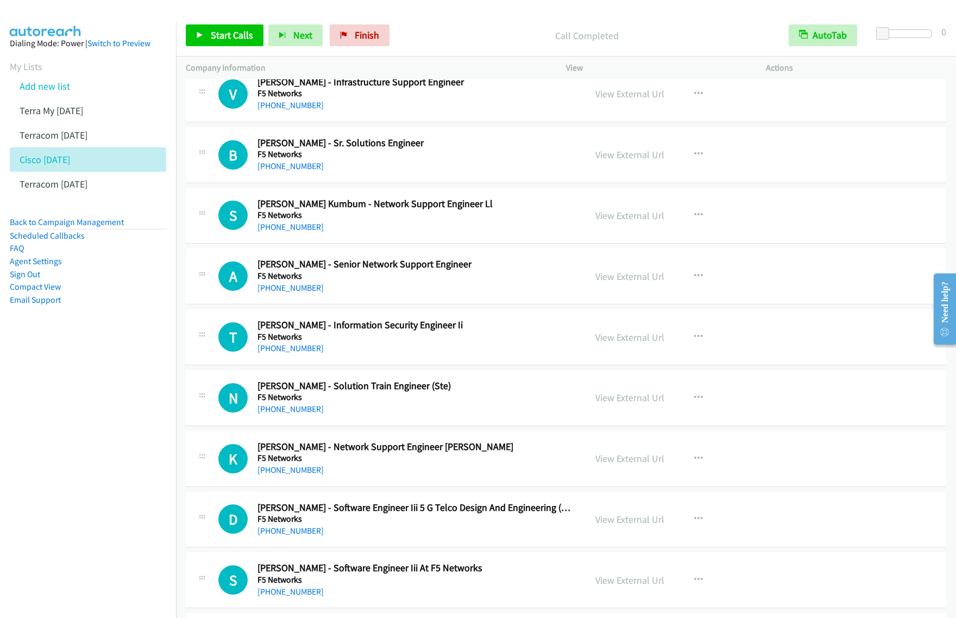
scroll to position [4686, 0]
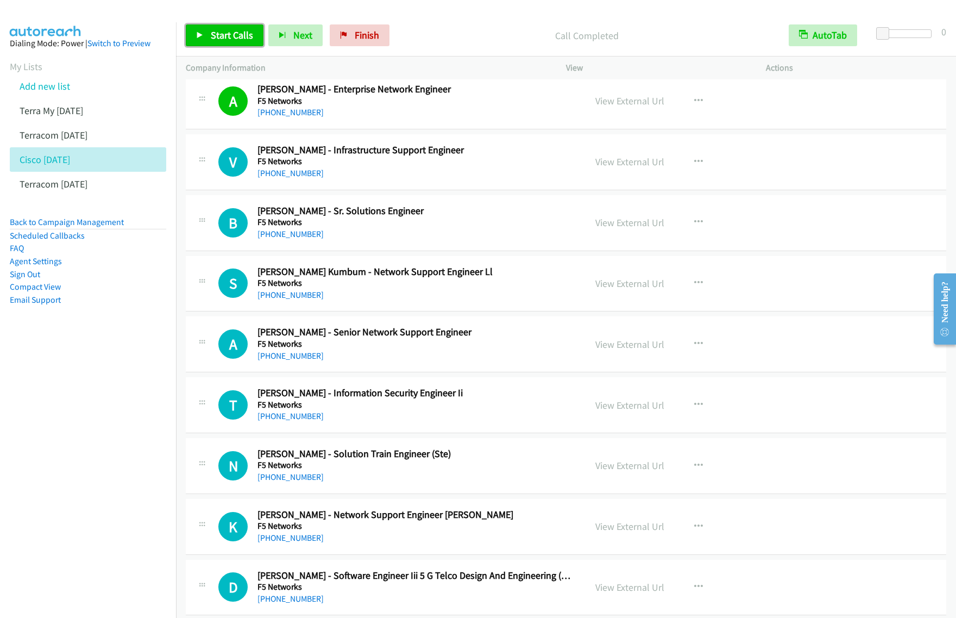
click at [249, 43] on link "Start Calls" at bounding box center [225, 35] width 78 height 22
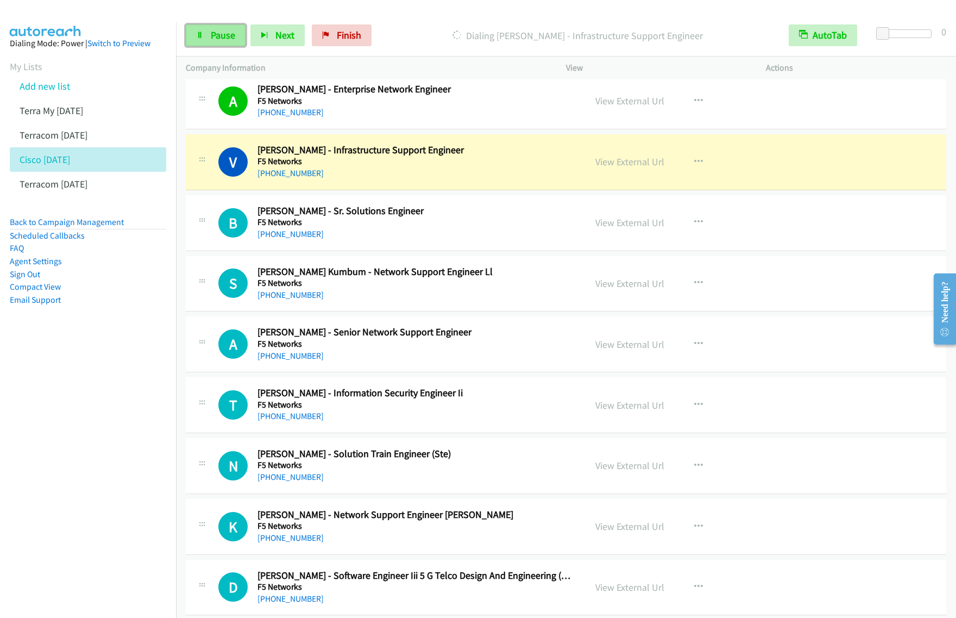
click at [232, 35] on span "Pause" at bounding box center [223, 35] width 24 height 12
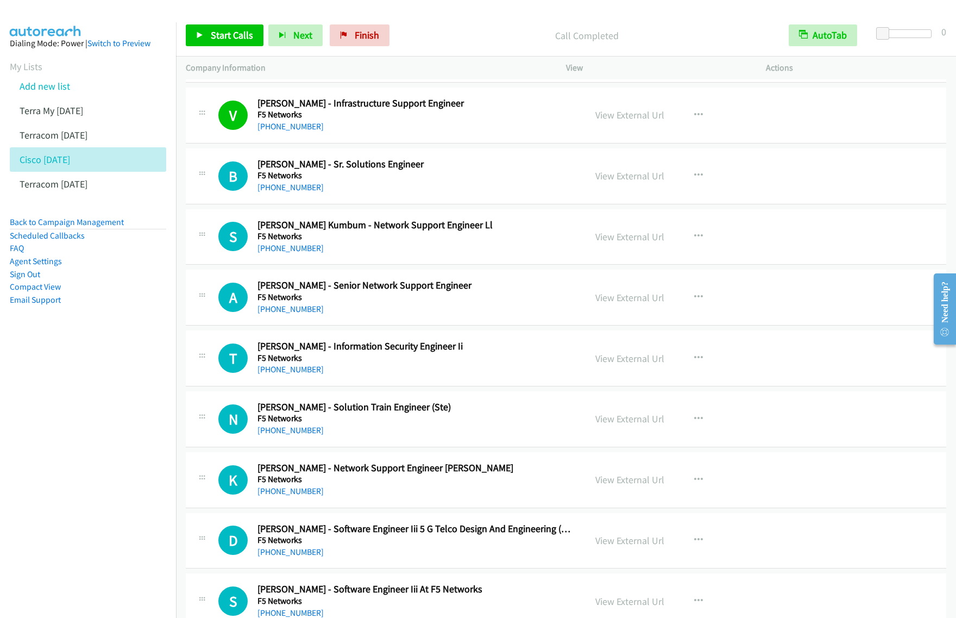
scroll to position [4754, 0]
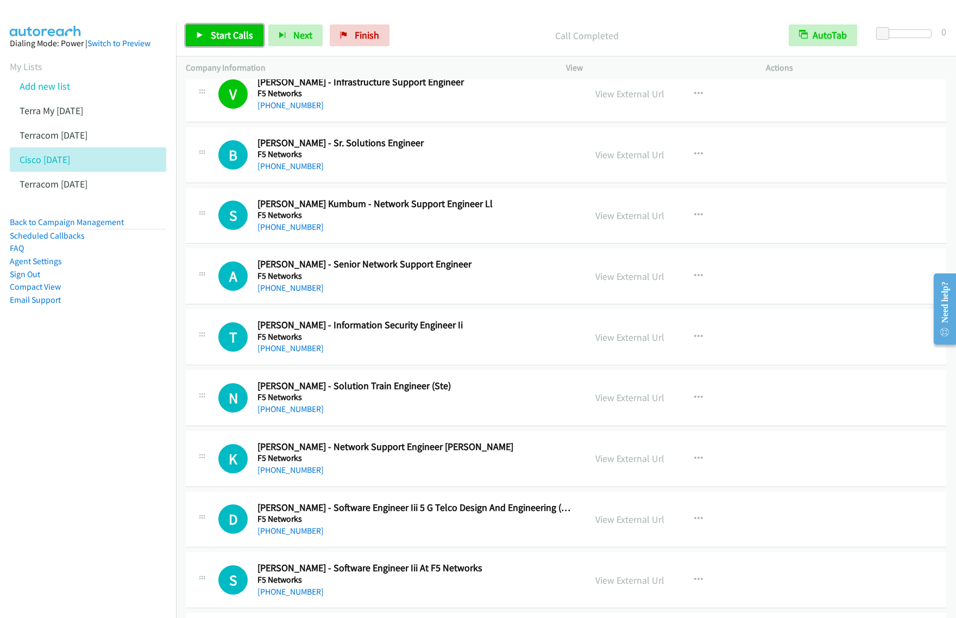
click at [250, 41] on span "Start Calls" at bounding box center [232, 35] width 42 height 12
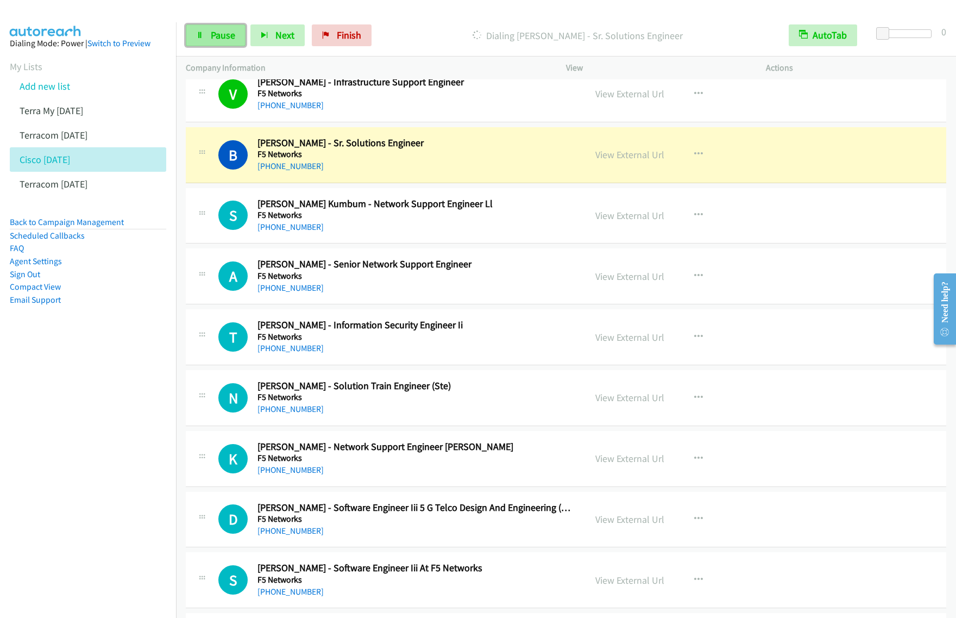
drag, startPoint x: 220, startPoint y: 39, endPoint x: 227, endPoint y: 33, distance: 9.3
click at [220, 39] on span "Pause" at bounding box center [223, 35] width 24 height 12
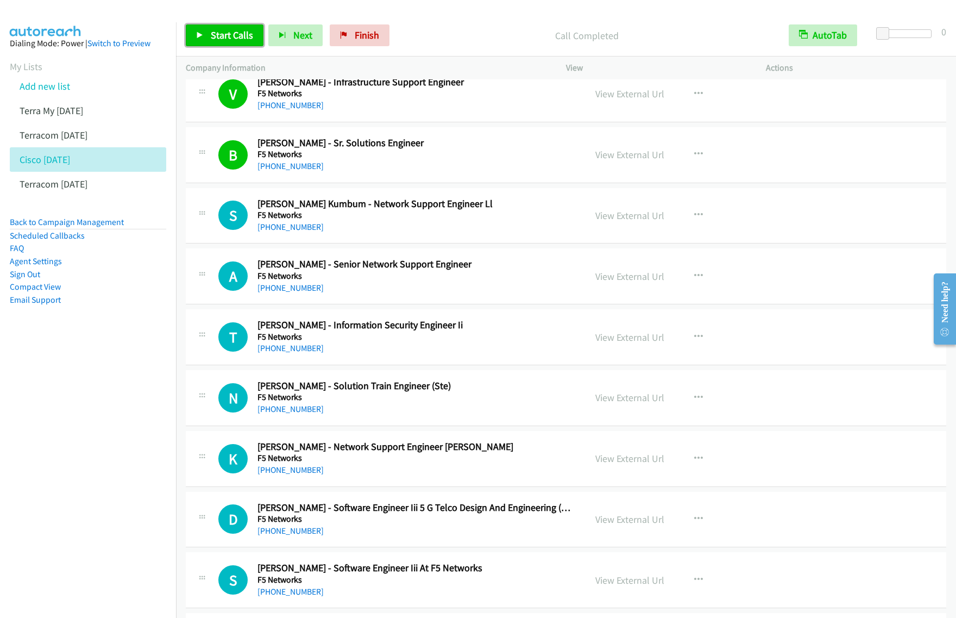
drag, startPoint x: 238, startPoint y: 38, endPoint x: 244, endPoint y: 41, distance: 7.1
click at [238, 38] on span "Start Calls" at bounding box center [232, 35] width 42 height 12
click at [214, 39] on span "Pause" at bounding box center [223, 35] width 24 height 12
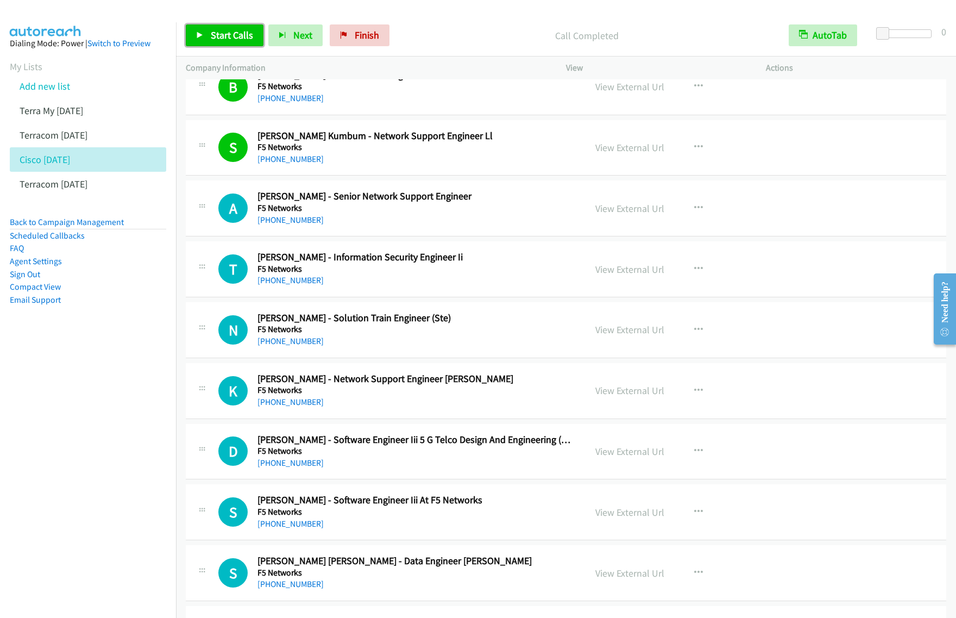
click at [240, 30] on span "Start Calls" at bounding box center [232, 35] width 42 height 12
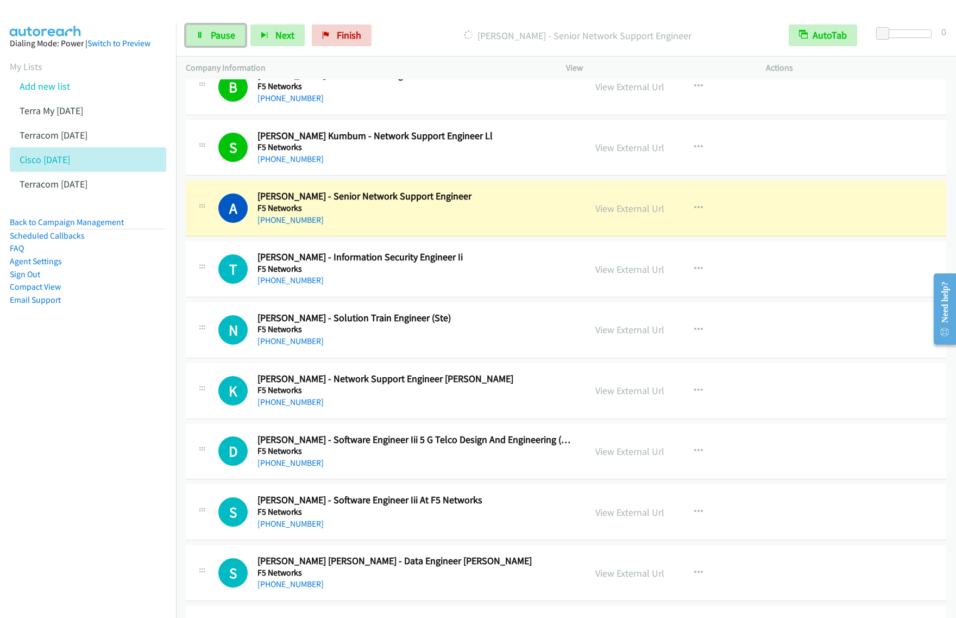
drag, startPoint x: 230, startPoint y: 38, endPoint x: 322, endPoint y: 2, distance: 99.3
click at [230, 38] on span "Pause" at bounding box center [223, 35] width 24 height 12
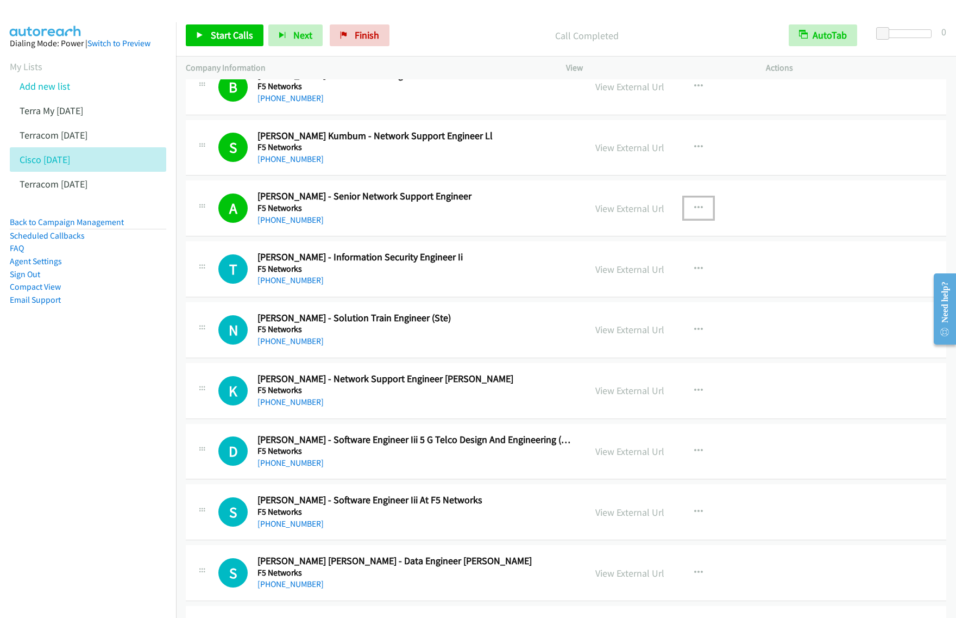
click at [694, 212] on icon "button" at bounding box center [698, 208] width 9 height 9
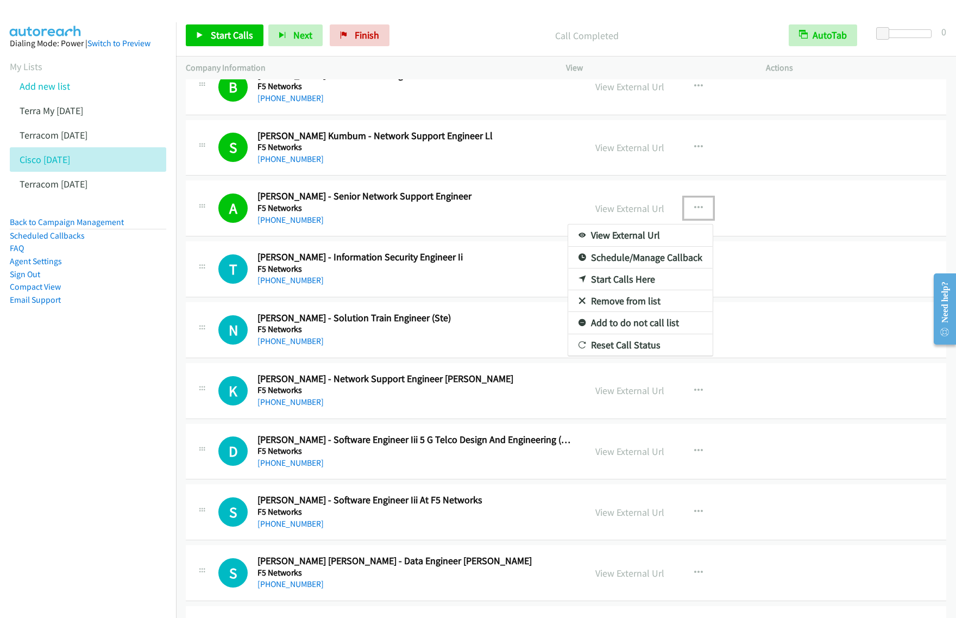
click at [651, 243] on link "View External Url" at bounding box center [640, 235] width 145 height 22
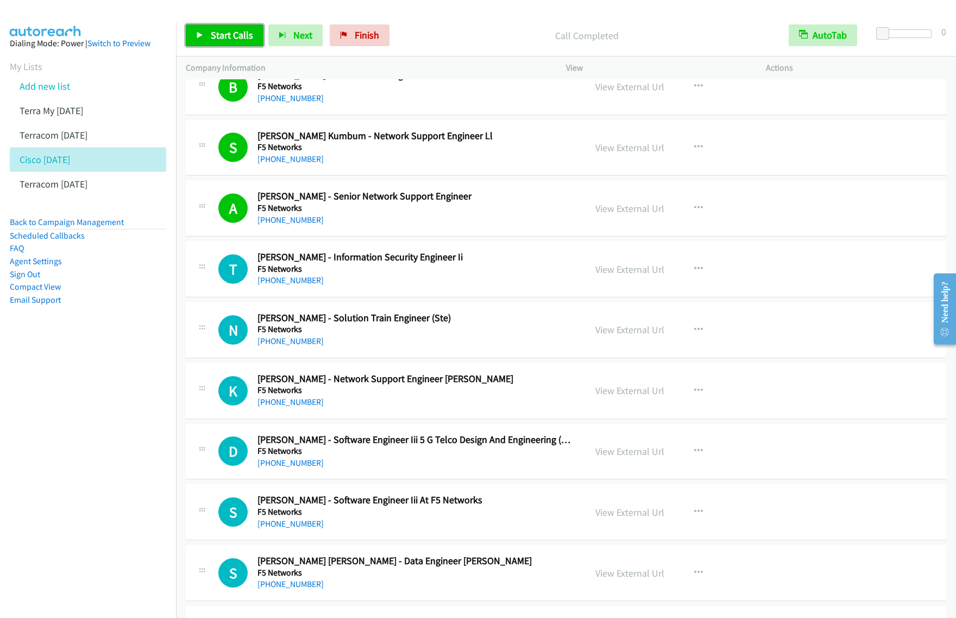
click at [223, 40] on span "Start Calls" at bounding box center [232, 35] width 42 height 12
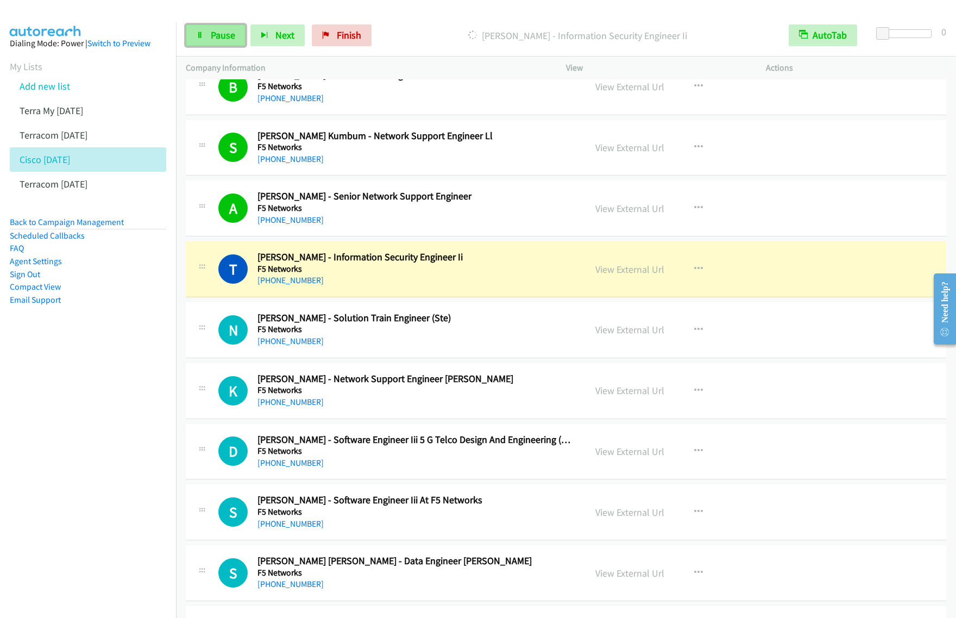
click at [219, 42] on link "Pause" at bounding box center [216, 35] width 60 height 22
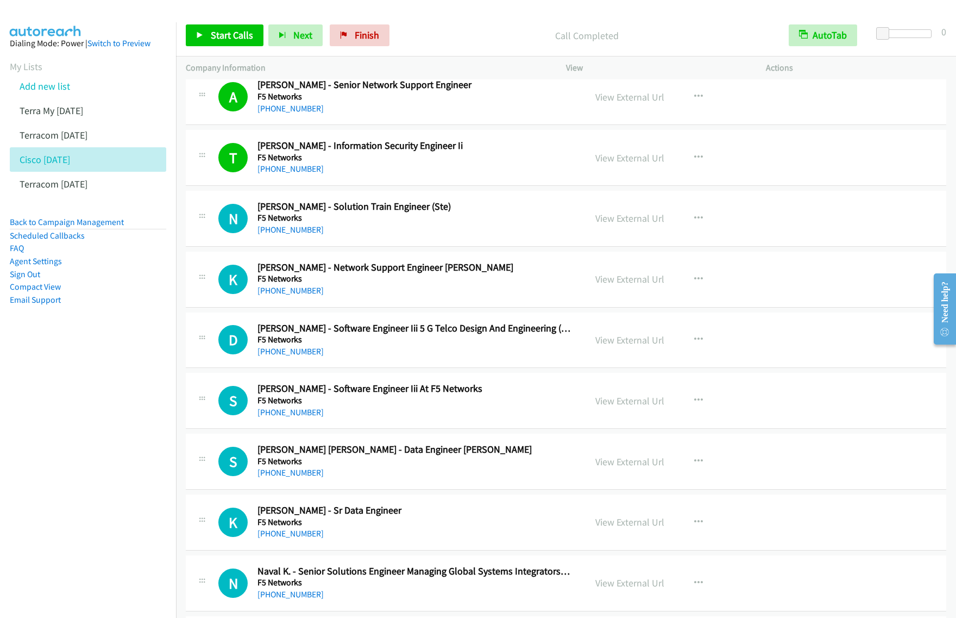
scroll to position [4958, 0]
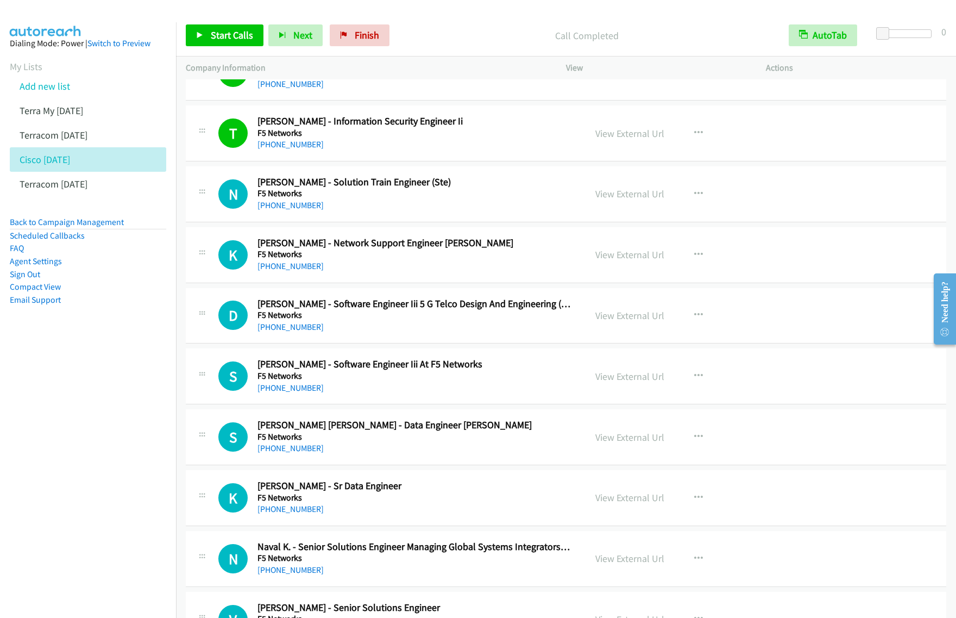
click at [537, 256] on h5 "F5 Networks" at bounding box center [414, 254] width 313 height 11
click at [531, 249] on h2 "Kaustubh Nalawade - Network Support Engineer Ii" at bounding box center [414, 243] width 313 height 12
click at [694, 259] on icon "button" at bounding box center [698, 254] width 9 height 9
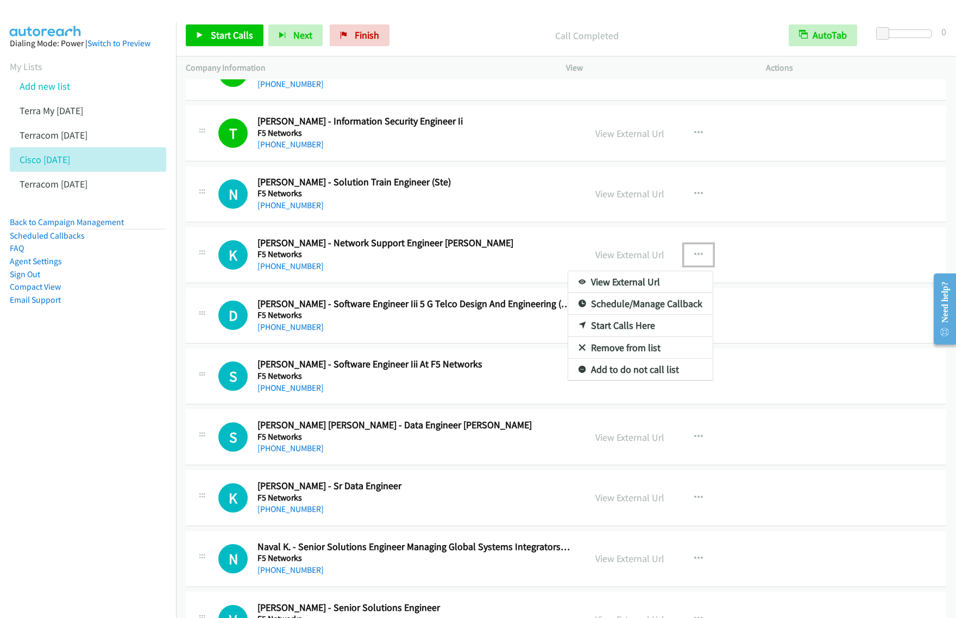
click at [625, 336] on link "Start Calls Here" at bounding box center [640, 326] width 145 height 22
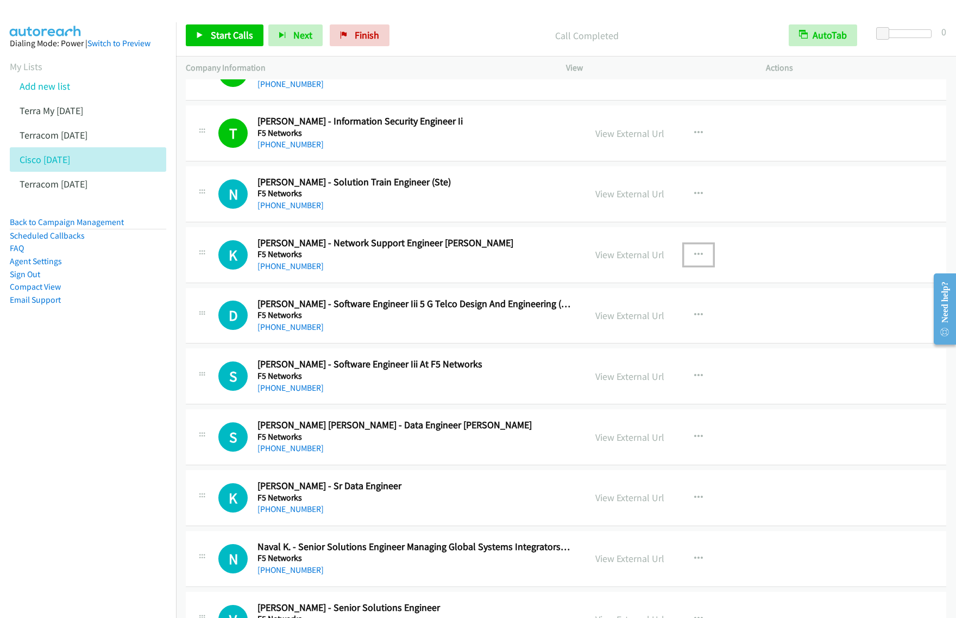
click at [704, 261] on button "button" at bounding box center [698, 255] width 29 height 22
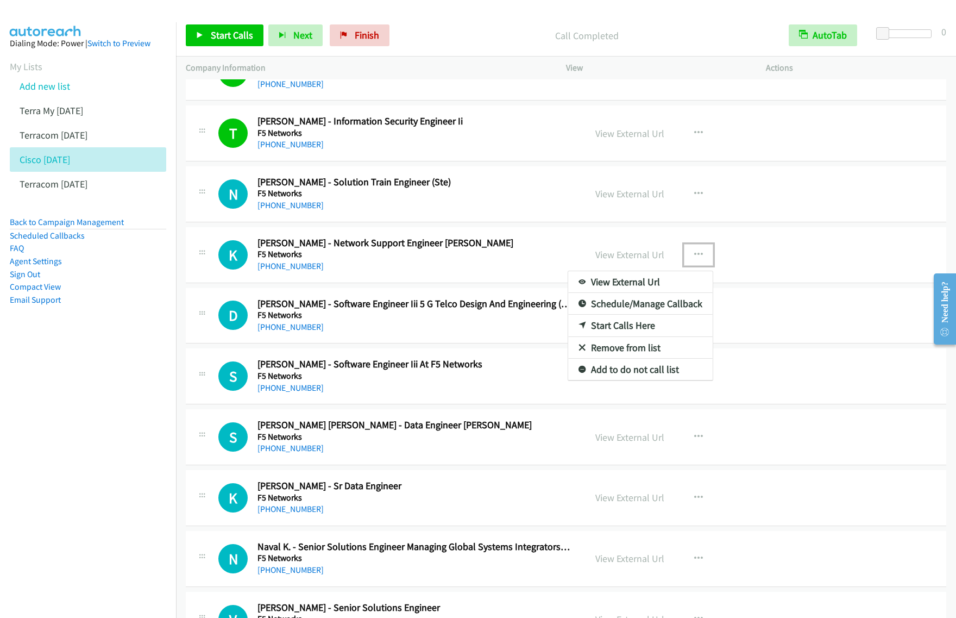
click at [650, 336] on link "Start Calls Here" at bounding box center [640, 326] width 145 height 22
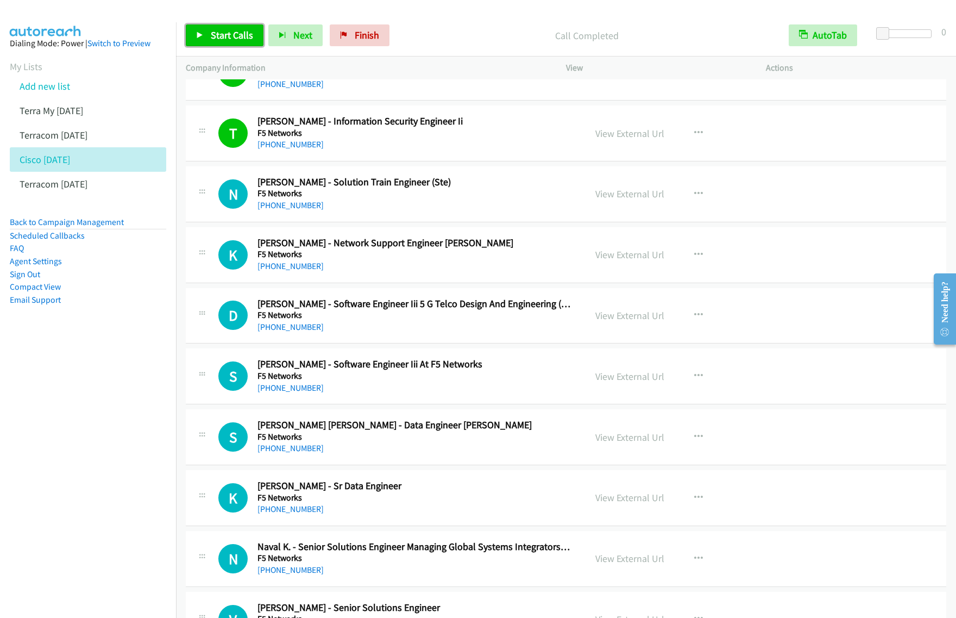
click at [231, 36] on span "Start Calls" at bounding box center [232, 35] width 42 height 12
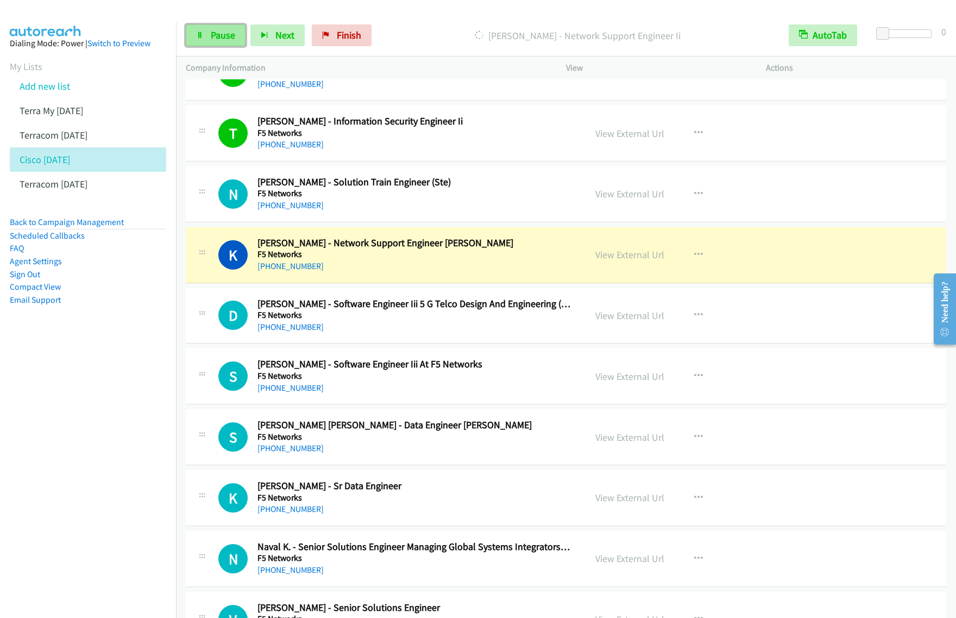
click at [216, 30] on span "Pause" at bounding box center [223, 35] width 24 height 12
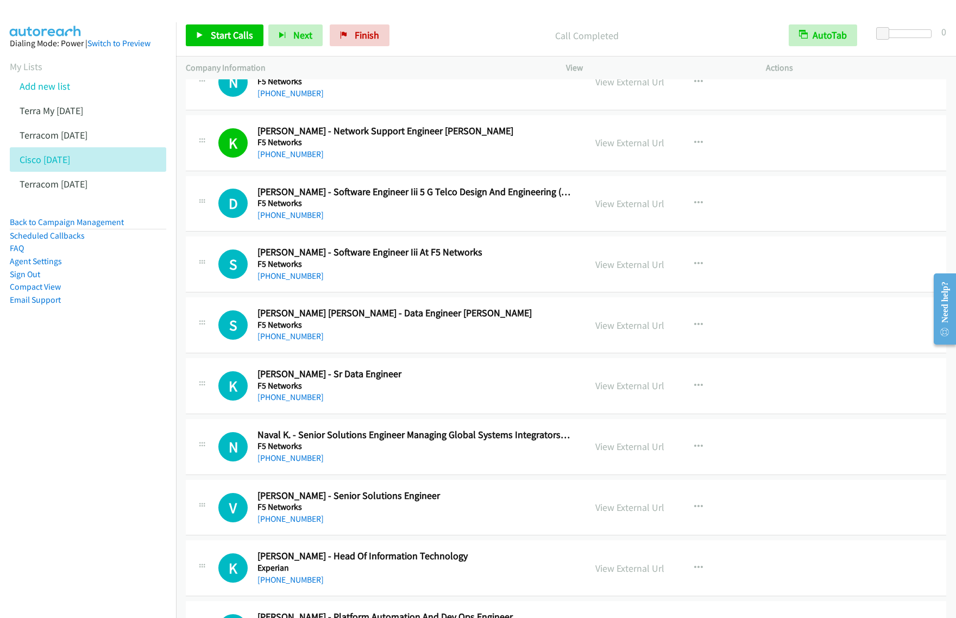
scroll to position [5094, 0]
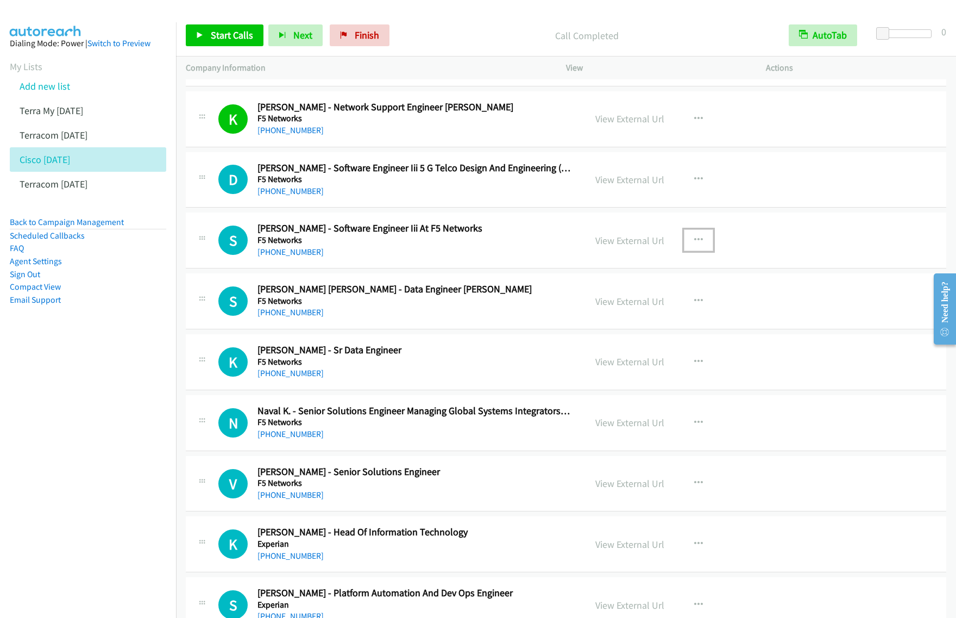
click at [699, 249] on button "button" at bounding box center [698, 240] width 29 height 22
click at [659, 321] on link "Start Calls Here" at bounding box center [640, 311] width 145 height 22
click at [699, 250] on button "button" at bounding box center [698, 240] width 29 height 22
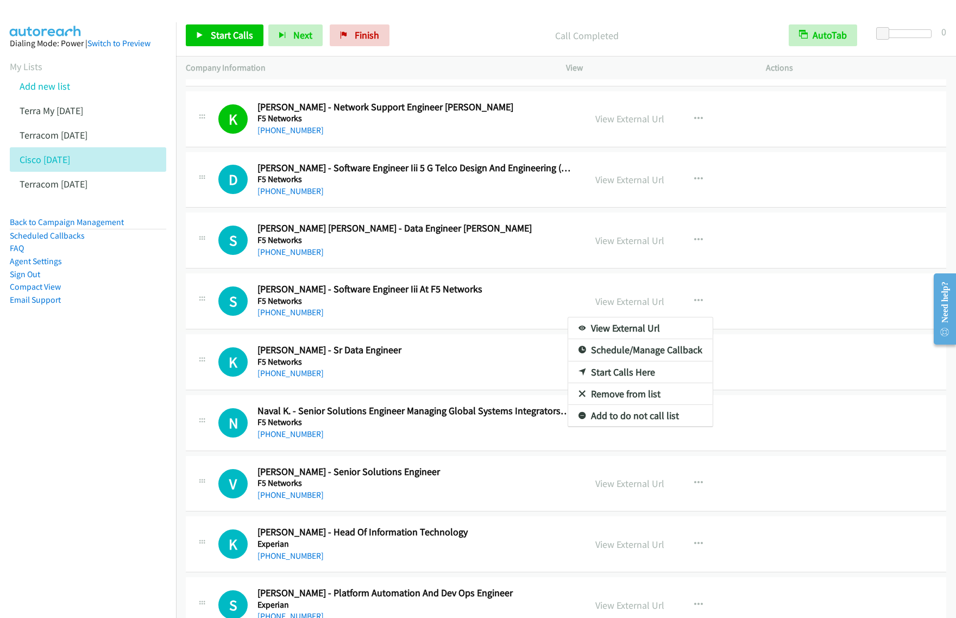
click at [693, 246] on div at bounding box center [478, 309] width 956 height 618
click at [684, 251] on button "button" at bounding box center [698, 240] width 29 height 22
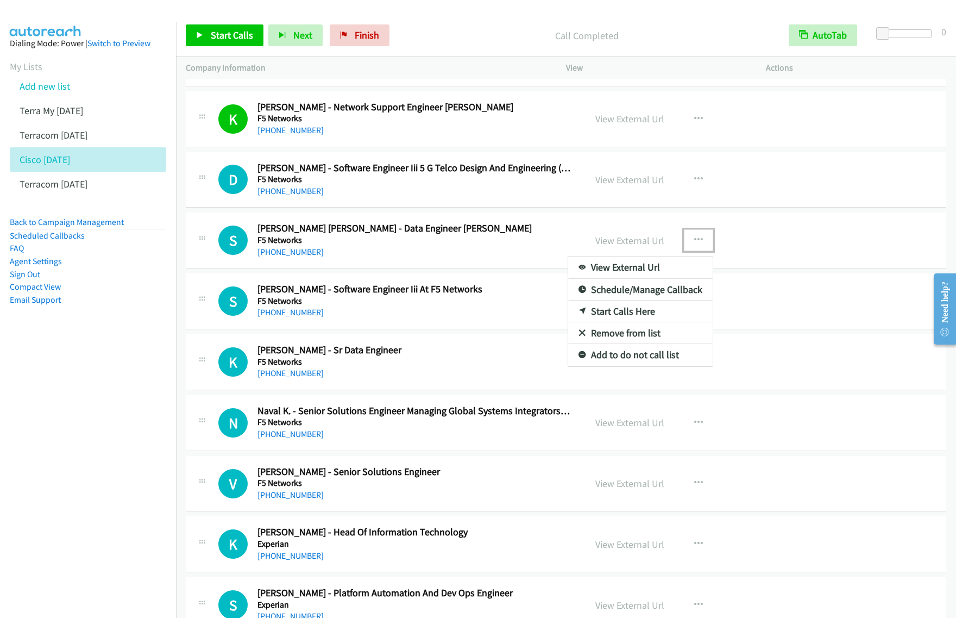
click at [657, 318] on link "Start Calls Here" at bounding box center [640, 311] width 145 height 22
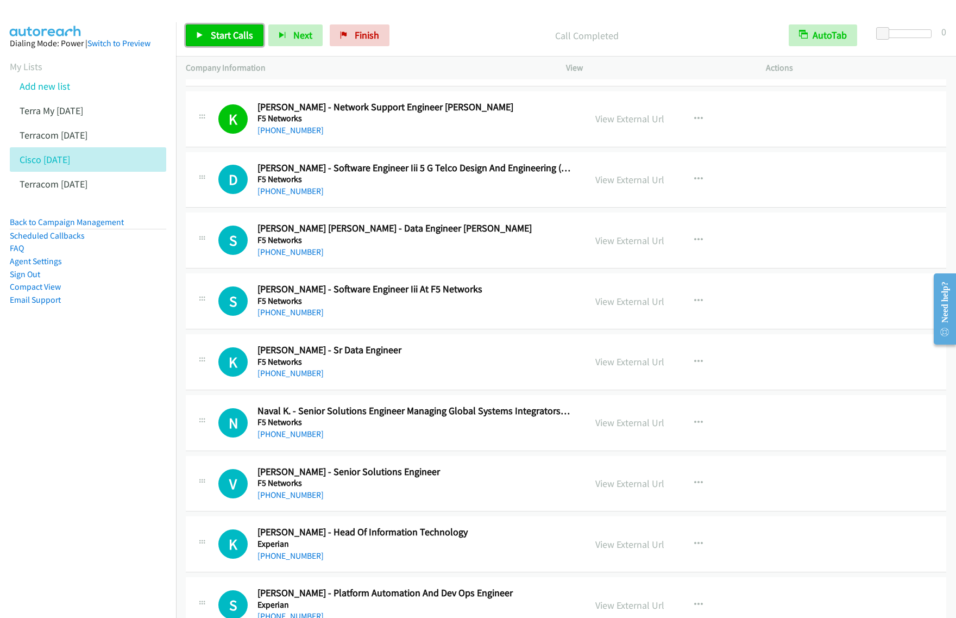
click at [234, 39] on span "Start Calls" at bounding box center [232, 35] width 42 height 12
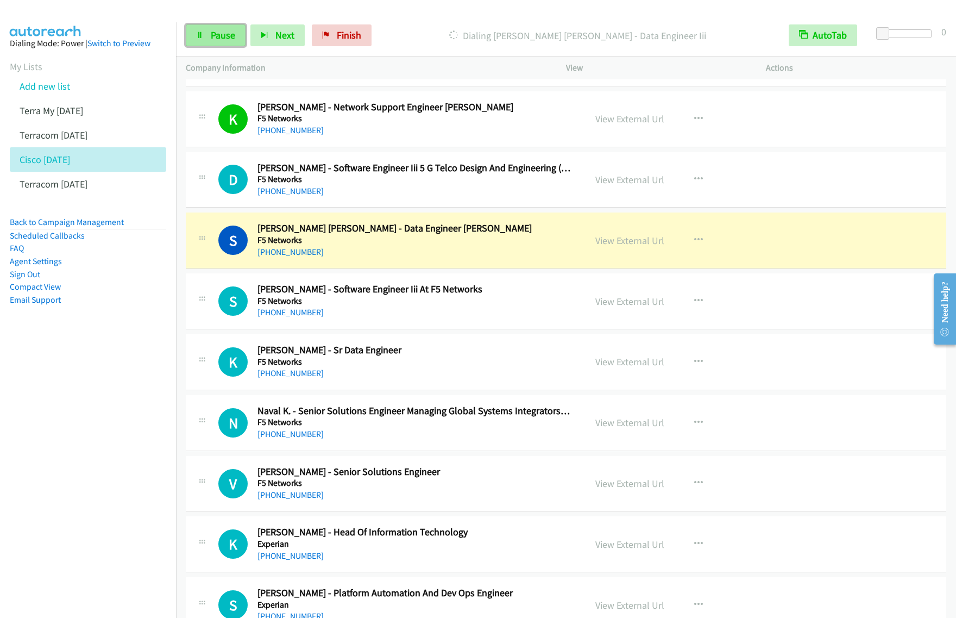
click at [237, 41] on link "Pause" at bounding box center [216, 35] width 60 height 22
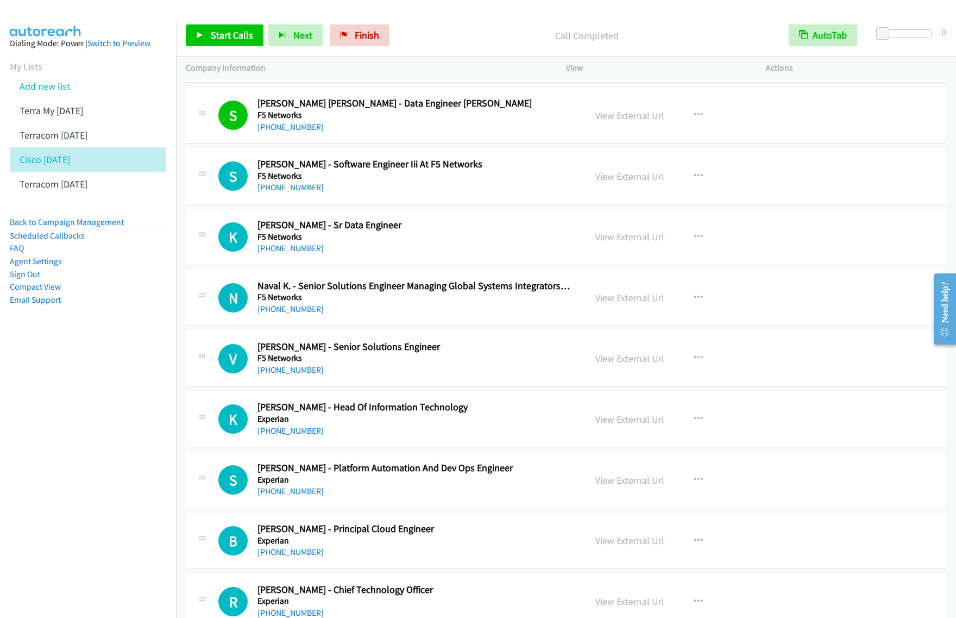
scroll to position [5230, 0]
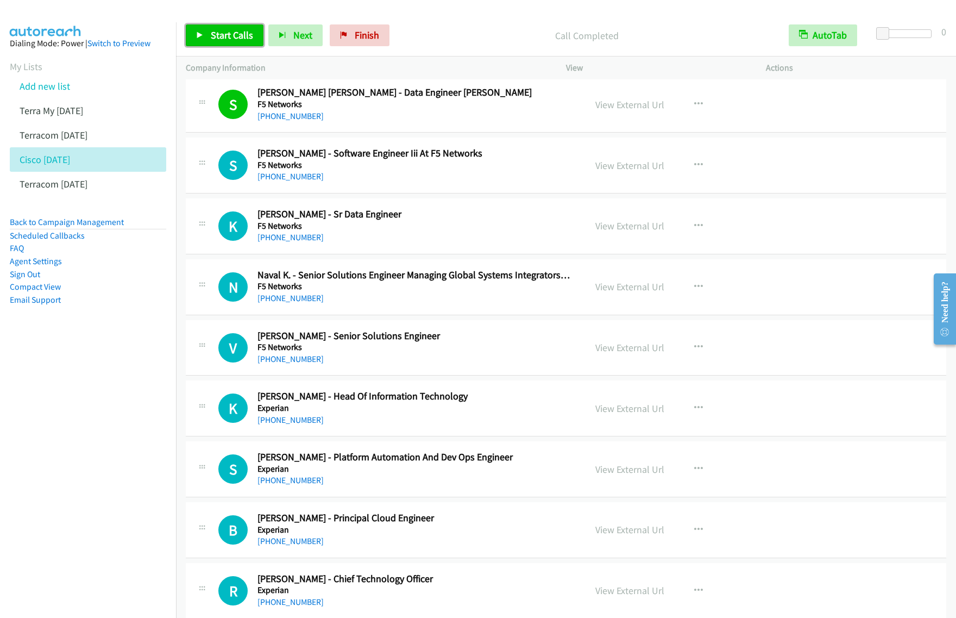
click at [228, 40] on span "Start Calls" at bounding box center [232, 35] width 42 height 12
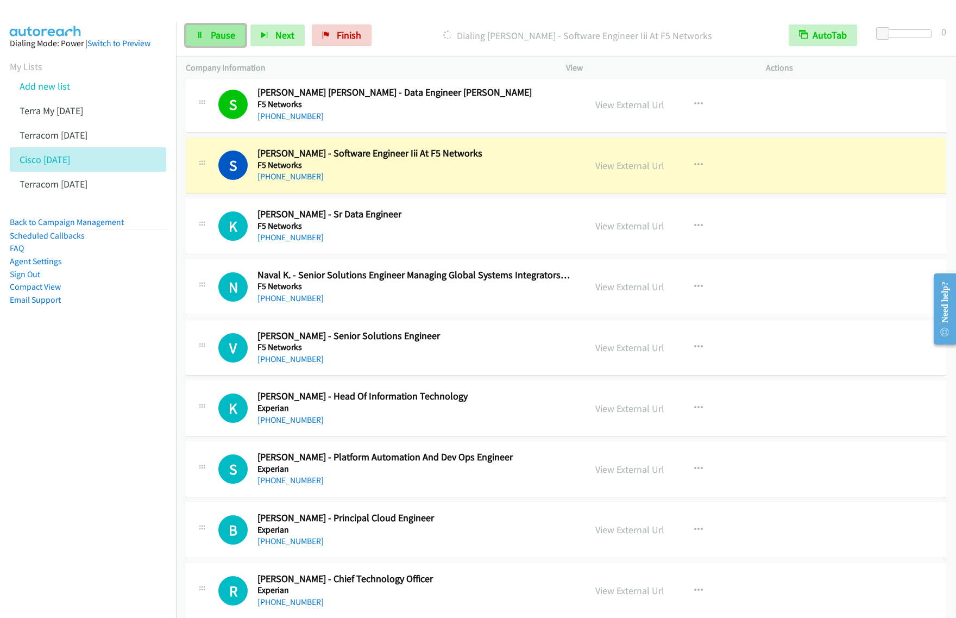
click at [217, 41] on span "Pause" at bounding box center [223, 35] width 24 height 12
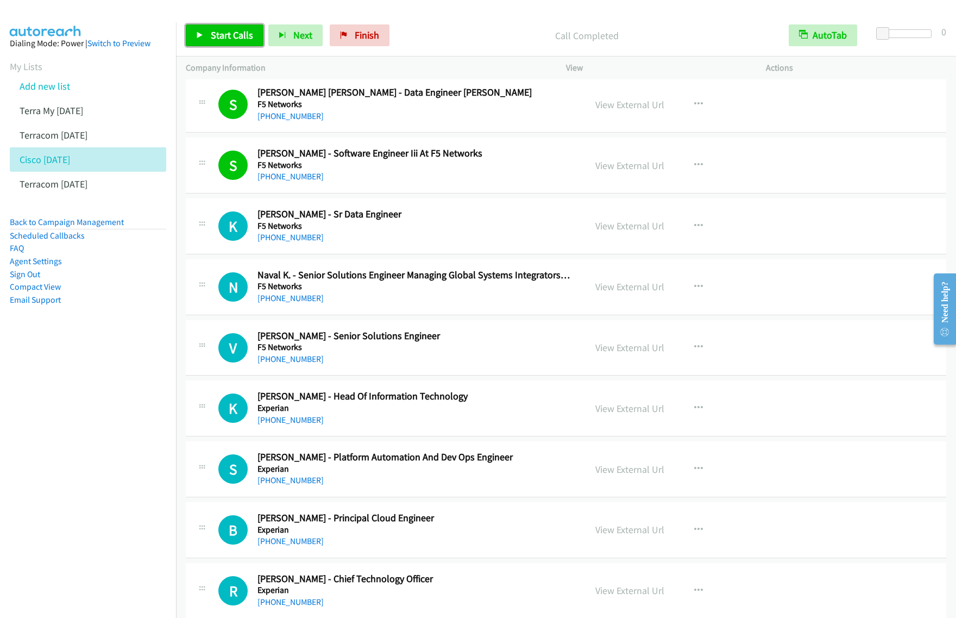
click at [237, 34] on span "Start Calls" at bounding box center [232, 35] width 42 height 12
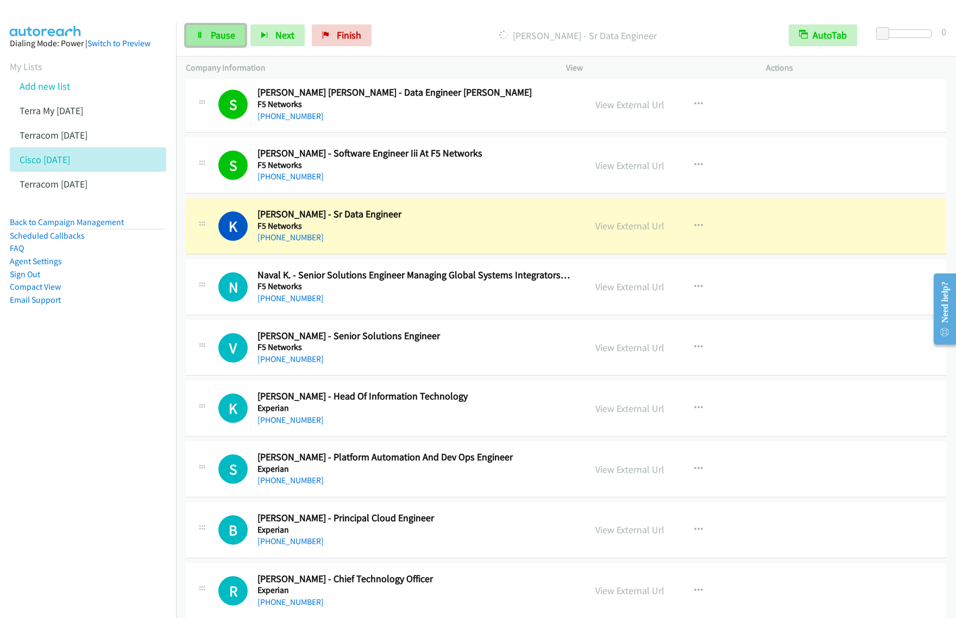
drag, startPoint x: 210, startPoint y: 33, endPoint x: 223, endPoint y: 31, distance: 12.6
click at [211, 33] on span "Pause" at bounding box center [223, 35] width 24 height 12
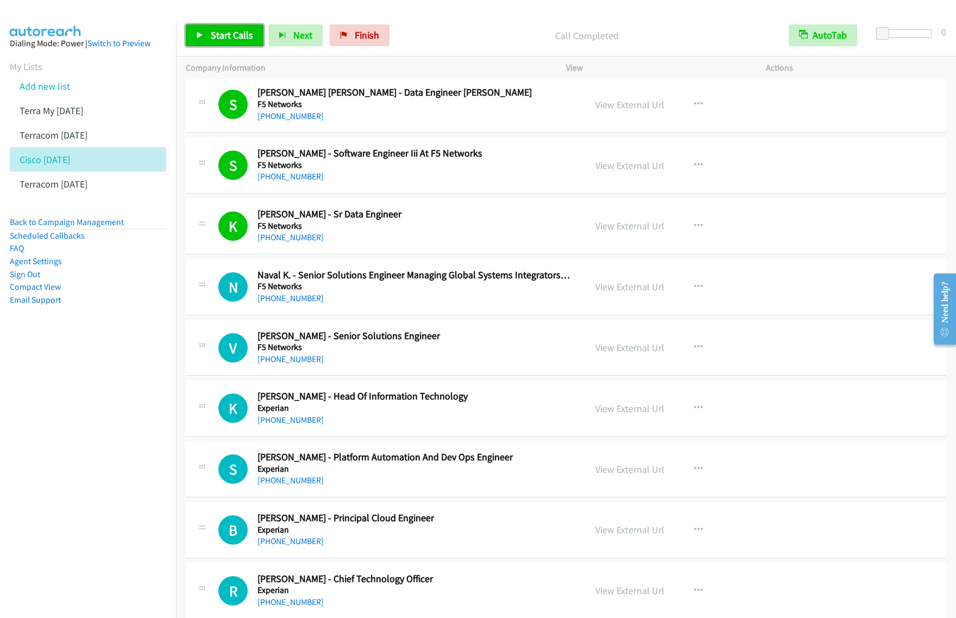
click at [222, 24] on link "Start Calls" at bounding box center [225, 35] width 78 height 22
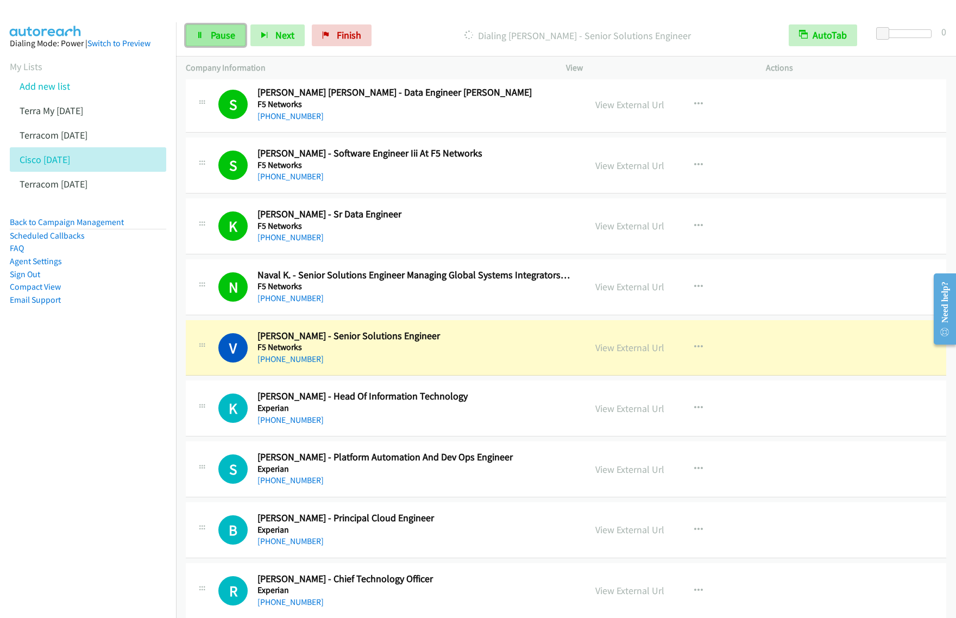
click at [221, 30] on span "Pause" at bounding box center [223, 35] width 24 height 12
click at [96, 409] on nav "Dialing Mode: Power | Switch to Preview My Lists Add new list Terra My Sept 24 …" at bounding box center [88, 331] width 177 height 618
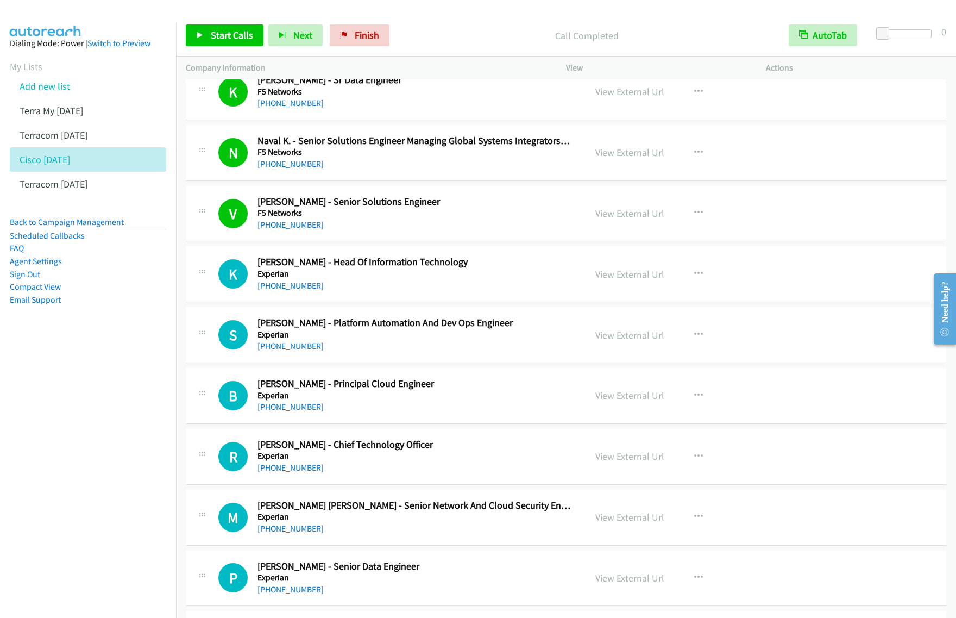
scroll to position [5365, 0]
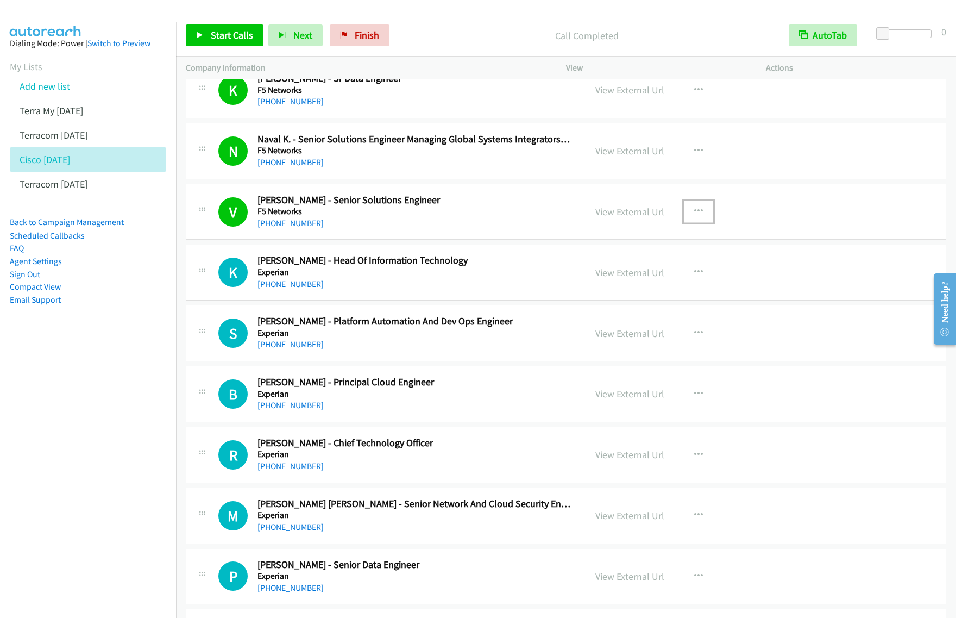
click at [699, 217] on button "button" at bounding box center [698, 211] width 29 height 22
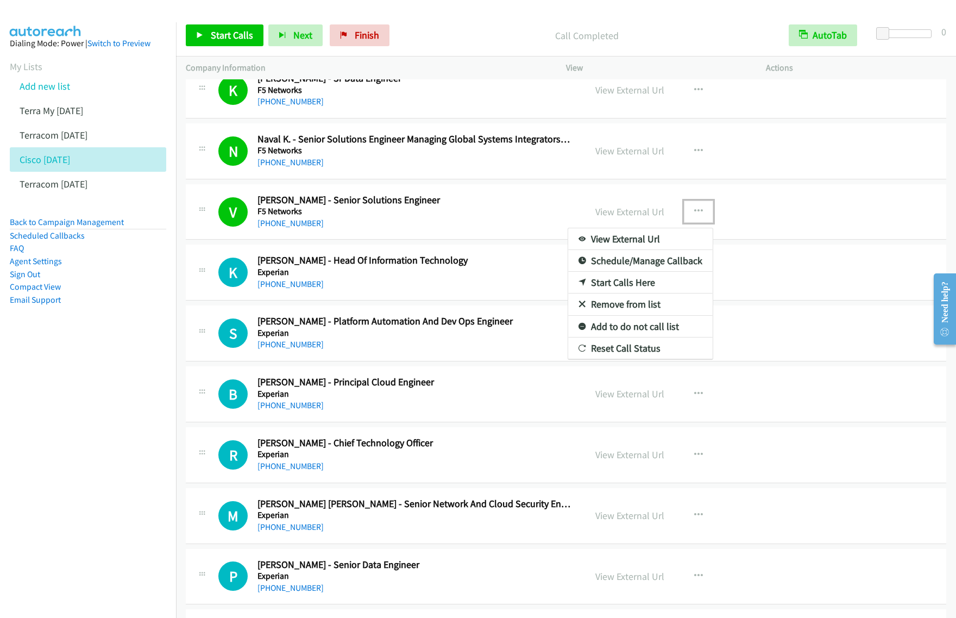
click at [652, 244] on link "View External Url" at bounding box center [640, 239] width 145 height 22
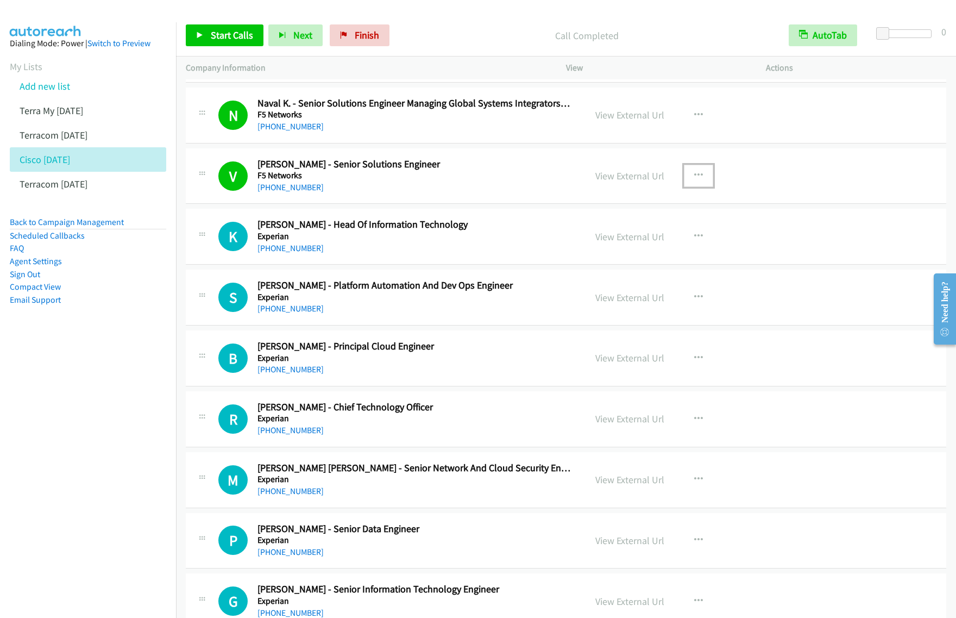
scroll to position [5433, 0]
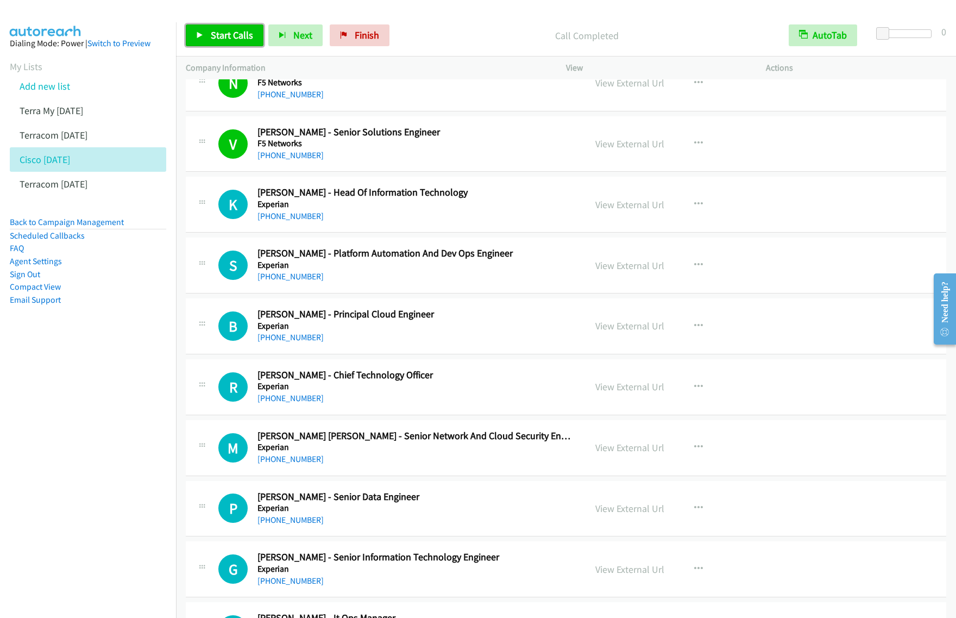
click at [242, 36] on span "Start Calls" at bounding box center [232, 35] width 42 height 12
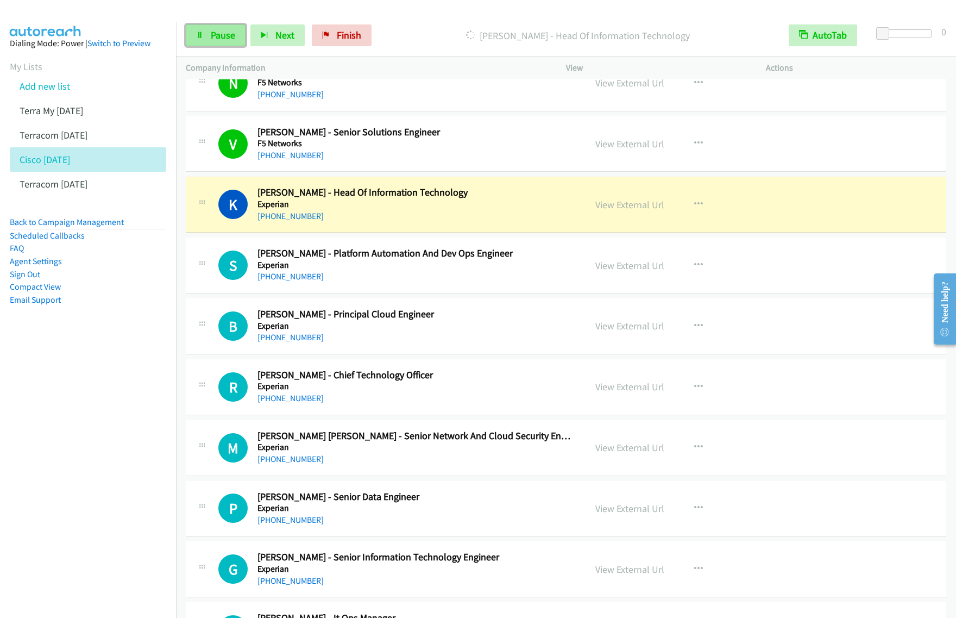
drag, startPoint x: 207, startPoint y: 39, endPoint x: 225, endPoint y: 34, distance: 19.1
click at [207, 39] on link "Pause" at bounding box center [216, 35] width 60 height 22
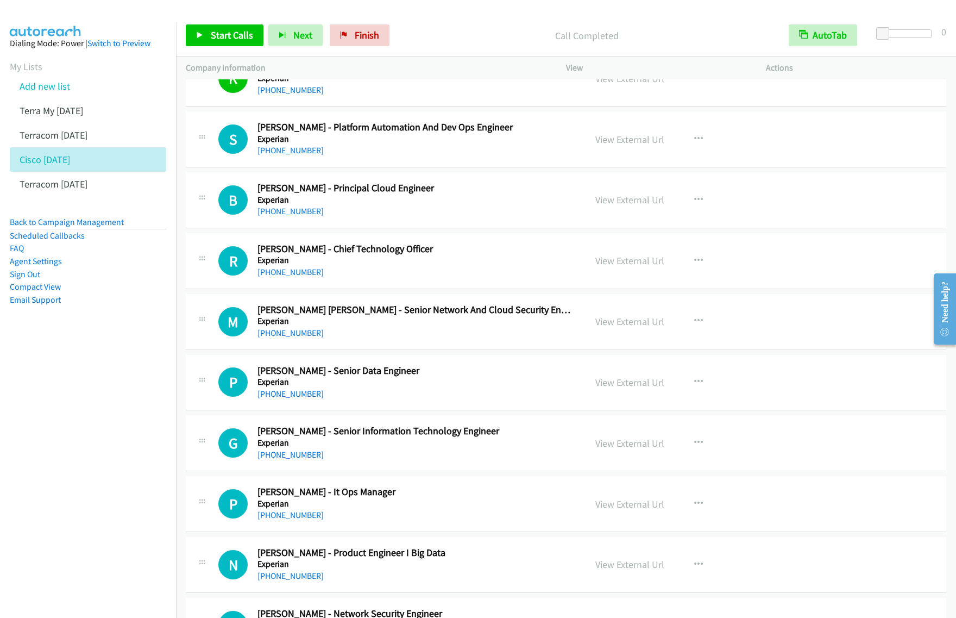
scroll to position [5569, 0]
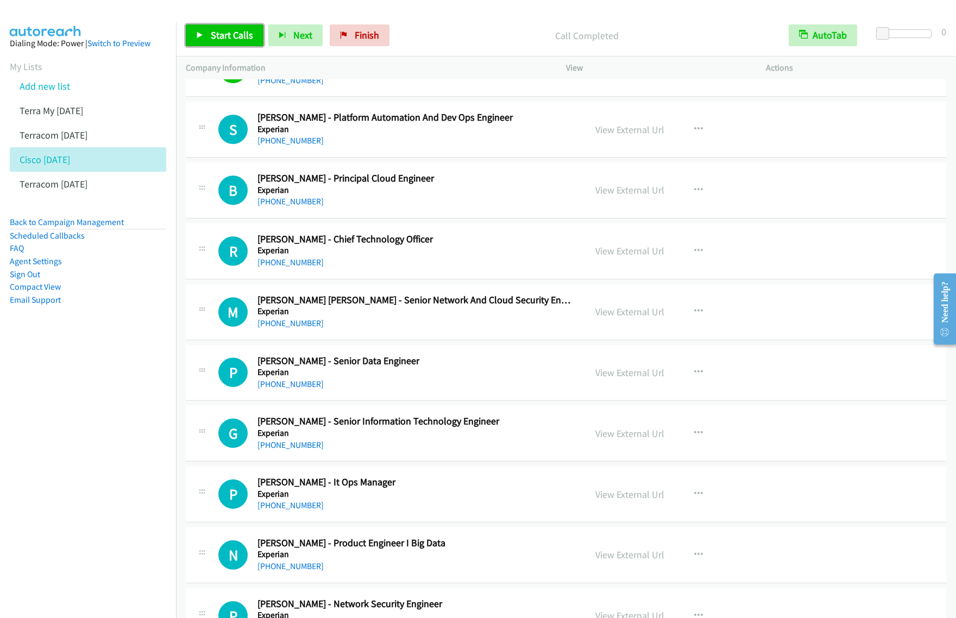
click at [227, 36] on span "Start Calls" at bounding box center [232, 35] width 42 height 12
click at [212, 30] on span "Pause" at bounding box center [223, 35] width 24 height 12
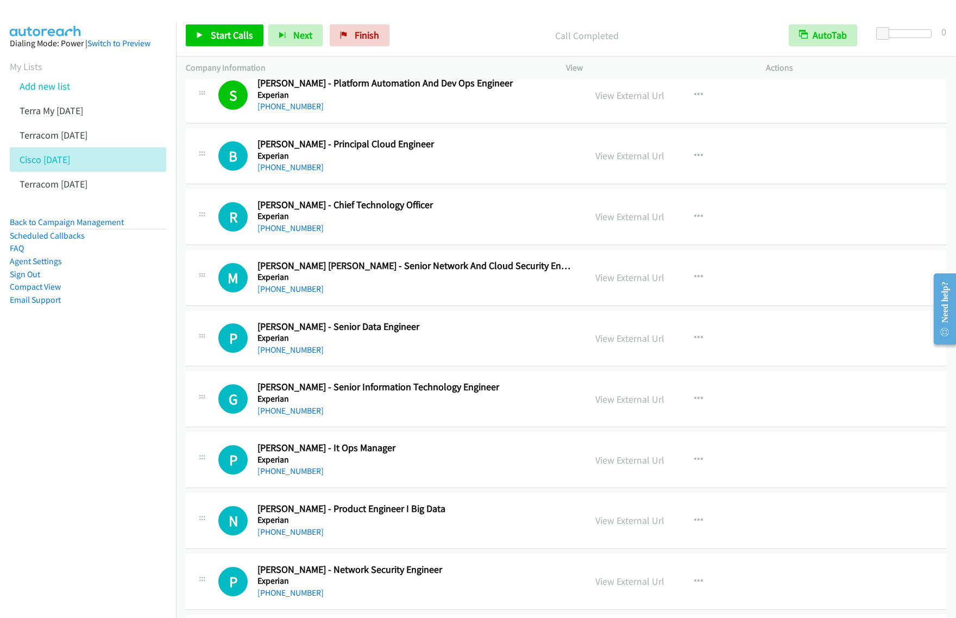
scroll to position [5637, 0]
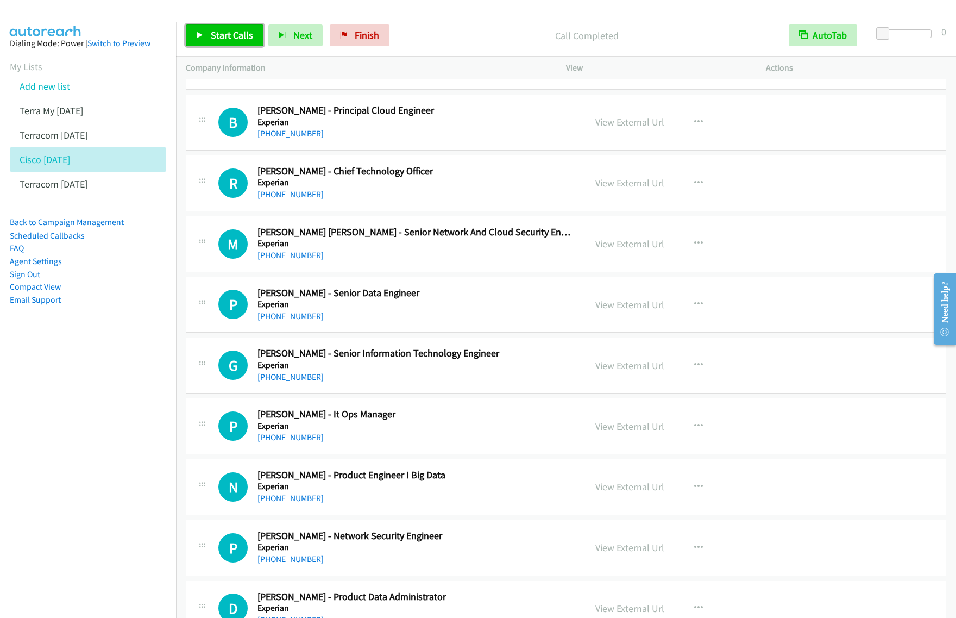
click at [230, 43] on link "Start Calls" at bounding box center [225, 35] width 78 height 22
click at [233, 40] on span "Pause" at bounding box center [223, 35] width 24 height 12
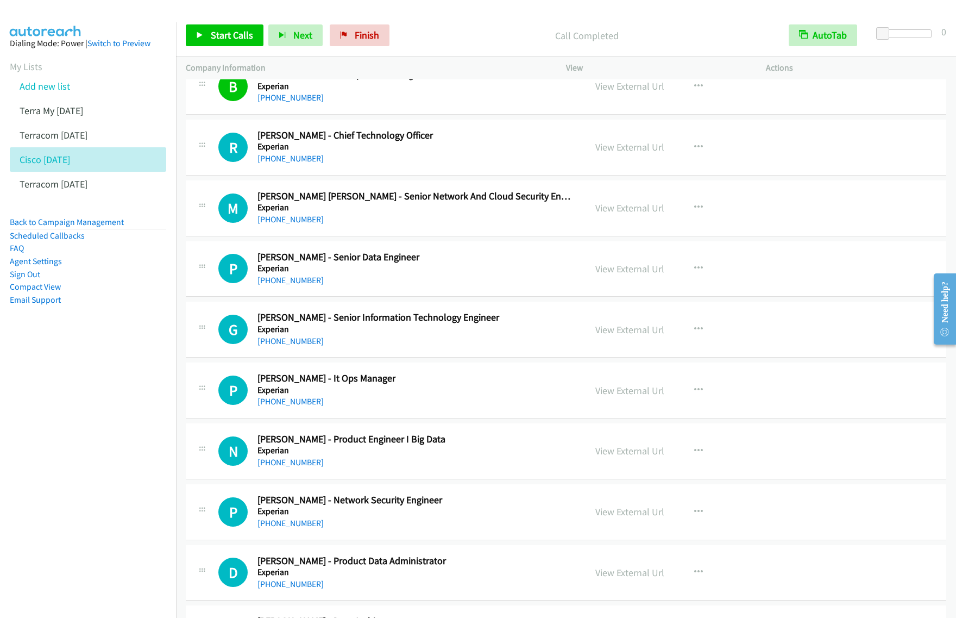
scroll to position [5705, 0]
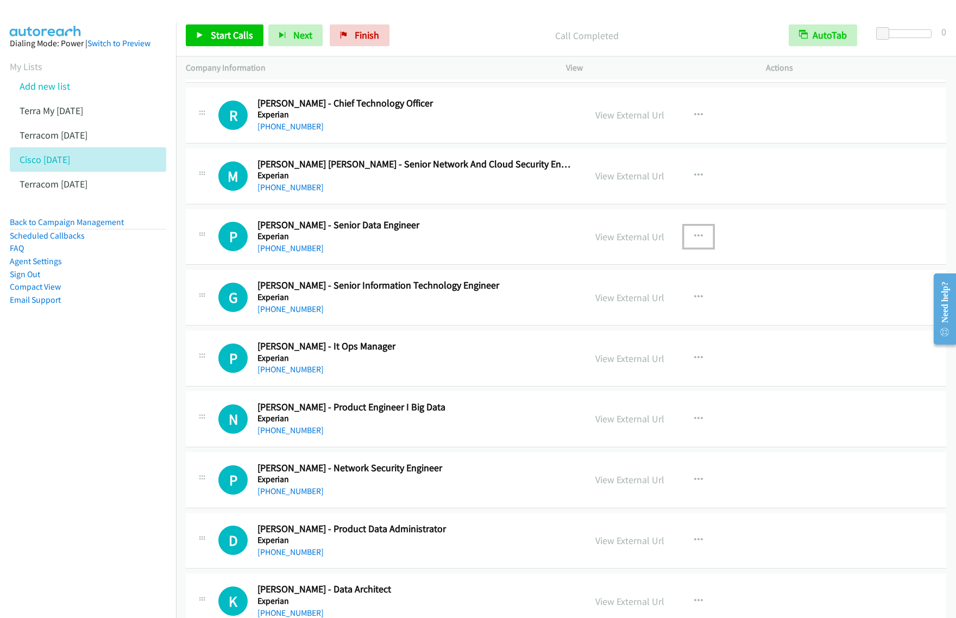
click at [699, 246] on button "button" at bounding box center [698, 236] width 29 height 22
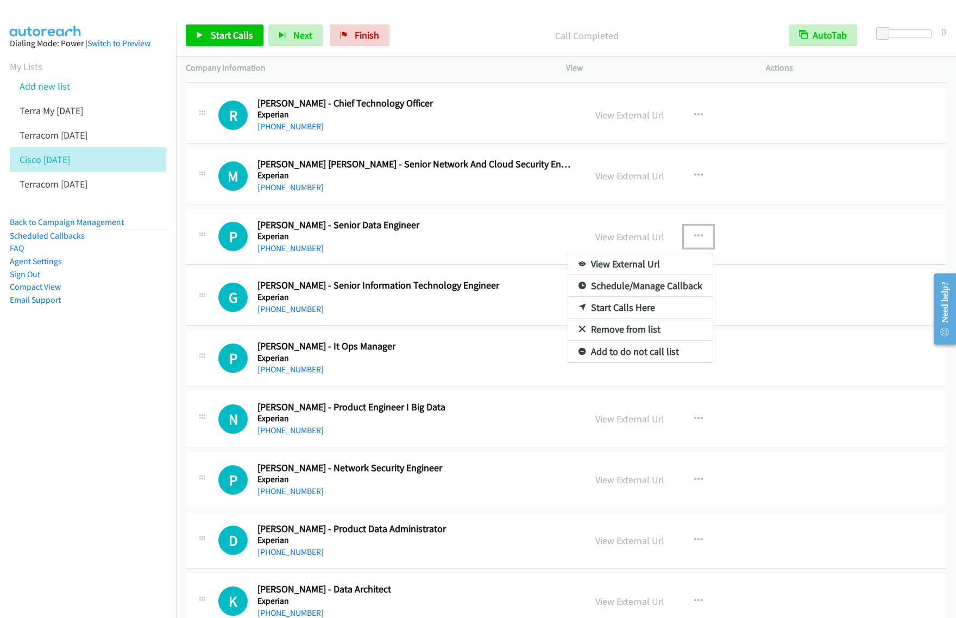
click at [638, 312] on link "Start Calls Here" at bounding box center [640, 308] width 145 height 22
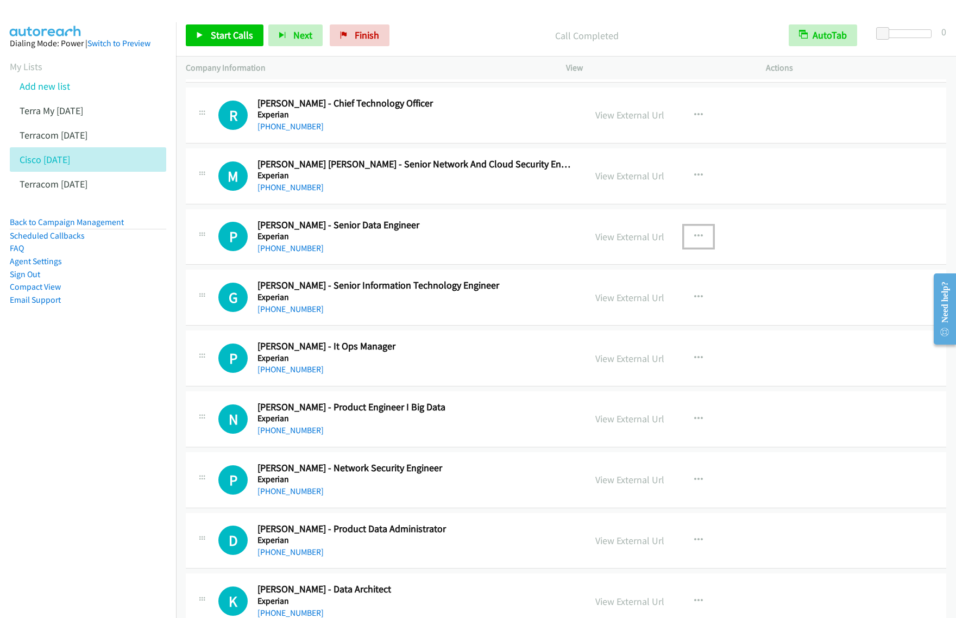
click at [684, 247] on button "button" at bounding box center [698, 236] width 29 height 22
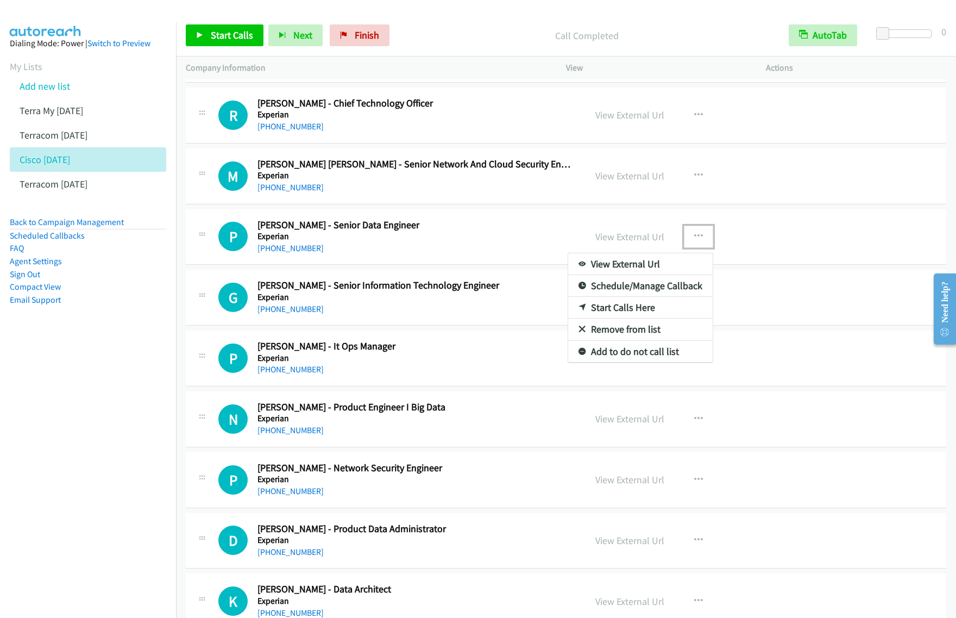
click at [655, 317] on link "Start Calls Here" at bounding box center [640, 308] width 145 height 22
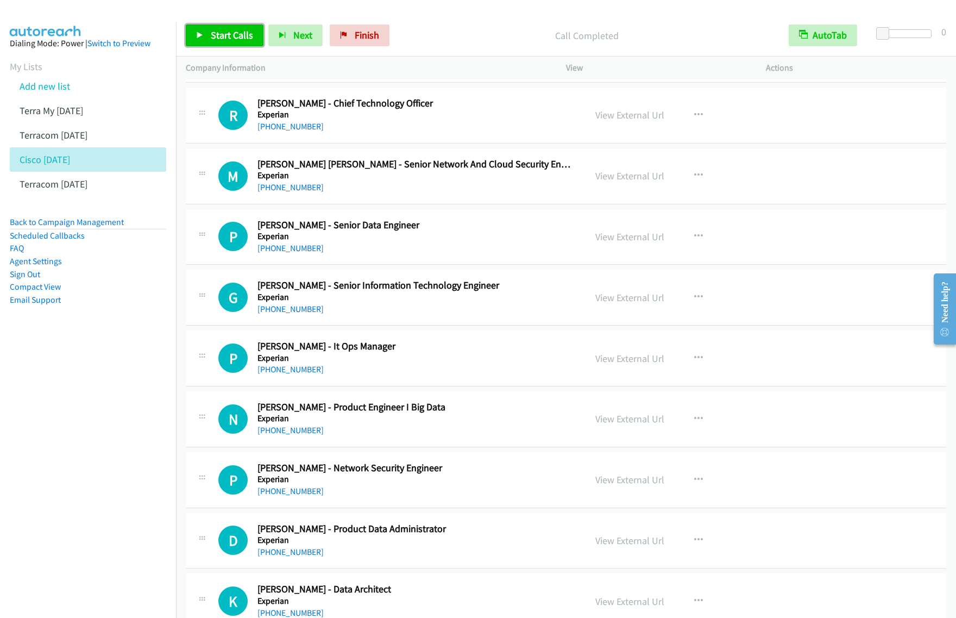
click at [229, 30] on span "Start Calls" at bounding box center [232, 35] width 42 height 12
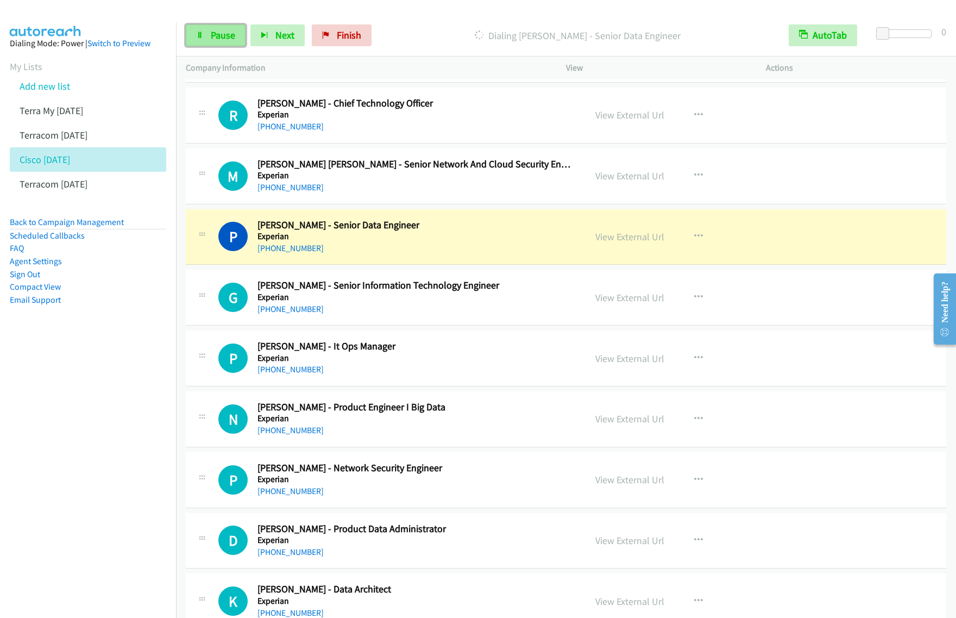
click at [215, 40] on span "Pause" at bounding box center [223, 35] width 24 height 12
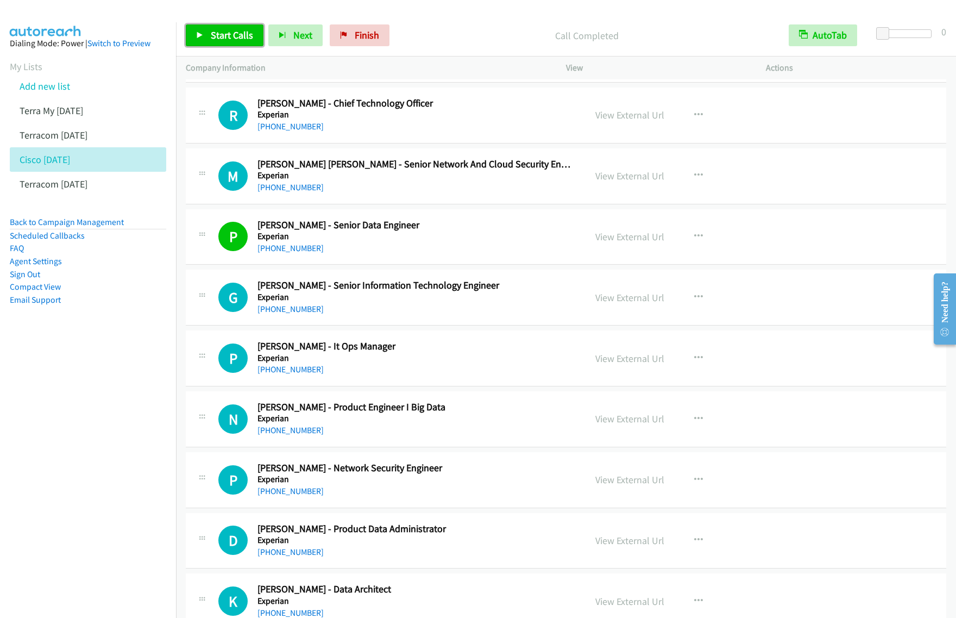
click at [246, 42] on link "Start Calls" at bounding box center [225, 35] width 78 height 22
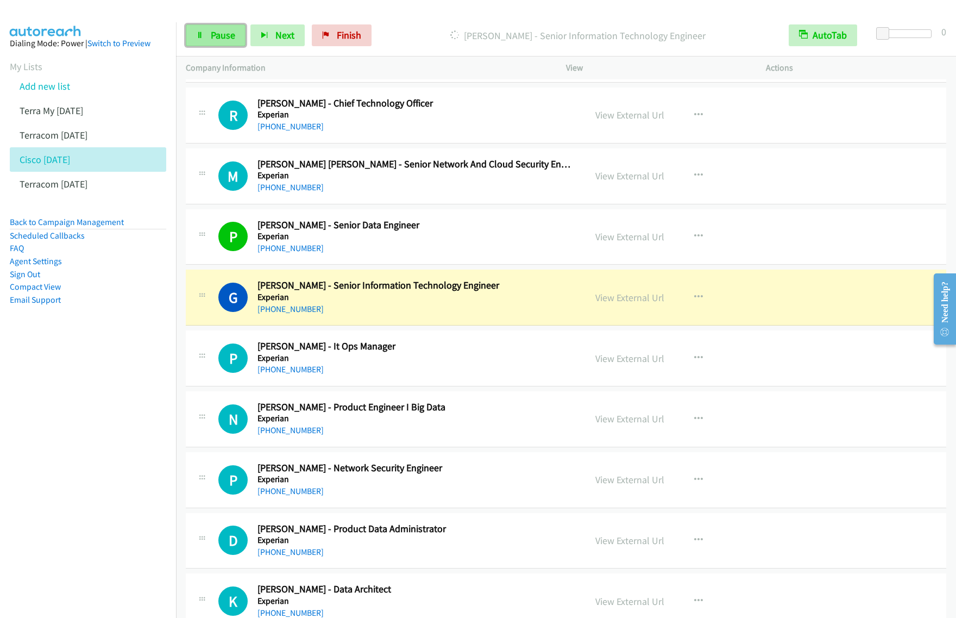
click at [227, 36] on span "Pause" at bounding box center [223, 35] width 24 height 12
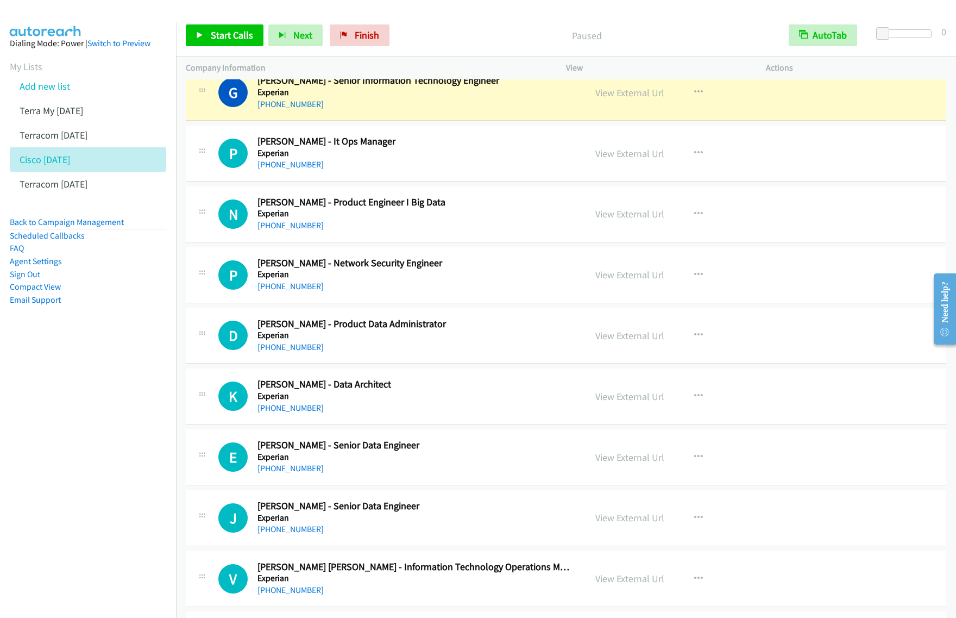
scroll to position [5909, 0]
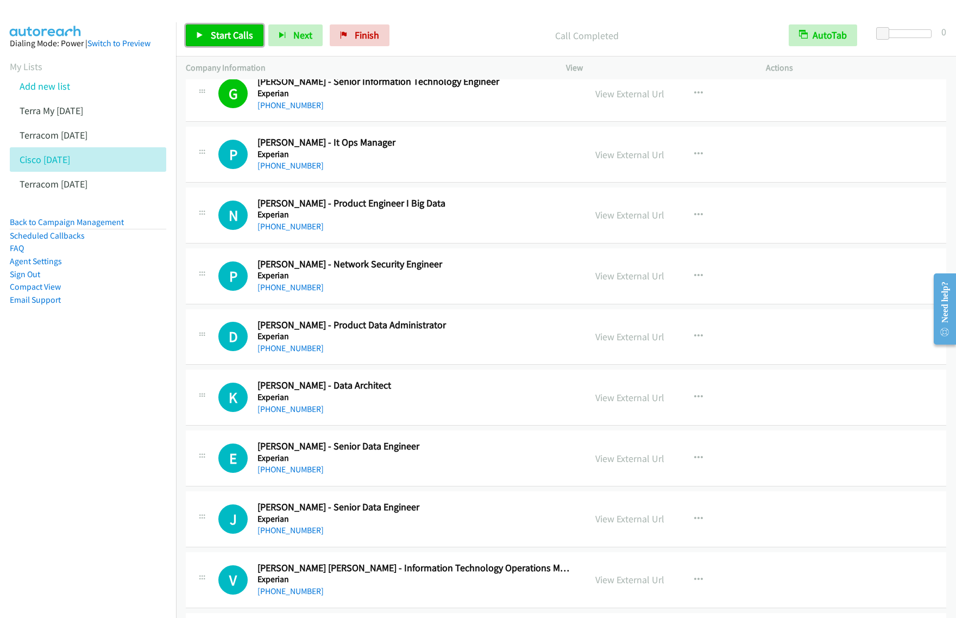
drag, startPoint x: 235, startPoint y: 36, endPoint x: 247, endPoint y: 42, distance: 13.1
click at [235, 36] on span "Start Calls" at bounding box center [232, 35] width 42 height 12
click at [222, 34] on span "Pause" at bounding box center [223, 35] width 24 height 12
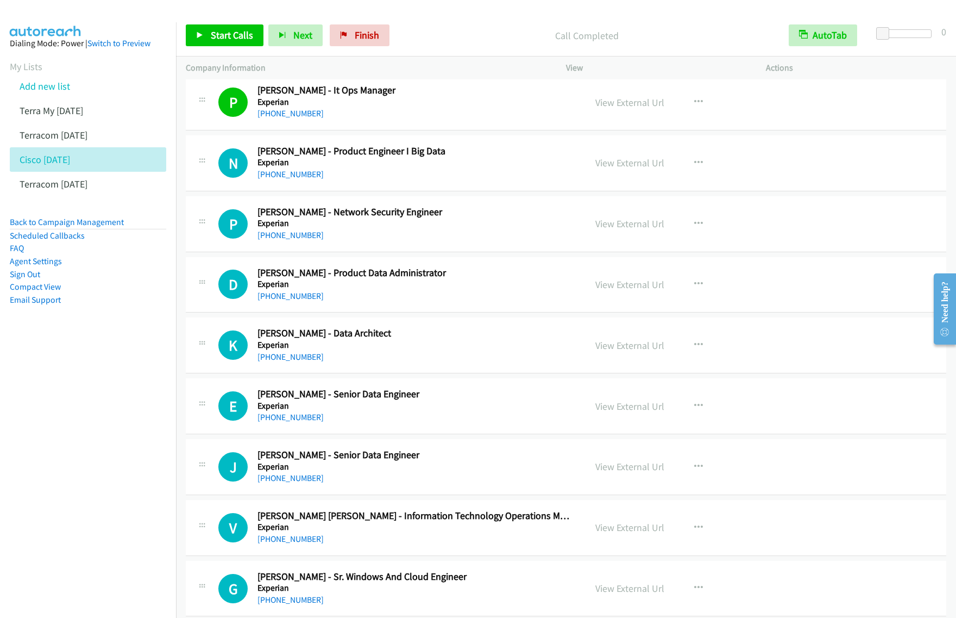
scroll to position [5977, 0]
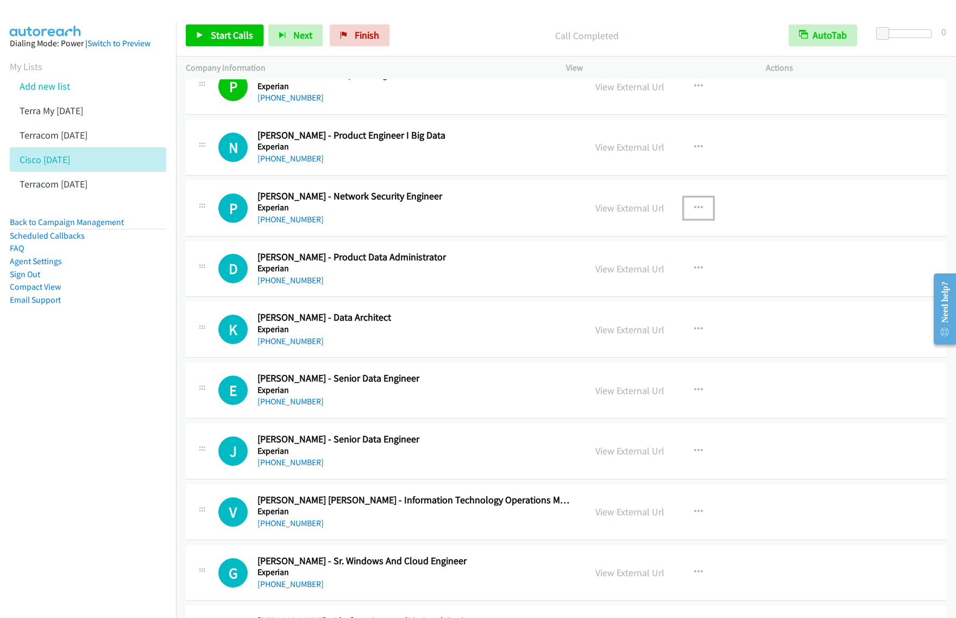
click at [701, 214] on button "button" at bounding box center [698, 208] width 29 height 22
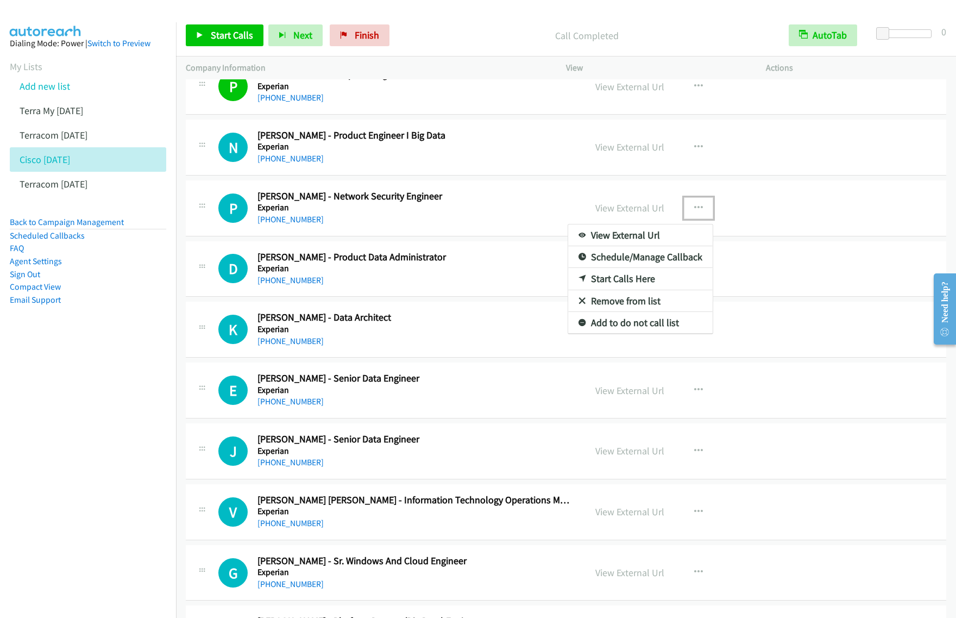
click at [636, 289] on link "Start Calls Here" at bounding box center [640, 279] width 145 height 22
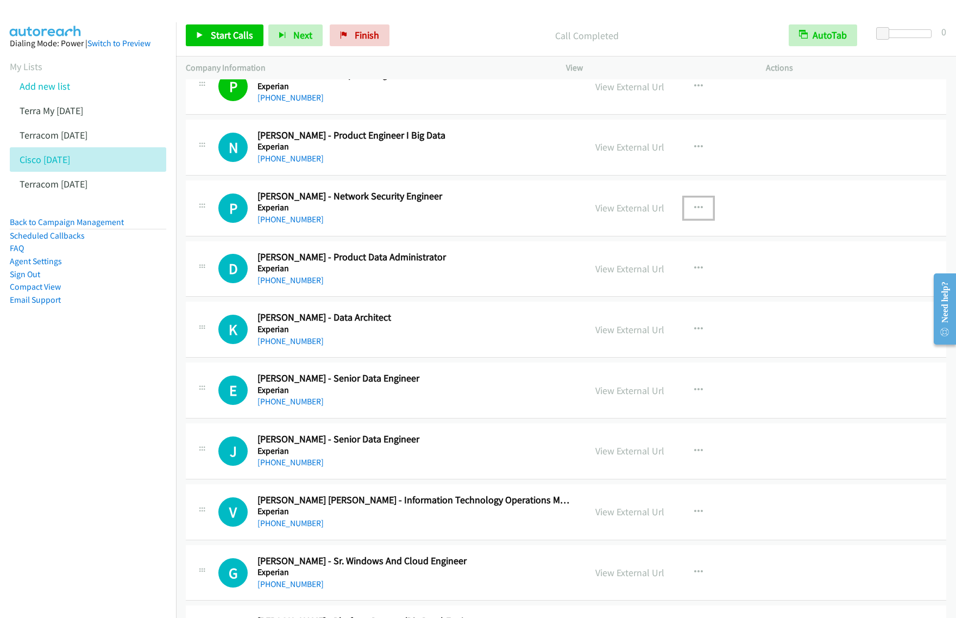
click at [701, 215] on button "button" at bounding box center [698, 208] width 29 height 22
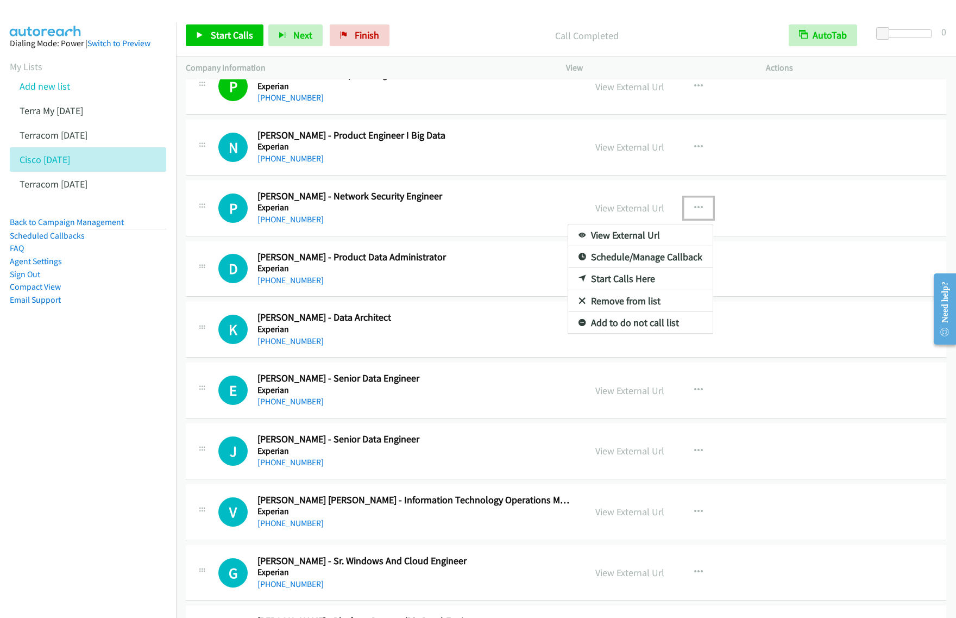
click at [643, 284] on link "Start Calls Here" at bounding box center [640, 279] width 145 height 22
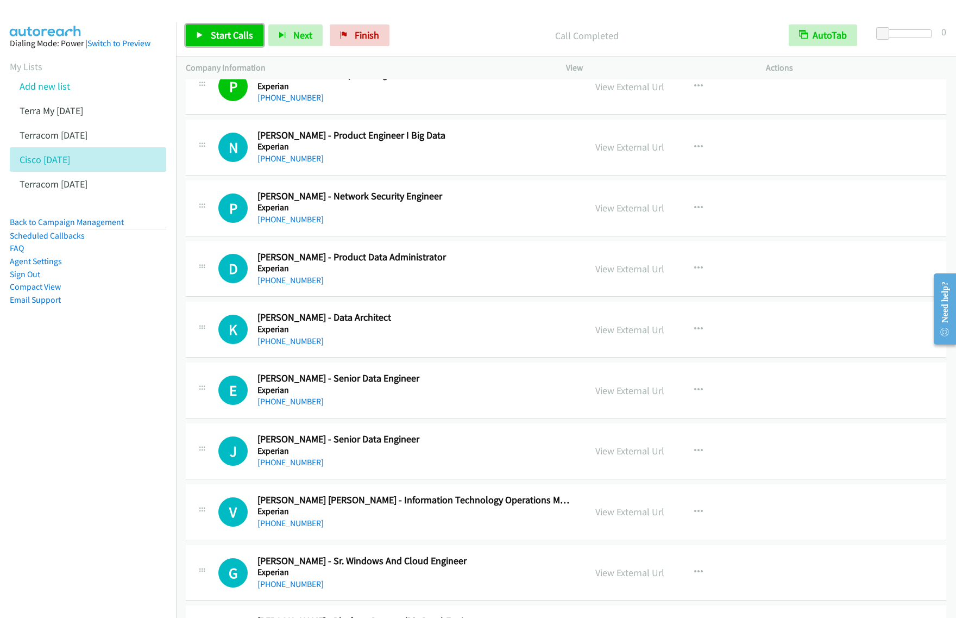
click at [229, 33] on span "Start Calls" at bounding box center [232, 35] width 42 height 12
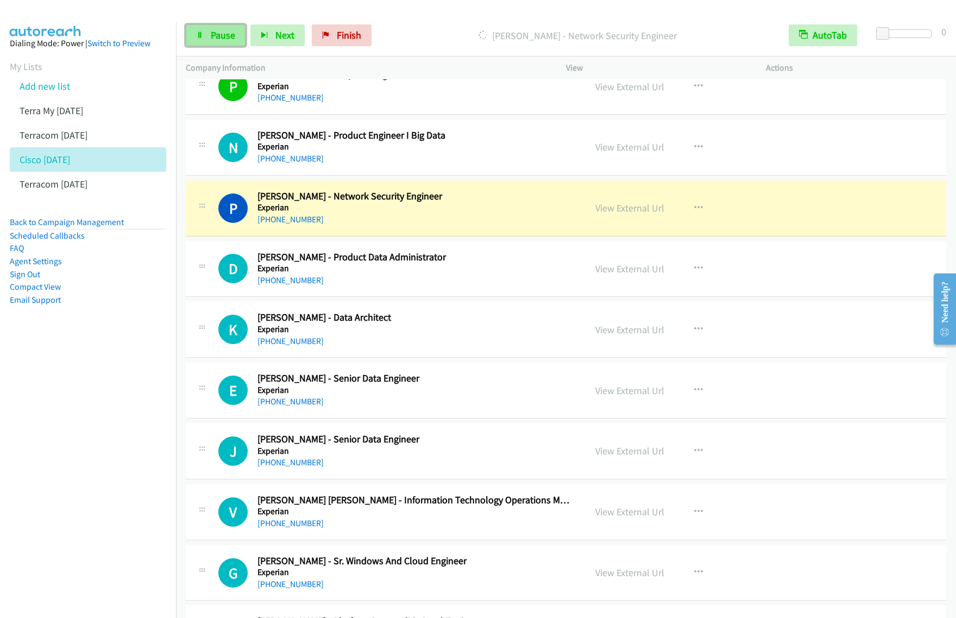
click at [219, 33] on span "Pause" at bounding box center [223, 35] width 24 height 12
click at [134, 362] on nav "Dialing Mode: Power | Switch to Preview My Lists Add new list Terra My Sept 24 …" at bounding box center [88, 331] width 177 height 618
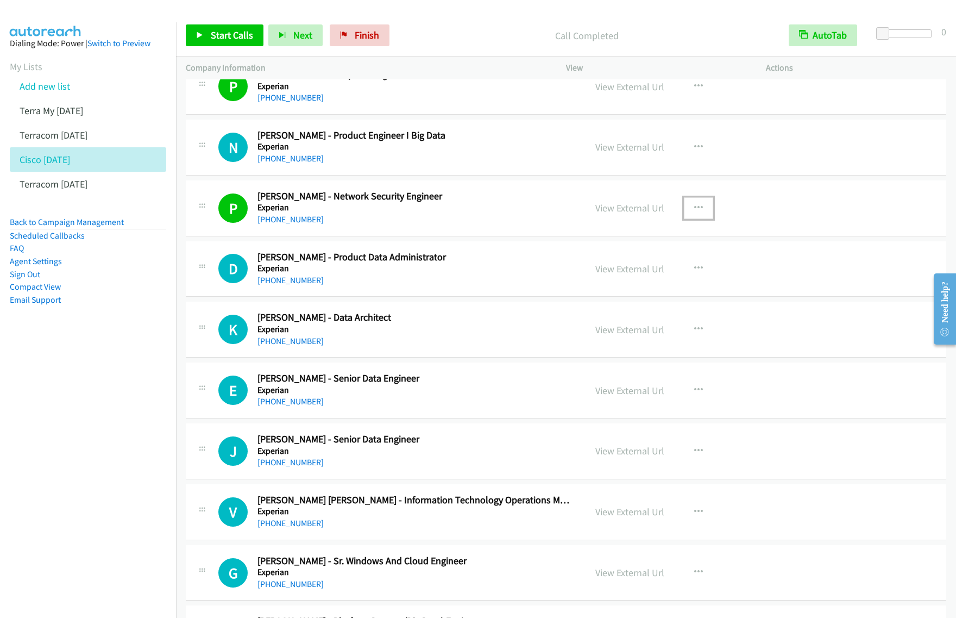
click at [701, 218] on button "button" at bounding box center [698, 208] width 29 height 22
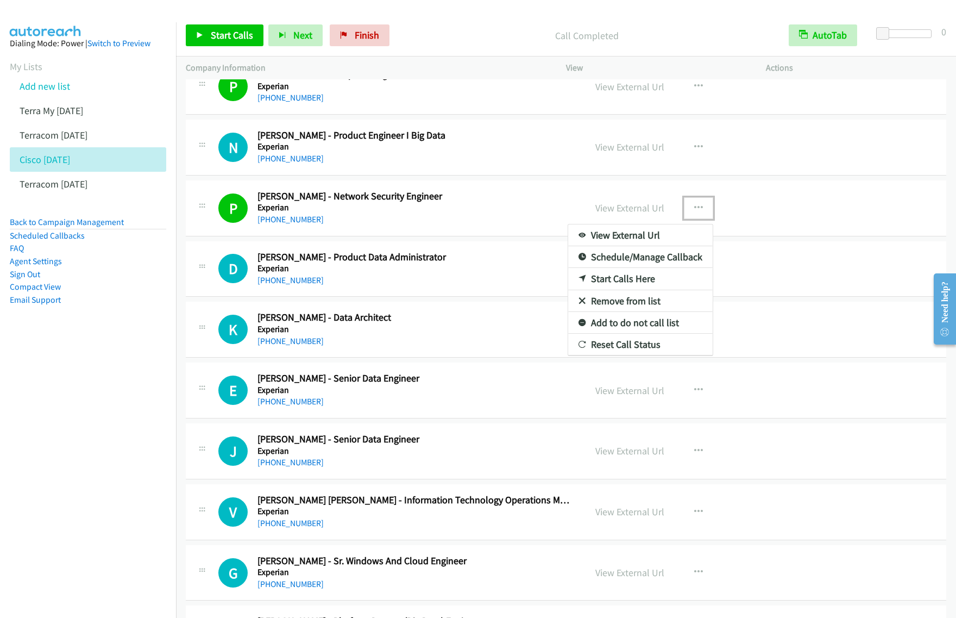
click at [645, 240] on link "View External Url" at bounding box center [640, 235] width 145 height 22
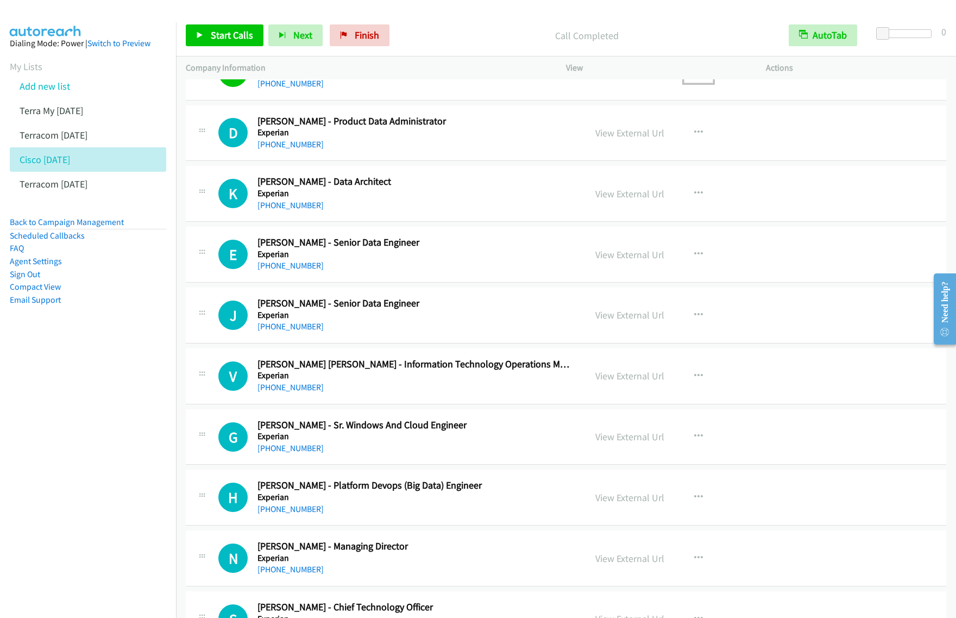
scroll to position [6180, 0]
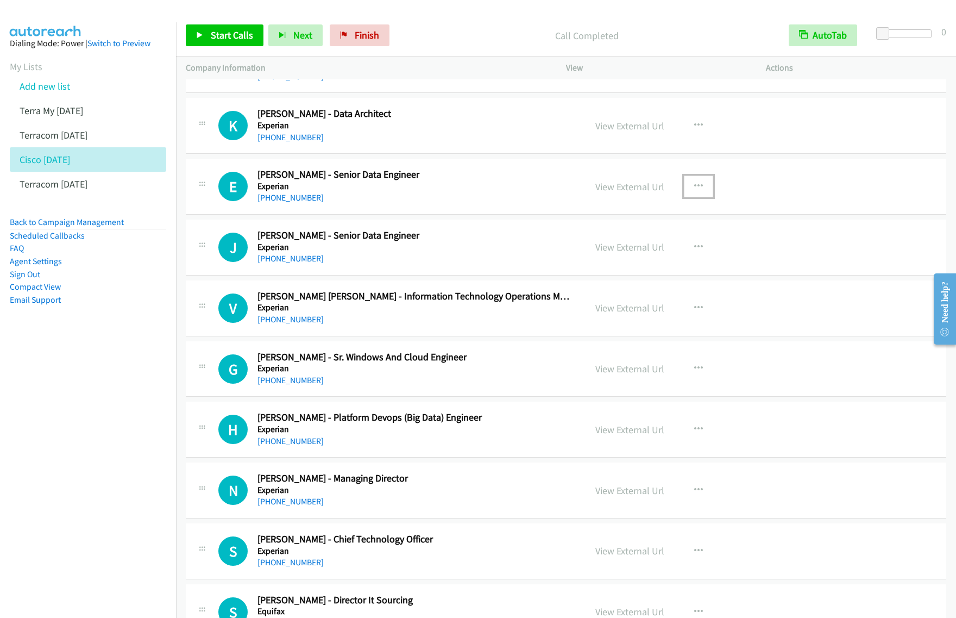
click at [695, 191] on icon "button" at bounding box center [698, 186] width 9 height 9
click at [656, 268] on link "Start Calls Here" at bounding box center [640, 258] width 145 height 22
click at [694, 191] on icon "button" at bounding box center [698, 186] width 9 height 9
click at [647, 268] on link "Start Calls Here" at bounding box center [640, 258] width 145 height 22
click at [232, 34] on span "Start Calls" at bounding box center [232, 35] width 42 height 12
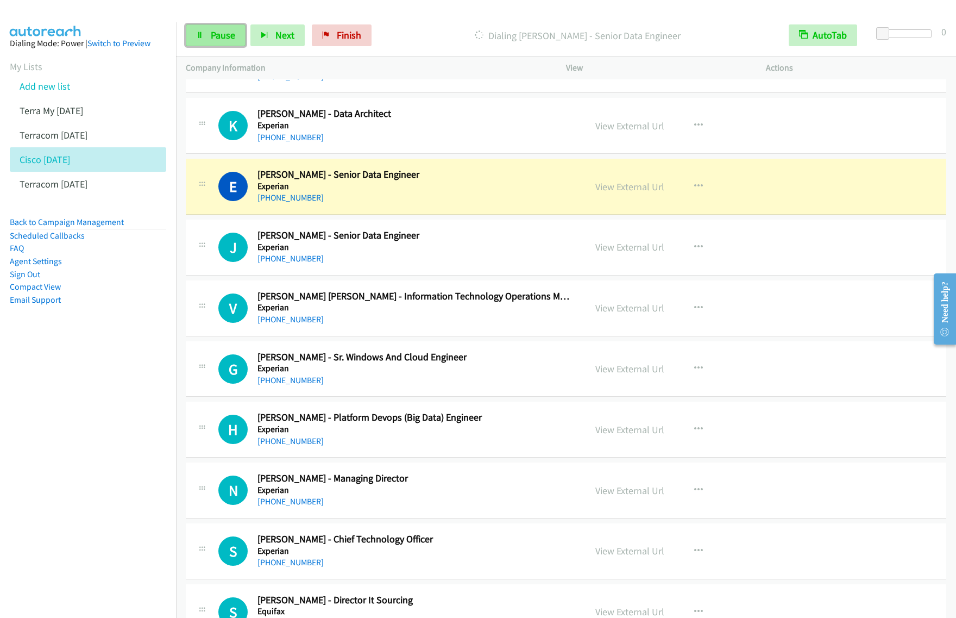
click at [219, 39] on span "Pause" at bounding box center [223, 35] width 24 height 12
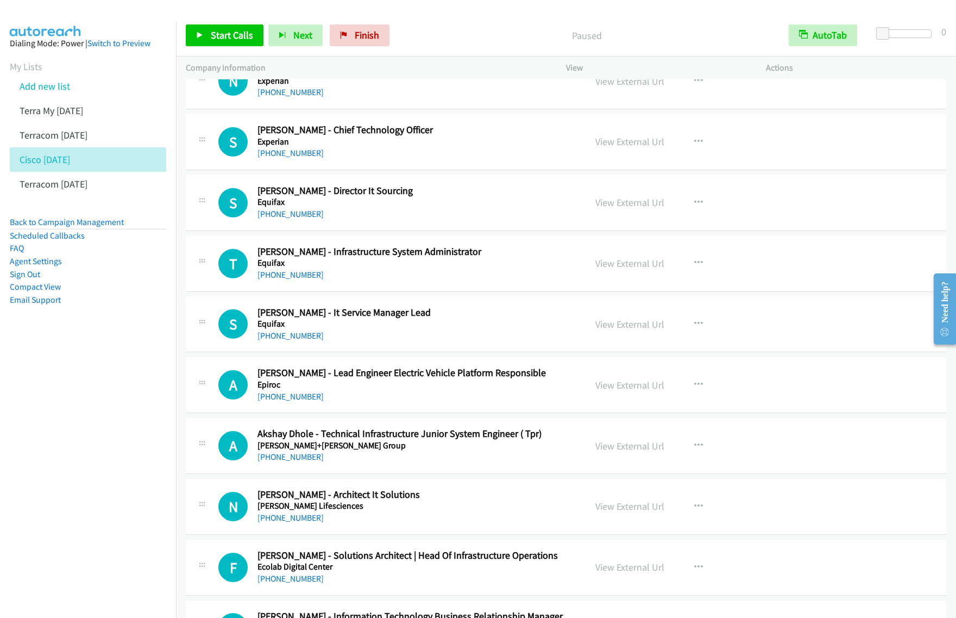
scroll to position [6656, 0]
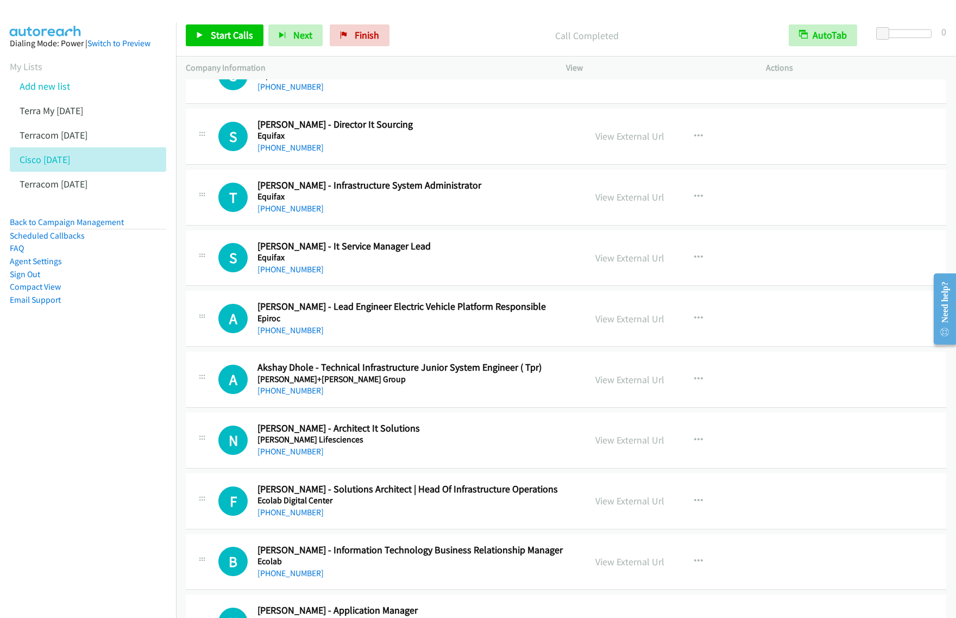
click at [452, 410] on td "A Callback Scheduled Akshay Dhole - Technical Infrastructure Junior System Engi…" at bounding box center [566, 379] width 780 height 61
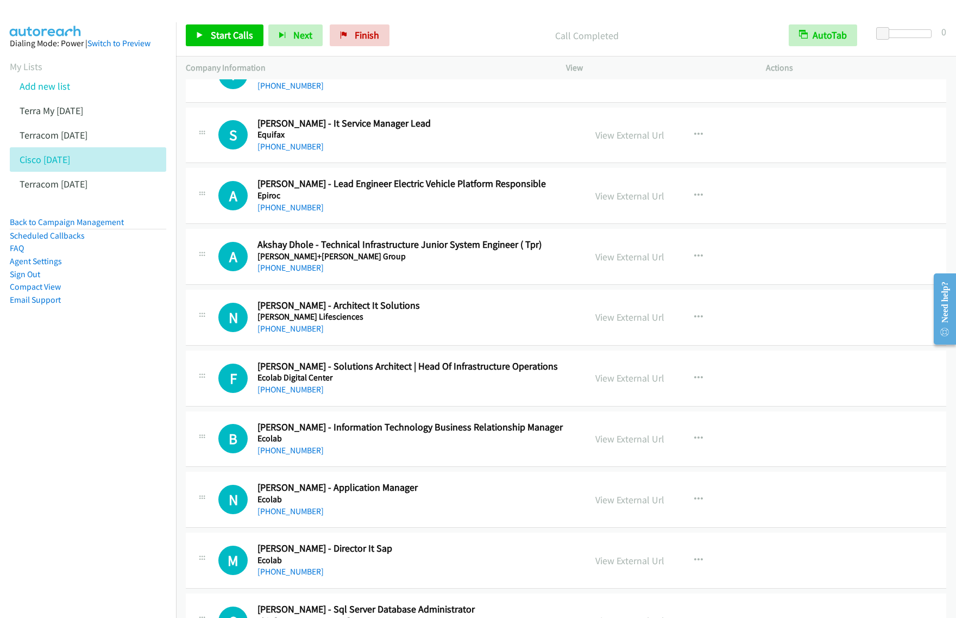
scroll to position [6792, 0]
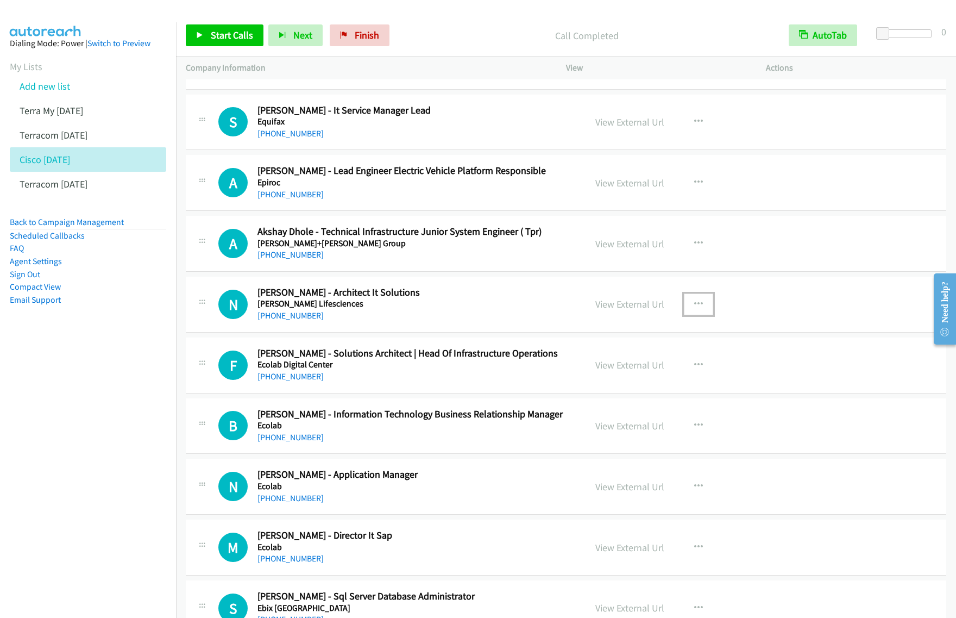
click at [694, 309] on icon "button" at bounding box center [698, 304] width 9 height 9
click at [644, 386] on link "Start Calls Here" at bounding box center [640, 375] width 145 height 22
click at [694, 309] on icon "button" at bounding box center [698, 304] width 9 height 9
click at [651, 386] on link "Start Calls Here" at bounding box center [640, 375] width 145 height 22
click at [229, 39] on span "Start Calls" at bounding box center [232, 35] width 42 height 12
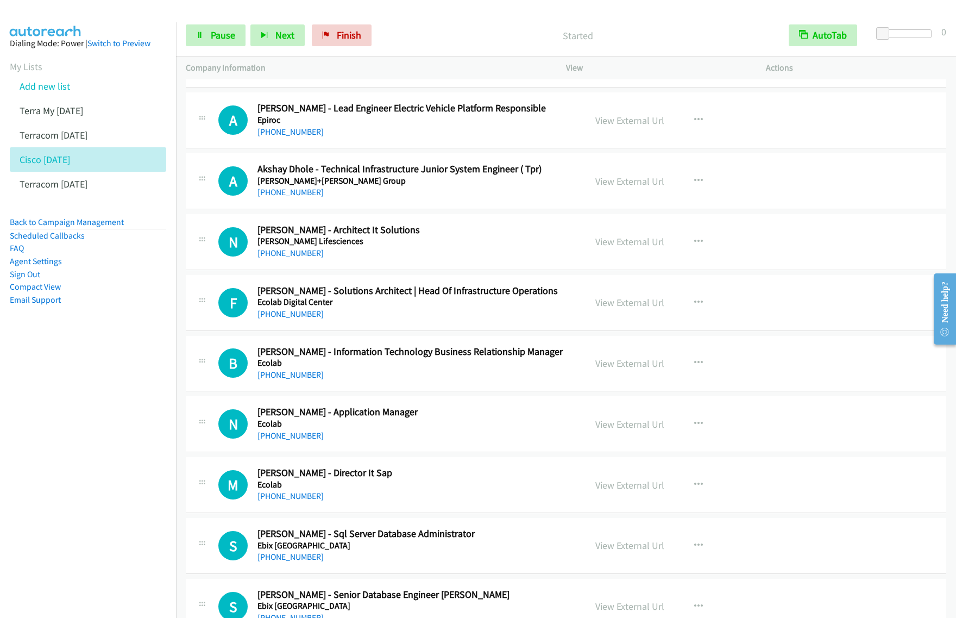
scroll to position [6927, 0]
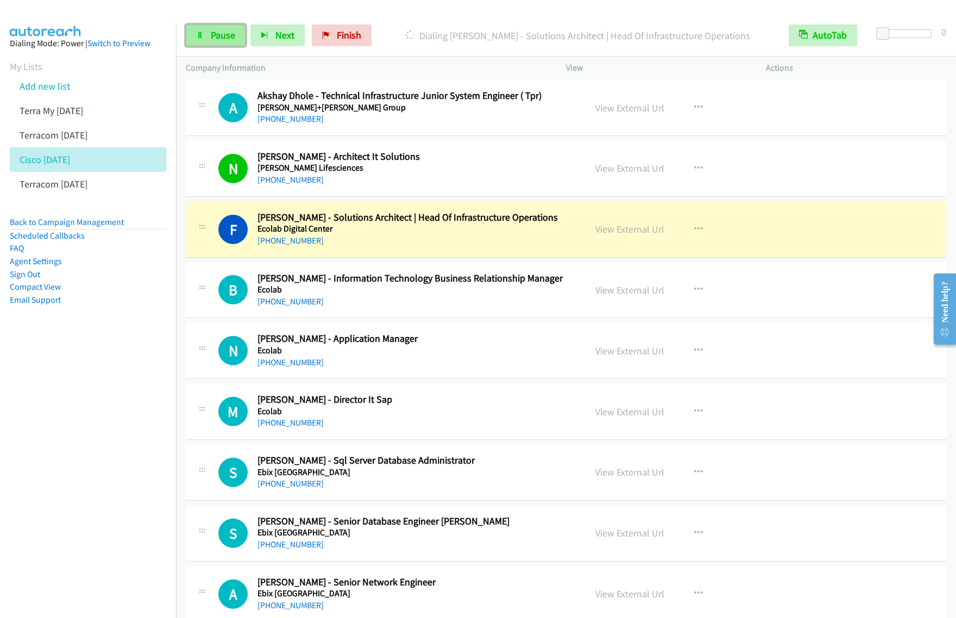
click at [218, 33] on span "Pause" at bounding box center [223, 35] width 24 height 12
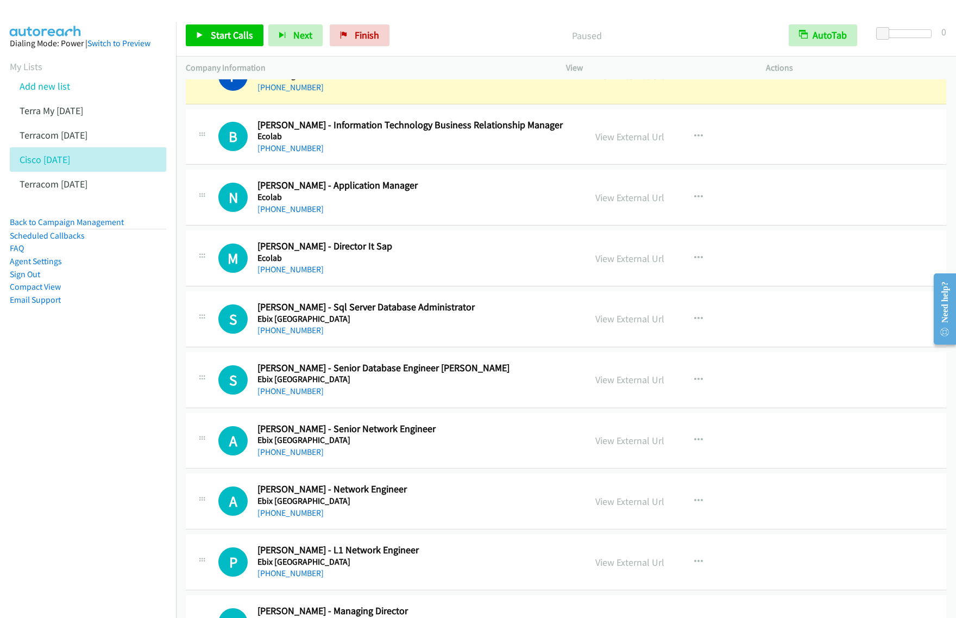
scroll to position [7063, 0]
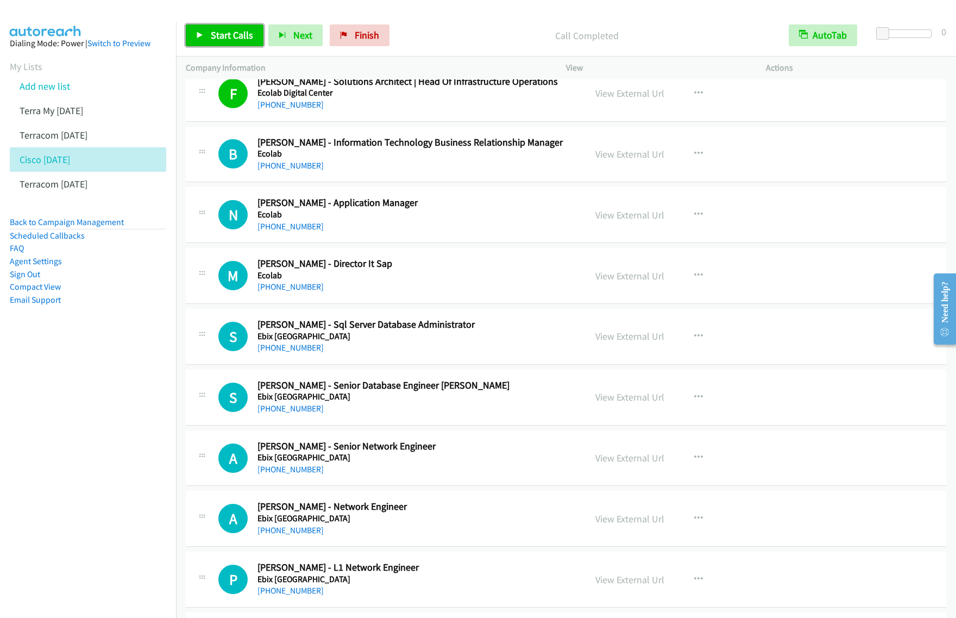
click at [250, 34] on span "Start Calls" at bounding box center [232, 35] width 42 height 12
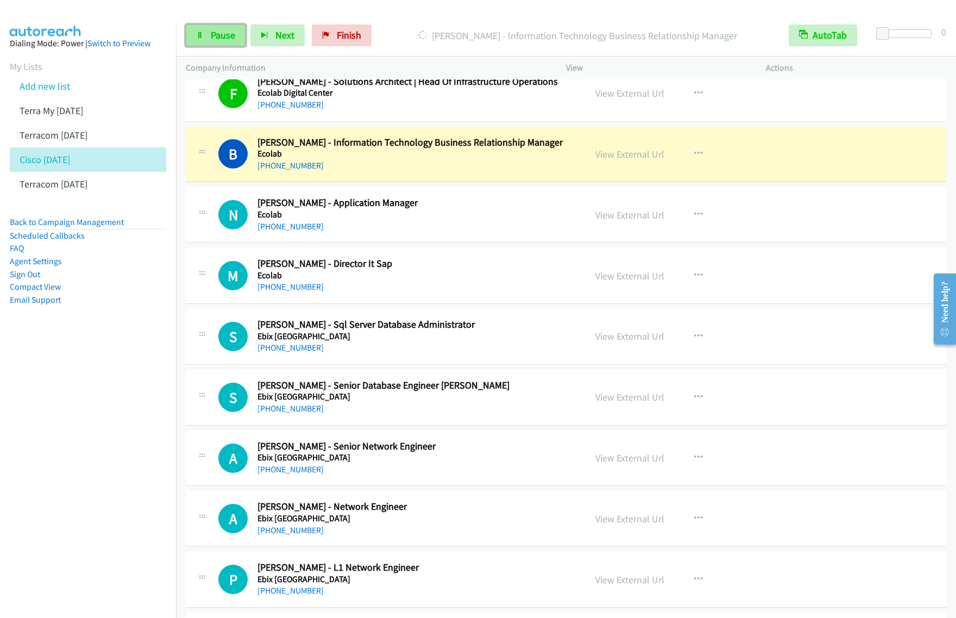
click at [201, 36] on icon at bounding box center [200, 36] width 8 height 8
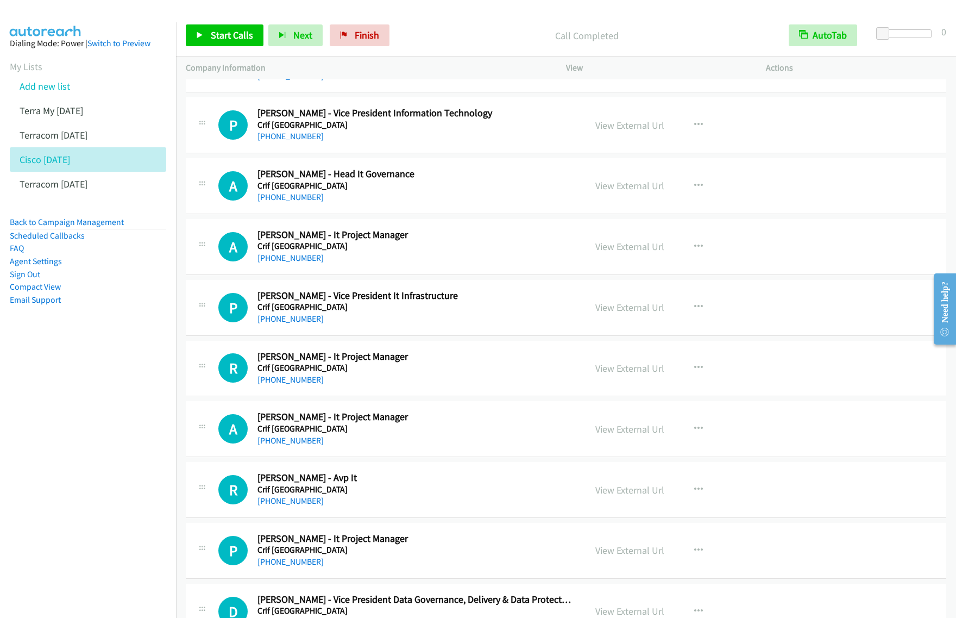
scroll to position [8557, 0]
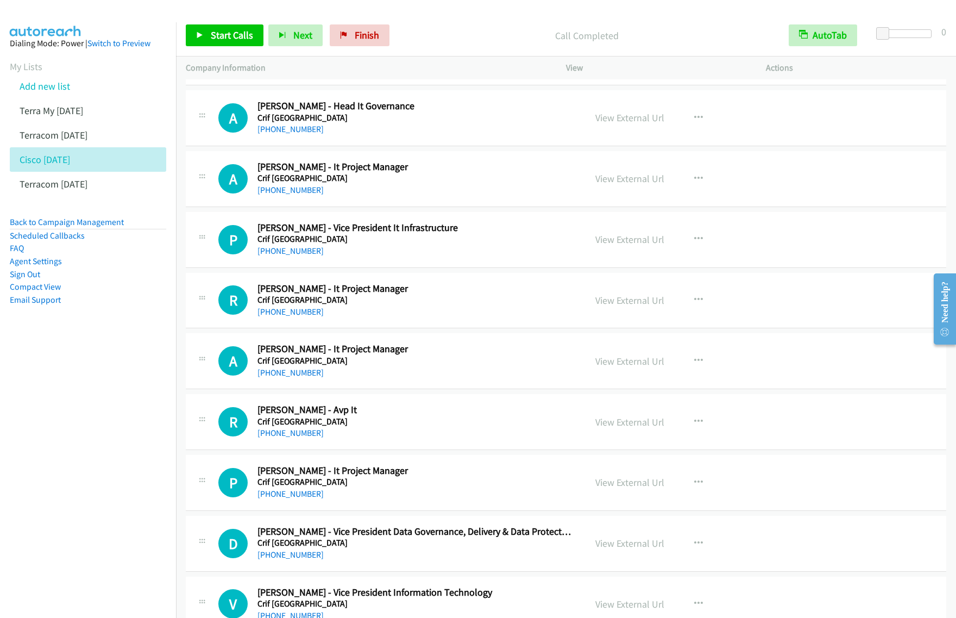
click at [64, 375] on nav "Dialing Mode: Power | Switch to Preview My Lists Add new list Terra My Sept 24 …" at bounding box center [88, 331] width 177 height 618
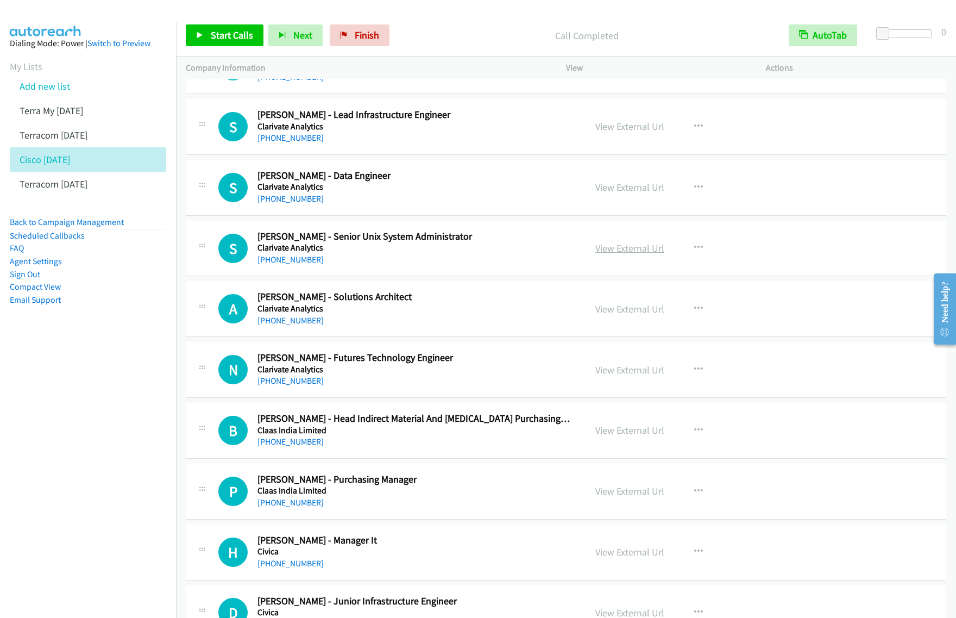
scroll to position [10255, 0]
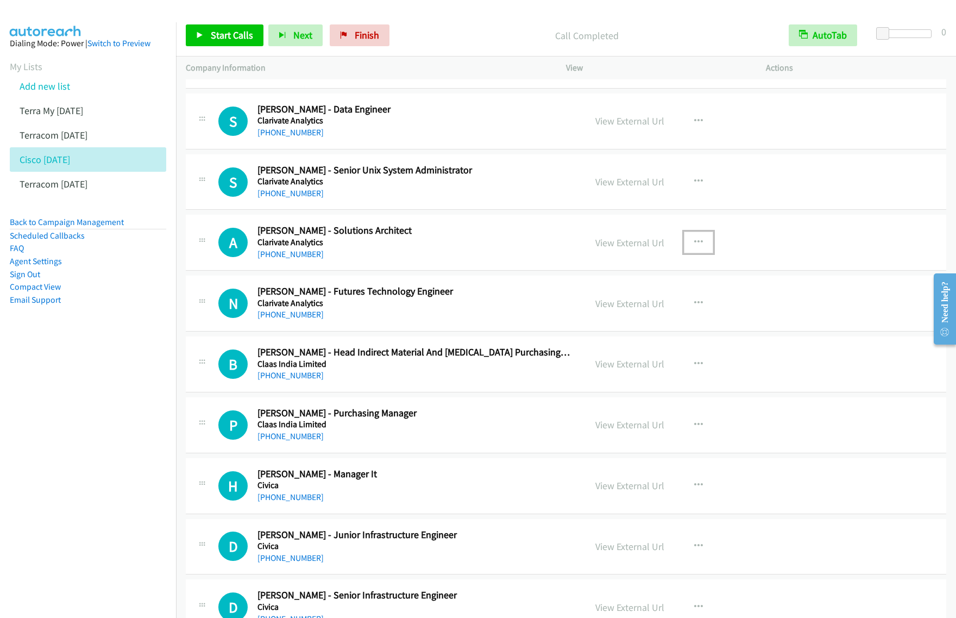
click at [698, 253] on button "button" at bounding box center [698, 242] width 29 height 22
click at [628, 324] on link "Start Calls Here" at bounding box center [640, 314] width 145 height 22
click at [697, 247] on icon "button" at bounding box center [698, 242] width 9 height 9
click at [641, 324] on link "Start Calls Here" at bounding box center [640, 314] width 145 height 22
click at [240, 36] on span "Start Calls" at bounding box center [232, 35] width 42 height 12
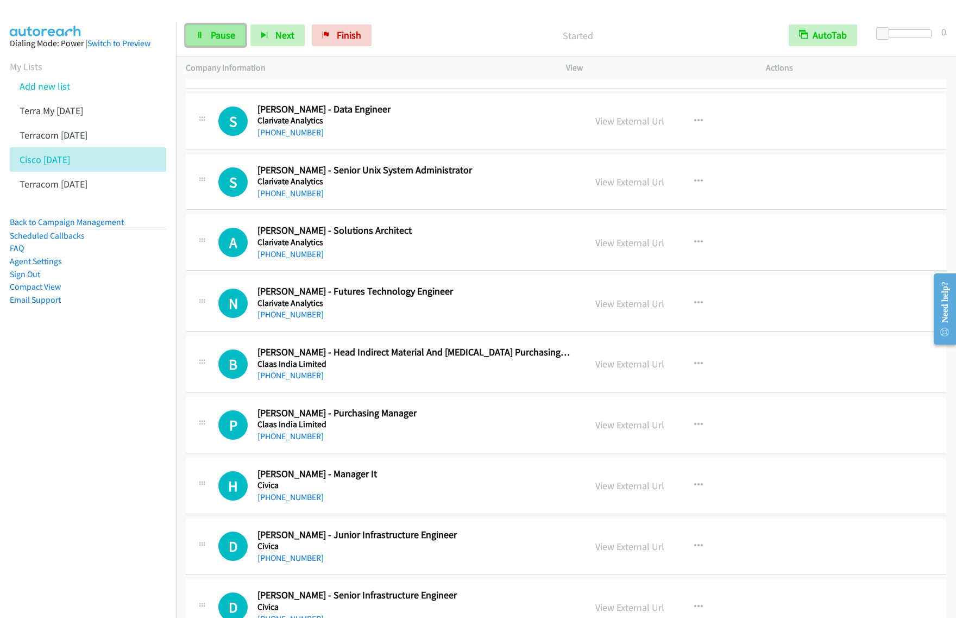
click at [224, 43] on link "Pause" at bounding box center [216, 35] width 60 height 22
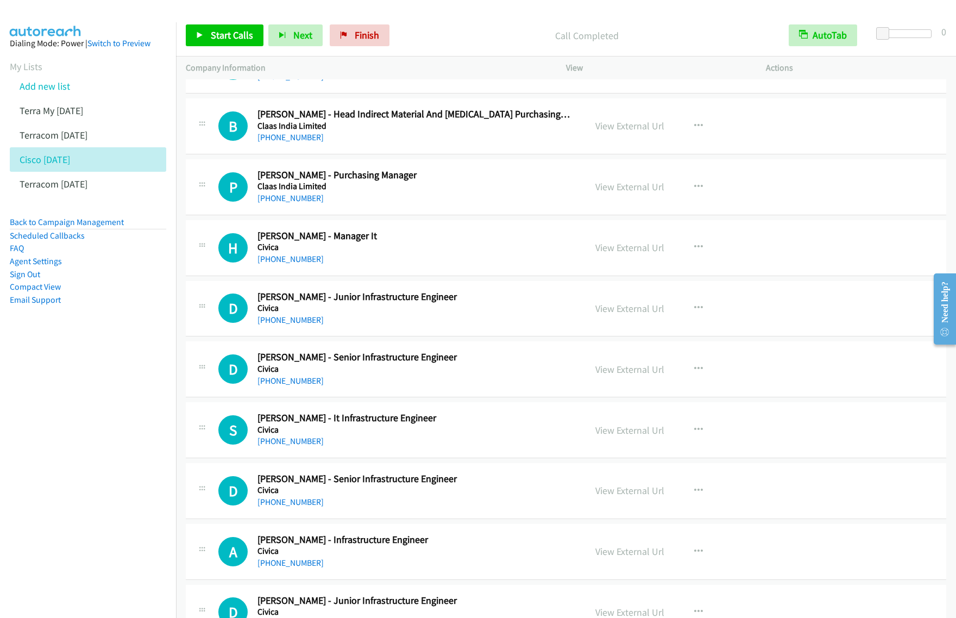
scroll to position [10527, 0]
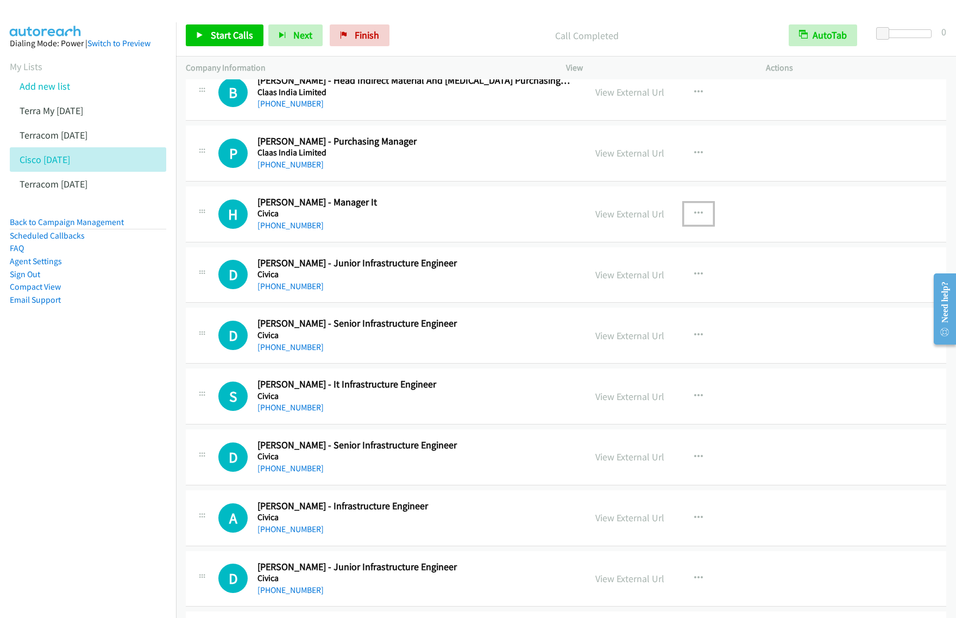
click at [694, 218] on icon "button" at bounding box center [698, 213] width 9 height 9
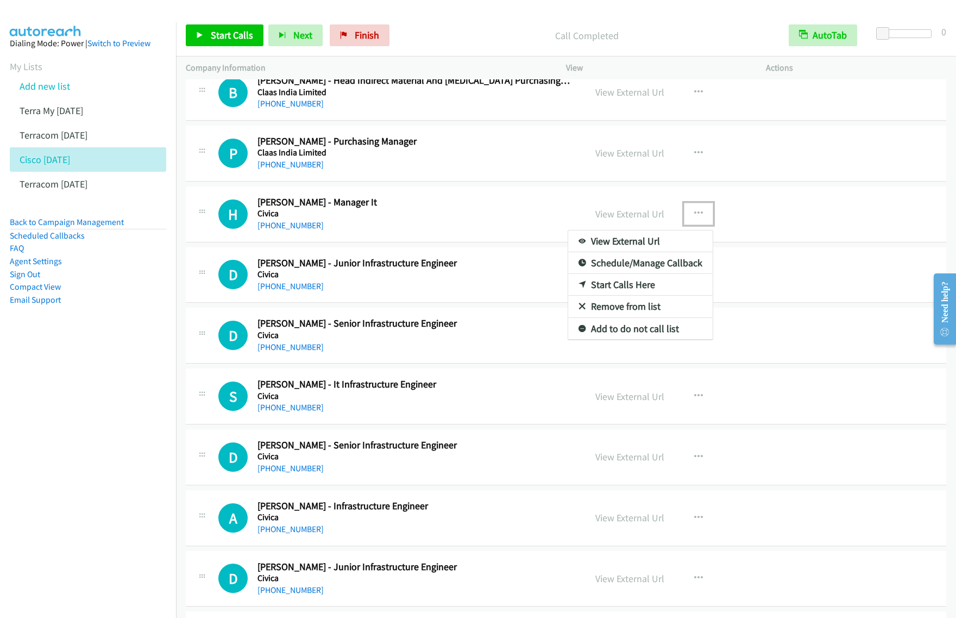
click at [630, 296] on link "Start Calls Here" at bounding box center [640, 285] width 145 height 22
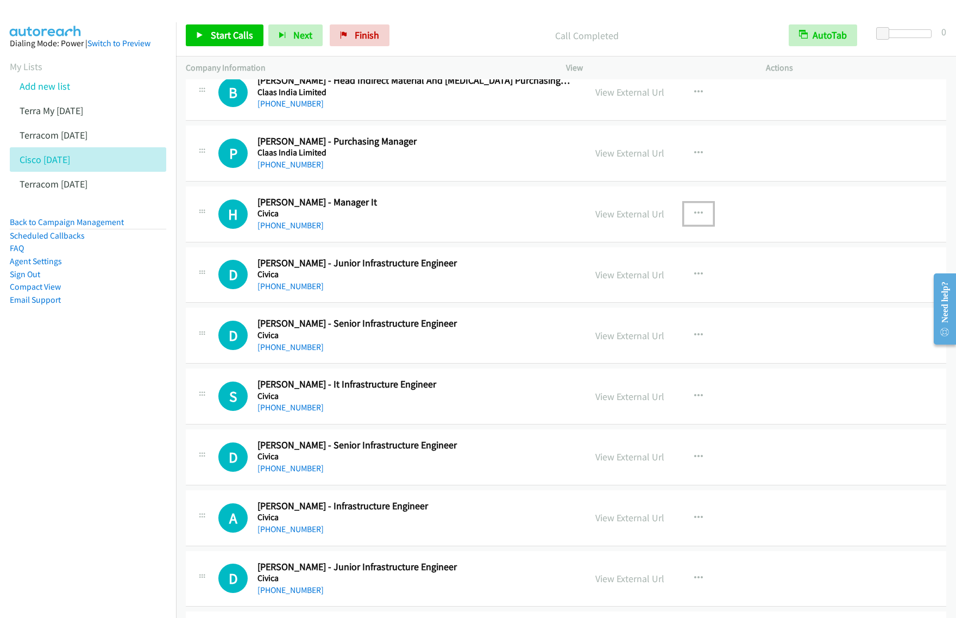
click at [699, 224] on button "button" at bounding box center [698, 214] width 29 height 22
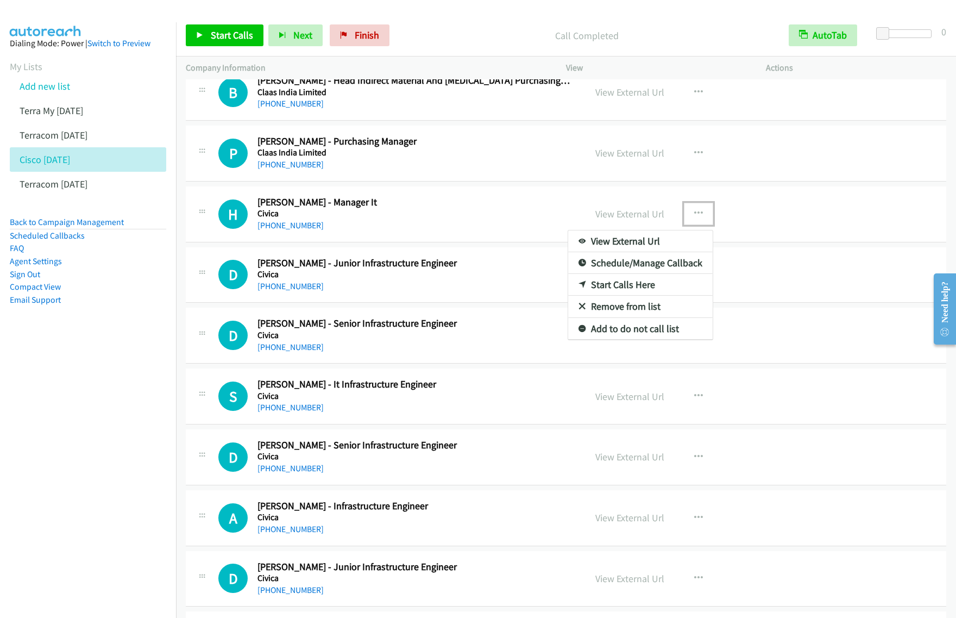
click at [637, 296] on link "Start Calls Here" at bounding box center [640, 285] width 145 height 22
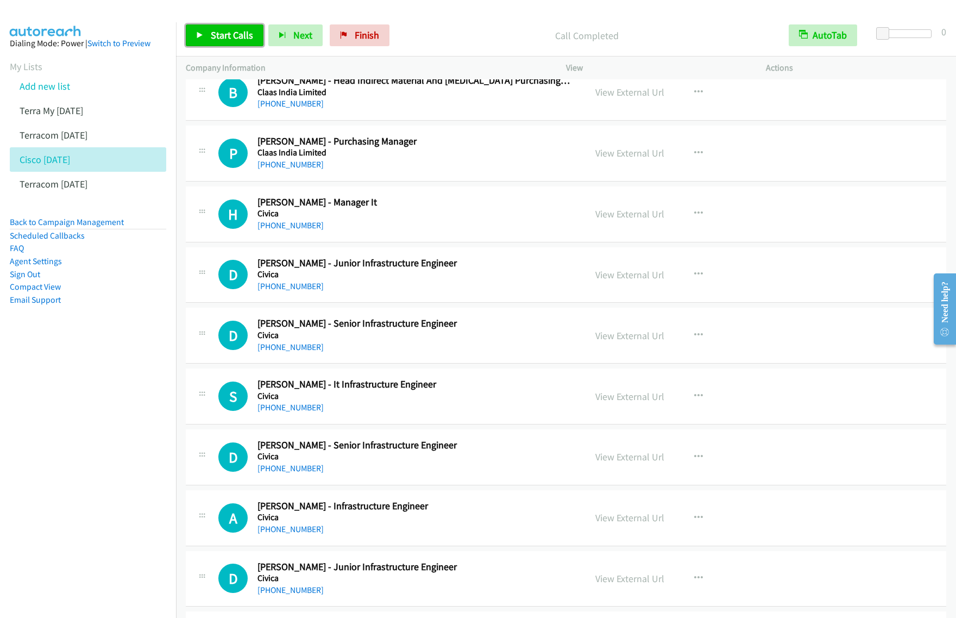
click at [216, 33] on span "Start Calls" at bounding box center [232, 35] width 42 height 12
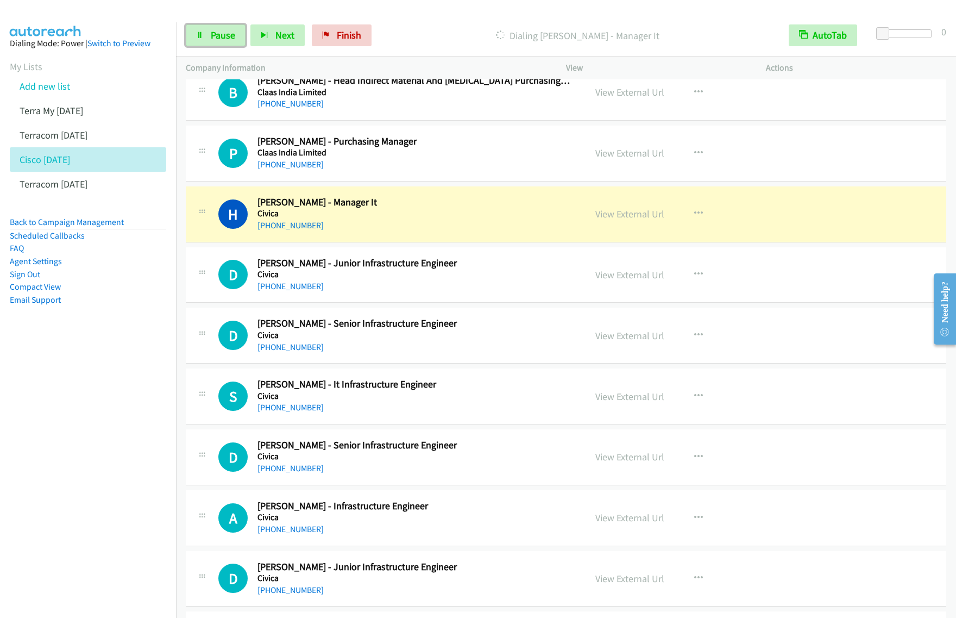
drag, startPoint x: 217, startPoint y: 33, endPoint x: 253, endPoint y: 17, distance: 38.9
click at [217, 33] on span "Pause" at bounding box center [223, 35] width 24 height 12
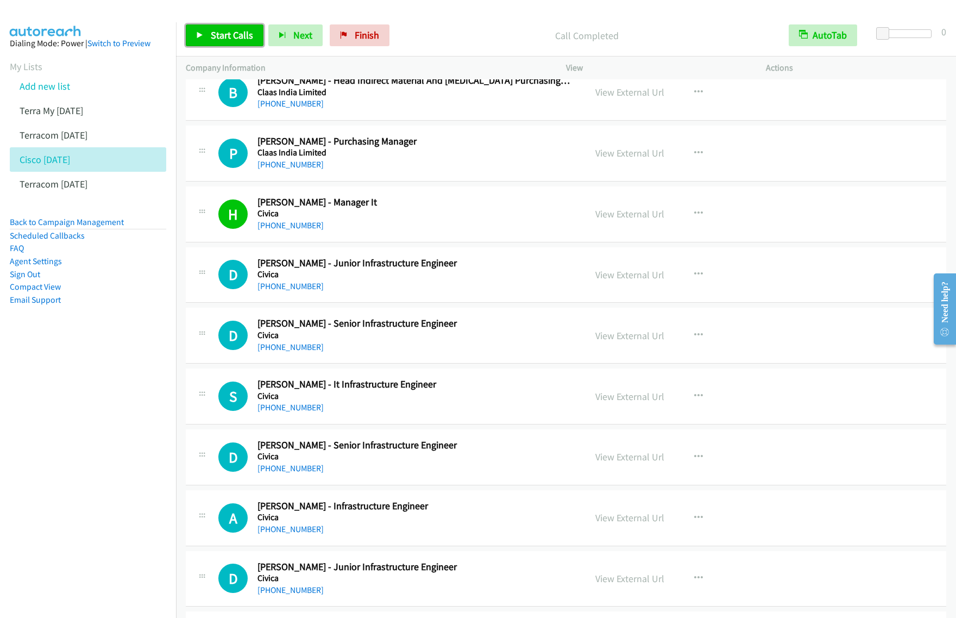
click at [236, 28] on link "Start Calls" at bounding box center [225, 35] width 78 height 22
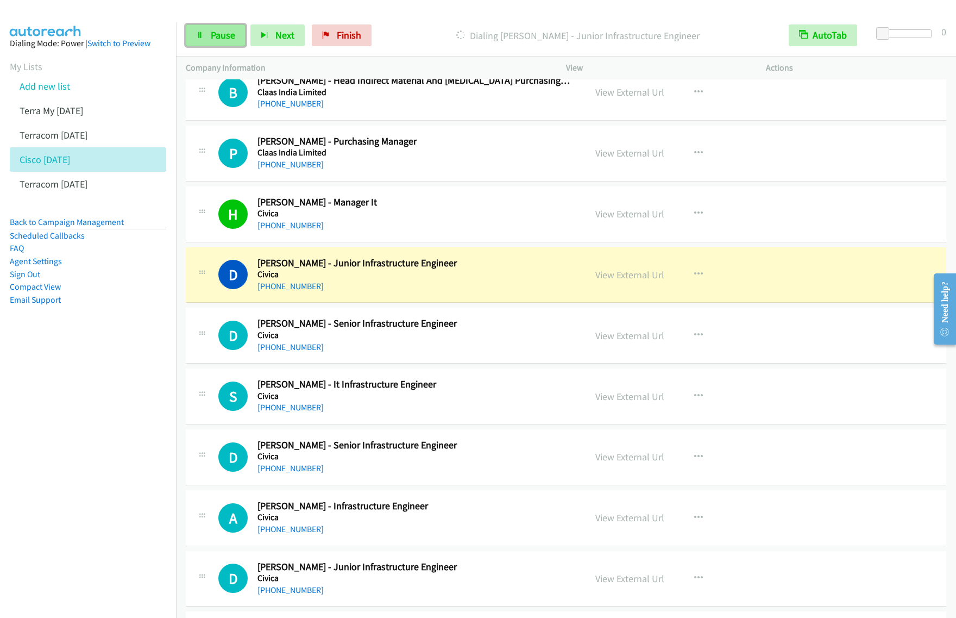
click at [216, 41] on span "Pause" at bounding box center [223, 35] width 24 height 12
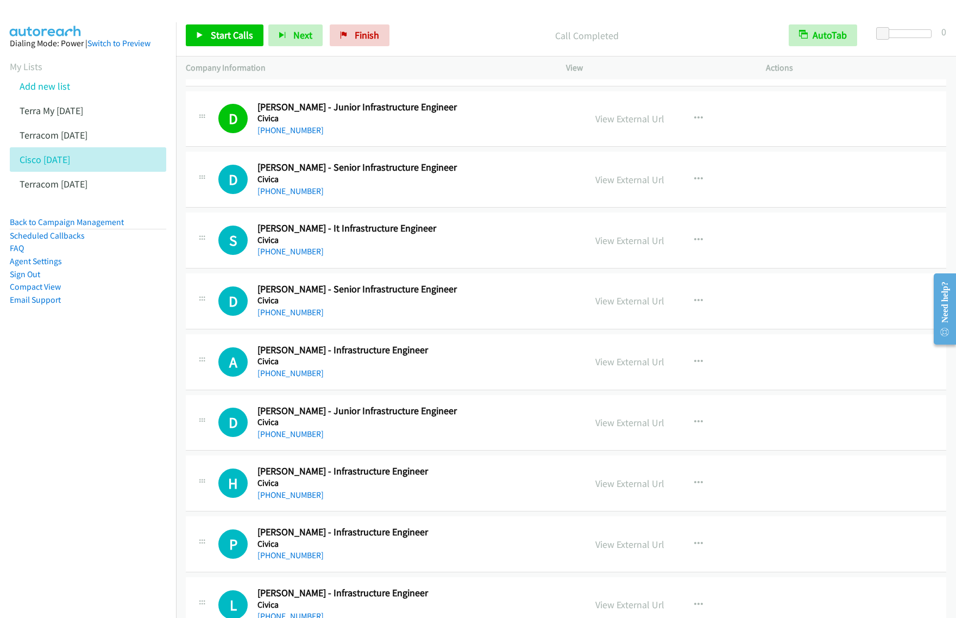
scroll to position [10663, 0]
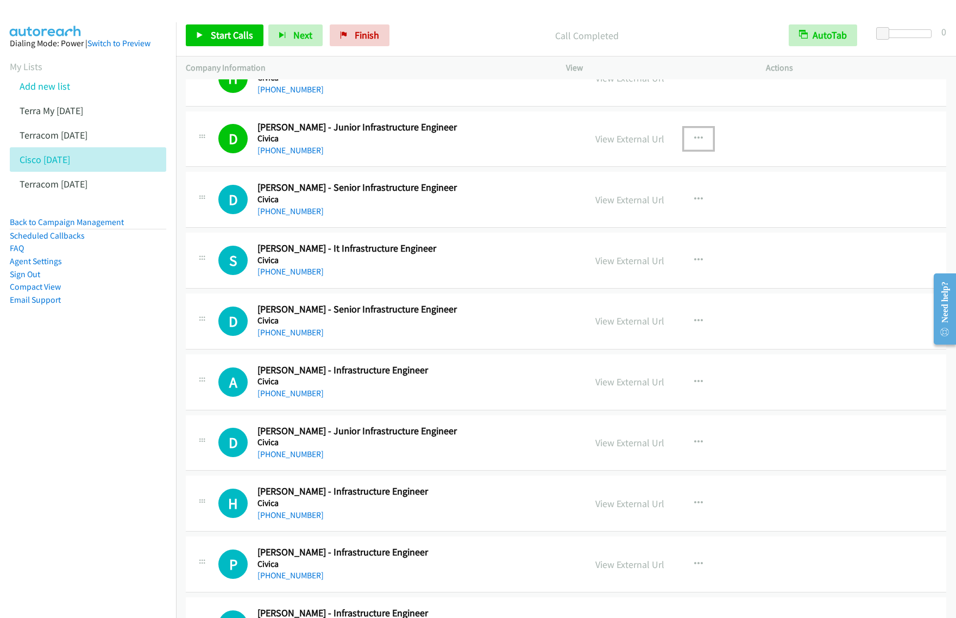
click at [694, 143] on icon "button" at bounding box center [698, 138] width 9 height 9
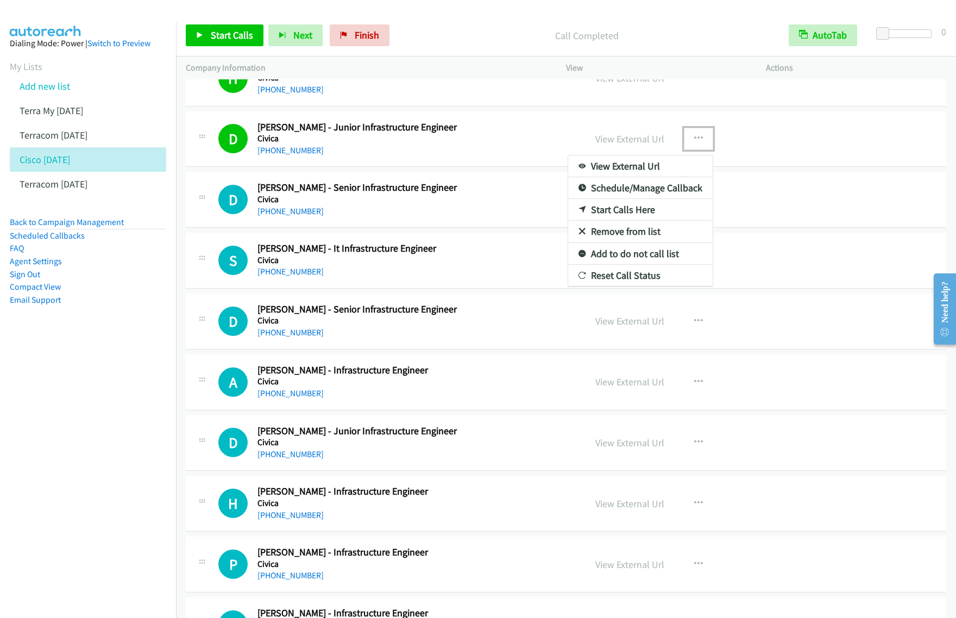
click at [636, 177] on link "View External Url" at bounding box center [640, 166] width 145 height 22
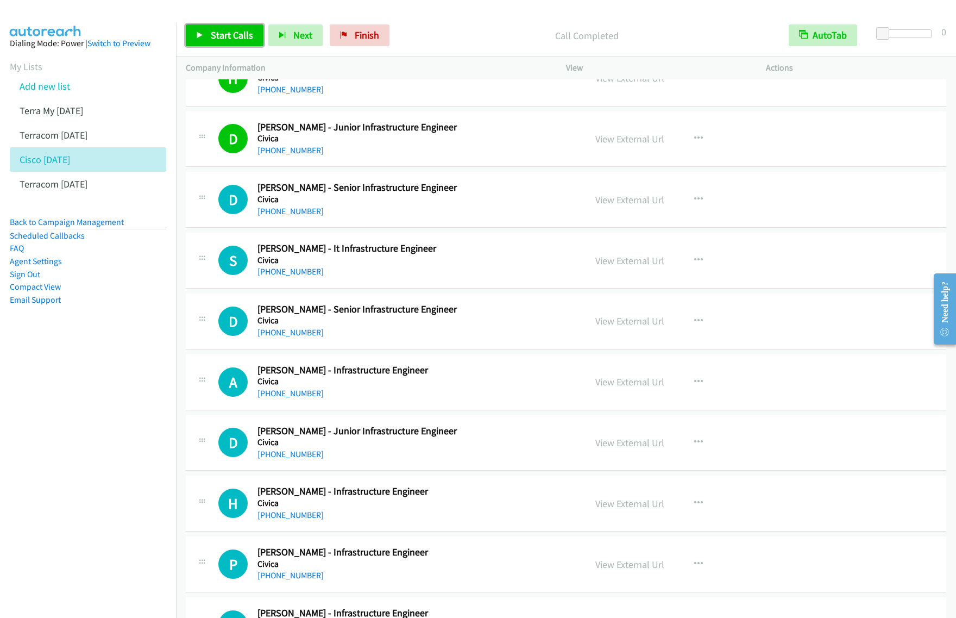
click at [243, 39] on span "Start Calls" at bounding box center [232, 35] width 42 height 12
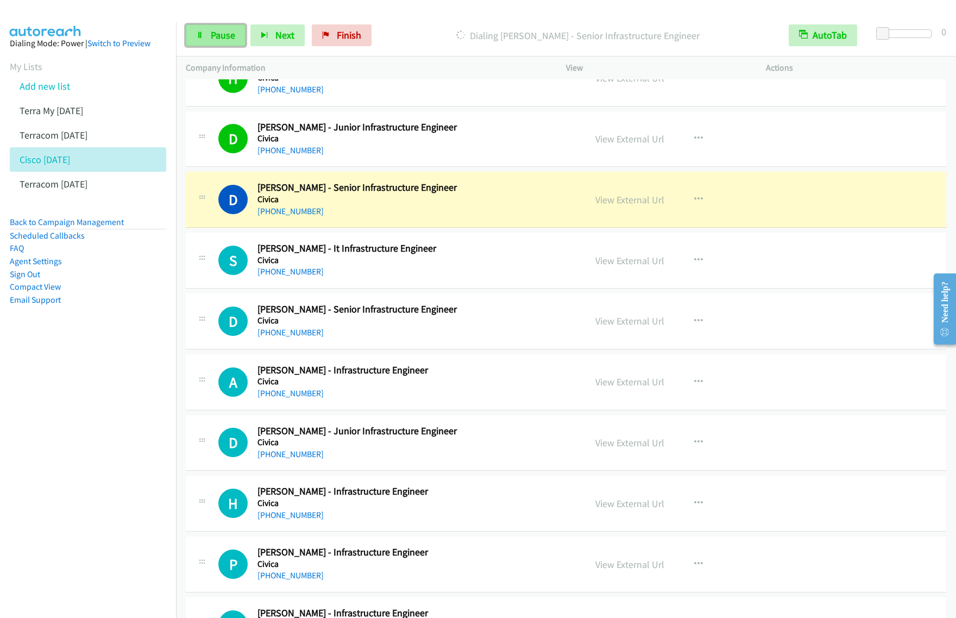
click at [231, 36] on span "Pause" at bounding box center [223, 35] width 24 height 12
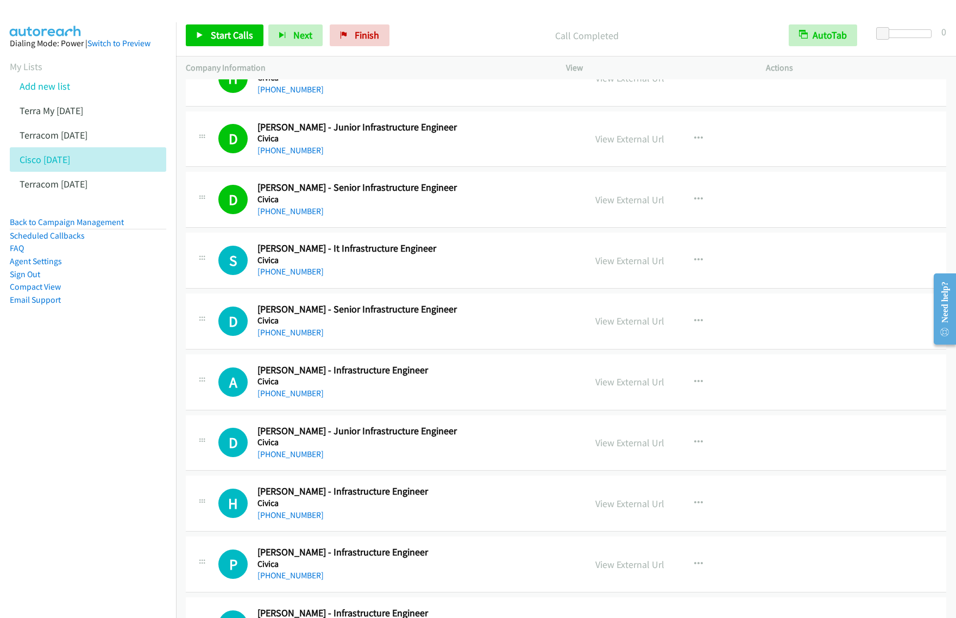
drag, startPoint x: 118, startPoint y: 455, endPoint x: 233, endPoint y: 271, distance: 217.1
click at [118, 455] on nav "Dialing Mode: Power | Switch to Preview My Lists Add new list Terra My Sept 24 …" at bounding box center [88, 331] width 177 height 618
click at [368, 42] on link "Finish" at bounding box center [360, 35] width 60 height 22
